Goal: Task Accomplishment & Management: Manage account settings

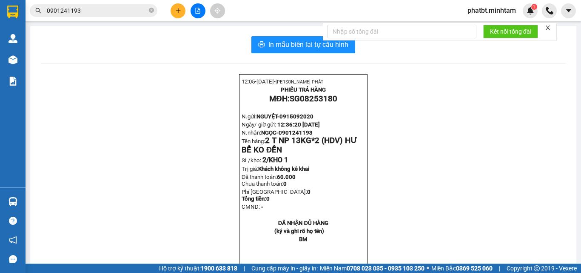
click at [178, 14] on button at bounding box center [178, 10] width 15 height 15
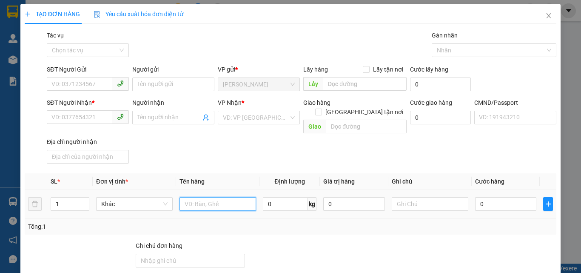
click at [230, 197] on input "text" at bounding box center [218, 204] width 77 height 14
type input "2 K CAN NHỰA NP 13/18KG (HDV)"
type input "2"
click at [84, 200] on icon "up" at bounding box center [84, 201] width 3 height 3
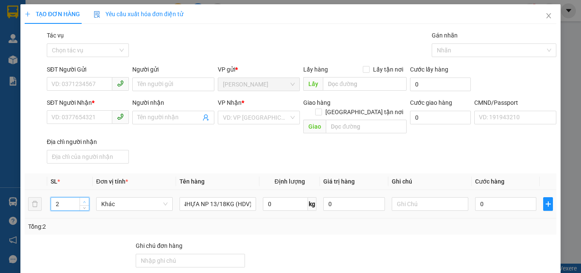
scroll to position [0, 0]
click at [84, 80] on input "SĐT Người Gửi" at bounding box center [80, 84] width 66 height 14
type input "0919873715"
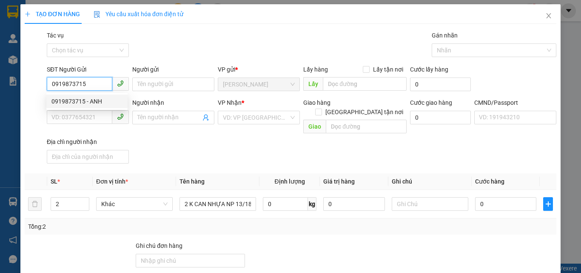
click at [87, 101] on div "0919873715 - ANH" at bounding box center [87, 101] width 71 height 9
type input "ANH"
type input "0703811638"
type input "DŨNG"
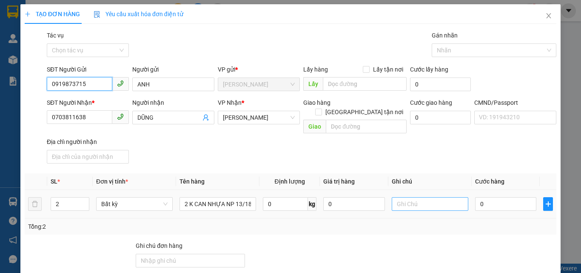
type input "0919873715"
click at [403, 197] on input "text" at bounding box center [430, 204] width 77 height 14
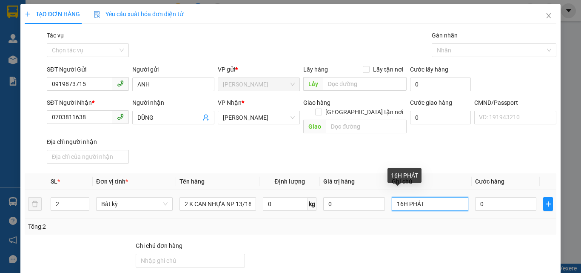
click at [400, 197] on input "16H PHÁT" at bounding box center [430, 204] width 77 height 14
type input "17H PHÁT"
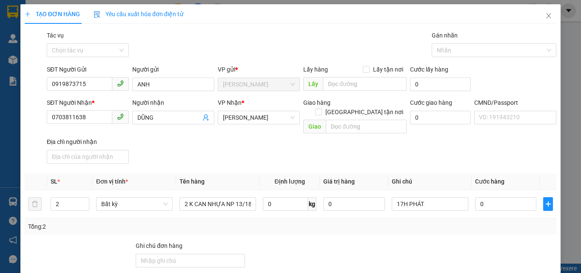
click at [357, 141] on div "SĐT Người Nhận * 0703811638 Người nhận DŨNG VP Nhận * Hồ Chí Minh Giao hàng Gia…" at bounding box center [301, 132] width 513 height 69
click at [160, 117] on input "DŨNG" at bounding box center [168, 117] width 63 height 9
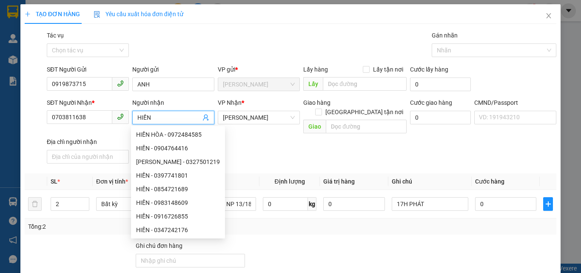
type input "HIỀN"
click at [217, 41] on div "Gói vận chuyển * Tiêu chuẩn Tác vụ Chọn tác vụ Gán nhãn Nhãn" at bounding box center [301, 46] width 513 height 30
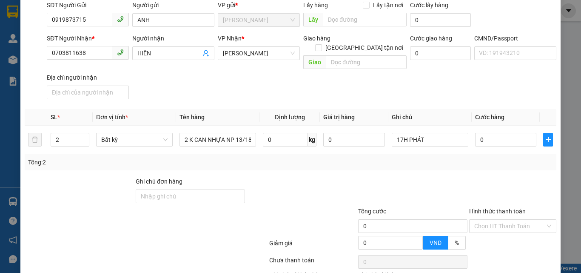
scroll to position [115, 0]
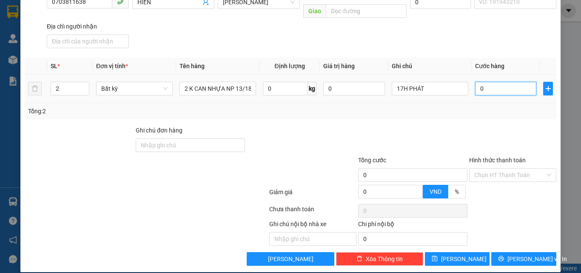
click at [487, 82] on input "0" at bounding box center [505, 89] width 61 height 14
type input "6"
type input "65"
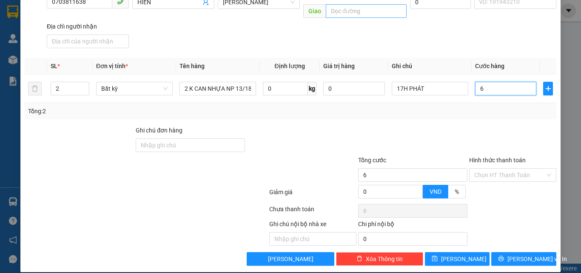
type input "65"
type input "65.000"
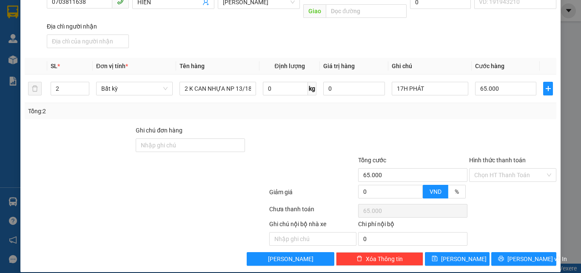
click at [432, 63] on th "Ghi chú" at bounding box center [430, 66] width 83 height 17
click at [514, 254] on span "[PERSON_NAME] và In" at bounding box center [538, 258] width 60 height 9
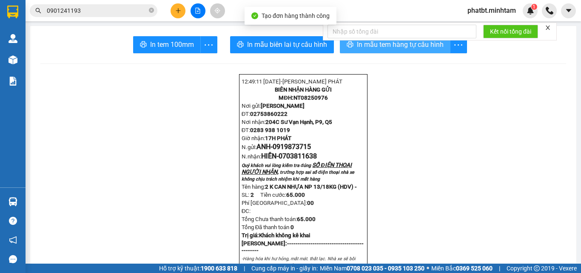
click at [357, 47] on span "In mẫu tem hàng tự cấu hình" at bounding box center [400, 44] width 87 height 11
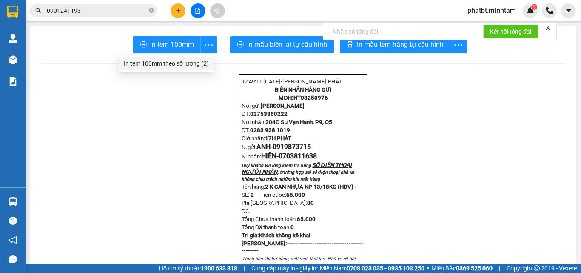
click at [203, 62] on div "In tem 100mm theo số lượng (2)" at bounding box center [166, 63] width 85 height 9
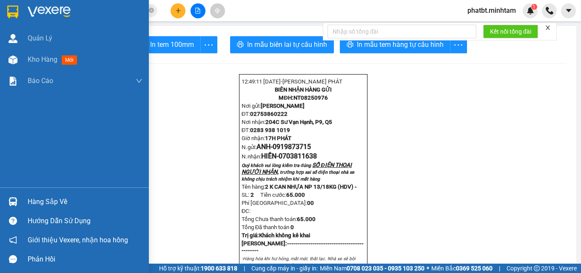
click at [40, 198] on div "Hàng sắp về" at bounding box center [85, 201] width 115 height 13
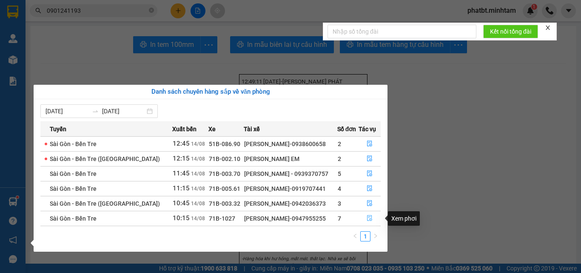
click at [369, 218] on icon "file-done" at bounding box center [370, 218] width 6 height 6
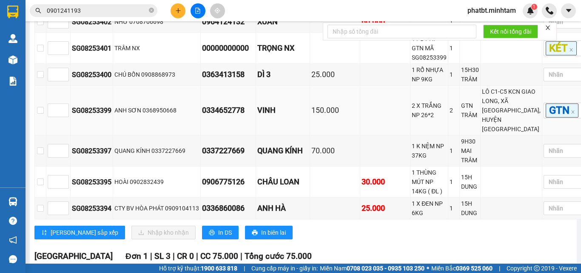
scroll to position [216, 0]
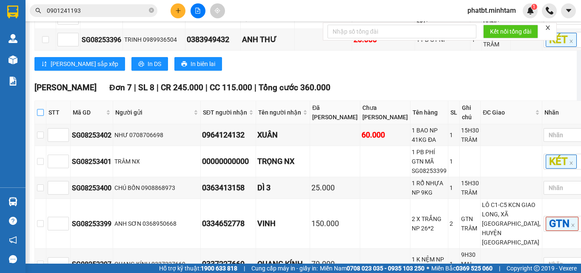
click at [44, 116] on input "checkbox" at bounding box center [40, 112] width 7 height 7
checkbox input "true"
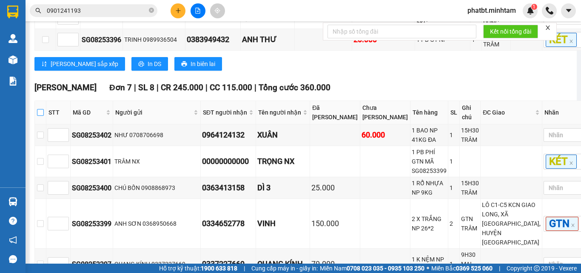
checkbox input "true"
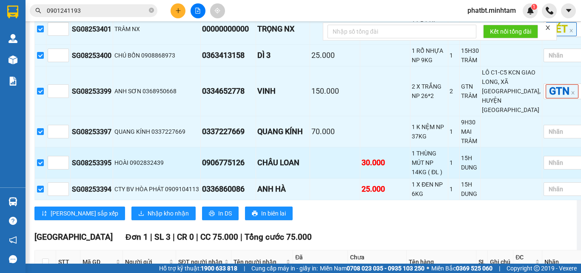
scroll to position [329, 0]
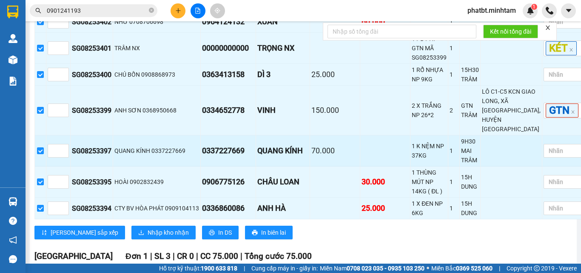
click at [44, 154] on input "checkbox" at bounding box center [40, 150] width 7 height 7
checkbox input "false"
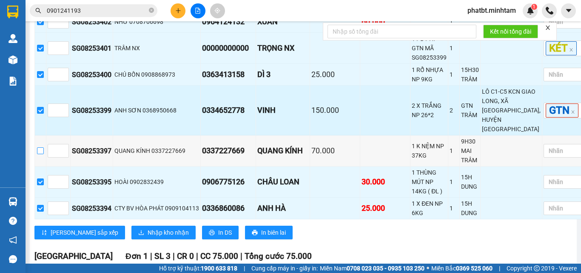
scroll to position [216, 0]
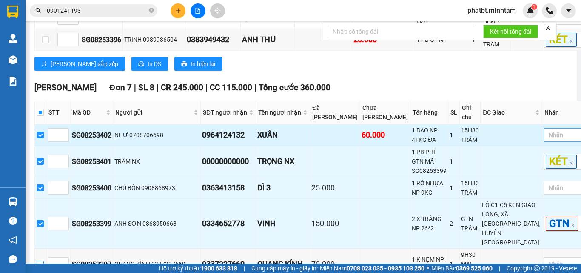
click at [546, 140] on div at bounding box center [564, 135] width 36 height 10
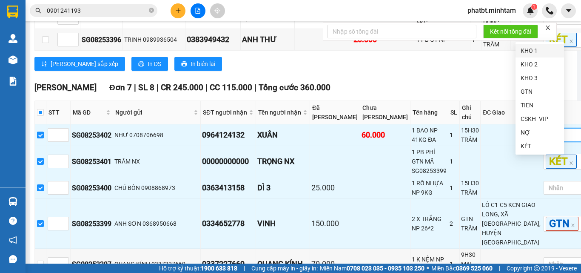
click at [528, 52] on div "KHO 1" at bounding box center [540, 50] width 38 height 9
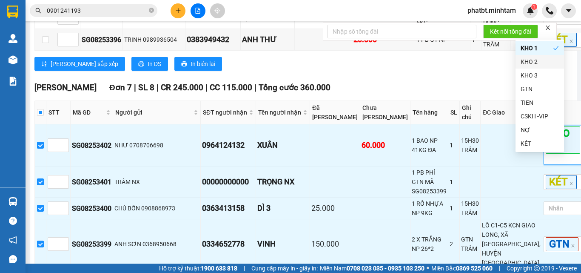
click at [461, 94] on div "Ngã Tư Huyện Đơn 7 | SL 8 | CR 245.000 | CC 115.000 | Tổng cước 360.000" at bounding box center [314, 87] width 560 height 13
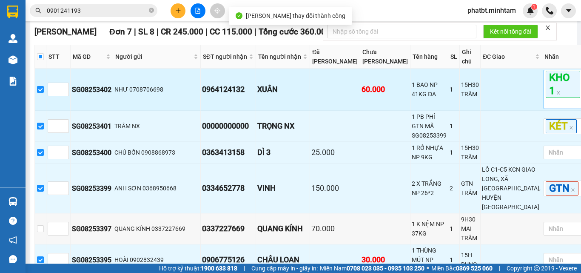
scroll to position [273, 0]
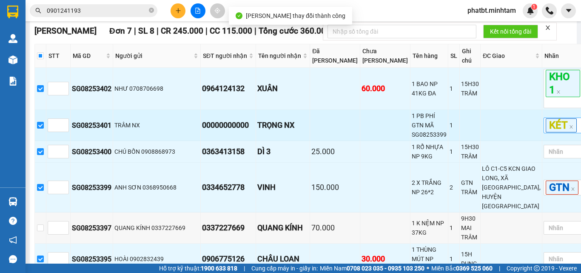
click at [552, 132] on div "KÉT" at bounding box center [564, 125] width 36 height 14
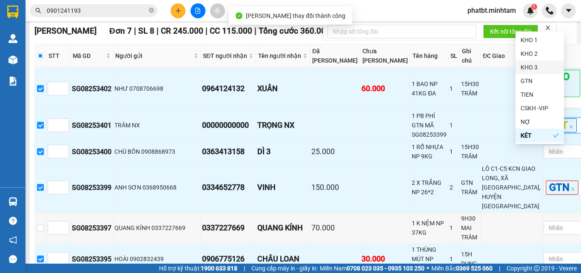
click at [534, 65] on div "KHO 3" at bounding box center [540, 67] width 38 height 9
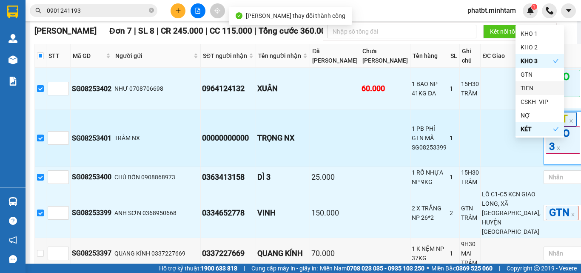
click at [460, 141] on td at bounding box center [470, 138] width 21 height 57
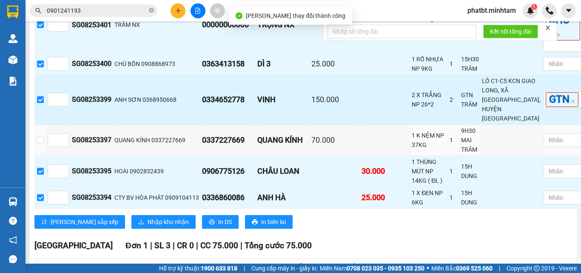
scroll to position [386, 0]
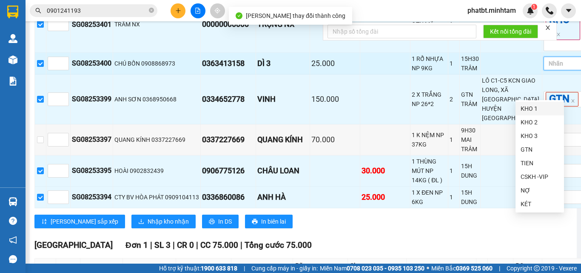
click at [549, 69] on input "search" at bounding box center [550, 63] width 2 height 10
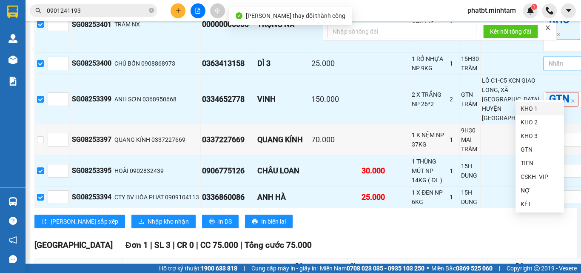
click at [529, 107] on div "KHO 1" at bounding box center [540, 108] width 38 height 9
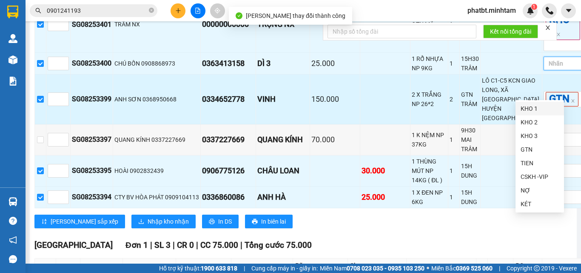
click at [482, 123] on div "LÔ C1-C5 KCN GIAO LONG, XÃ [GEOGRAPHIC_DATA], HUYỆN [GEOGRAPHIC_DATA]" at bounding box center [511, 99] width 59 height 47
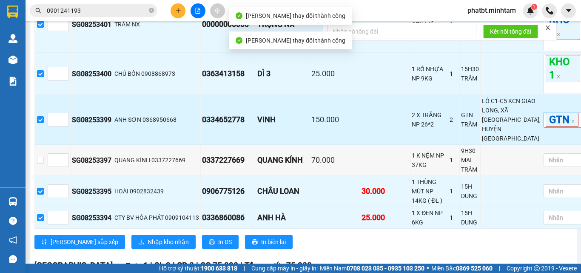
click at [553, 127] on div "GTN" at bounding box center [564, 120] width 36 height 14
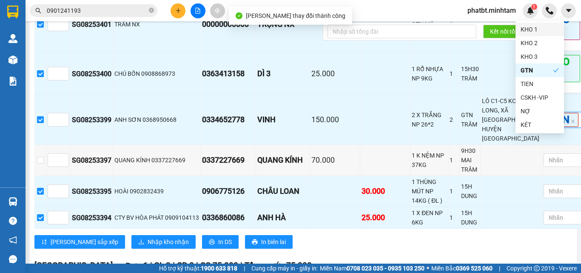
click at [534, 27] on div "KHO 1" at bounding box center [540, 29] width 38 height 9
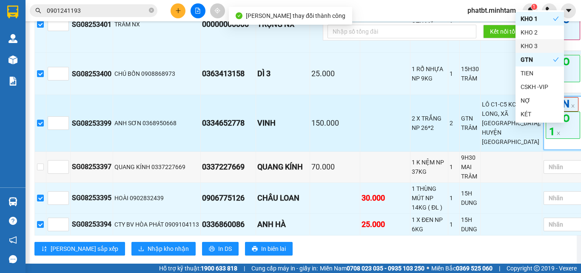
click at [481, 126] on td "LÔ C1-C5 KCN GIAO LONG, XÃ [GEOGRAPHIC_DATA], HUYỆN [GEOGRAPHIC_DATA]" at bounding box center [512, 123] width 62 height 57
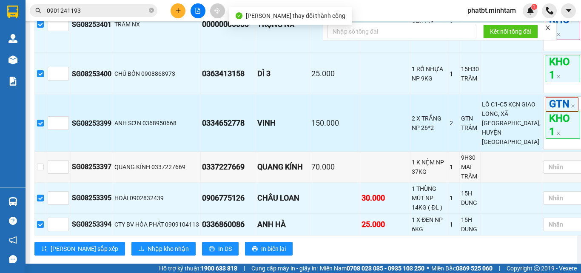
scroll to position [443, 0]
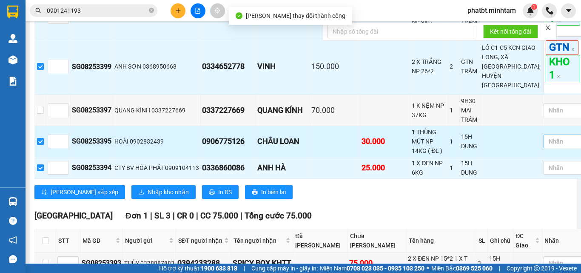
click at [546, 146] on div at bounding box center [564, 141] width 36 height 10
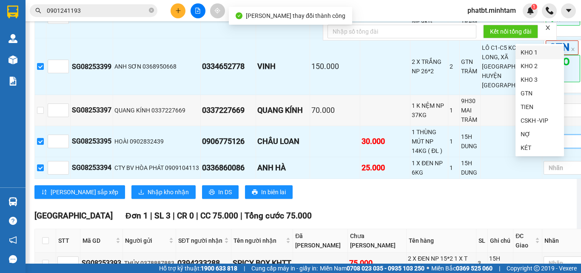
click at [536, 48] on div "KHO 1" at bounding box center [540, 52] width 38 height 9
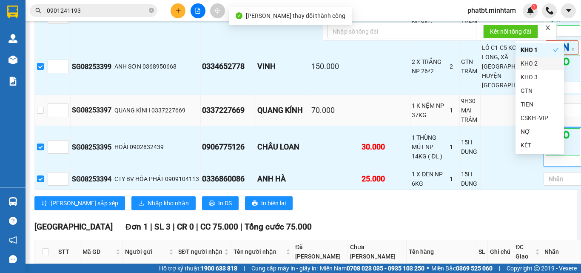
click at [450, 115] on div "1" at bounding box center [454, 110] width 9 height 9
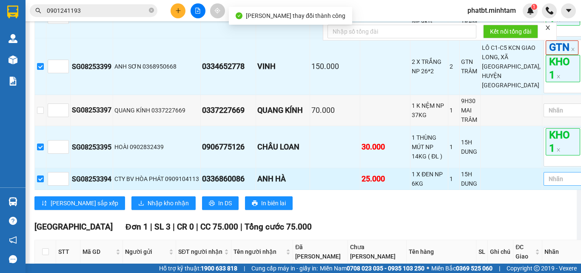
click at [546, 184] on div at bounding box center [564, 179] width 36 height 10
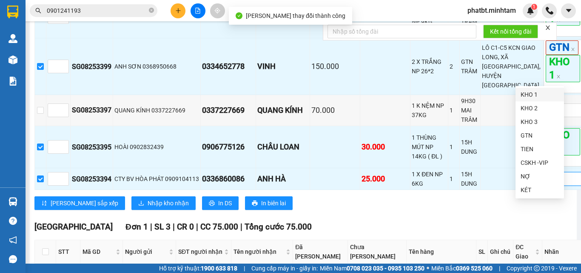
click at [531, 93] on div "KHO 1" at bounding box center [540, 94] width 38 height 9
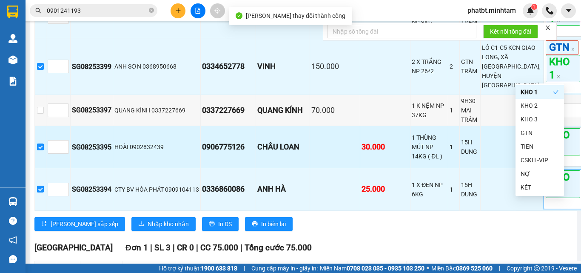
click at [411, 164] on td "1 THÙNG MÚT NP 14KG ( ĐL )" at bounding box center [430, 147] width 38 height 42
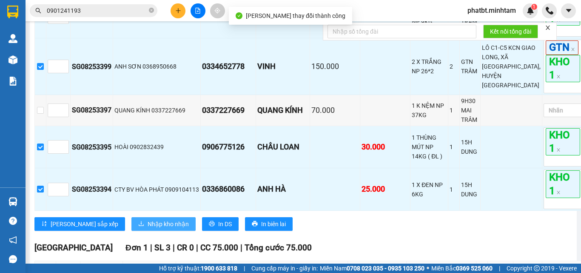
click at [148, 229] on span "Nhập kho nhận" at bounding box center [168, 223] width 41 height 9
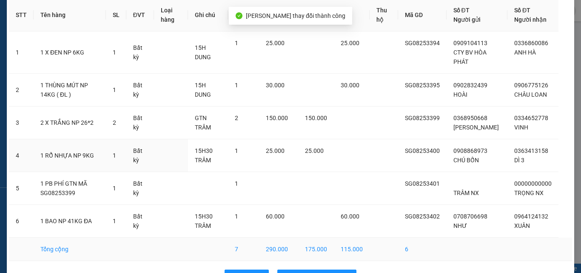
scroll to position [67, 0]
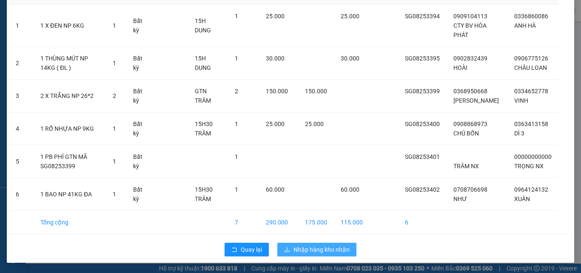
click at [298, 246] on span "Nhập hàng kho nhận" at bounding box center [322, 249] width 56 height 9
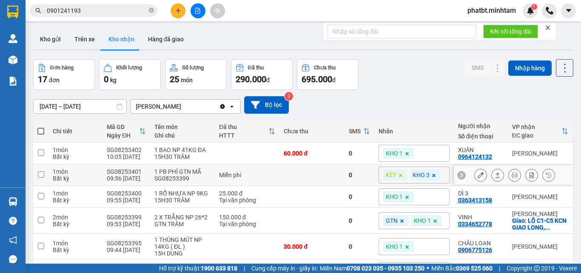
click at [478, 175] on icon at bounding box center [481, 175] width 6 height 6
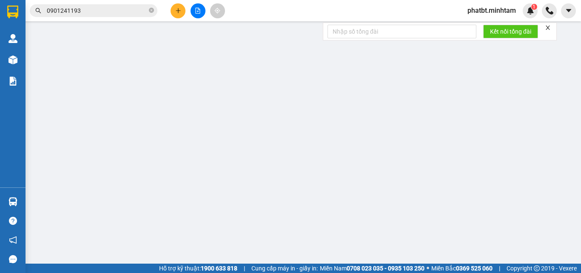
type input "TRÂM NX"
type input "00000000000"
type input "TRỌNG NX"
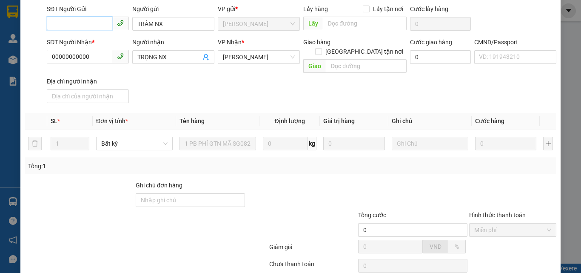
scroll to position [118, 0]
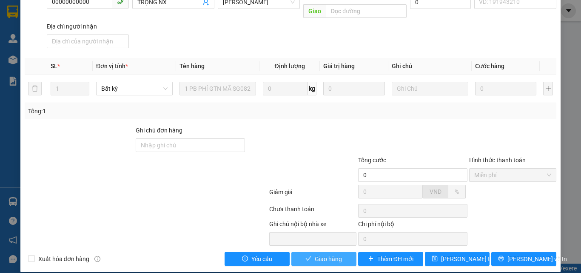
click at [323, 252] on button "Giao hàng" at bounding box center [324, 259] width 65 height 14
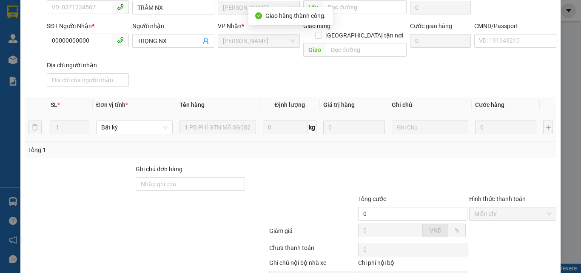
scroll to position [0, 0]
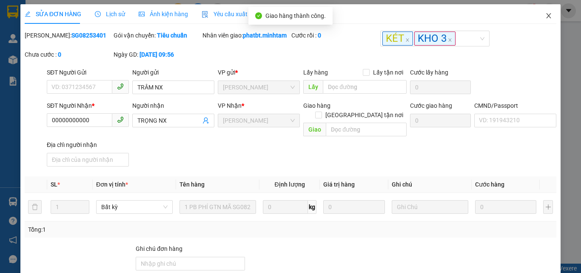
click at [546, 19] on icon "close" at bounding box center [549, 15] width 7 height 7
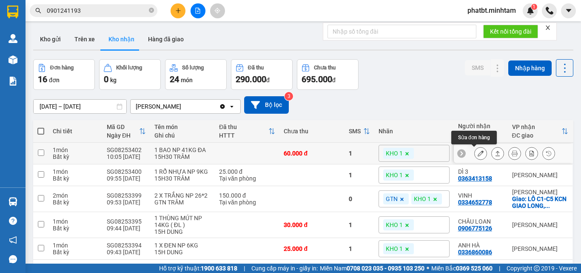
click at [475, 154] on button at bounding box center [481, 153] width 12 height 15
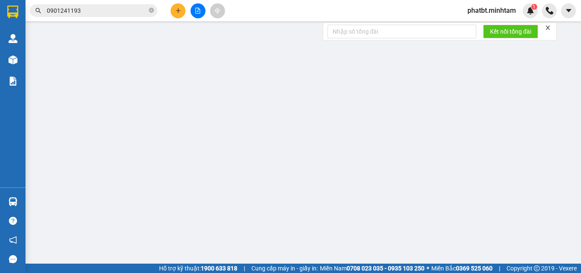
type input "0708706698"
type input "NHƯ"
type input "0964124132"
type input "XUÂN"
type input "BÁNH TRÁNG"
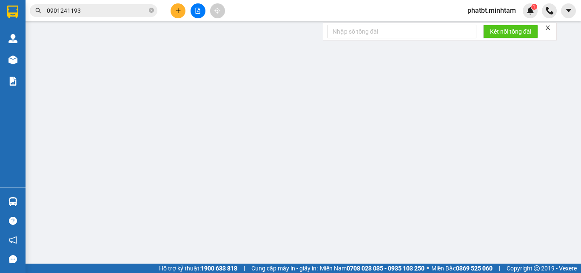
type input "60.000"
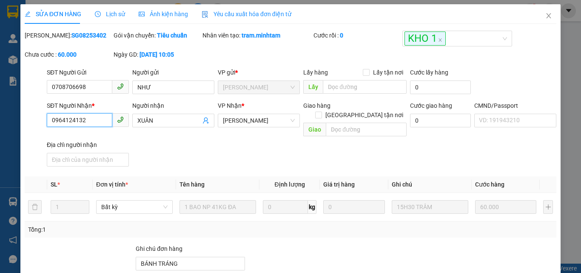
click at [96, 122] on input "0964124132" at bounding box center [80, 120] width 66 height 14
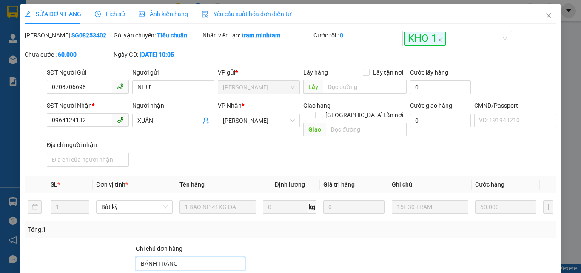
click at [192, 257] on input "BÁNH TRÁNG" at bounding box center [190, 264] width 109 height 14
type input "BÁNH TRÁNG ĐG"
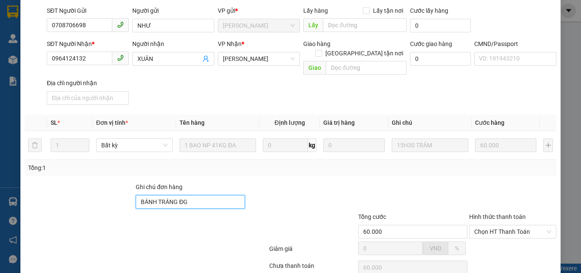
scroll to position [118, 0]
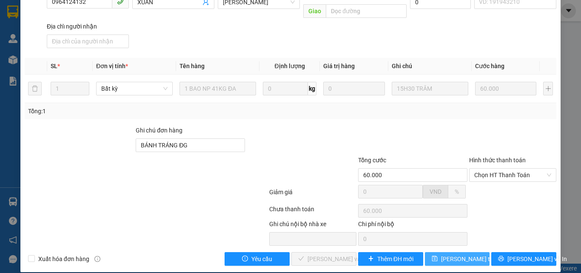
click at [450, 254] on span "[PERSON_NAME] thay đổi" at bounding box center [475, 258] width 68 height 9
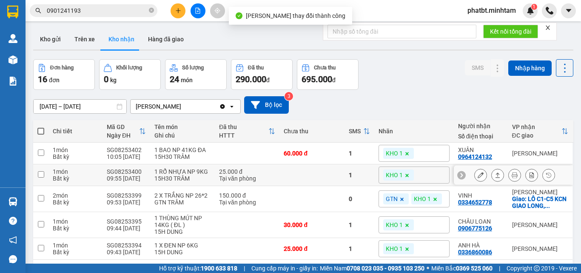
click at [478, 174] on icon at bounding box center [481, 175] width 6 height 6
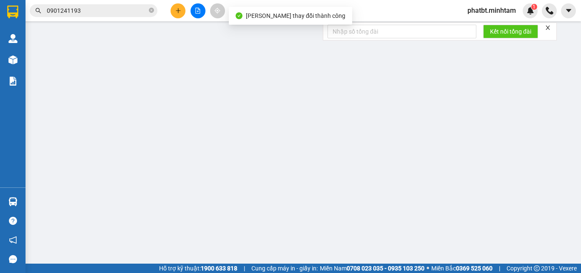
type input "0908868973"
type input "CHÚ BỐN"
type input "0363413158"
type input "DÌ 3"
type input "25.000"
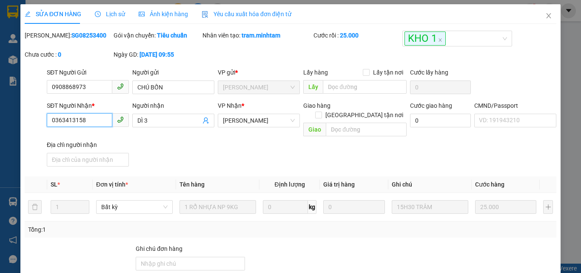
click at [86, 118] on input "0363413158" at bounding box center [80, 120] width 66 height 14
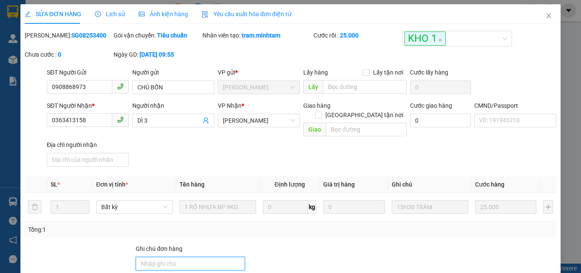
click at [172, 258] on input "Ghi chú đơn hàng" at bounding box center [190, 264] width 109 height 14
type input "KNM"
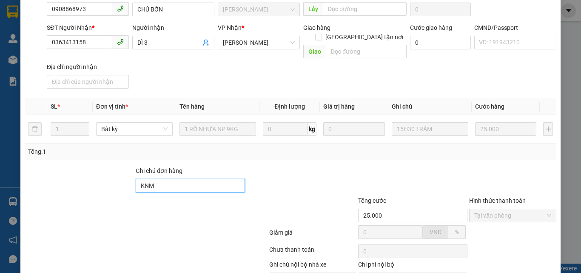
scroll to position [118, 0]
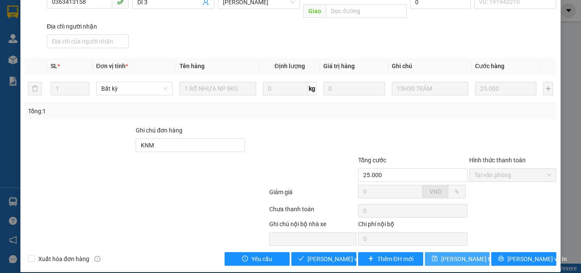
click at [454, 254] on span "[PERSON_NAME] thay đổi" at bounding box center [475, 258] width 68 height 9
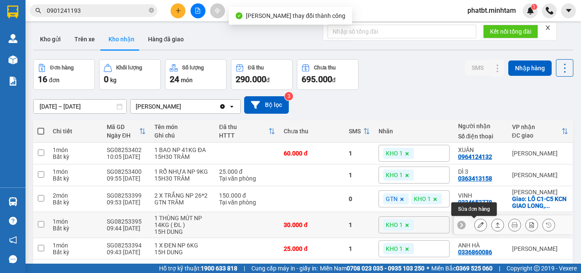
click at [478, 226] on icon at bounding box center [481, 225] width 6 height 6
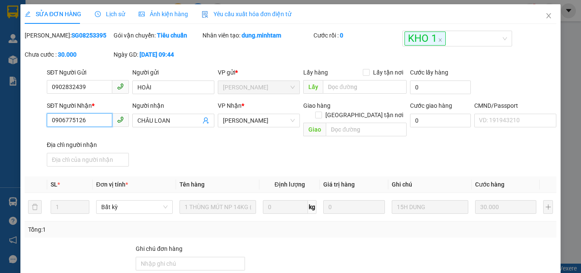
click at [87, 120] on input "0906775126" at bounding box center [80, 120] width 66 height 14
click at [159, 246] on div "Ghi chú đơn hàng" at bounding box center [190, 250] width 109 height 13
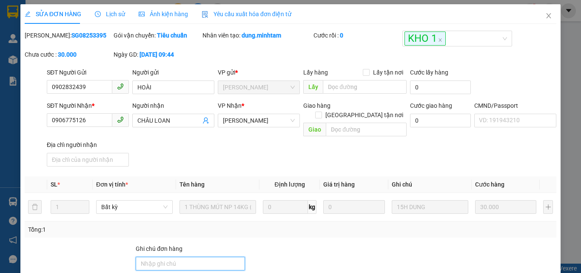
click at [162, 257] on input "Ghi chú đơn hàng" at bounding box center [190, 264] width 109 height 14
type input "ĐG"
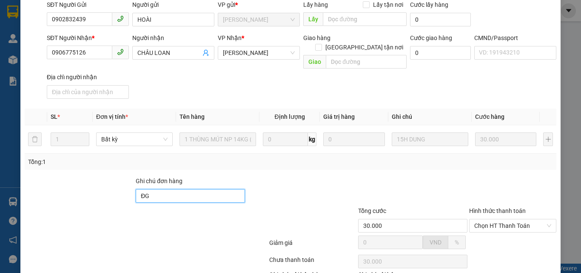
scroll to position [118, 0]
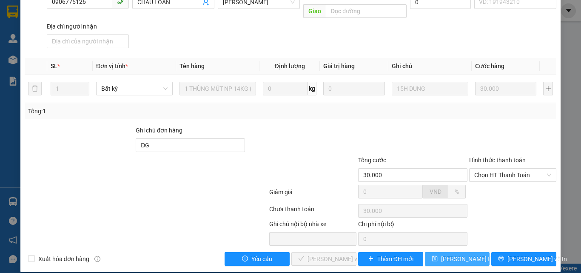
click at [462, 254] on span "[PERSON_NAME] thay đổi" at bounding box center [475, 258] width 68 height 9
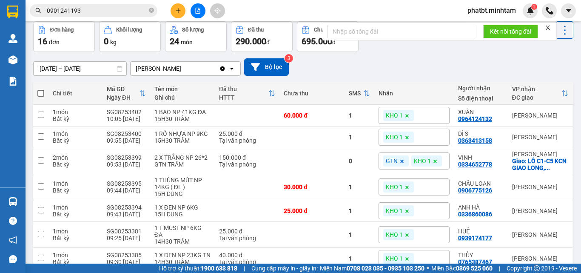
scroll to position [57, 0]
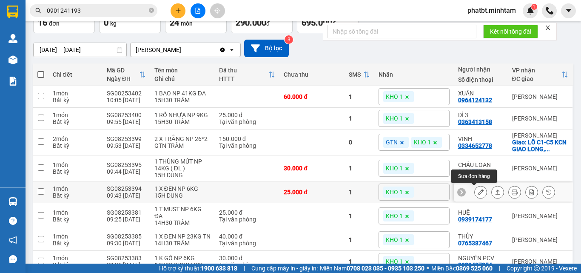
click at [478, 191] on icon at bounding box center [481, 192] width 6 height 6
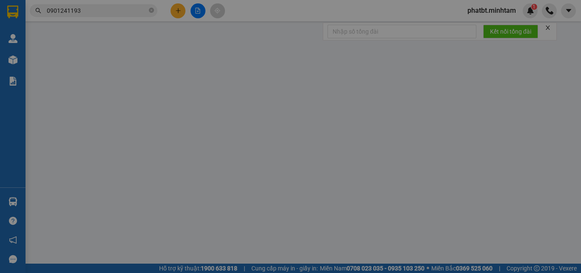
type input "0909104113"
type input "CTY BV HÒA PHÁT"
type input "0336860086"
type input "ANH HÀ"
type input "25.000"
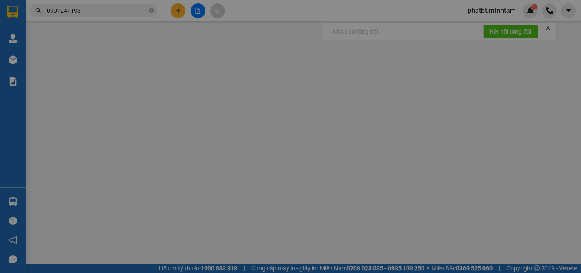
type input "25.000"
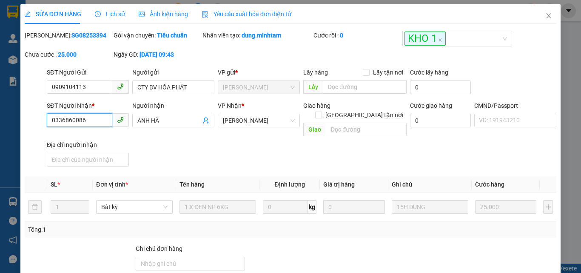
click at [100, 124] on input "0336860086" at bounding box center [80, 120] width 66 height 14
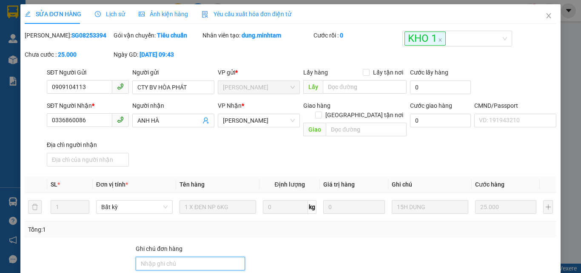
click at [171, 259] on input "Ghi chú đơn hàng" at bounding box center [190, 264] width 109 height 14
type input "ĐG"
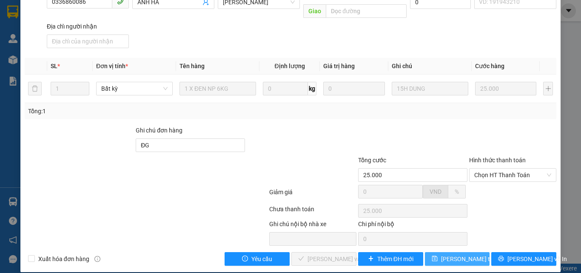
click at [442, 254] on span "[PERSON_NAME] thay đổi" at bounding box center [475, 258] width 68 height 9
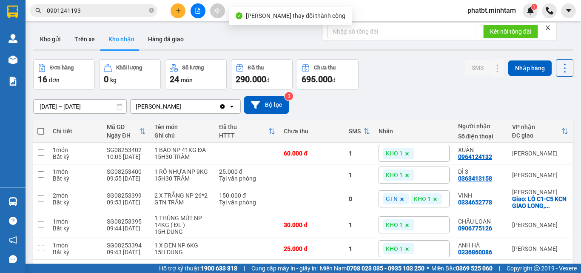
scroll to position [57, 0]
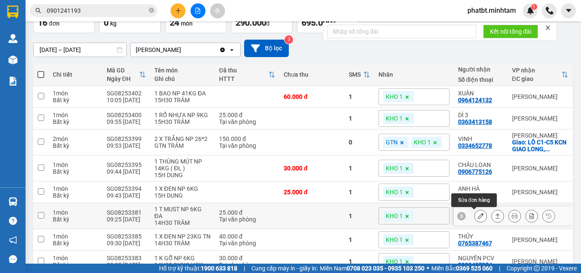
click at [478, 217] on icon at bounding box center [481, 216] width 6 height 6
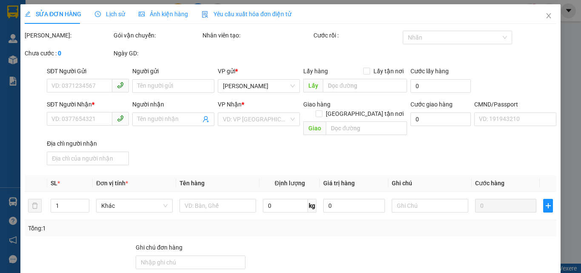
type input "0942393771"
type input "VÂN"
type input "0939174177"
type input "HUỆ"
type input "SÚP/bm"
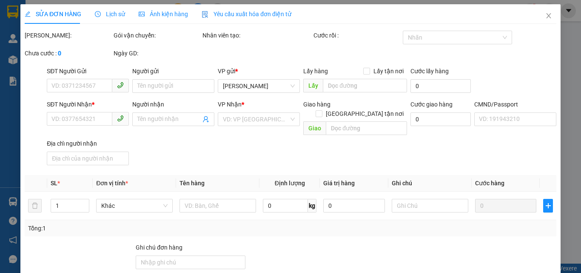
type input "25.000"
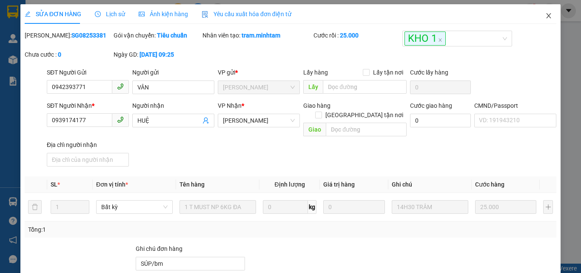
click at [547, 14] on icon "close" at bounding box center [549, 15] width 5 height 5
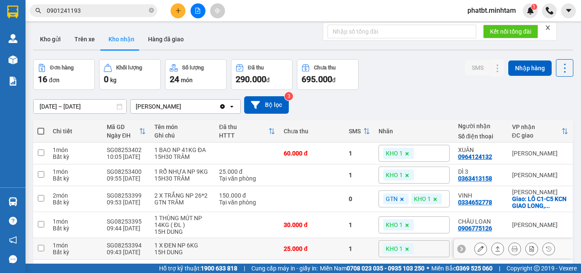
scroll to position [148, 0]
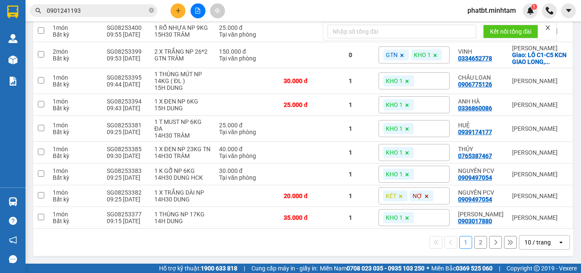
click at [534, 246] on div "10 / trang" at bounding box center [539, 242] width 38 height 14
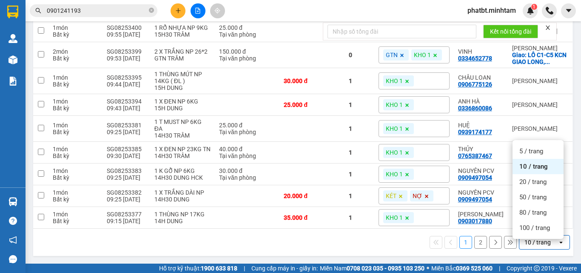
click at [534, 234] on ul "5 / trang 10 / trang 20 / trang 50 / trang 80 / trang 100 / trang" at bounding box center [538, 189] width 51 height 99
click at [533, 230] on div "100 / trang" at bounding box center [538, 227] width 51 height 15
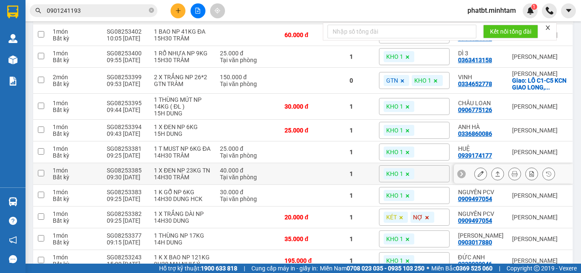
scroll to position [92, 0]
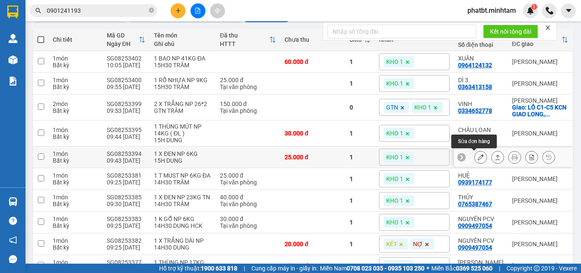
click at [478, 158] on icon at bounding box center [481, 157] width 6 height 6
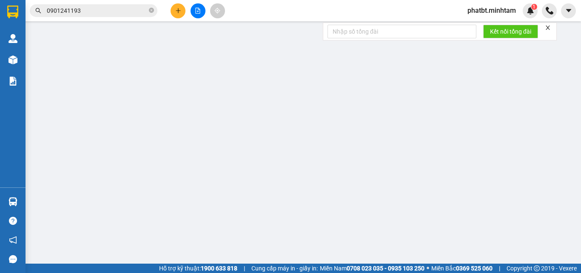
type input "0909104113"
type input "CTY BV HÒA PHÁT"
type input "0336860086"
type input "ANH HÀ"
type input "ĐG"
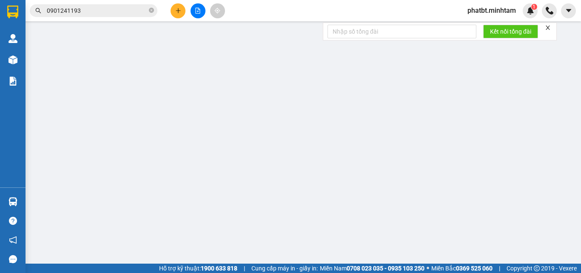
type input "25.000"
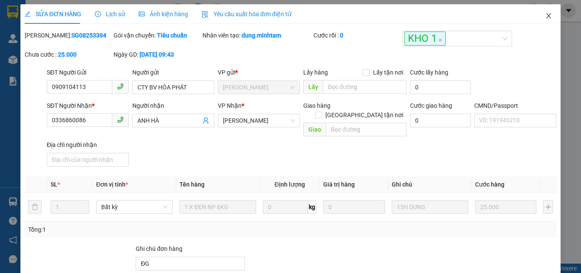
click at [547, 14] on span "Close" at bounding box center [549, 16] width 24 height 24
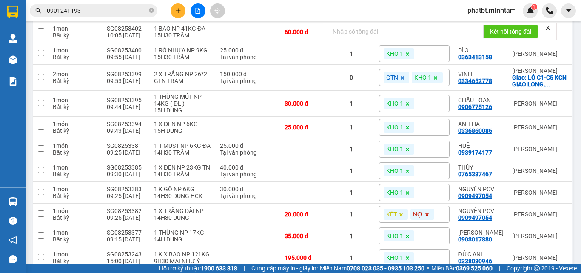
scroll to position [123, 0]
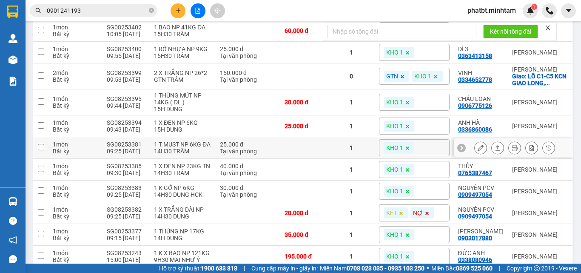
click at [475, 153] on button at bounding box center [481, 147] width 12 height 15
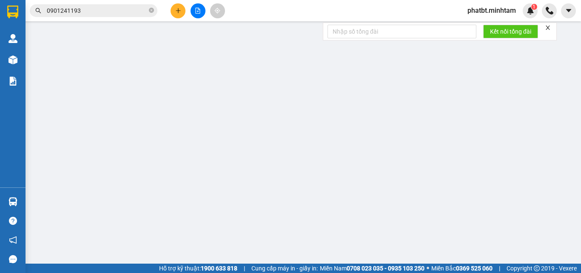
type input "0942393771"
type input "VÂN"
type input "0939174177"
type input "HUỆ"
type input "SÚP/bm"
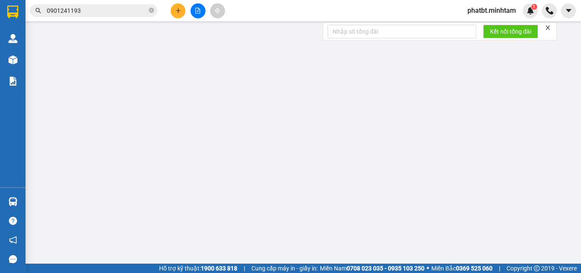
type input "25.000"
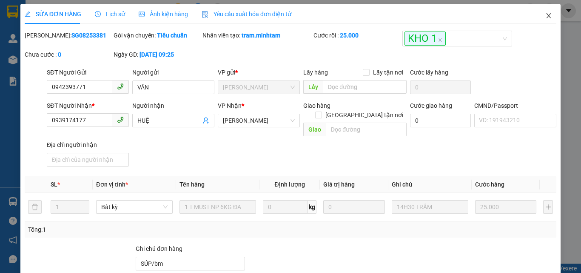
click at [546, 14] on icon "close" at bounding box center [549, 15] width 7 height 7
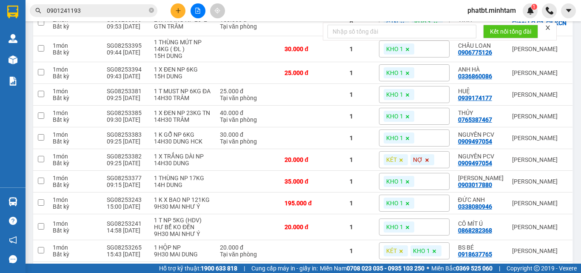
scroll to position [177, 0]
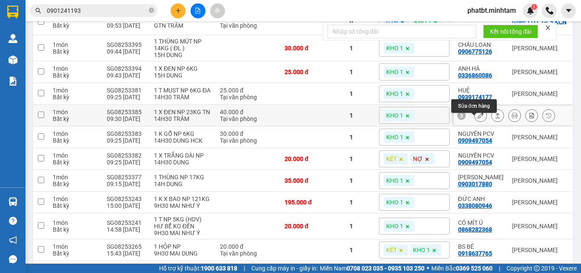
click at [478, 118] on icon at bounding box center [481, 115] width 6 height 6
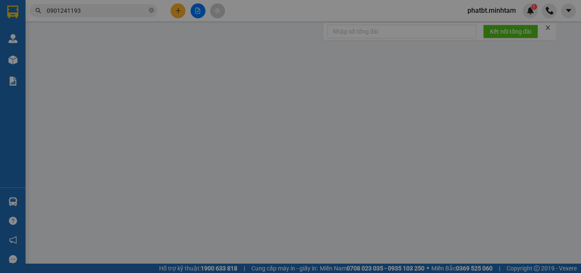
type input "0985517038"
type input "CẢNH"
type input "0765387467"
type input "THỦY"
type input "Q ÁO / bm"
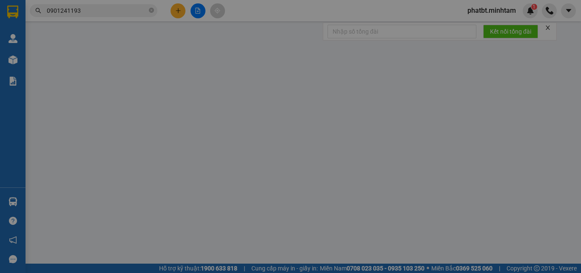
type input "40.000"
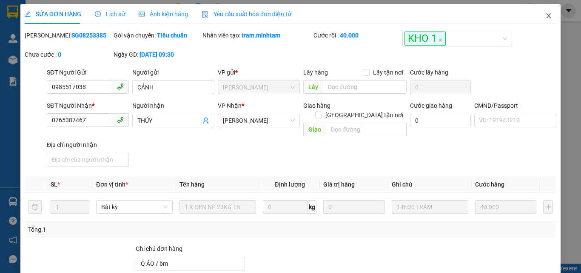
click at [546, 16] on icon "close" at bounding box center [549, 15] width 7 height 7
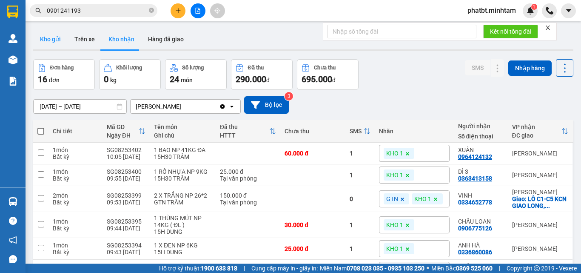
click at [40, 35] on button "Kho gửi" at bounding box center [50, 39] width 34 height 20
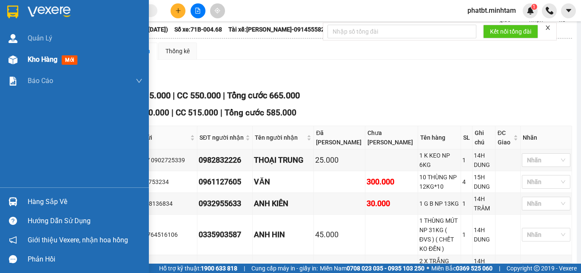
click at [41, 57] on span "Kho hàng" at bounding box center [43, 59] width 30 height 8
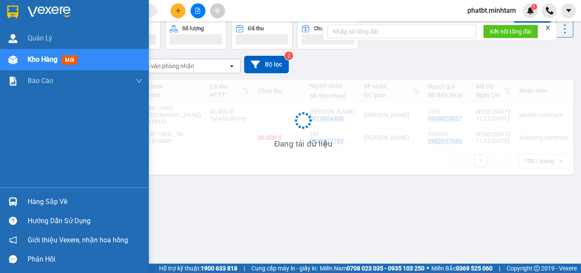
scroll to position [39, 0]
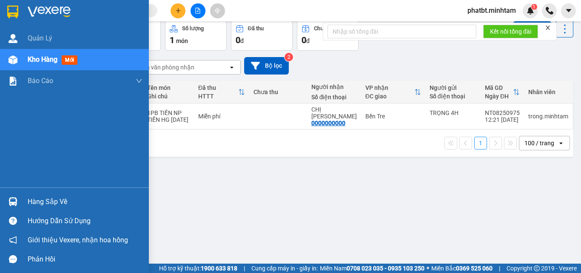
click at [32, 201] on div "Hàng sắp về" at bounding box center [85, 201] width 115 height 13
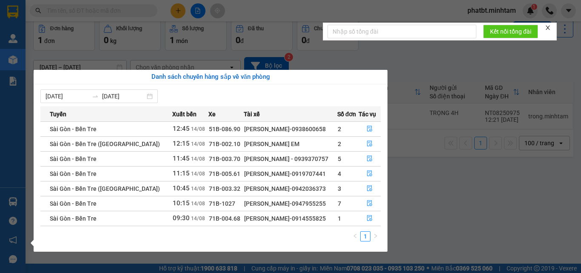
click at [418, 225] on section "Kết quả tìm kiếm ( 0 ) Bộ lọc No Data phatbt.minhtam 1 Quản [PERSON_NAME] hàng …" at bounding box center [290, 136] width 581 height 273
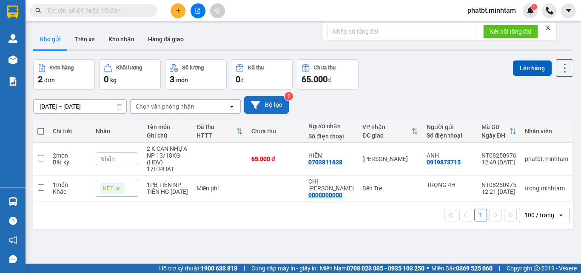
click at [263, 101] on button "Bộ lọc" at bounding box center [266, 104] width 45 height 17
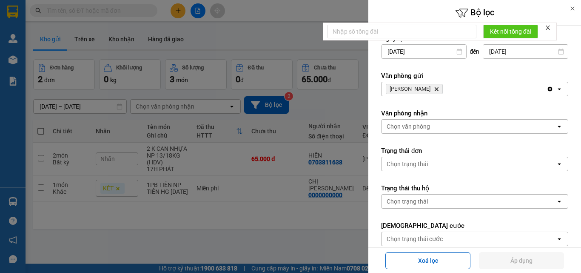
click at [463, 92] on div "Ngã Tư Huyện Delete" at bounding box center [464, 89] width 165 height 14
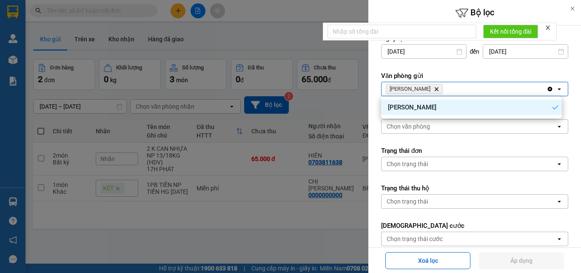
click at [349, 103] on div at bounding box center [290, 136] width 581 height 273
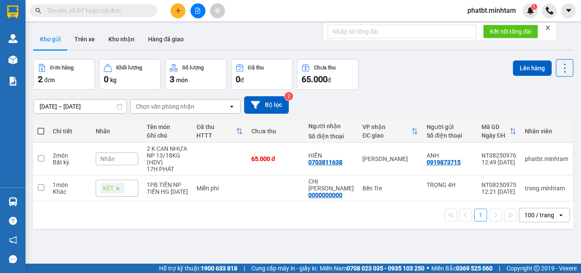
scroll to position [39, 0]
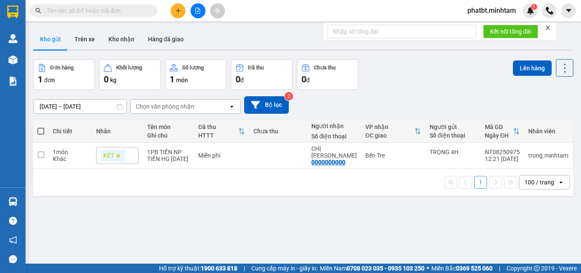
click at [201, 13] on button at bounding box center [198, 10] width 15 height 15
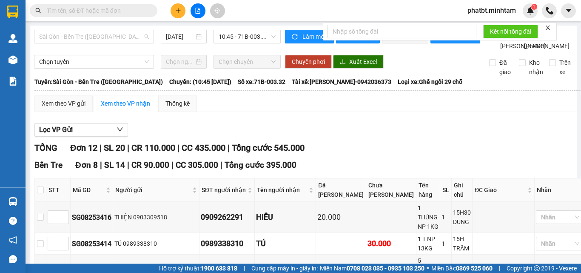
drag, startPoint x: 107, startPoint y: 37, endPoint x: 89, endPoint y: 113, distance: 77.9
click at [106, 41] on span "Sài Gòn - Bến Tre ([GEOGRAPHIC_DATA])" at bounding box center [94, 36] width 110 height 13
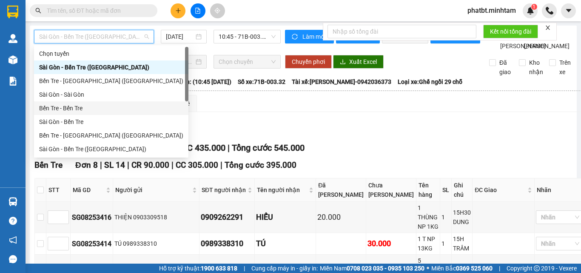
scroll to position [14, 0]
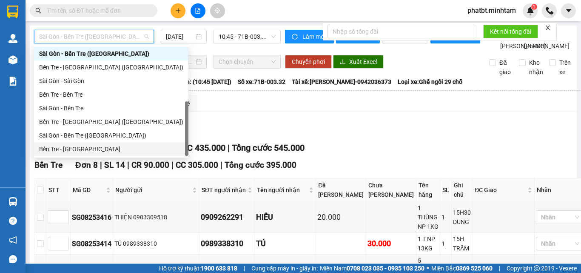
click at [75, 146] on div "Bến Tre - Sài Gòn" at bounding box center [111, 148] width 144 height 9
type input "[DATE]"
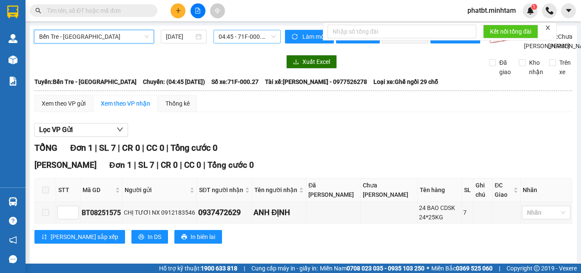
click at [239, 35] on span "04:45 - 71F-000.27" at bounding box center [247, 36] width 57 height 13
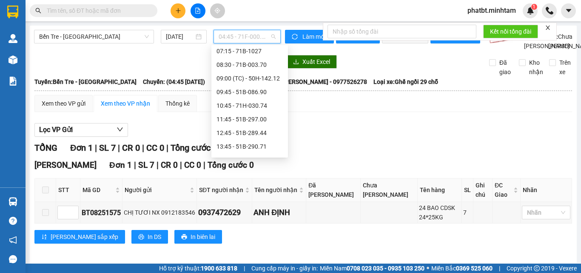
scroll to position [58, 0]
click at [255, 130] on div "12:45 - 51B-289.44" at bounding box center [250, 131] width 66 height 9
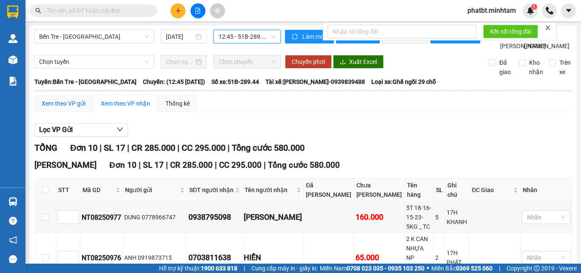
click at [55, 108] on div "Xem theo VP gửi" at bounding box center [64, 103] width 44 height 9
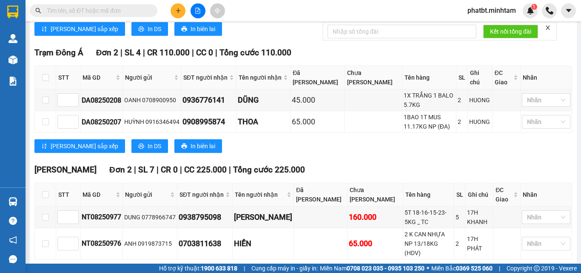
scroll to position [363, 0]
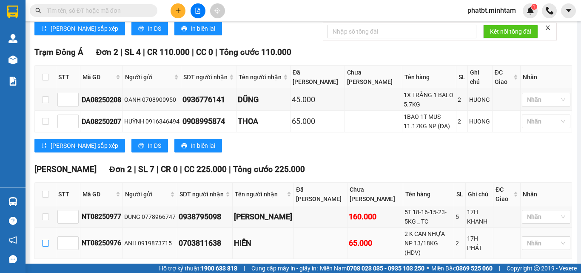
click at [46, 238] on label at bounding box center [45, 242] width 7 height 9
click at [46, 240] on input "checkbox" at bounding box center [45, 243] width 7 height 7
checkbox input "true"
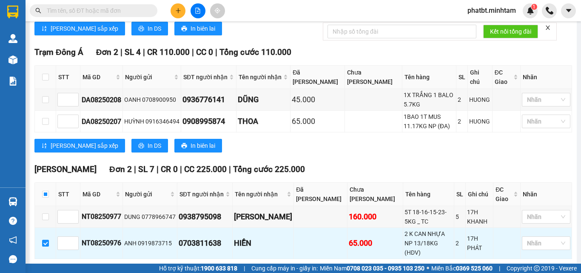
click at [148, 267] on span "Xuống kho gửi" at bounding box center [167, 271] width 38 height 9
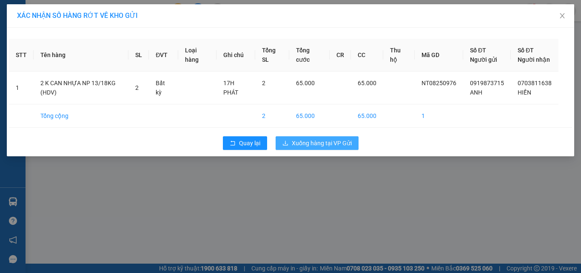
click at [309, 148] on span "Xuống hàng tại VP Gửi" at bounding box center [322, 142] width 60 height 9
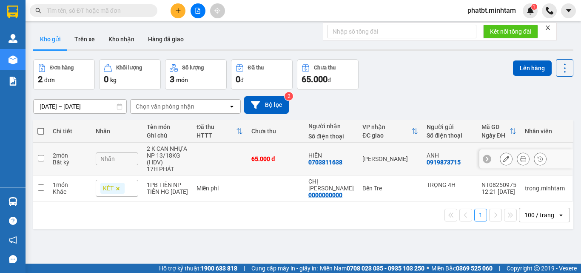
click at [501, 157] on button at bounding box center [507, 159] width 12 height 15
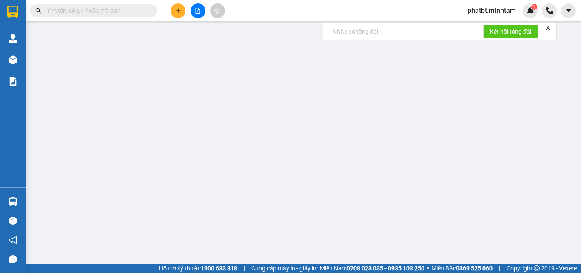
type input "0919873715"
type input "ANH"
type input "0703811638"
type input "HIỀN"
type input "65.000"
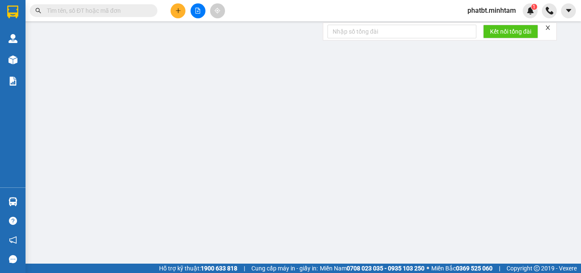
type input "65.000"
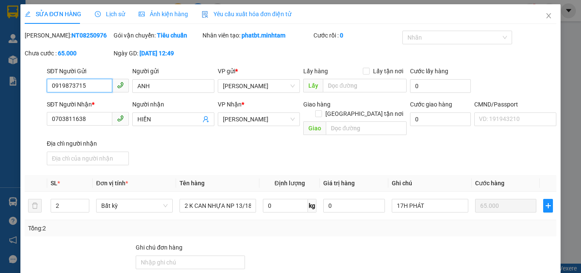
click at [99, 85] on input "0919873715" at bounding box center [80, 86] width 66 height 14
click at [541, 11] on span "Close" at bounding box center [549, 16] width 24 height 24
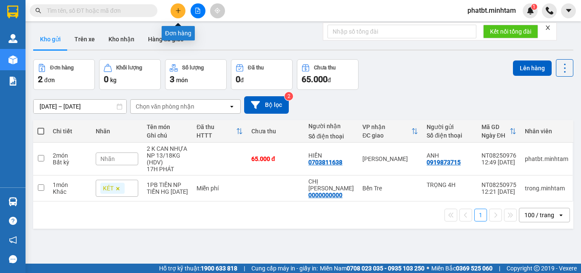
click at [175, 12] on button at bounding box center [178, 10] width 15 height 15
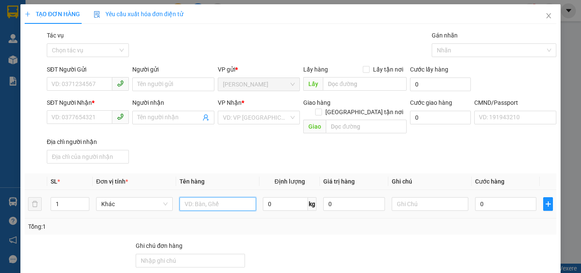
click at [202, 197] on input "text" at bounding box center [218, 204] width 77 height 14
type input "1 BAO NP 34KG (TC)"
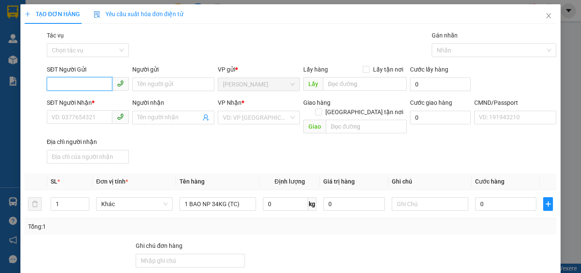
click at [50, 86] on input "SĐT Người Gửi" at bounding box center [80, 84] width 66 height 14
type input "0356711241"
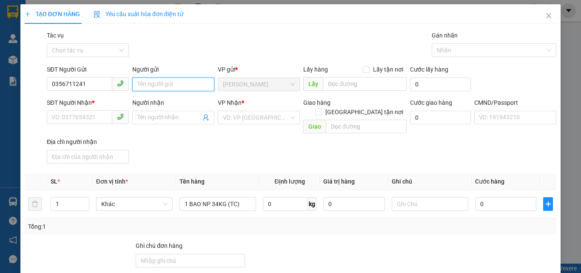
click at [147, 84] on input "Người gửi" at bounding box center [173, 84] width 82 height 14
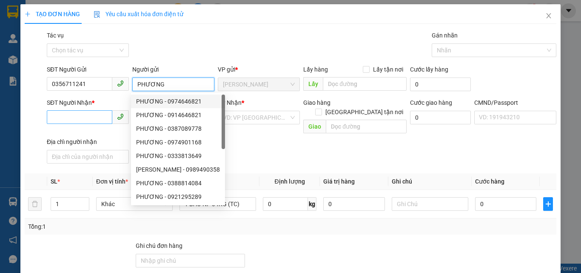
type input "PHƯƠNG"
click at [94, 117] on input "SĐT Người Nhận *" at bounding box center [80, 117] width 66 height 14
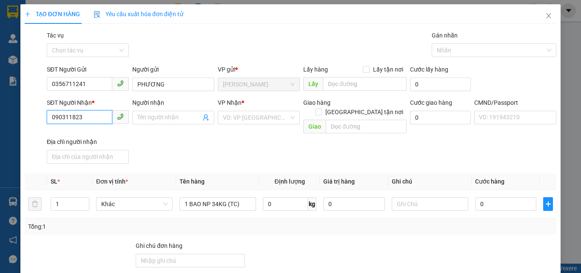
type input "0903118233"
click at [97, 132] on div "0903118233 - THÀNH" at bounding box center [87, 134] width 71 height 9
type input "THÀNH"
type input "0903118233"
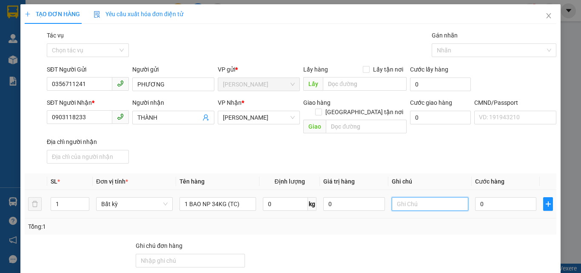
click at [399, 197] on input "text" at bounding box center [430, 204] width 77 height 14
type input "16H PHÁT"
click at [476, 197] on input "0" at bounding box center [505, 204] width 61 height 14
type input "5"
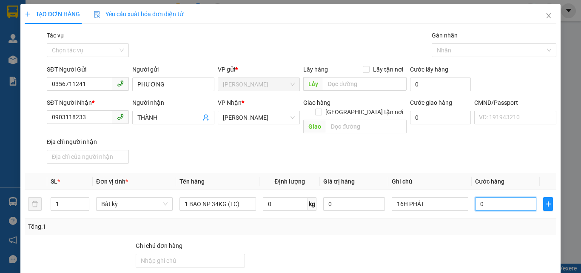
type input "5"
type input "50"
type input "50.000"
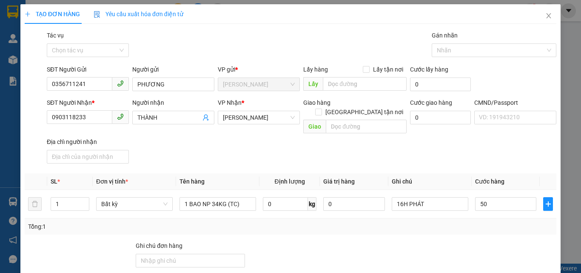
type input "50.000"
click at [485, 139] on div "SĐT Người Nhận * 0903118233 Người nhận THÀNH VP Nhận * Hồ Chí Minh Giao hàng Gi…" at bounding box center [301, 132] width 513 height 69
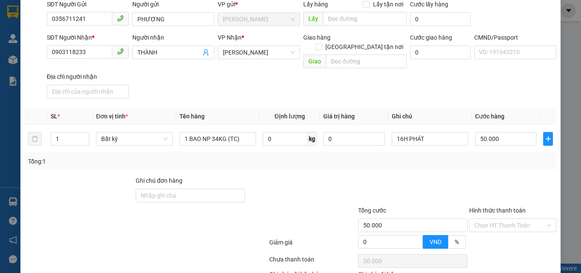
scroll to position [115, 0]
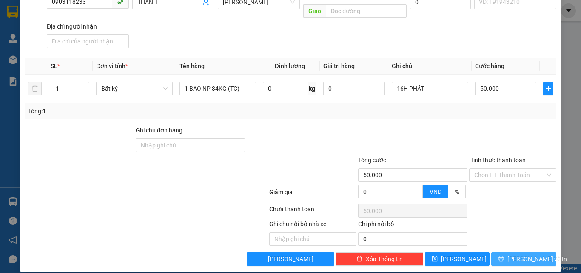
click at [509, 252] on button "[PERSON_NAME] và In" at bounding box center [524, 259] width 65 height 14
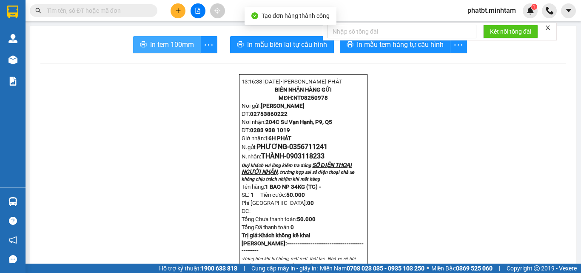
click at [182, 46] on span "In tem 100mm" at bounding box center [172, 44] width 44 height 11
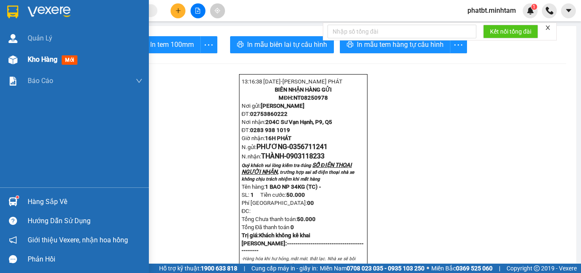
click at [45, 67] on div "Kho hàng mới" at bounding box center [85, 59] width 115 height 21
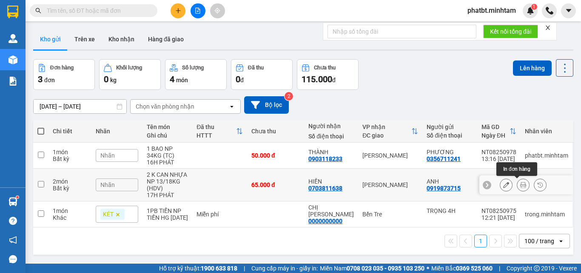
click at [521, 183] on icon at bounding box center [524, 185] width 6 height 6
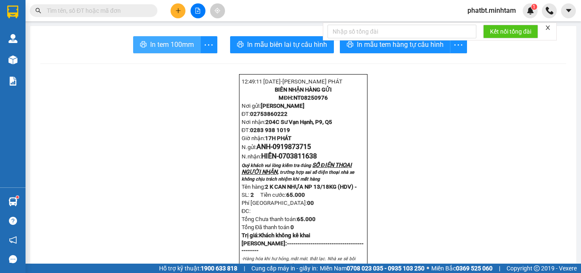
click at [181, 43] on span "In tem 100mm" at bounding box center [172, 44] width 44 height 11
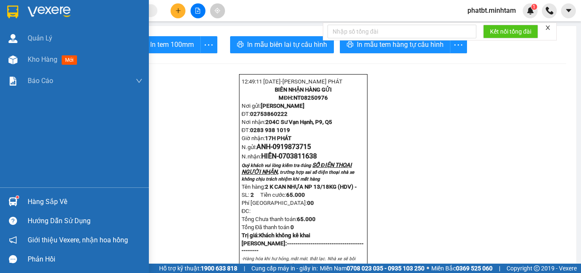
click at [47, 203] on div "Hàng sắp về" at bounding box center [85, 201] width 115 height 13
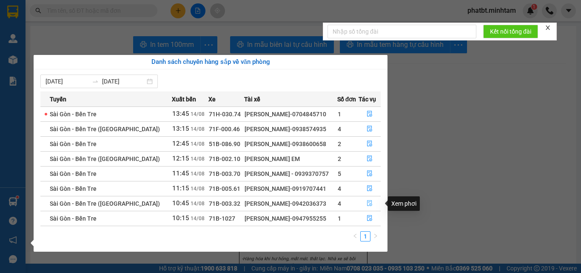
click at [372, 203] on icon "file-done" at bounding box center [370, 203] width 6 height 6
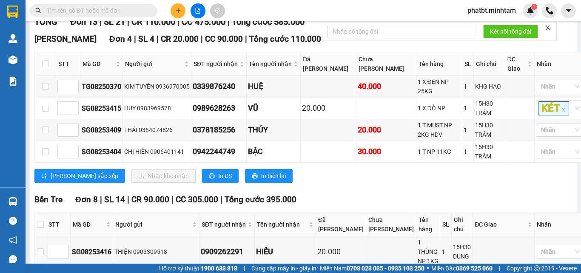
scroll to position [114, 0]
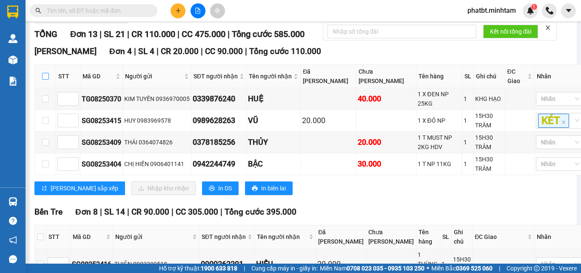
click at [45, 81] on label at bounding box center [45, 76] width 7 height 9
click at [45, 80] on input "checkbox" at bounding box center [45, 76] width 7 height 7
checkbox input "true"
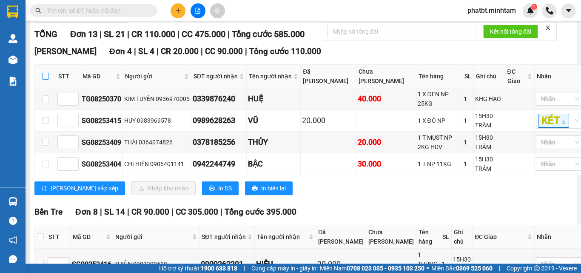
checkbox input "true"
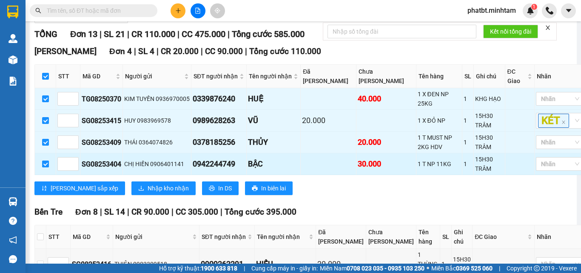
click at [45, 167] on input "checkbox" at bounding box center [45, 163] width 7 height 7
checkbox input "false"
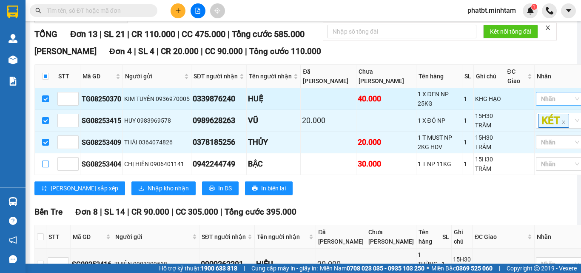
click at [538, 104] on div at bounding box center [556, 99] width 36 height 10
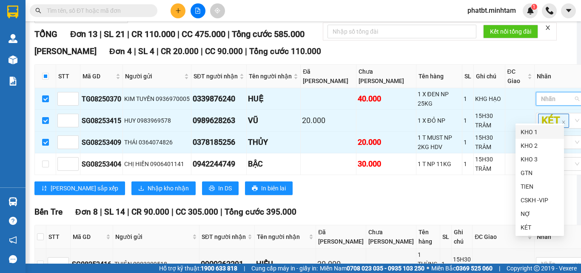
click at [529, 129] on div "KHO 1" at bounding box center [540, 131] width 38 height 9
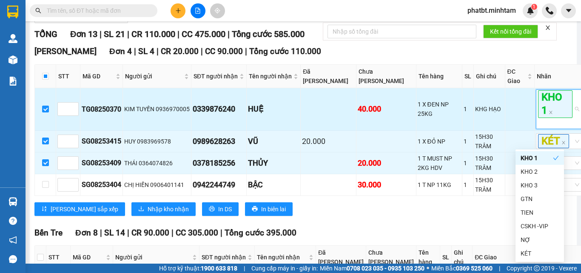
click at [506, 130] on td at bounding box center [520, 109] width 29 height 42
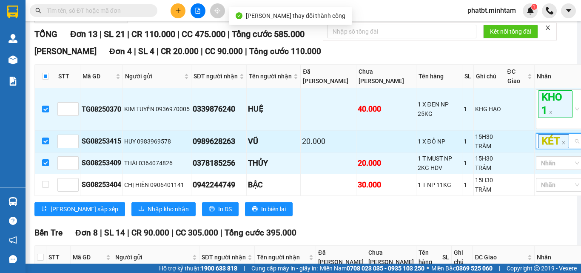
click at [571, 146] on input "search" at bounding box center [572, 141] width 2 height 10
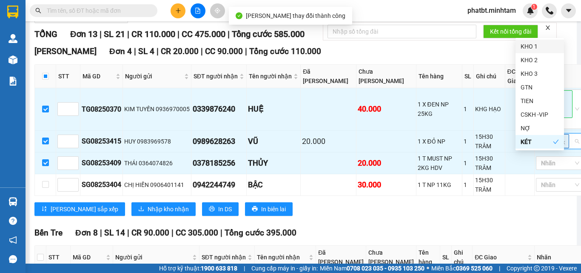
click at [530, 45] on div "KHO 1" at bounding box center [540, 46] width 38 height 9
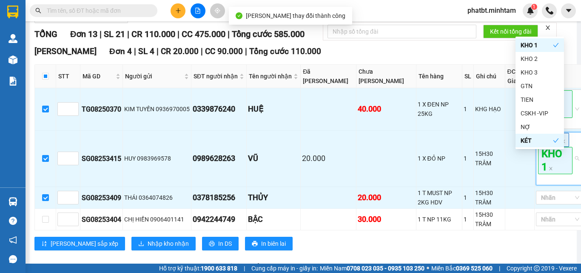
click at [482, 58] on div "Ngã Tư Huyện Đơn 4 | SL 4 | CR 20.000 | CC 90.000 | Tổng cước 110.000" at bounding box center [310, 51] width 552 height 13
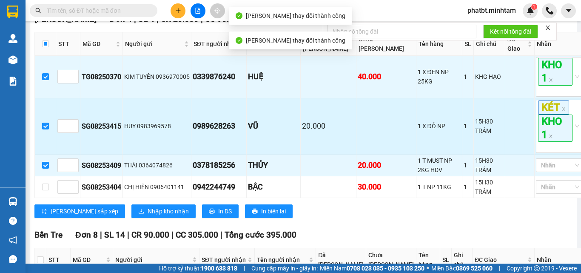
scroll to position [170, 0]
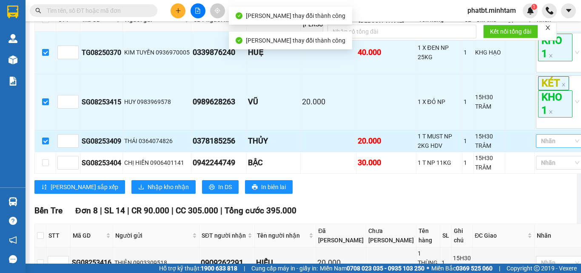
click at [538, 146] on div at bounding box center [556, 141] width 36 height 10
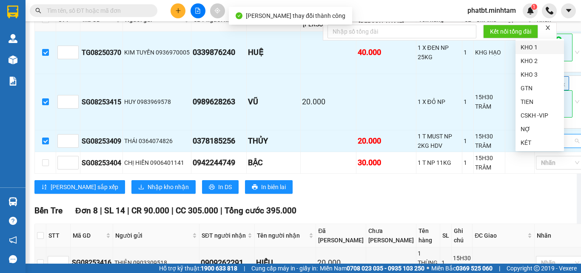
click at [523, 45] on div "KHO 1" at bounding box center [540, 47] width 38 height 9
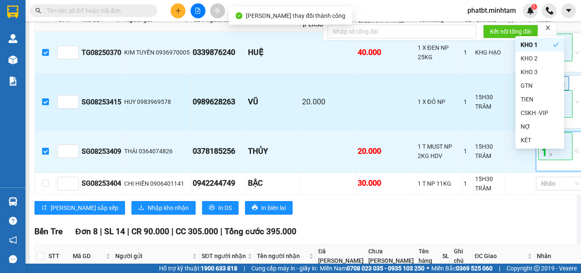
click at [475, 111] on div "15H30 TRÂM" at bounding box center [489, 101] width 29 height 19
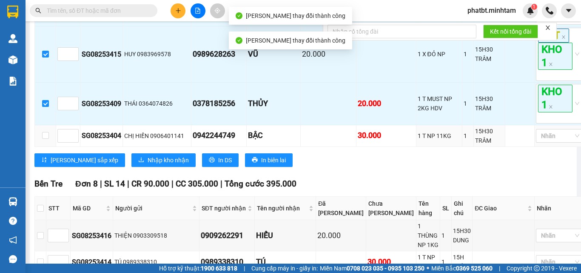
scroll to position [284, 0]
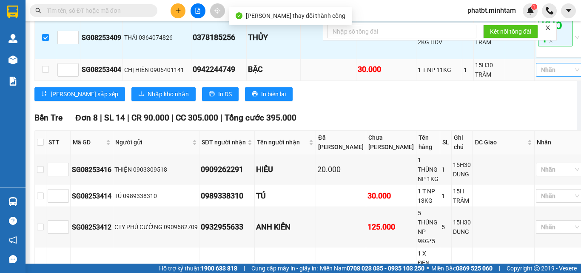
click at [538, 75] on div at bounding box center [556, 70] width 36 height 10
drag, startPoint x: 528, startPoint y: 110, endPoint x: 440, endPoint y: 142, distance: 93.9
click at [528, 109] on div "KHO 1" at bounding box center [540, 105] width 38 height 9
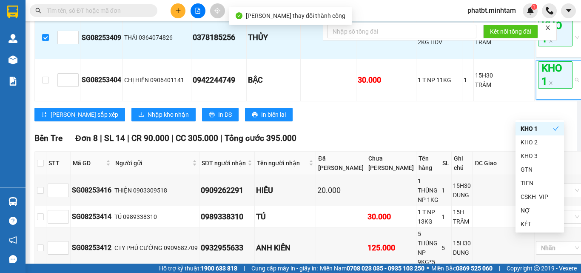
click at [394, 128] on div "Ngã Tư Huyện Đơn 4 | SL 4 | CR 20.000 | CC 90.000 | Tổng cước 110.000 STT Mã …" at bounding box center [310, 1] width 552 height 253
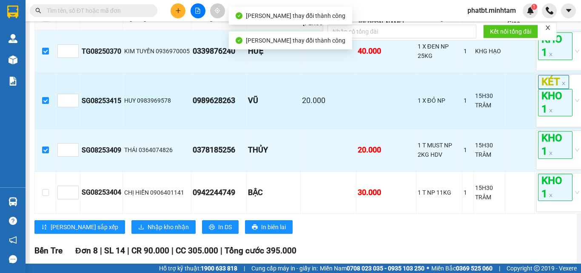
scroll to position [170, 0]
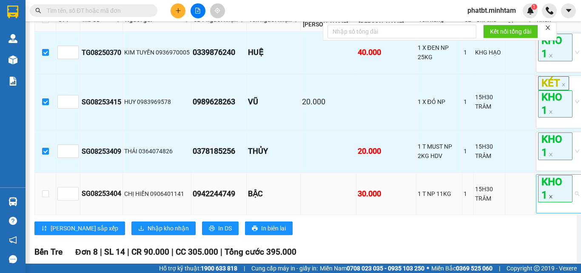
click at [549, 199] on icon "close" at bounding box center [551, 197] width 4 height 4
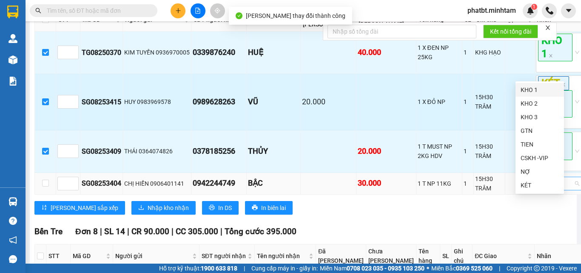
scroll to position [227, 0]
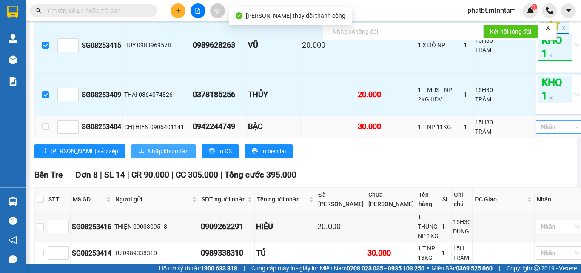
click at [148, 156] on span "Nhập kho nhận" at bounding box center [168, 150] width 41 height 9
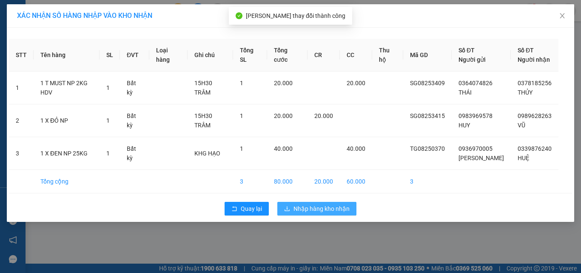
click at [296, 212] on span "Nhập hàng kho nhận" at bounding box center [322, 208] width 56 height 9
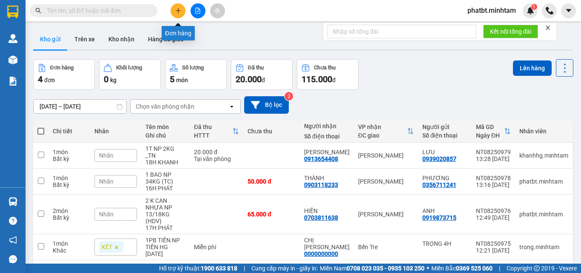
click at [175, 4] on button at bounding box center [178, 10] width 15 height 15
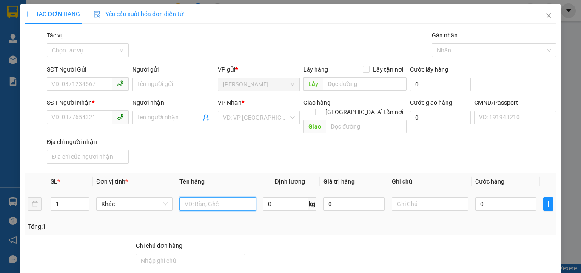
click at [226, 197] on input "text" at bounding box center [218, 204] width 77 height 14
type input "1 T MÚT NP 11KG (DL)"
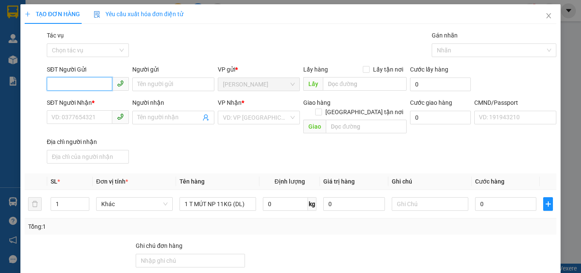
click at [74, 84] on input "SĐT Người Gửi" at bounding box center [80, 84] width 66 height 14
type input "0935366166"
click at [81, 101] on div "0935366166 - HIỆP" at bounding box center [87, 101] width 71 height 9
type input "HIỆP"
type input "0942393771"
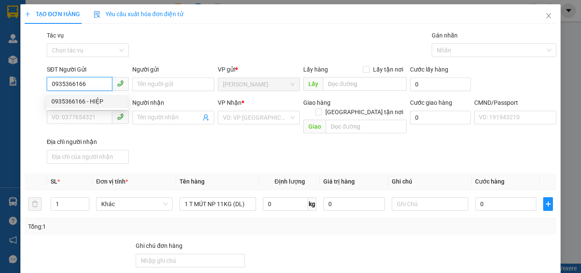
type input "VÂN"
checkbox input "true"
type input "340/2E CHU VĂN AN Q BÌNH THẠNH"
type input "100.000"
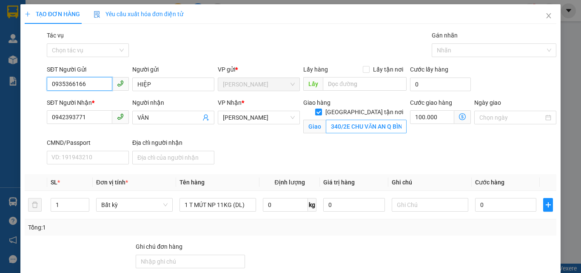
type input "0935366166"
click at [345, 120] on input "340/2E CHU VĂN AN Q BÌNH THẠNH" at bounding box center [366, 127] width 81 height 14
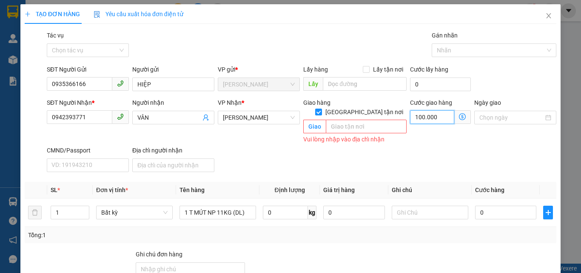
click at [435, 118] on input "100.000" at bounding box center [432, 117] width 44 height 14
type input "0"
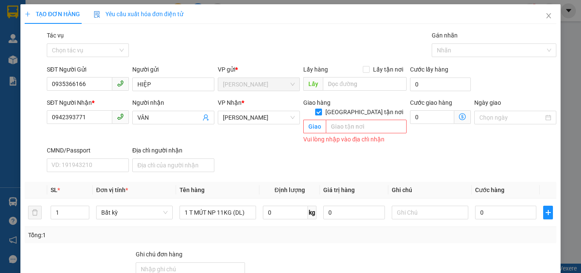
click at [321, 109] on input "[GEOGRAPHIC_DATA] tận nơi" at bounding box center [318, 112] width 6 height 6
checkbox input "false"
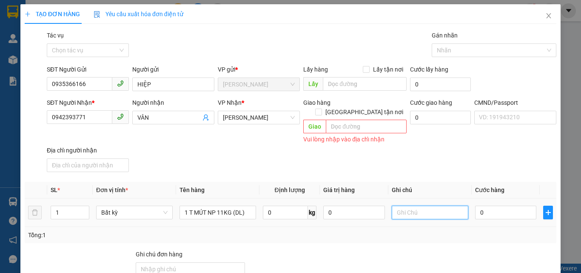
click at [438, 206] on input "text" at bounding box center [430, 213] width 77 height 14
type input "17H PHÁT"
click at [488, 206] on input "0" at bounding box center [505, 213] width 61 height 14
type input "3"
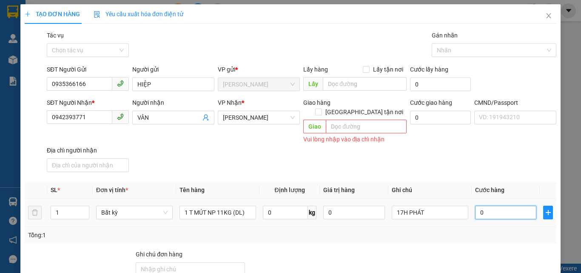
type input "3"
type input "30"
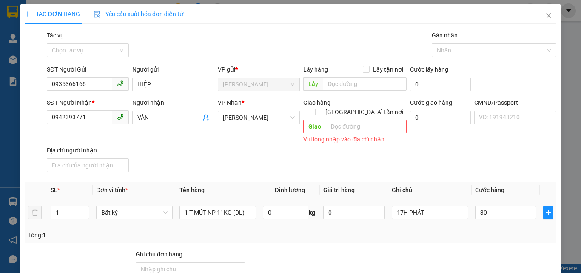
type input "30.000"
click at [466, 168] on div "Transit Pickup Surcharge Ids Transit Deliver Surcharge Ids Transit Deliver Surc…" at bounding box center [291, 210] width 532 height 359
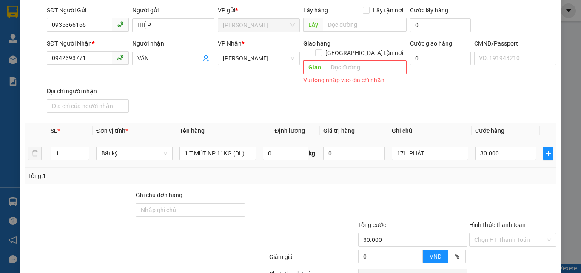
scroll to position [124, 0]
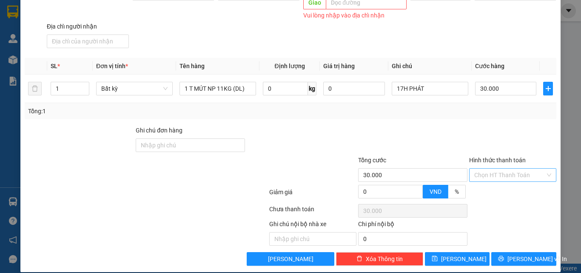
click at [487, 170] on input "Hình thức thanh toán" at bounding box center [510, 175] width 71 height 13
click at [486, 185] on div "Tại văn phòng" at bounding box center [508, 182] width 76 height 9
type input "0"
click at [475, 135] on div at bounding box center [513, 141] width 89 height 30
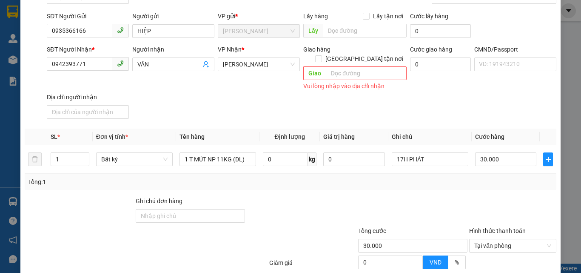
scroll to position [0, 0]
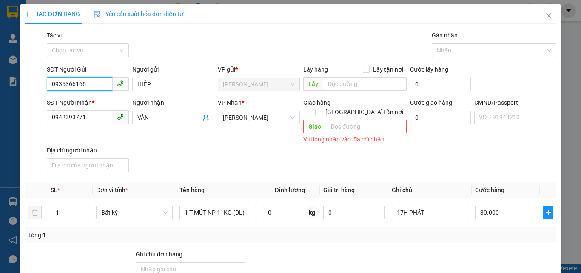
click at [101, 85] on input "0935366166" at bounding box center [80, 84] width 66 height 14
click at [100, 84] on input "0935366166" at bounding box center [80, 84] width 66 height 14
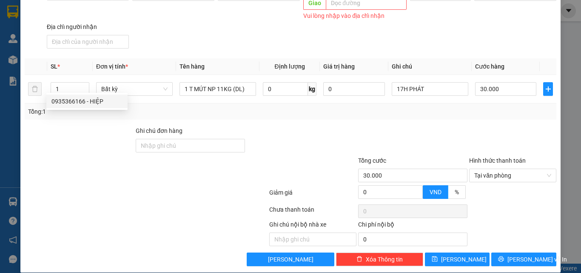
scroll to position [124, 0]
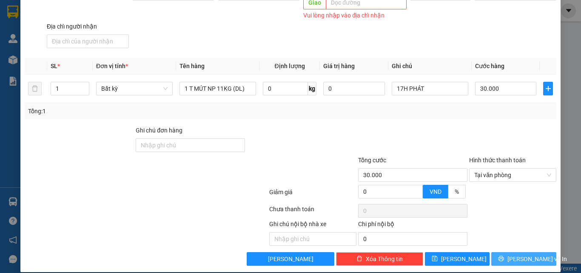
click at [509, 252] on button "[PERSON_NAME] và In" at bounding box center [524, 259] width 65 height 14
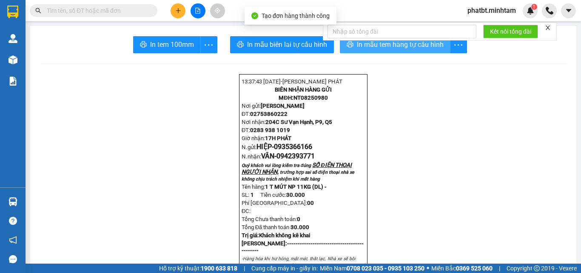
click at [354, 50] on button "In mẫu tem hàng tự cấu hình" at bounding box center [395, 44] width 111 height 17
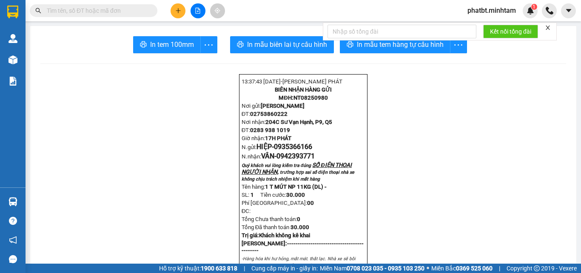
click at [126, 14] on input "text" at bounding box center [97, 10] width 100 height 9
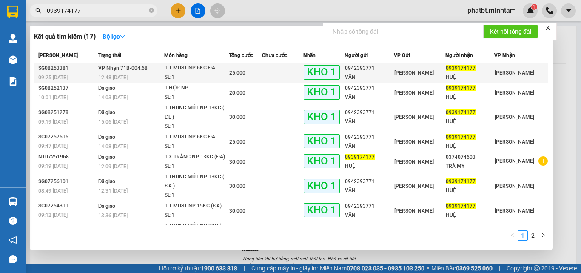
type input "0939174177"
click at [129, 72] on td "VP Nhận 71B-004.68 12:48 - 14/08" at bounding box center [130, 73] width 69 height 20
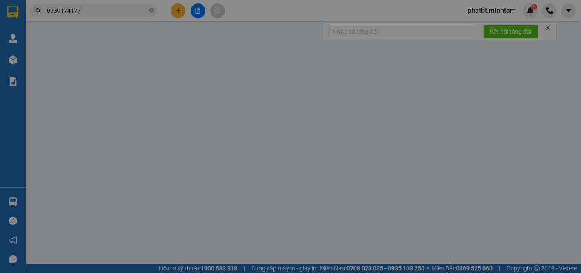
type input "0942393771"
type input "VÂN"
type input "0939174177"
type input "HUỆ"
type input "SÚP/bm"
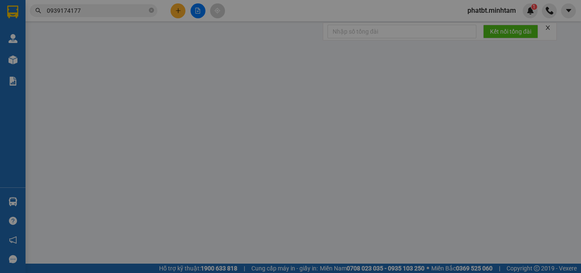
type input "25.000"
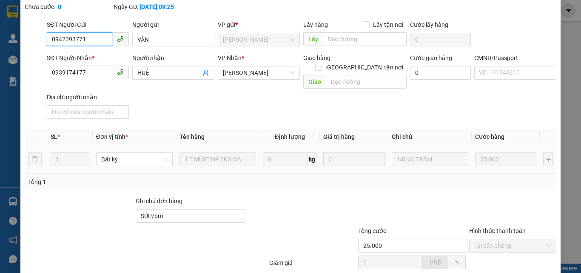
scroll to position [118, 0]
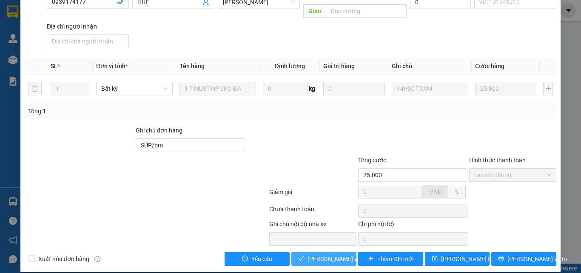
click at [316, 254] on span "[PERSON_NAME] và Giao hàng" at bounding box center [349, 258] width 82 height 9
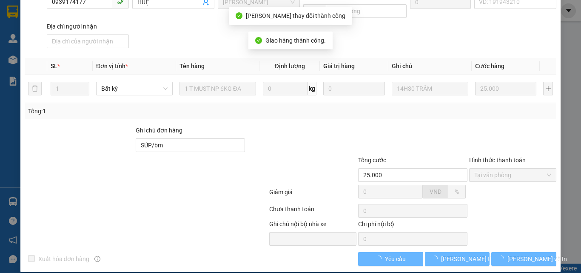
scroll to position [126, 0]
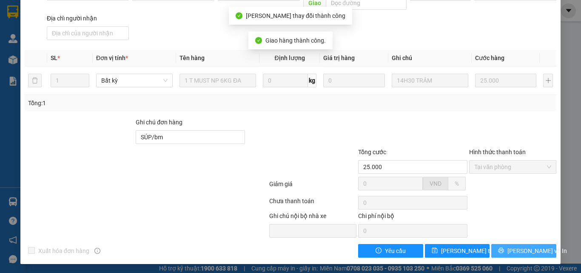
click at [520, 250] on span "[PERSON_NAME] và In" at bounding box center [538, 250] width 60 height 9
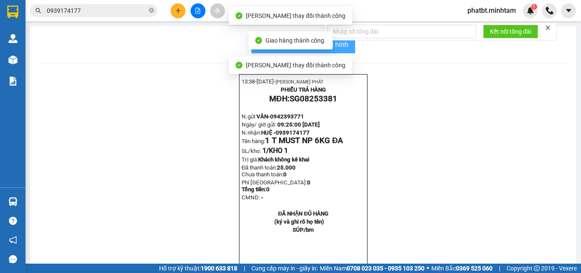
click at [345, 48] on span "In mẫu biên lai tự cấu hình" at bounding box center [309, 44] width 80 height 11
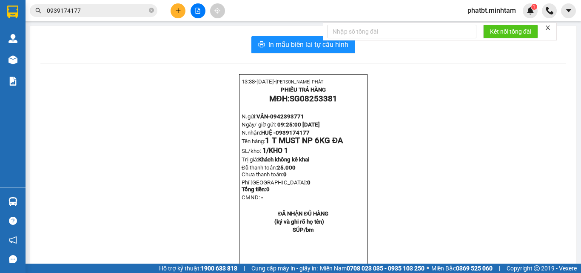
click at [126, 13] on input "0939174177" at bounding box center [97, 10] width 100 height 9
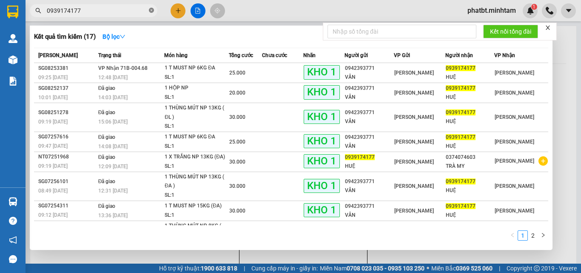
click at [149, 11] on icon "close-circle" at bounding box center [151, 10] width 5 height 5
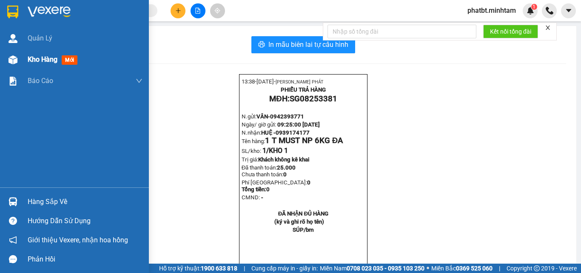
click at [30, 57] on span "Kho hàng" at bounding box center [43, 59] width 30 height 8
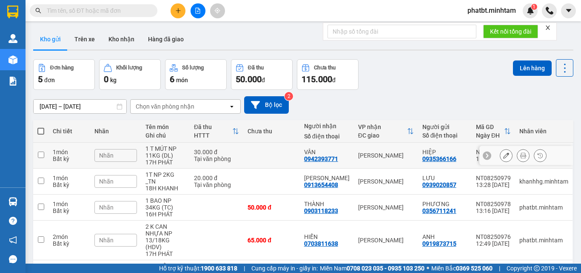
click at [521, 156] on icon at bounding box center [524, 155] width 6 height 6
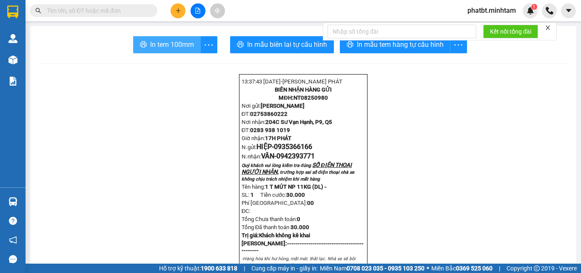
click at [177, 43] on span "In tem 100mm" at bounding box center [172, 44] width 44 height 11
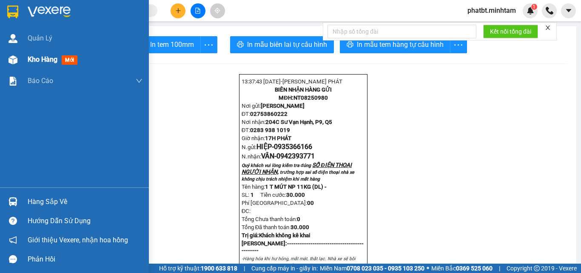
click at [22, 60] on div "Kho hàng mới" at bounding box center [74, 59] width 149 height 21
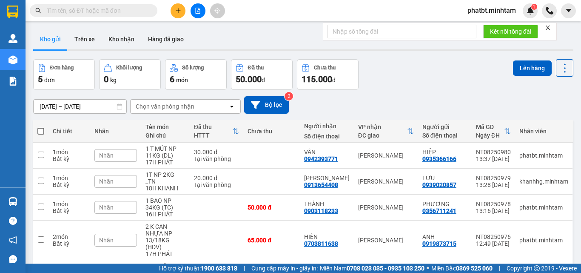
click at [42, 132] on span at bounding box center [40, 131] width 7 height 7
click at [41, 127] on input "checkbox" at bounding box center [41, 127] width 0 height 0
checkbox input "true"
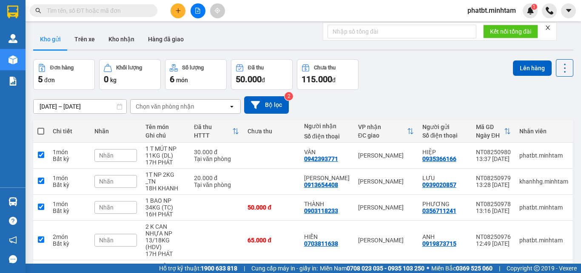
checkbox input "true"
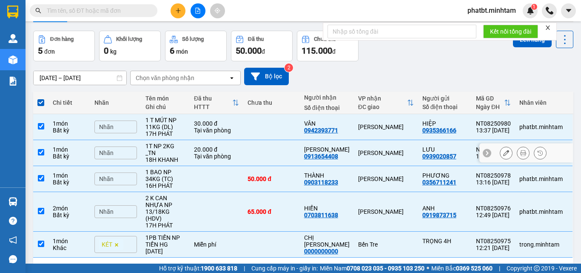
scroll to position [44, 0]
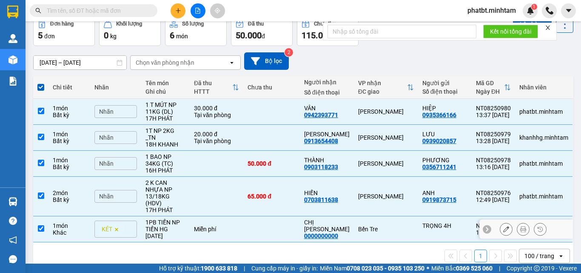
click at [228, 222] on td "Miễn phí" at bounding box center [217, 229] width 54 height 26
checkbox input "false"
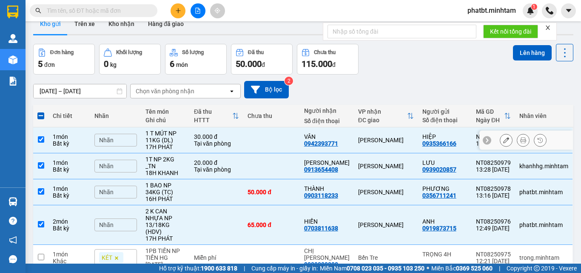
scroll to position [0, 0]
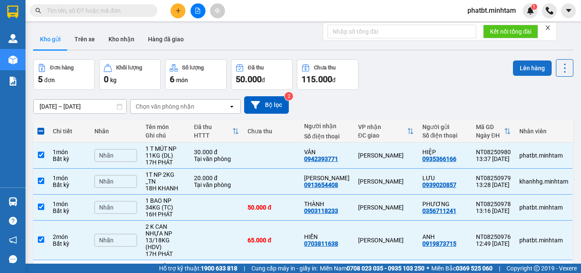
click at [521, 64] on button "Lên hàng" at bounding box center [532, 67] width 39 height 15
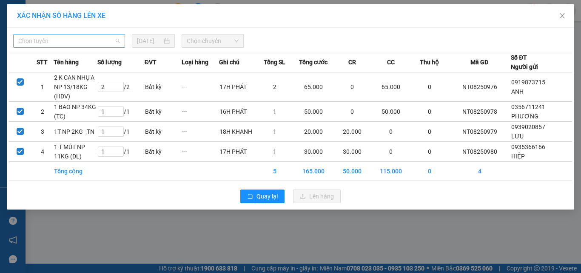
click at [94, 40] on span "Chọn tuyến" at bounding box center [69, 40] width 102 height 13
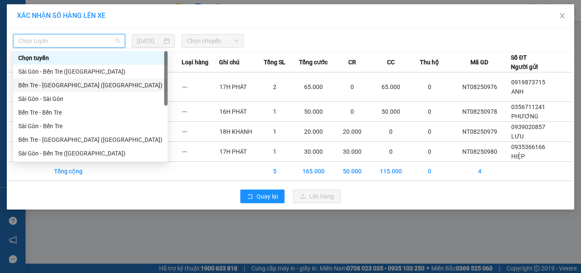
scroll to position [14, 0]
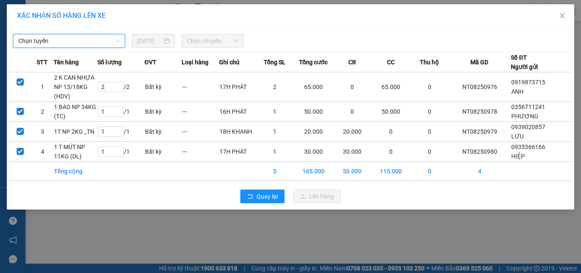
drag, startPoint x: 53, startPoint y: 37, endPoint x: 56, endPoint y: 75, distance: 38.0
click at [54, 40] on span "Chọn tuyến" at bounding box center [69, 40] width 102 height 13
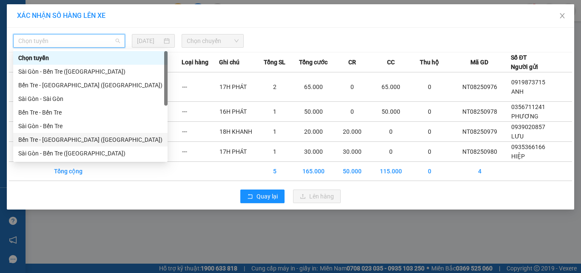
click at [55, 142] on div "Bến Tre - [GEOGRAPHIC_DATA] ([GEOGRAPHIC_DATA])" at bounding box center [90, 139] width 144 height 9
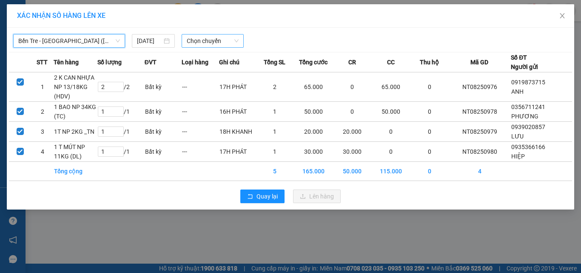
click at [205, 40] on span "Chọn chuyến" at bounding box center [213, 40] width 52 height 13
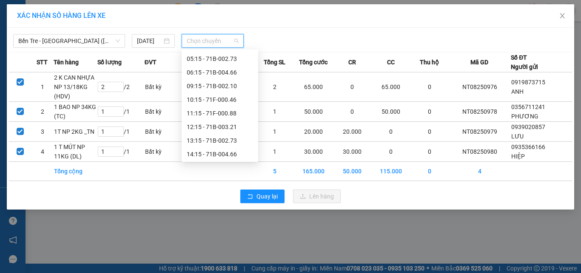
scroll to position [68, 0]
click at [232, 126] on div "13:15 - 71B-002.73" at bounding box center [220, 125] width 66 height 9
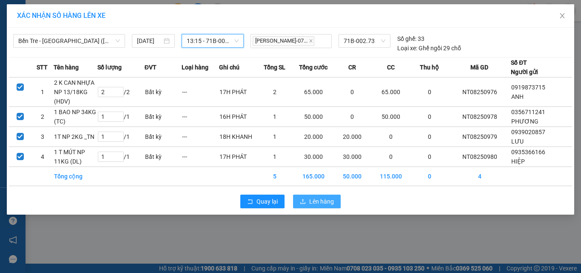
click at [327, 206] on span "Lên hàng" at bounding box center [321, 201] width 25 height 9
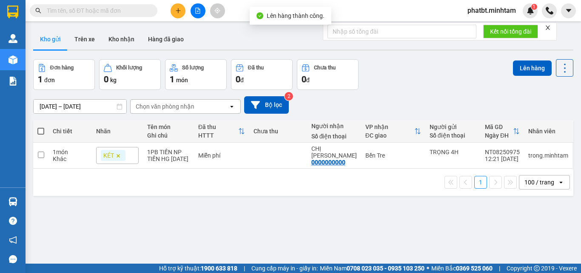
click at [196, 14] on button at bounding box center [198, 10] width 15 height 15
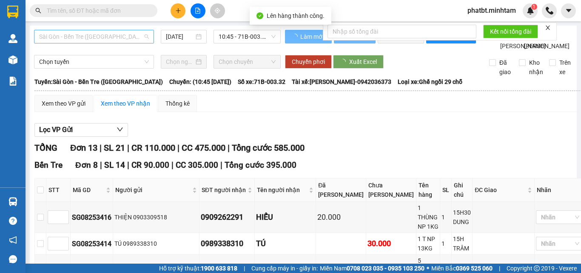
click at [103, 39] on span "Sài Gòn - Bến Tre ([GEOGRAPHIC_DATA])" at bounding box center [94, 36] width 110 height 13
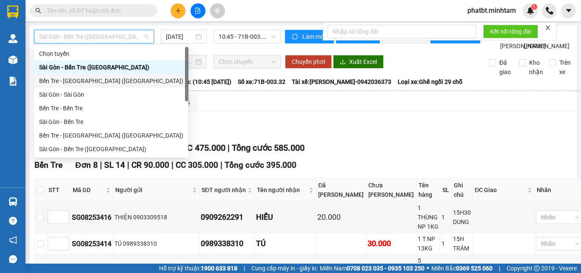
scroll to position [14, 0]
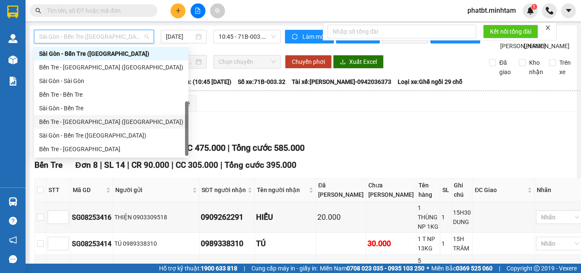
click at [74, 123] on div "Bến Tre - [GEOGRAPHIC_DATA] ([GEOGRAPHIC_DATA])" at bounding box center [111, 121] width 144 height 9
type input "[DATE]"
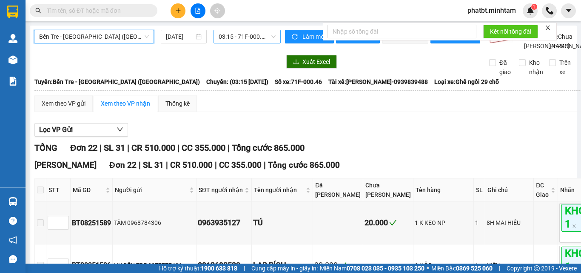
click at [240, 37] on span "03:15 - 71F-000.46" at bounding box center [247, 36] width 57 height 13
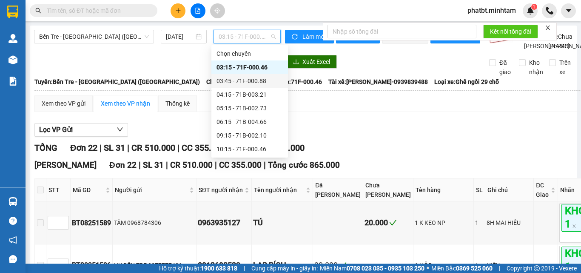
scroll to position [68, 0]
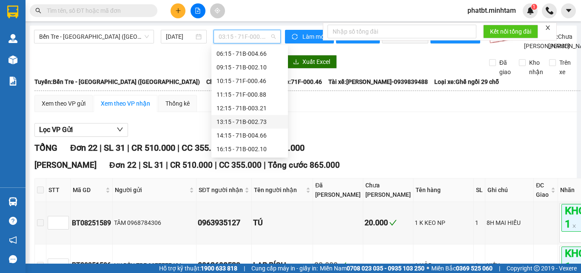
click at [241, 118] on div "13:15 - 71B-002.73" at bounding box center [250, 121] width 66 height 9
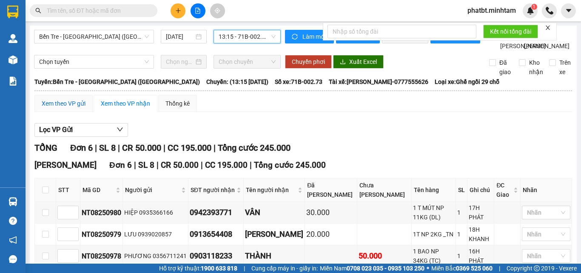
click at [60, 108] on div "Xem theo VP gửi" at bounding box center [64, 103] width 44 height 9
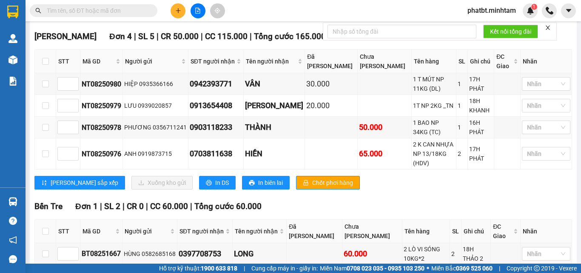
scroll to position [227, 0]
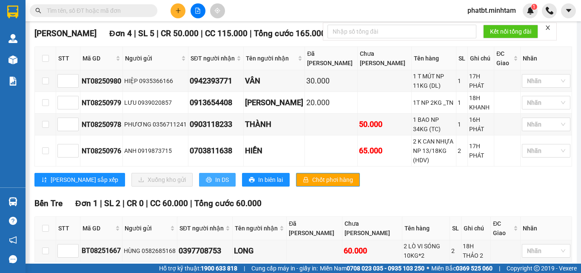
click at [199, 173] on button "In DS" at bounding box center [217, 180] width 37 height 14
click at [176, 14] on button at bounding box center [178, 10] width 15 height 15
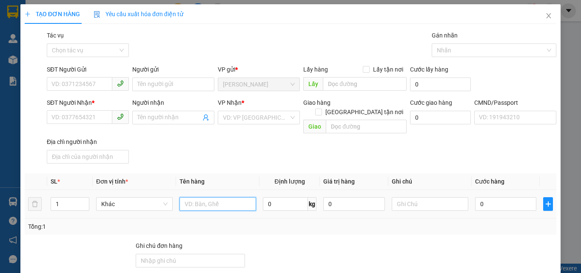
click at [200, 197] on input "text" at bounding box center [218, 204] width 77 height 14
type input "1 T 1 KT NP 5/19KG (TC)"
type input "2"
click at [87, 197] on span "Increase Value" at bounding box center [84, 201] width 9 height 8
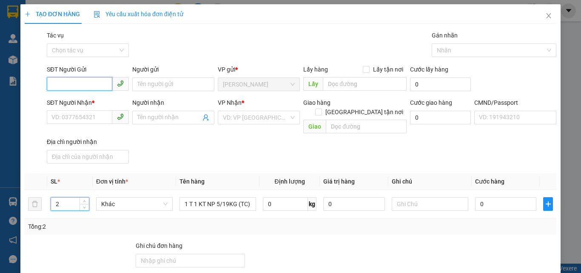
click at [75, 82] on input "SĐT Người Gửi" at bounding box center [80, 84] width 66 height 14
type input "0969757013"
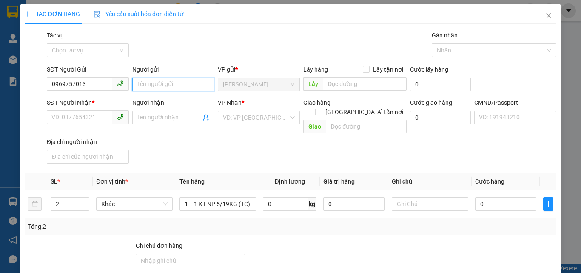
click at [165, 86] on input "Người gửi" at bounding box center [173, 84] width 82 height 14
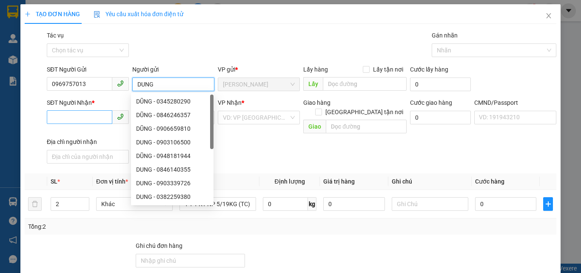
type input "DUNG"
click at [70, 114] on input "SĐT Người Nhận *" at bounding box center [80, 117] width 66 height 14
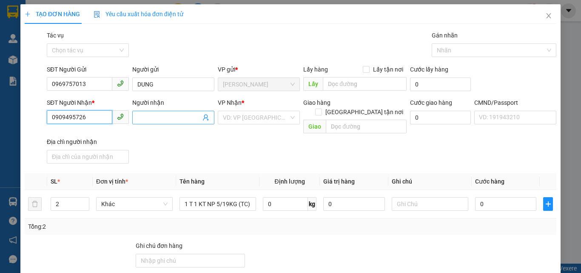
type input "0909495726"
click at [150, 117] on input "Người nhận" at bounding box center [168, 117] width 63 height 9
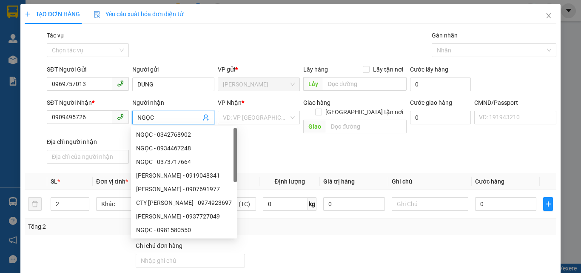
type input "NGỌC"
click at [190, 46] on div "Gói vận chuyển * Tiêu chuẩn Tác vụ Chọn tác vụ Gán nhãn Nhãn" at bounding box center [301, 46] width 513 height 30
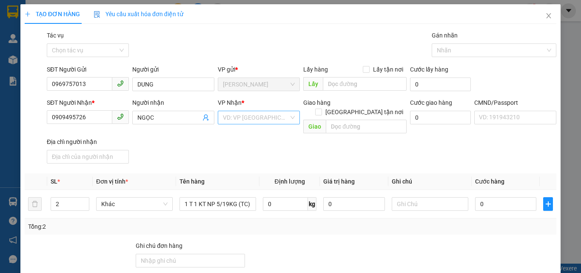
click at [244, 121] on input "search" at bounding box center [256, 117] width 66 height 13
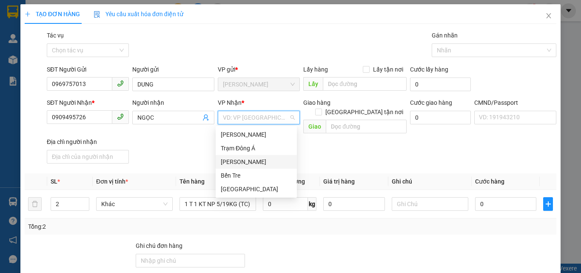
click at [243, 160] on div "[PERSON_NAME]" at bounding box center [256, 161] width 71 height 9
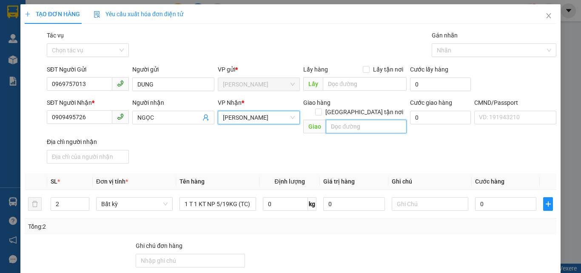
click at [334, 120] on input "text" at bounding box center [366, 127] width 81 height 14
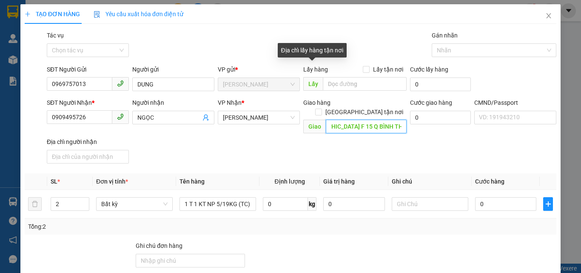
scroll to position [0, 53]
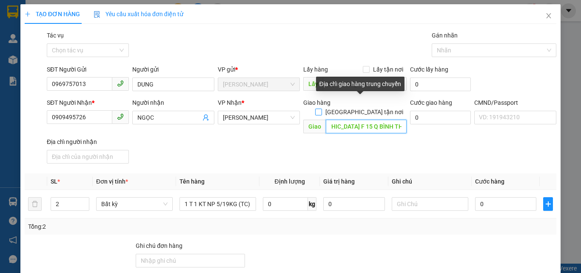
type input "147-151 ĐIỆN BIÊN PHỦ F 15 Q BÌNH THẠNH"
click at [321, 109] on input "[GEOGRAPHIC_DATA] tận nơi" at bounding box center [318, 112] width 6 height 6
checkbox input "true"
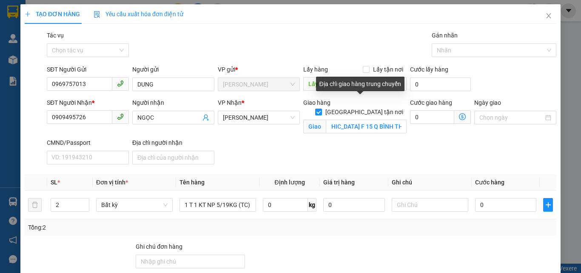
scroll to position [0, 0]
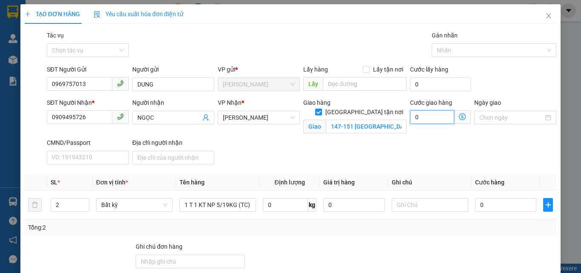
click at [423, 117] on input "0" at bounding box center [432, 117] width 44 height 14
type input "1"
type input "12"
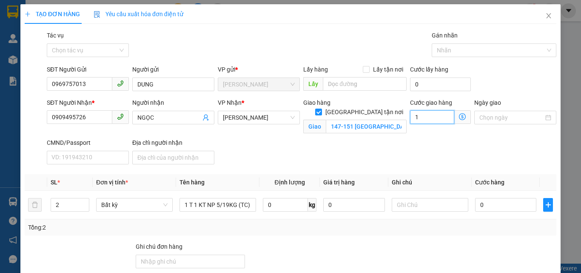
type input "12"
type input "120"
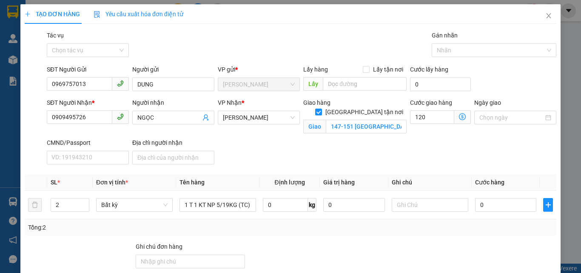
type input "120.000"
click at [333, 43] on div "Gói vận chuyển * Tiêu chuẩn Tác vụ Chọn tác vụ Gán nhãn Nhãn" at bounding box center [301, 46] width 513 height 30
click at [303, 155] on div "SĐT Người Nhận * 0909495726 Người nhận NGỌC VP Nhận * Hồ Chí Minh Giao hàng Gia…" at bounding box center [301, 133] width 513 height 70
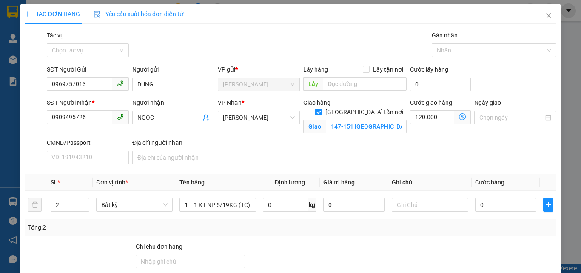
click at [301, 148] on div "SĐT Người Nhận * 0909495726 Người nhận NGỌC VP Nhận * Hồ Chí Minh Giao hàng Gia…" at bounding box center [301, 133] width 513 height 70
click at [428, 205] on input "text" at bounding box center [430, 205] width 77 height 14
type input "1"
type input "GTN PHÁT A ĐEN XO"
click at [430, 146] on div "SĐT Người Nhận * 0909495726 Người nhận NGỌC VP Nhận * Hồ Chí Minh Giao hàng Gia…" at bounding box center [301, 133] width 513 height 70
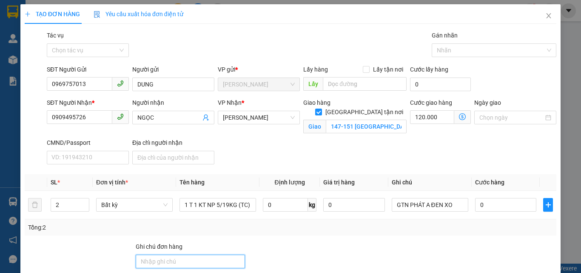
drag, startPoint x: 176, startPoint y: 262, endPoint x: 176, endPoint y: 257, distance: 5.5
click at [176, 262] on input "Ghi chú đơn hàng" at bounding box center [190, 262] width 109 height 14
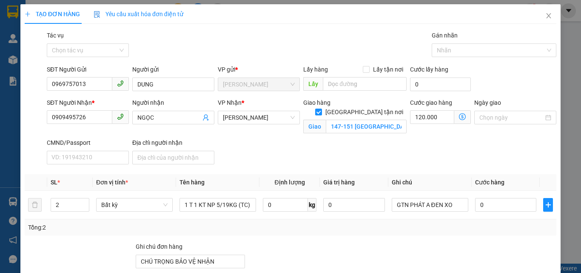
click at [242, 157] on div "SĐT Người Nhận * 0909495726 Người nhận NGỌC VP Nhận * Hồ Chí Minh Giao hàng Gia…" at bounding box center [301, 133] width 513 height 70
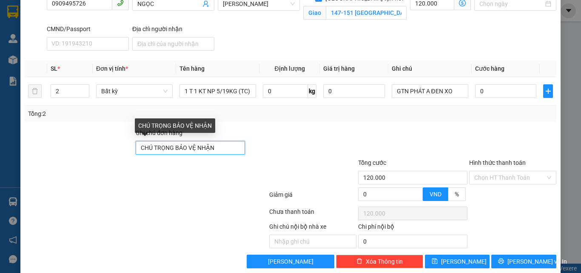
click at [221, 141] on input "CHÚ TRỌNG BẢO VỆ NHẬN" at bounding box center [190, 148] width 109 height 14
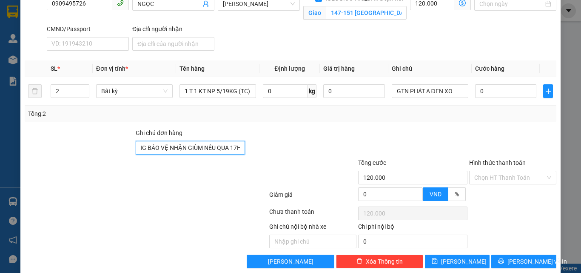
scroll to position [0, 32]
click at [319, 128] on div at bounding box center [301, 143] width 111 height 30
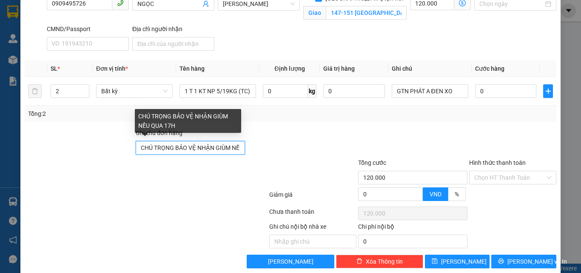
click at [224, 150] on input "CHÚ TRỌNG BẢO VỆ NHẬN GIÙM NẾU QUA 17H" at bounding box center [190, 148] width 109 height 14
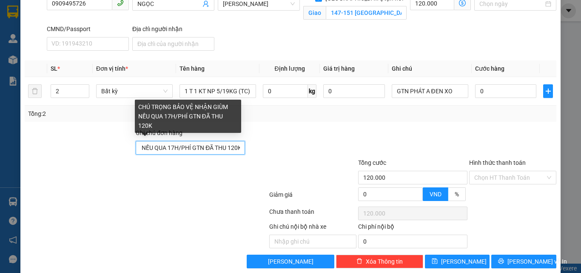
scroll to position [0, 94]
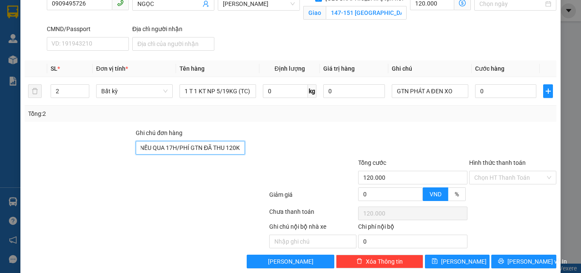
type input "CHÚ TRỌNG BẢO VỆ NHẬN GIÙM NẾU QUA 17H/PHÍ GTN ĐÃ THU 120K"
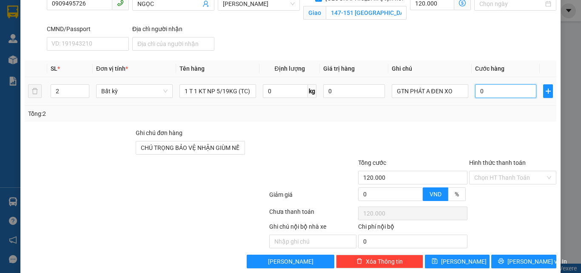
click at [485, 92] on input "0" at bounding box center [505, 91] width 61 height 14
type input "5"
type input "120.005"
type input "55"
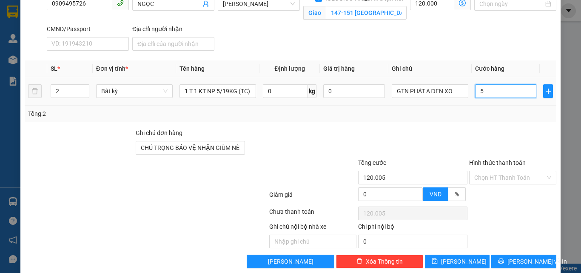
type input "120.055"
type input "55.000"
type input "175.000"
click at [464, 123] on div "Transit Pickup Surcharge Ids Transit Deliver Surcharge Ids Transit Deliver Surc…" at bounding box center [291, 92] width 532 height 351
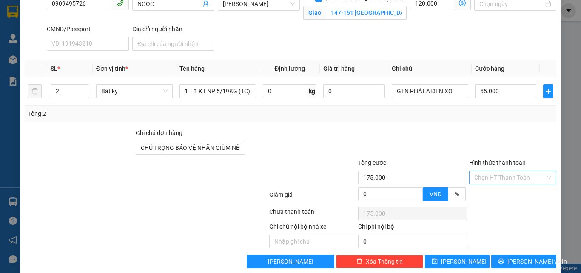
click at [485, 177] on input "Hình thức thanh toán" at bounding box center [510, 177] width 71 height 13
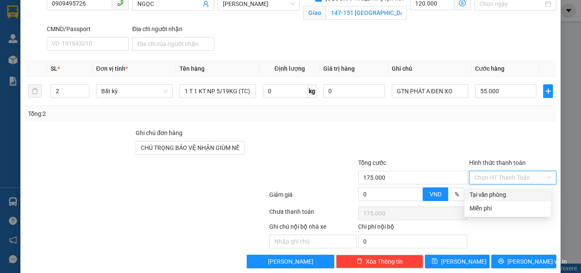
click at [483, 192] on div "Tại văn phòng" at bounding box center [508, 194] width 76 height 9
type input "0"
click at [452, 131] on div at bounding box center [413, 143] width 111 height 30
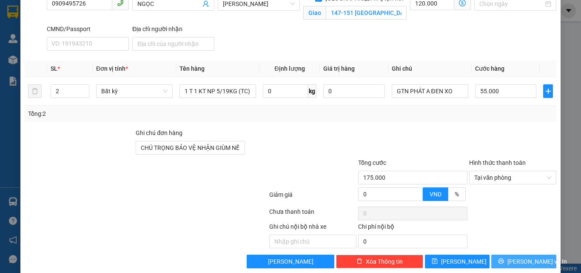
click at [503, 259] on icon "printer" at bounding box center [501, 261] width 6 height 6
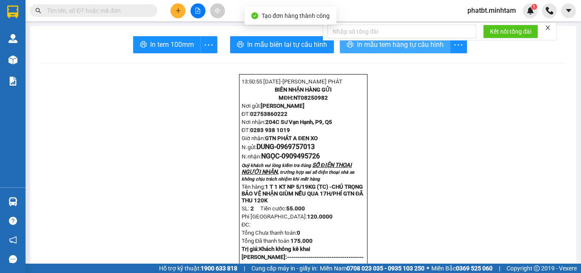
click at [361, 47] on span "In mẫu tem hàng tự cấu hình" at bounding box center [400, 44] width 87 height 11
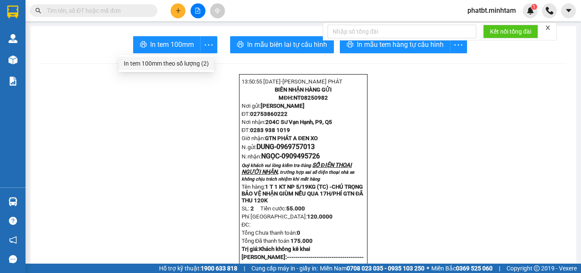
click at [191, 66] on div "In tem 100mm theo số lượng (2)" at bounding box center [166, 63] width 85 height 9
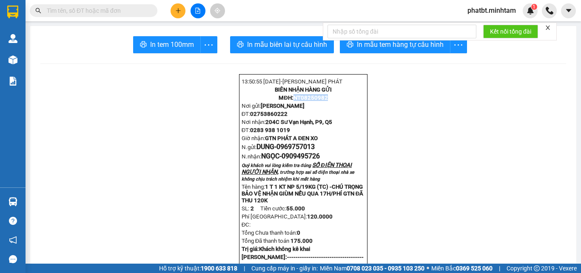
drag, startPoint x: 291, startPoint y: 101, endPoint x: 328, endPoint y: 104, distance: 37.2
click at [328, 101] on p "MĐH: NT08250982" at bounding box center [303, 97] width 123 height 7
copy span "NT08250982"
click at [174, 12] on button at bounding box center [178, 10] width 15 height 15
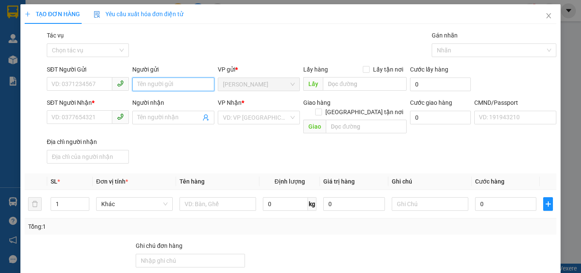
click at [152, 89] on input "Người gửi" at bounding box center [173, 84] width 82 height 14
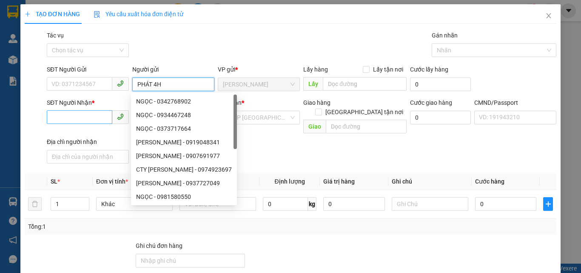
type input "PHÁT 4H"
click at [91, 115] on input "SĐT Người Nhận *" at bounding box center [80, 117] width 66 height 14
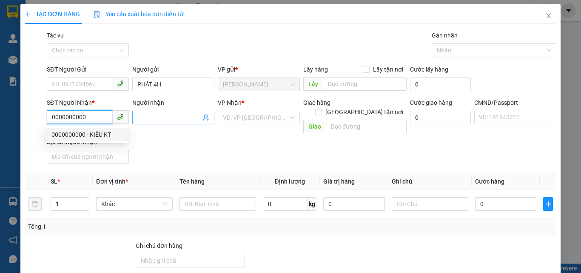
type input "0000000000"
click at [165, 117] on input "Người nhận" at bounding box center [168, 117] width 63 height 9
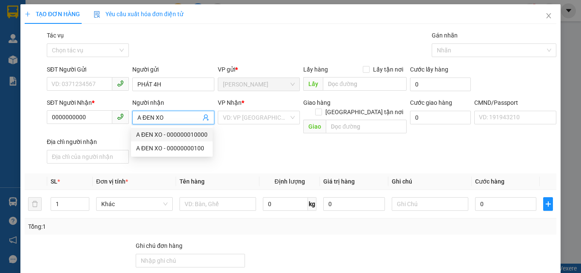
type input "A ĐEN XO"
click at [220, 28] on div "TẠO ĐƠN HÀNG Yêu cầu xuất hóa đơn điện tử Transit Pickup Surcharge Ids Transit …" at bounding box center [291, 192] width 532 height 377
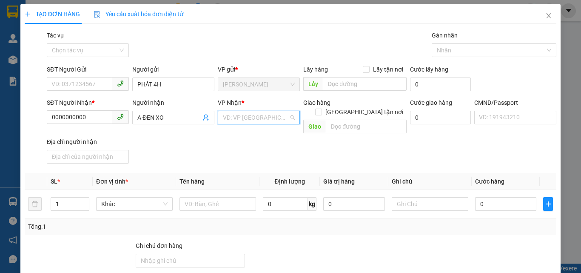
click at [247, 120] on input "search" at bounding box center [256, 117] width 66 height 13
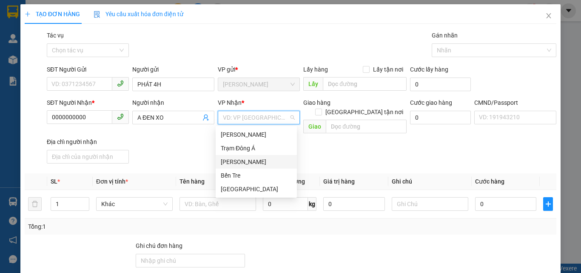
click at [242, 163] on div "[PERSON_NAME]" at bounding box center [256, 161] width 71 height 9
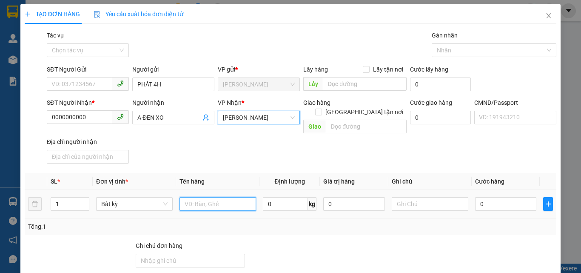
click at [199, 197] on input "text" at bounding box center [218, 204] width 77 height 14
paste input "NT08250982"
type input "1 PB PHÍ GTN MÃ NT08250982"
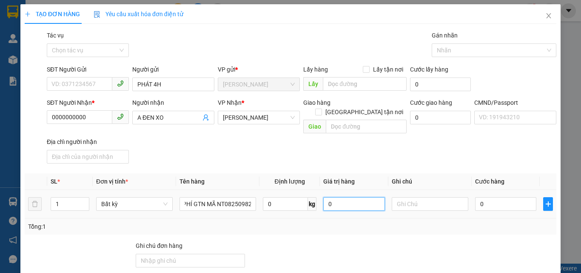
click at [327, 197] on input "0" at bounding box center [353, 204] width 61 height 14
type input "120.000"
click at [287, 146] on div "SĐT Người Nhận * 0000000000 Người nhận A ĐEN XO VP Nhận * Hồ Chí Minh Giao hàng…" at bounding box center [301, 132] width 513 height 69
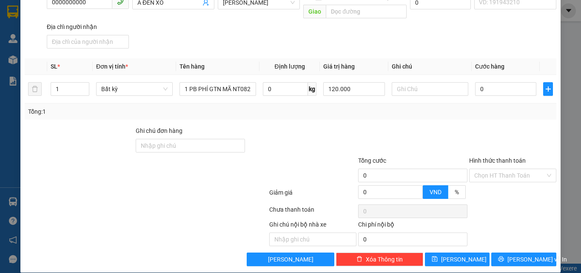
scroll to position [115, 0]
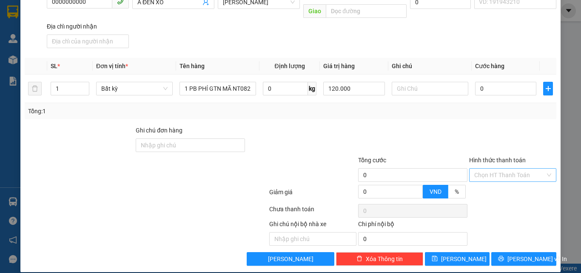
click at [481, 169] on input "Hình thức thanh toán" at bounding box center [510, 175] width 71 height 13
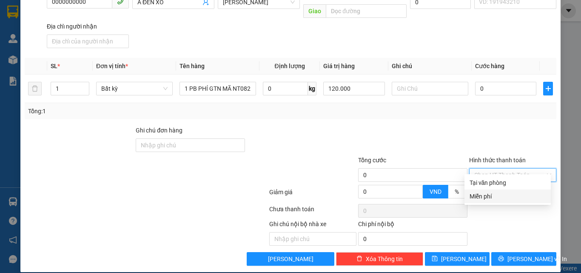
click at [484, 191] on div "Miễn phí" at bounding box center [508, 196] width 86 height 14
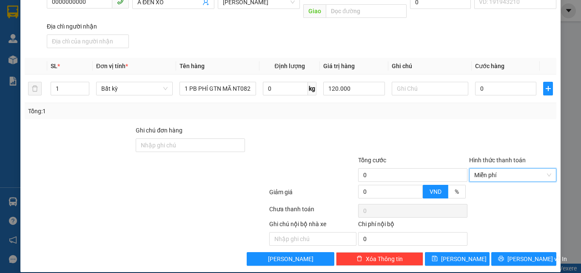
click at [453, 126] on div at bounding box center [413, 141] width 111 height 30
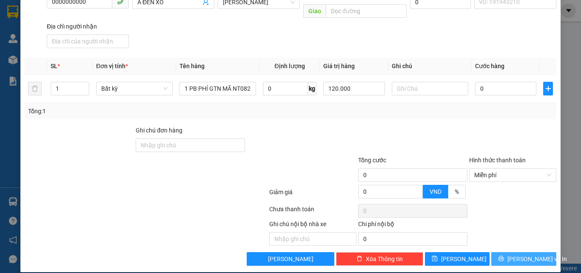
click at [509, 252] on button "[PERSON_NAME] và In" at bounding box center [524, 259] width 65 height 14
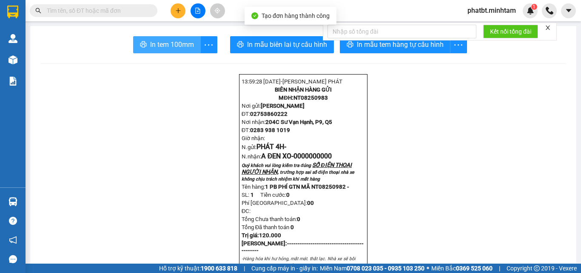
click at [187, 53] on button "In tem 100mm" at bounding box center [167, 44] width 68 height 17
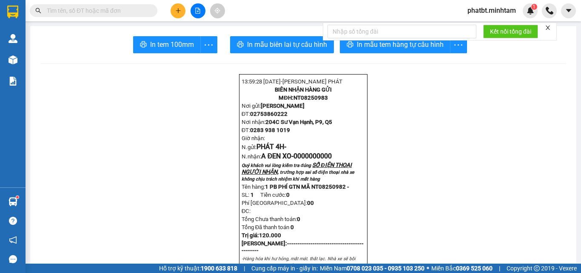
click at [101, 11] on input "text" at bounding box center [97, 10] width 100 height 9
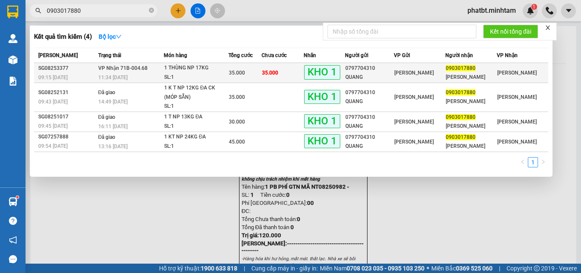
type input "0903017880"
click at [144, 76] on div "11:34 [DATE]" at bounding box center [131, 77] width 66 height 9
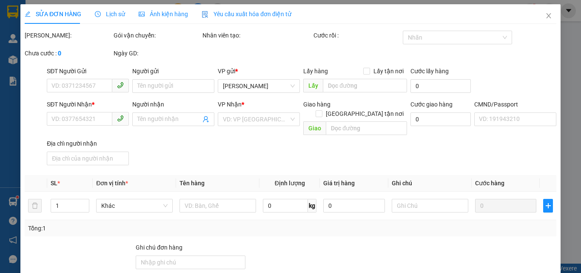
type input "0797704310"
type input "QUANG"
type input "0903017880"
type input "[PERSON_NAME]"
type input "MÓP SẴN/ KNM"
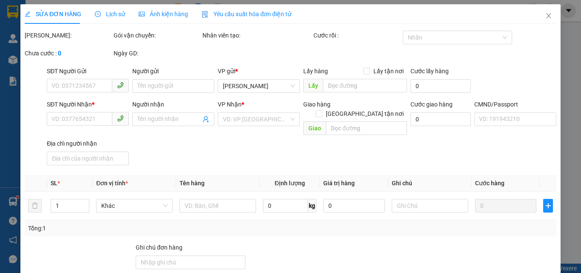
type input "35.000"
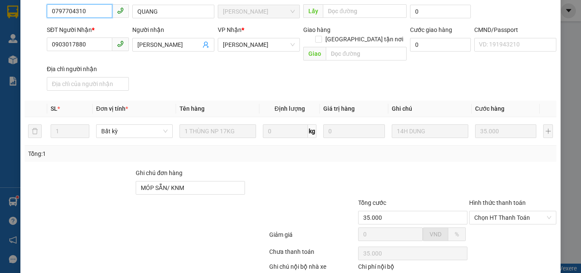
scroll to position [118, 0]
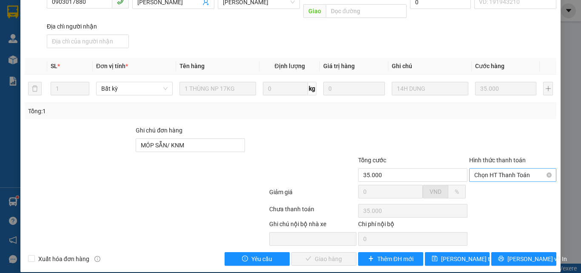
click at [496, 169] on span "Chọn HT Thanh Toán" at bounding box center [513, 175] width 77 height 13
click at [487, 180] on div "Tại văn phòng" at bounding box center [508, 182] width 76 height 9
type input "0"
click at [326, 254] on span "[PERSON_NAME] và Giao hàng" at bounding box center [349, 258] width 82 height 9
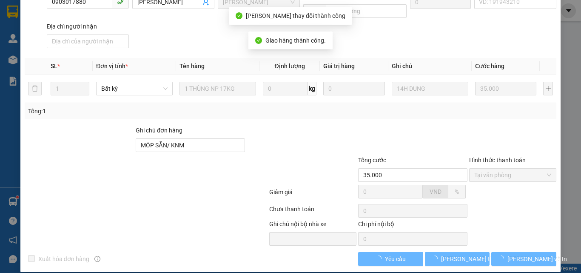
scroll to position [126, 0]
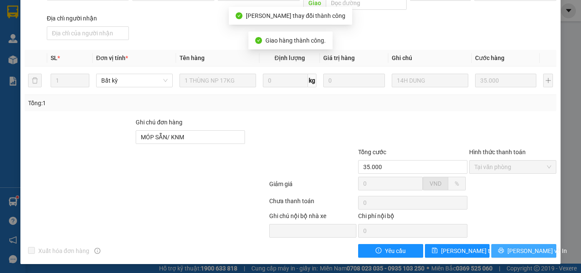
click at [516, 247] on span "[PERSON_NAME] và In" at bounding box center [538, 250] width 60 height 9
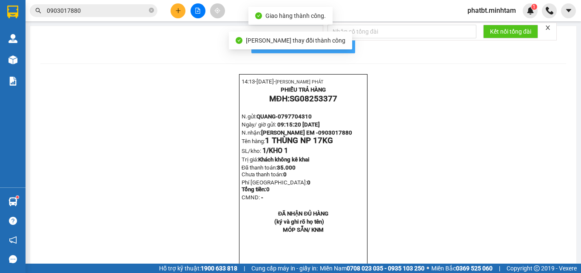
click at [344, 51] on button "In mẫu biên lai tự cấu hình" at bounding box center [304, 44] width 104 height 17
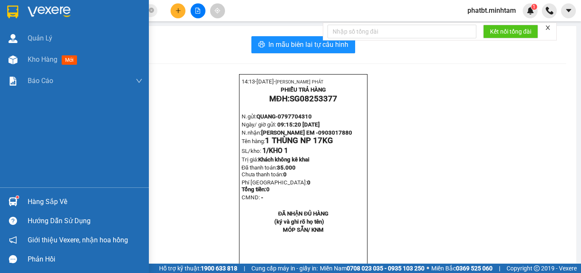
click at [21, 199] on div "Hàng sắp về" at bounding box center [74, 201] width 149 height 19
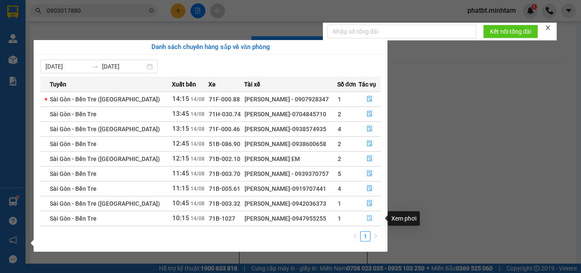
click at [371, 218] on icon "file-done" at bounding box center [370, 218] width 6 height 6
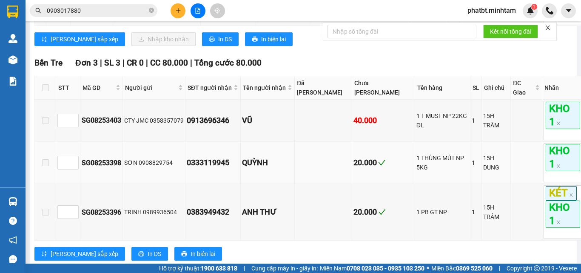
scroll to position [463, 0]
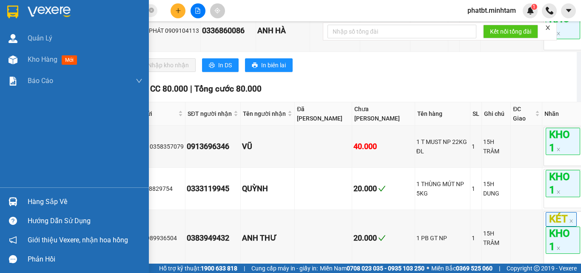
click at [44, 200] on div "Hàng sắp về" at bounding box center [85, 201] width 115 height 13
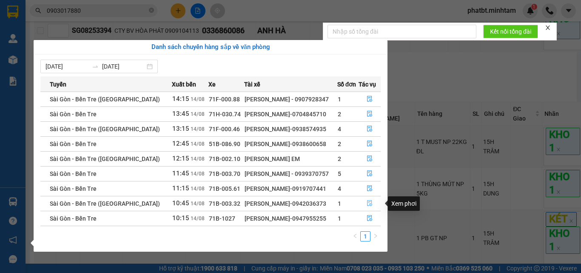
click at [367, 203] on icon "file-done" at bounding box center [369, 203] width 5 height 6
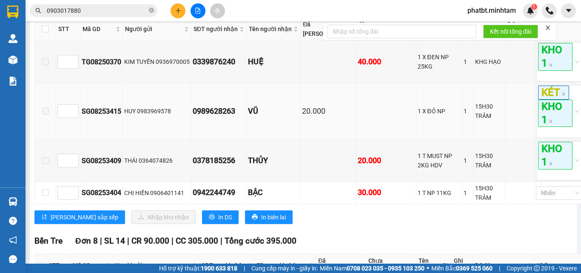
scroll to position [179, 0]
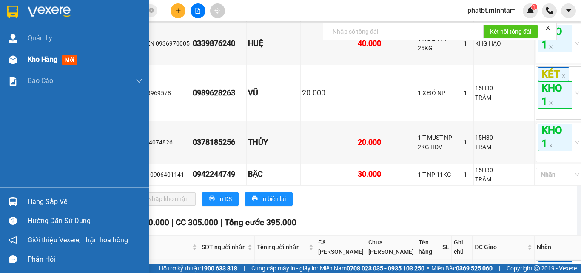
click at [23, 56] on div "Kho hàng mới" at bounding box center [74, 59] width 149 height 21
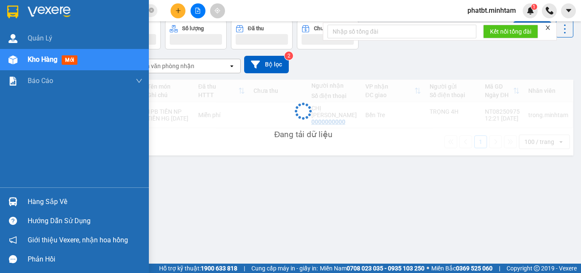
scroll to position [39, 0]
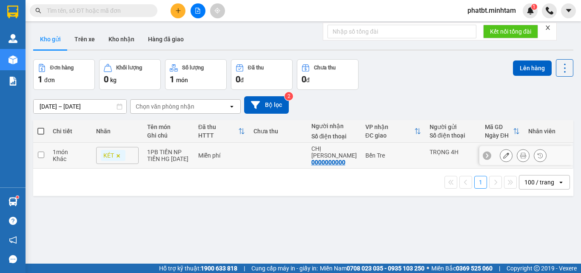
scroll to position [39, 0]
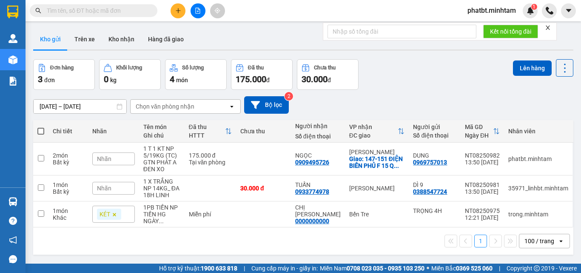
click at [122, 155] on div "Nhãn" at bounding box center [113, 158] width 43 height 13
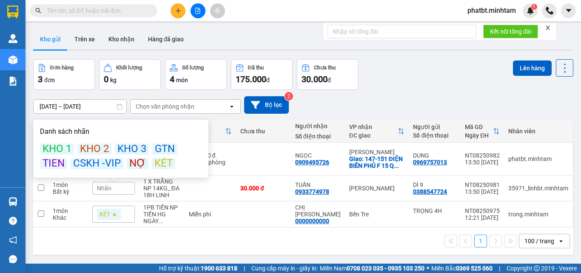
click at [155, 162] on div "KÉT" at bounding box center [163, 163] width 23 height 11
click at [357, 92] on div "12/08/2025 – 14/08/2025 Press the down arrow key to interact with the calendar …" at bounding box center [303, 105] width 541 height 30
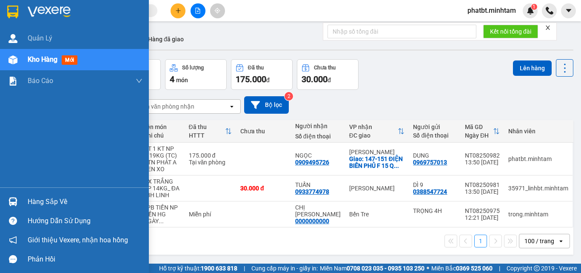
click at [50, 200] on div "Hàng sắp về" at bounding box center [85, 201] width 115 height 13
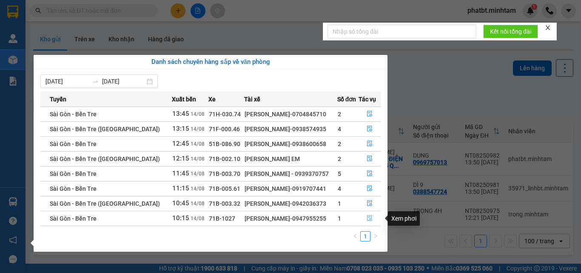
click at [367, 217] on icon "file-done" at bounding box center [369, 218] width 5 height 6
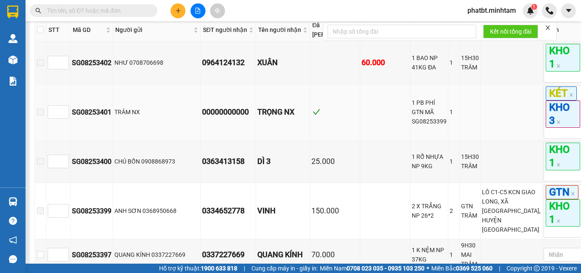
scroll to position [114, 0]
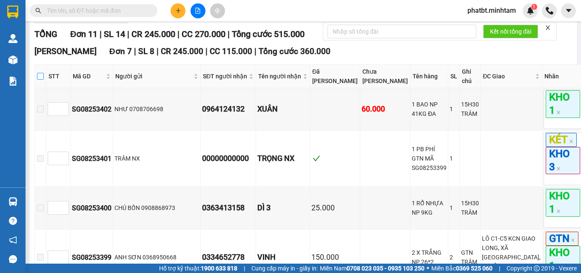
click at [44, 80] on input "checkbox" at bounding box center [40, 76] width 7 height 7
checkbox input "true"
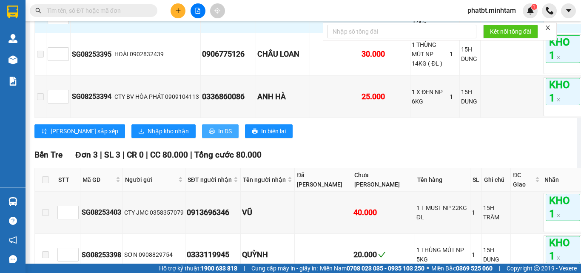
scroll to position [341, 0]
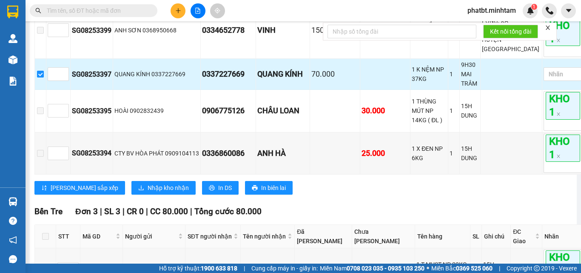
click at [44, 77] on input "checkbox" at bounding box center [40, 74] width 7 height 7
checkbox input "false"
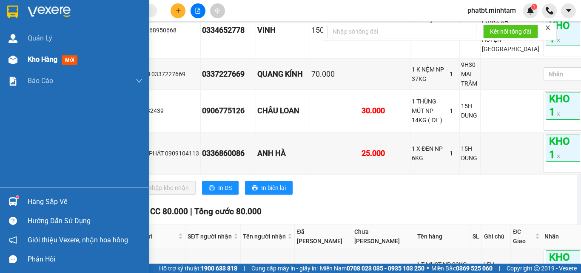
click at [29, 63] on span "Kho hàng" at bounding box center [43, 59] width 30 height 8
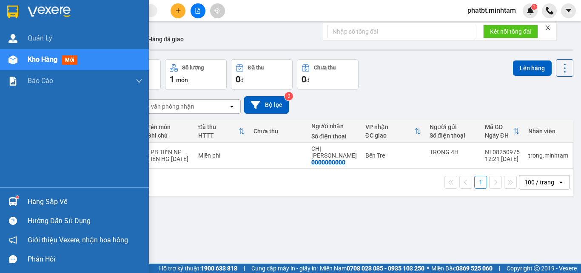
click at [48, 207] on div "Hàng sắp về" at bounding box center [85, 201] width 115 height 13
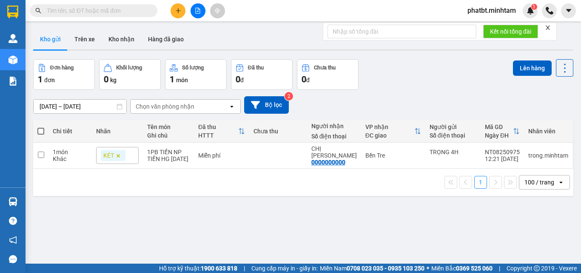
click at [426, 219] on section "Kết quả tìm kiếm ( 0 ) Bộ lọc No Data phatbt.minhtam 1 Quản Lý Kho hàng mới Báo…" at bounding box center [290, 136] width 581 height 273
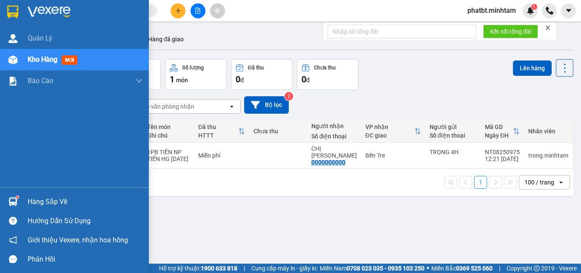
drag, startPoint x: 45, startPoint y: 203, endPoint x: 29, endPoint y: 192, distance: 19.2
click at [45, 202] on div "Hàng sắp về" at bounding box center [85, 201] width 115 height 13
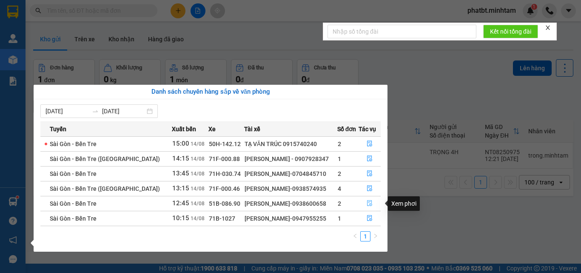
click at [369, 204] on icon "file-done" at bounding box center [369, 203] width 5 height 6
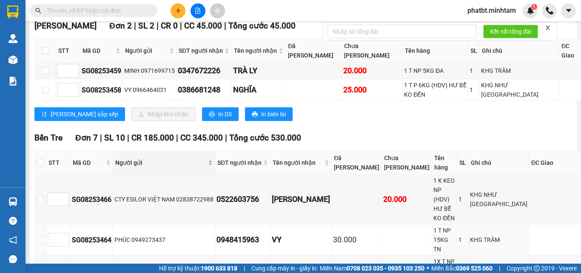
scroll to position [114, 0]
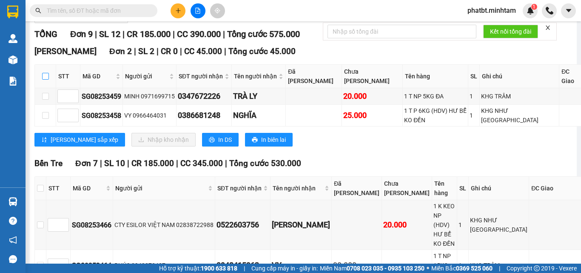
click at [47, 80] on input "checkbox" at bounding box center [45, 76] width 7 height 7
checkbox input "true"
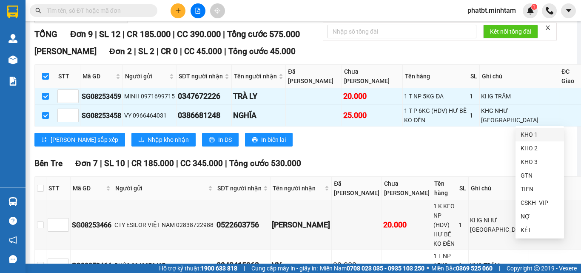
click at [535, 131] on div "KHO 1" at bounding box center [540, 134] width 38 height 9
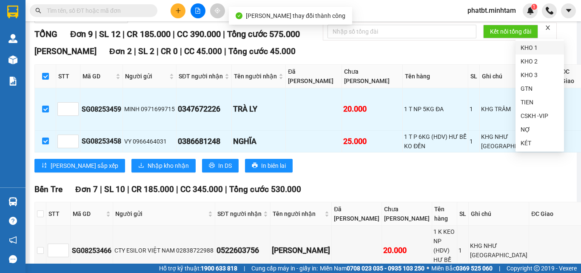
click at [524, 47] on div "KHO 1" at bounding box center [540, 47] width 38 height 9
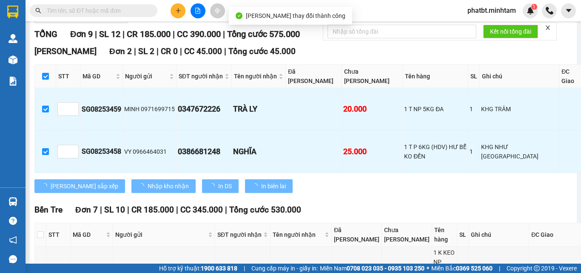
click at [388, 58] on div "Ngã Tư Huyện Đơn 2 | SL 2 | CR 0 | CC 45.000 | Tổng cước 45.000" at bounding box center [337, 51] width 607 height 13
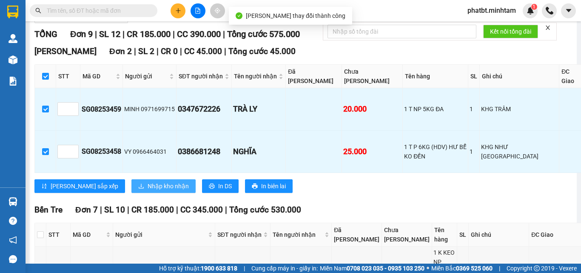
click at [148, 191] on span "Nhập kho nhận" at bounding box center [168, 185] width 41 height 9
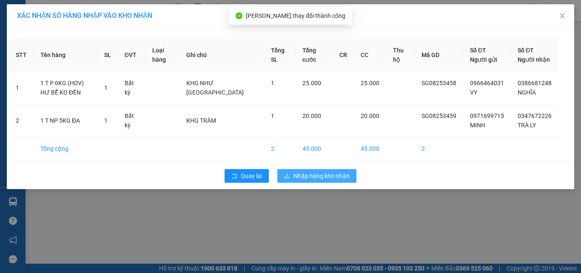
click at [294, 173] on span "Nhập hàng kho nhận" at bounding box center [322, 175] width 56 height 9
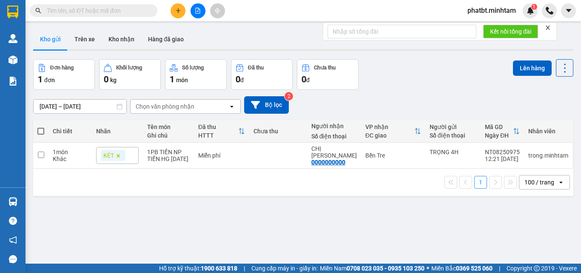
click at [184, 8] on button at bounding box center [178, 10] width 15 height 15
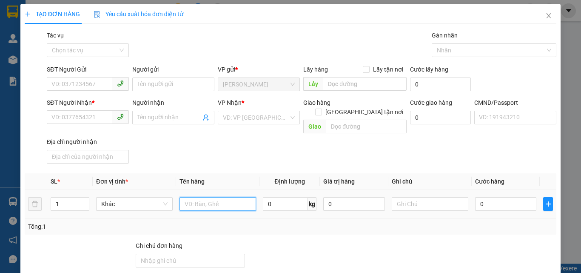
click at [206, 197] on input "text" at bounding box center [218, 204] width 77 height 14
type input "2 KT NP 42/43KG (TC)"
type input "2"
click at [84, 201] on icon "up" at bounding box center [84, 202] width 3 height 2
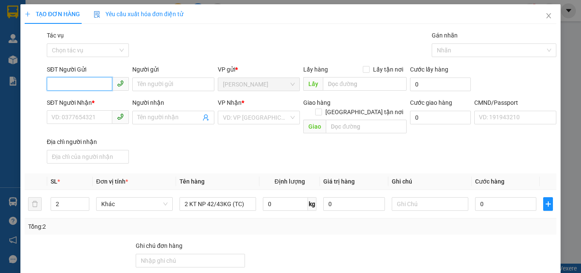
click at [89, 83] on input "SĐT Người Gửi" at bounding box center [80, 84] width 66 height 14
paste input "0919435483"
type input "0919435483"
click at [88, 100] on div "0919435483 - PHẤN" at bounding box center [87, 101] width 71 height 9
type input "PHẤN"
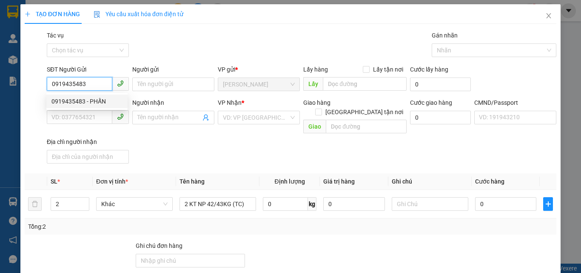
type input "0903376444"
type input "TUẤN"
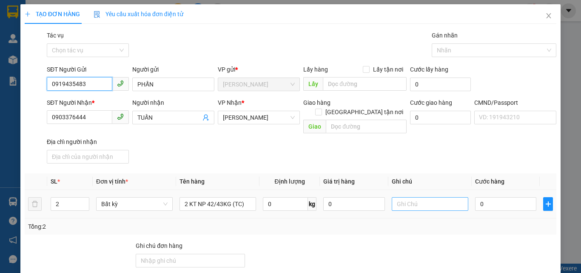
type input "0919435483"
click at [423, 197] on input "text" at bounding box center [430, 204] width 77 height 14
type input "19H30 PHÁT"
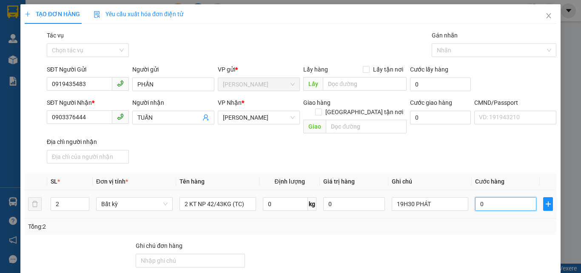
click at [488, 199] on input "0" at bounding box center [505, 204] width 61 height 14
type input "1"
type input "12"
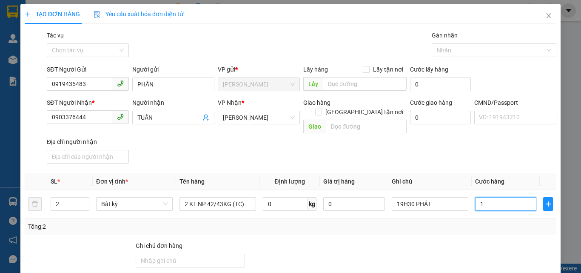
type input "12"
type input "125"
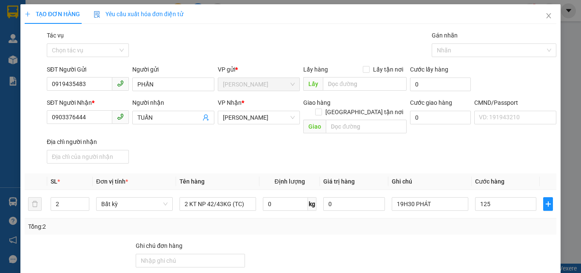
type input "125.000"
click at [482, 138] on div "SĐT Người Nhận * 0903376444 Người nhận TUẤN VP Nhận * Hồ Chí Minh Giao hàng Gia…" at bounding box center [301, 132] width 513 height 69
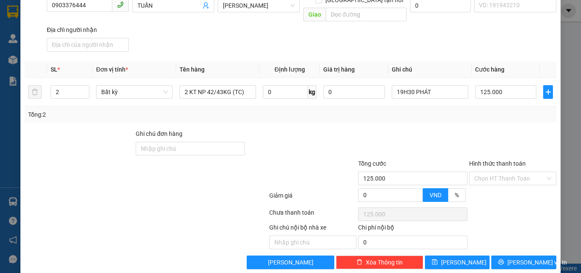
scroll to position [115, 0]
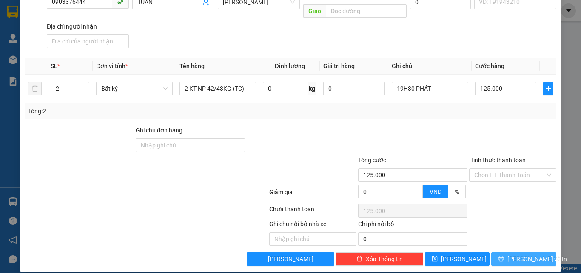
click at [513, 254] on span "[PERSON_NAME] và In" at bounding box center [538, 258] width 60 height 9
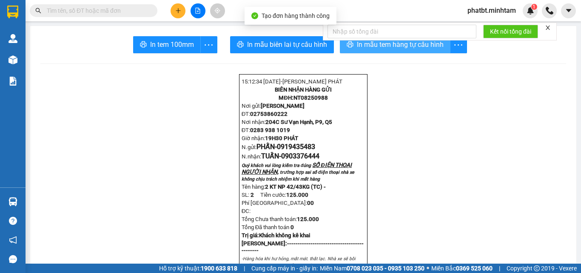
click at [349, 45] on icon "printer" at bounding box center [350, 44] width 7 height 7
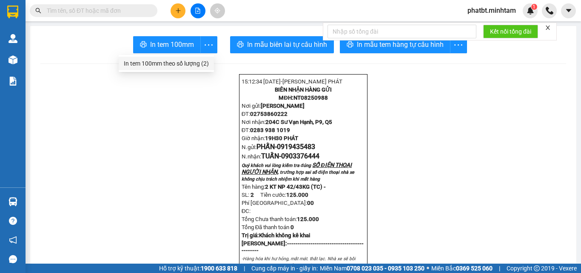
click at [200, 60] on div "In tem 100mm theo số lượng (2)" at bounding box center [166, 63] width 85 height 9
click at [108, 14] on input "text" at bounding box center [97, 10] width 100 height 9
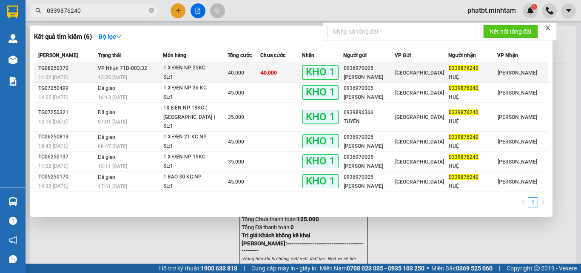
type input "0339876240"
click at [158, 75] on div "13:35 - 14/08" at bounding box center [130, 77] width 65 height 9
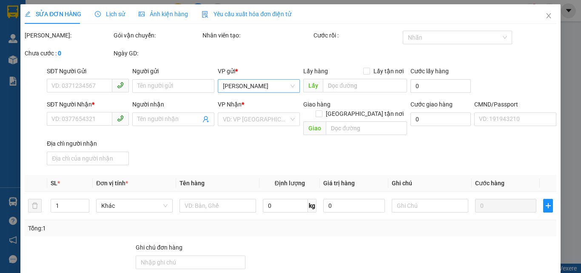
type input "0936970005"
type input "KIM TUYẾN"
type input "0339876240"
type input "HUỆ"
type input "40.000"
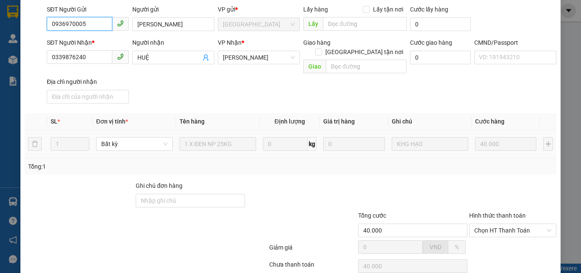
scroll to position [118, 0]
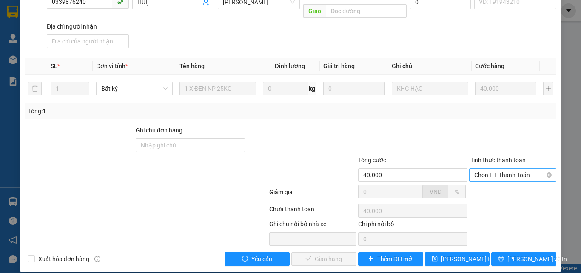
click at [477, 169] on span "Chọn HT Thanh Toán" at bounding box center [513, 175] width 77 height 13
click at [484, 181] on div "Tại văn phòng" at bounding box center [508, 182] width 76 height 9
type input "0"
click at [336, 254] on span "[PERSON_NAME] và Giao hàng" at bounding box center [349, 258] width 82 height 9
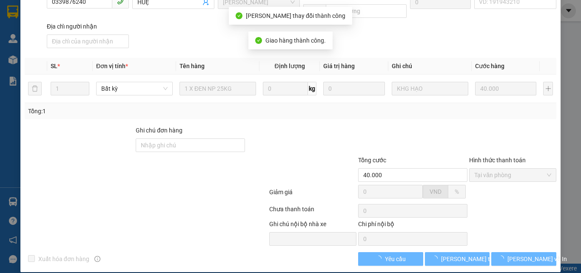
scroll to position [126, 0]
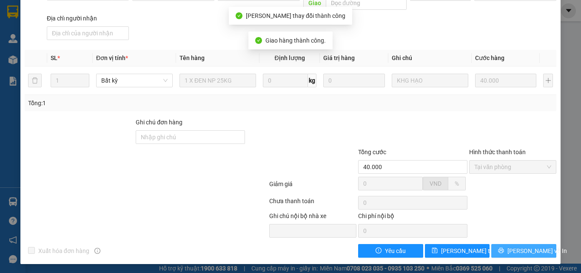
click at [524, 249] on span "[PERSON_NAME] và In" at bounding box center [538, 250] width 60 height 9
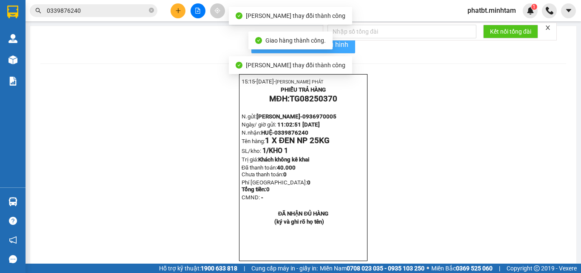
click at [346, 49] on button "In mẫu biên lai tự cấu hình" at bounding box center [304, 44] width 104 height 17
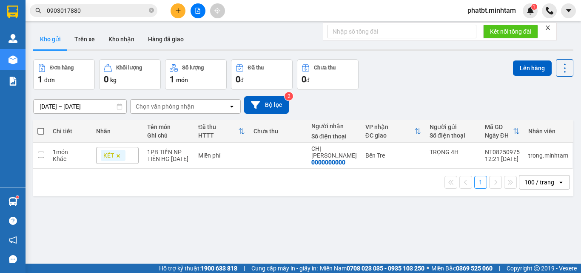
scroll to position [39, 0]
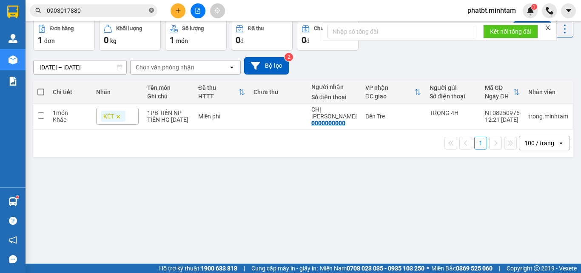
click at [153, 10] on icon "close-circle" at bounding box center [151, 10] width 5 height 5
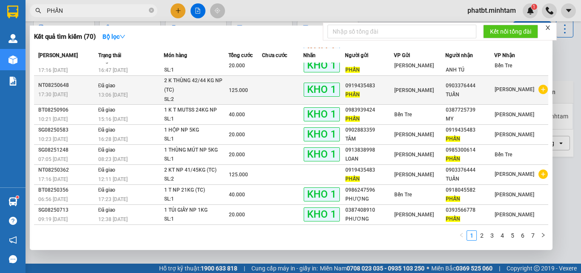
scroll to position [57, 0]
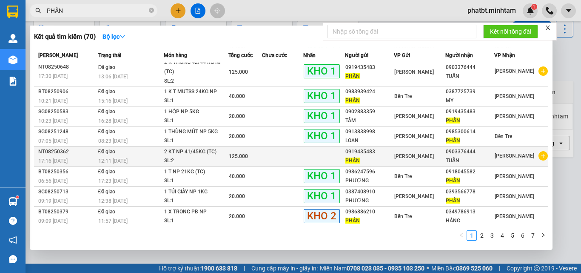
type input "PHẤN"
click at [209, 156] on span "2 KT NP 41/45KG (TC) SL: 2" at bounding box center [196, 156] width 64 height 18
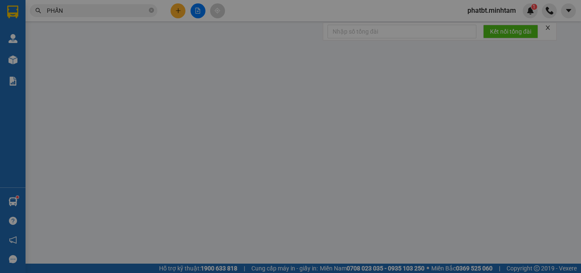
type input "0919435483"
type input "PHẤN"
type input "0903376444"
type input "TUẤN"
type input "125.000"
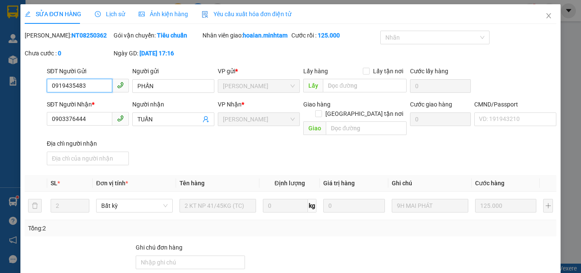
click at [89, 90] on input "0919435483" at bounding box center [80, 86] width 66 height 14
click at [547, 16] on icon "close" at bounding box center [549, 15] width 5 height 5
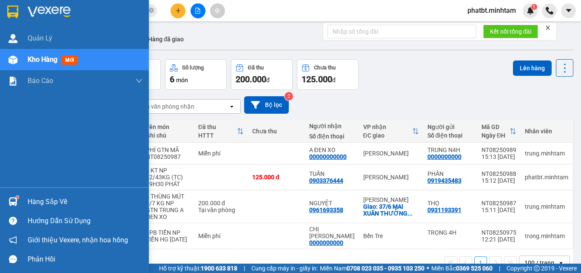
click at [43, 204] on div "Hàng sắp về" at bounding box center [85, 201] width 115 height 13
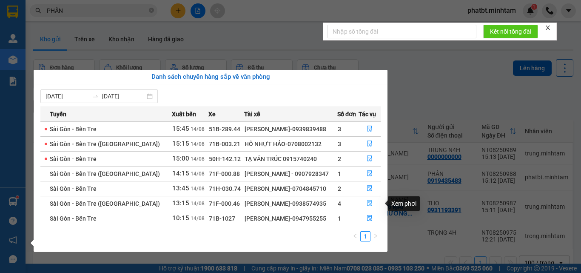
click at [369, 203] on icon "file-done" at bounding box center [369, 203] width 5 height 6
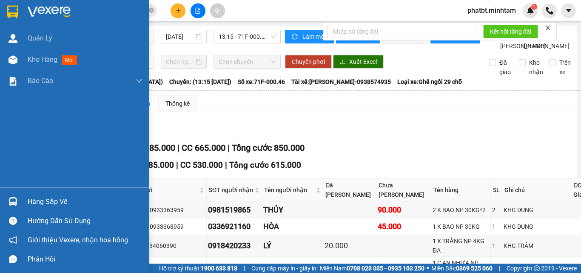
click at [40, 201] on th at bounding box center [45, 189] width 21 height 23
click at [23, 199] on div "Hàng sắp về" at bounding box center [74, 201] width 149 height 19
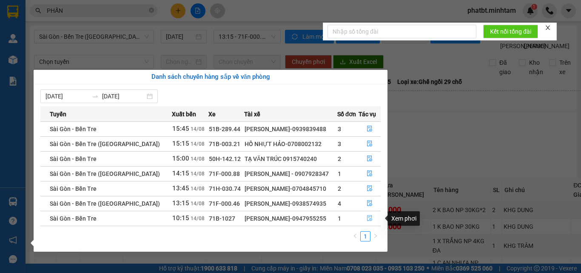
click at [368, 218] on icon "file-done" at bounding box center [370, 218] width 6 height 6
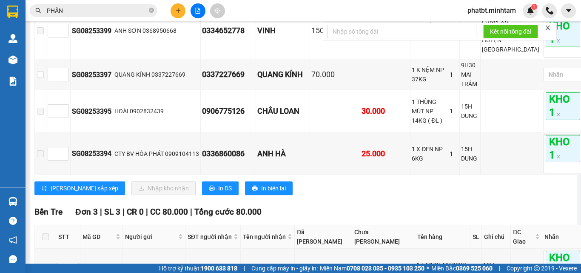
scroll to position [341, 0]
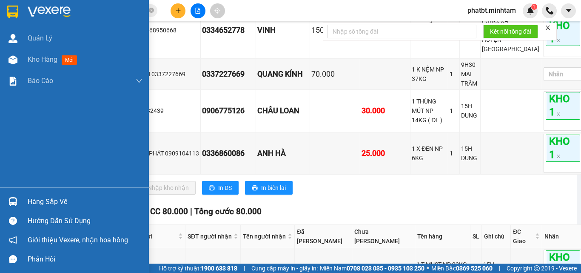
click at [63, 202] on div "Hàng sắp về" at bounding box center [85, 201] width 115 height 13
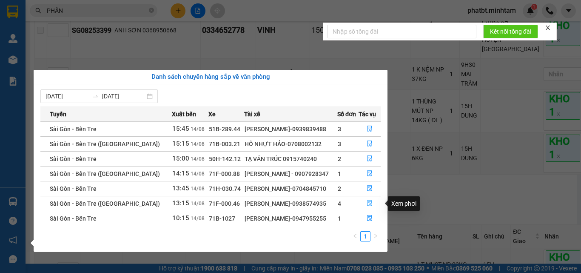
click at [368, 203] on icon "file-done" at bounding box center [369, 203] width 5 height 6
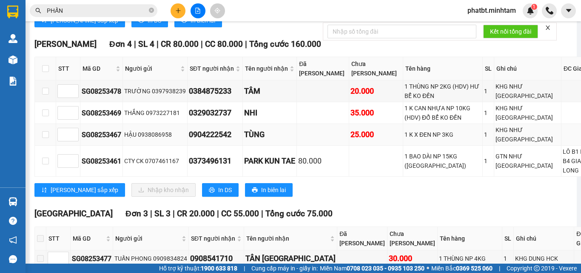
scroll to position [454, 0]
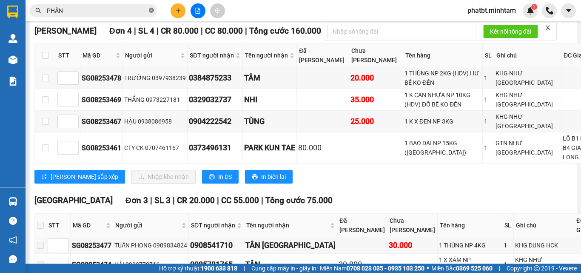
click at [151, 10] on icon "close-circle" at bounding box center [151, 10] width 5 height 5
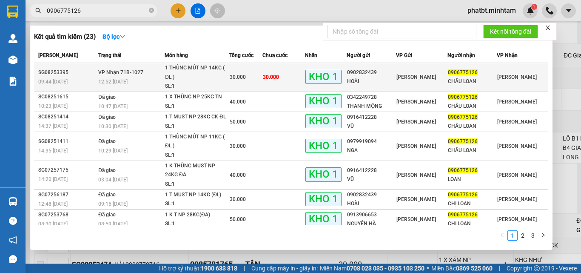
type input "0906775126"
click at [168, 79] on div "1 THÙNG MÚT NP 14KG ( ĐL )" at bounding box center [197, 72] width 64 height 18
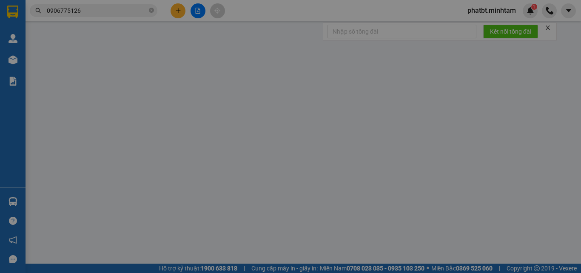
type input "0902832439"
type input "HOÀI"
type input "0906775126"
type input "CHÂU LOAN"
type input "ĐG"
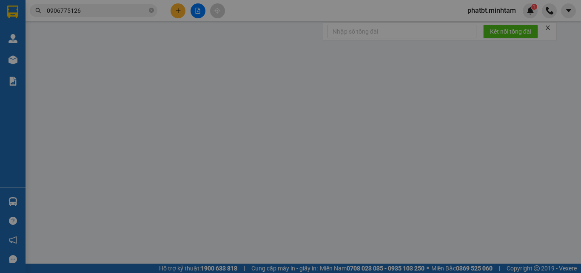
type input "30.000"
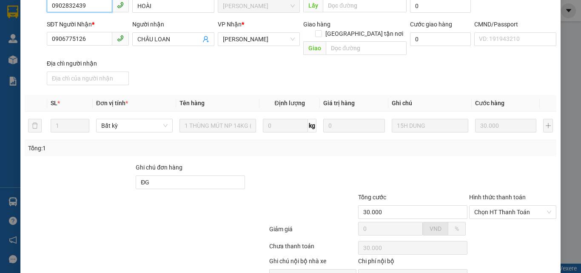
scroll to position [118, 0]
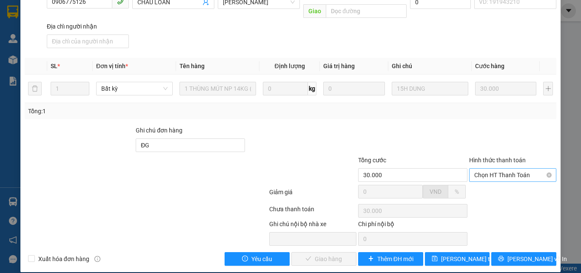
click at [489, 169] on span "Chọn HT Thanh Toán" at bounding box center [513, 175] width 77 height 13
click at [483, 182] on div "Tại văn phòng" at bounding box center [508, 182] width 76 height 9
type input "0"
click at [315, 254] on span "[PERSON_NAME] và Giao hàng" at bounding box center [349, 258] width 82 height 9
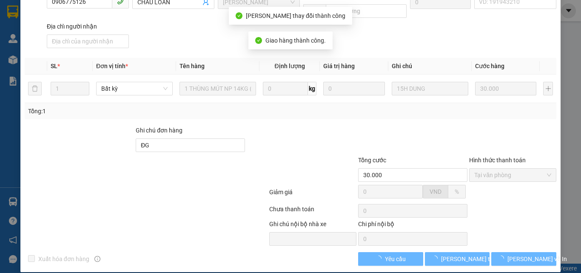
scroll to position [126, 0]
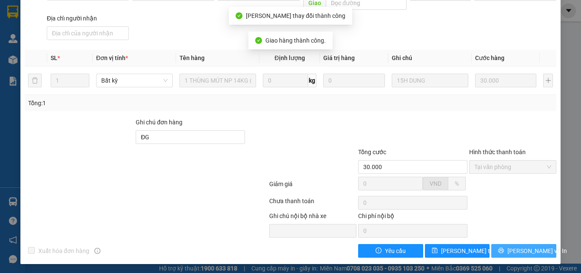
click at [504, 248] on icon "printer" at bounding box center [501, 250] width 6 height 6
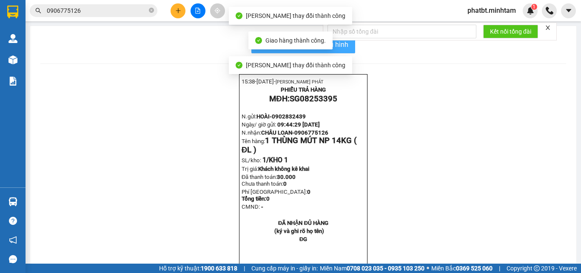
click at [338, 48] on span "In mẫu biên lai tự cấu hình" at bounding box center [309, 44] width 80 height 11
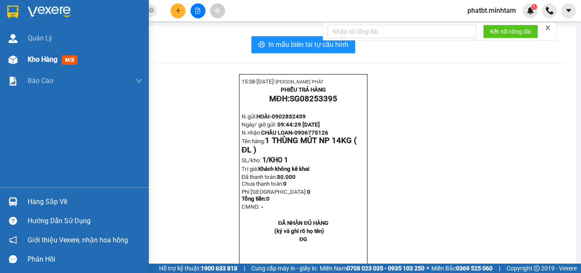
click at [18, 56] on div at bounding box center [13, 59] width 15 height 15
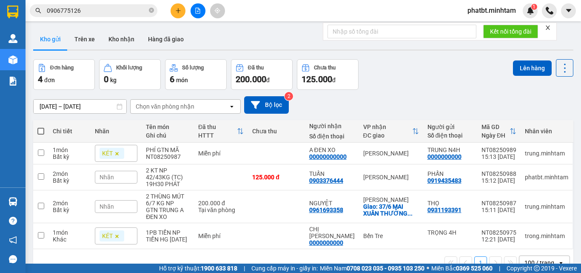
click at [42, 131] on span at bounding box center [40, 131] width 7 height 7
click at [41, 127] on input "checkbox" at bounding box center [41, 127] width 0 height 0
checkbox input "true"
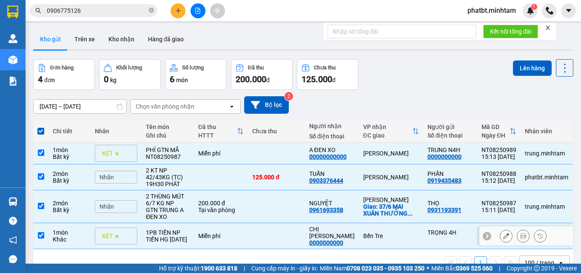
click at [205, 233] on div "Miễn phí" at bounding box center [221, 235] width 46 height 7
checkbox input "false"
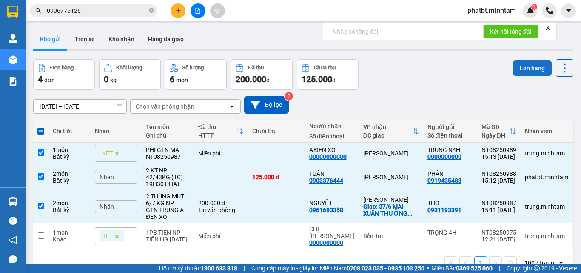
click at [516, 69] on button "Lên hàng" at bounding box center [532, 67] width 39 height 15
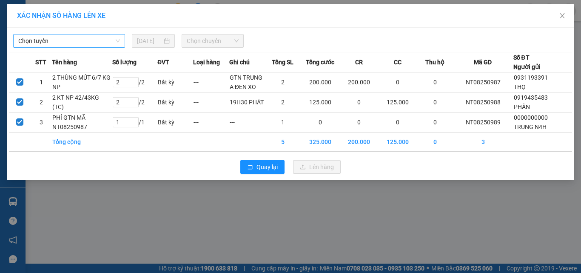
click at [104, 38] on span "Chọn tuyến" at bounding box center [69, 40] width 102 height 13
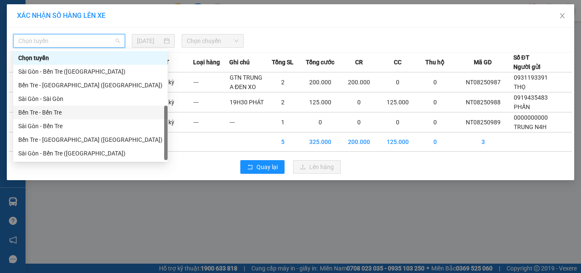
scroll to position [14, 0]
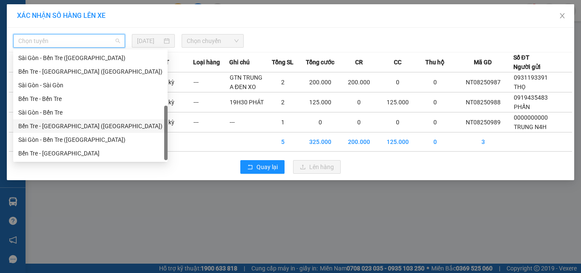
click at [60, 127] on div "Bến Tre - [GEOGRAPHIC_DATA] ([GEOGRAPHIC_DATA])" at bounding box center [90, 125] width 144 height 9
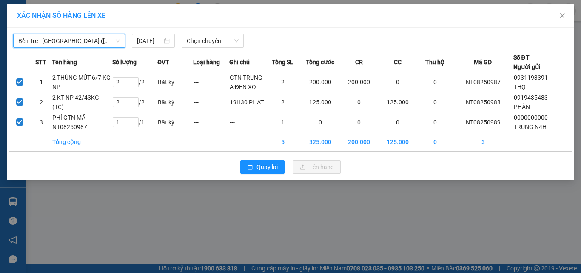
drag, startPoint x: 94, startPoint y: 39, endPoint x: 119, endPoint y: 72, distance: 41.5
click at [94, 40] on span "Bến Tre - [GEOGRAPHIC_DATA] ([GEOGRAPHIC_DATA])" at bounding box center [69, 40] width 102 height 13
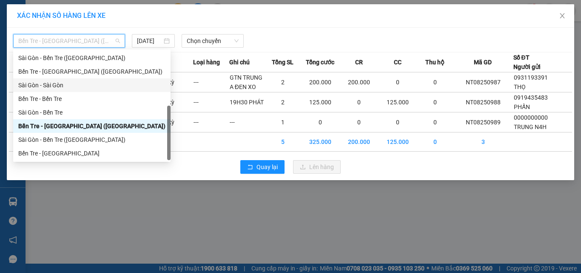
scroll to position [0, 0]
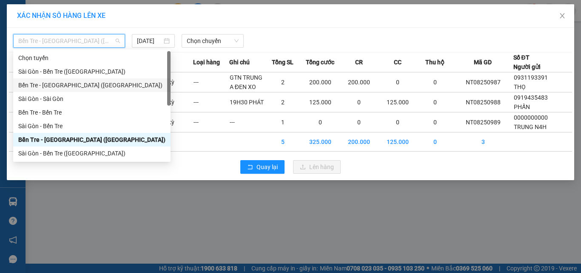
click at [68, 84] on div "Bến Tre - [GEOGRAPHIC_DATA] ([GEOGRAPHIC_DATA])" at bounding box center [91, 84] width 147 height 9
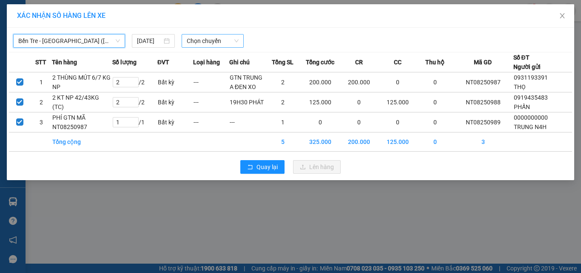
click at [200, 44] on span "Chọn chuyến" at bounding box center [213, 40] width 52 height 13
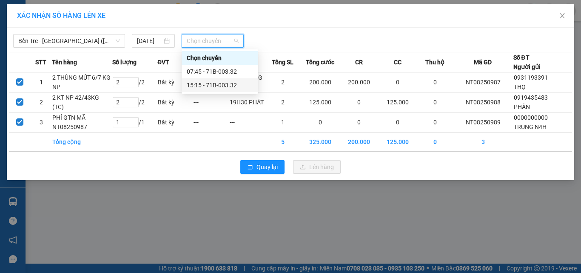
click at [219, 85] on div "15:15 - 71B-003.32" at bounding box center [220, 84] width 66 height 9
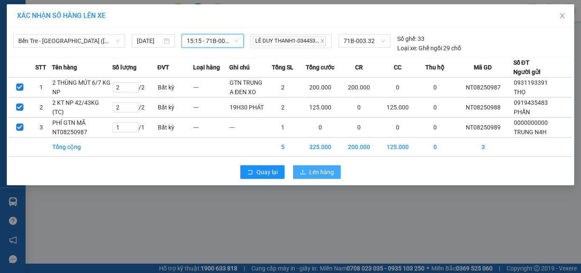
click at [312, 170] on span "Lên hàng" at bounding box center [321, 171] width 25 height 9
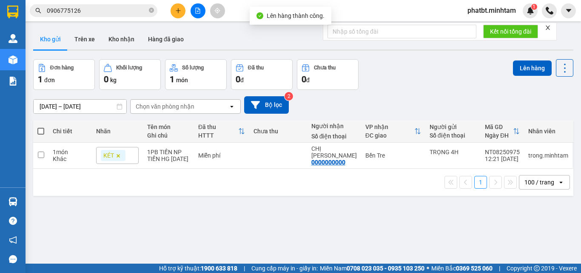
click at [195, 10] on icon "file-add" at bounding box center [198, 11] width 6 height 6
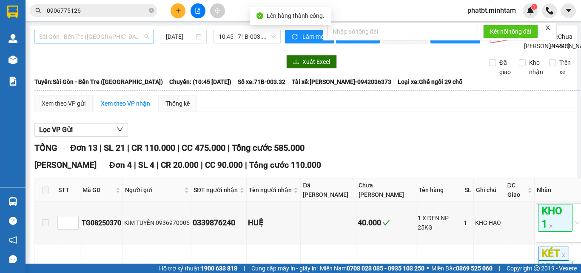
click at [83, 37] on span "Sài Gòn - Bến Tre ([GEOGRAPHIC_DATA])" at bounding box center [94, 36] width 110 height 13
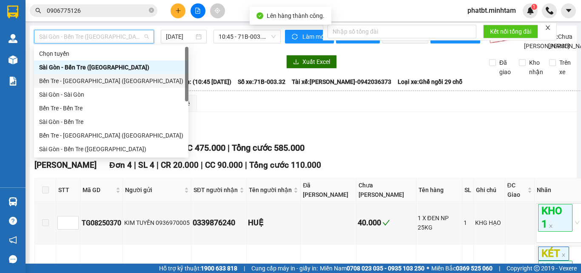
click at [82, 79] on div "Bến Tre - [GEOGRAPHIC_DATA] ([GEOGRAPHIC_DATA])" at bounding box center [111, 80] width 144 height 9
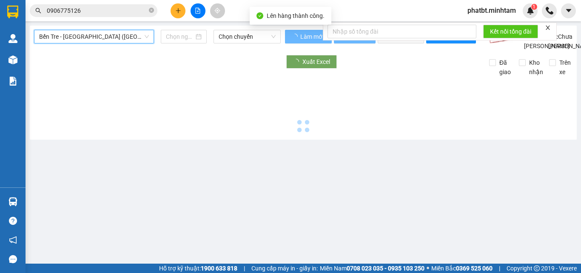
type input "[DATE]"
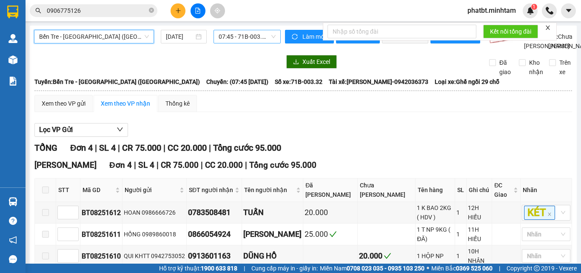
click at [237, 42] on span "07:45 - 71B-003.32" at bounding box center [247, 36] width 57 height 13
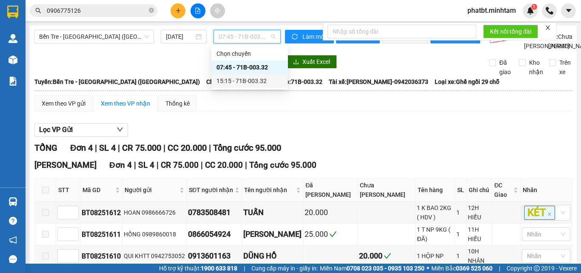
click at [243, 80] on div "15:15 - 71B-003.32" at bounding box center [250, 80] width 66 height 9
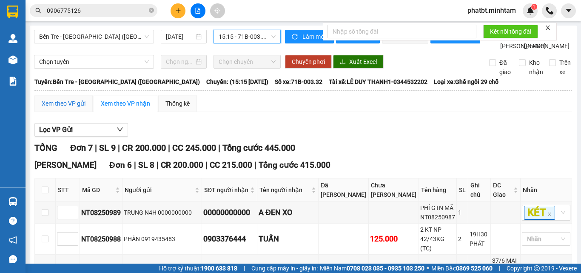
click at [65, 108] on div "Xem theo VP gửi" at bounding box center [64, 103] width 44 height 9
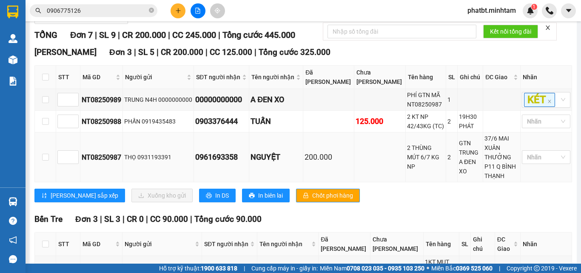
scroll to position [114, 0]
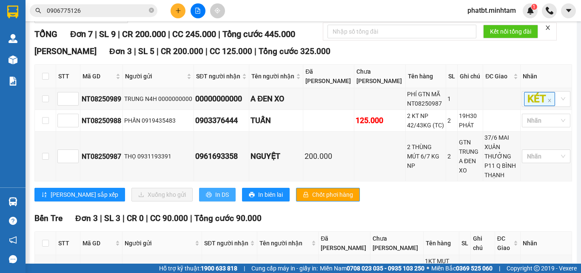
click at [215, 197] on span "In DS" at bounding box center [222, 194] width 14 height 9
click at [522, 163] on div "Nhãn" at bounding box center [546, 156] width 49 height 14
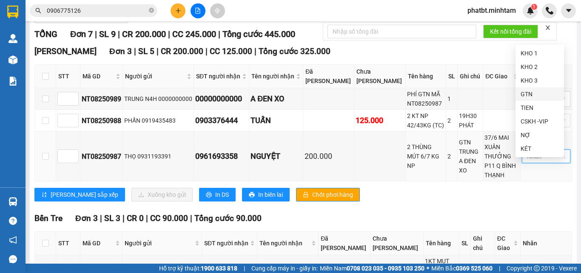
click at [528, 92] on div "GTN" at bounding box center [540, 93] width 38 height 9
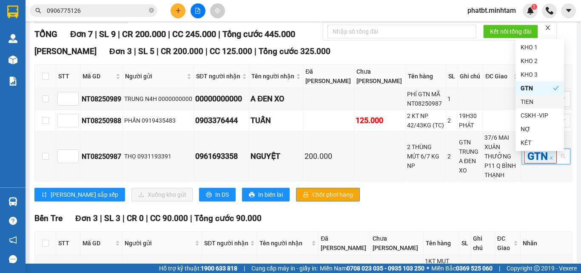
click at [343, 58] on div "Ngã Tư Huyện Đơn 3 | SL 5 | CR 200.000 | CC 125.000 | Tổng cước 325.000" at bounding box center [303, 51] width 538 height 13
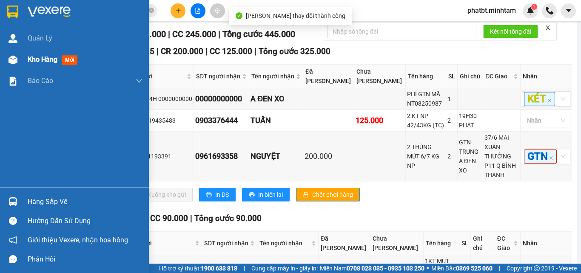
click at [57, 60] on span "Kho hàng" at bounding box center [43, 59] width 30 height 8
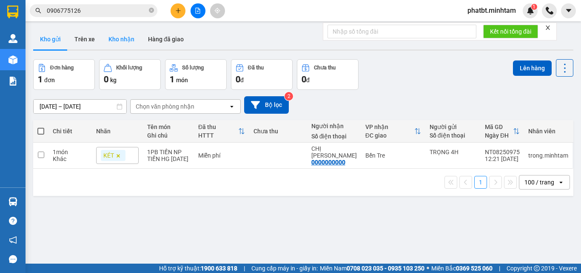
click at [125, 39] on button "Kho nhận" at bounding box center [122, 39] width 40 height 20
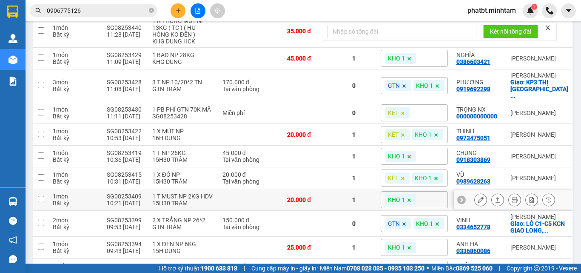
scroll to position [397, 0]
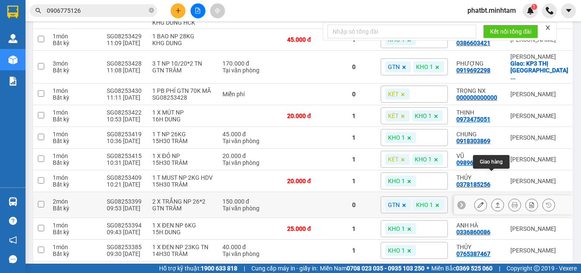
click at [478, 202] on icon at bounding box center [481, 205] width 6 height 6
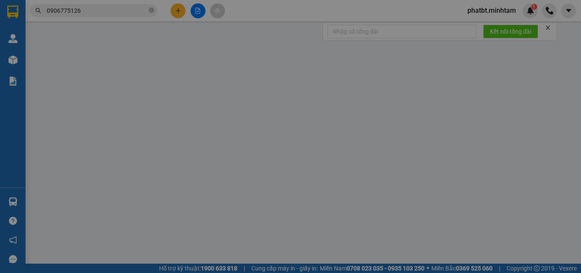
type input "0368950668"
type input "ANH SƠN"
type input "0334652778"
type input "VINH"
checkbox input "true"
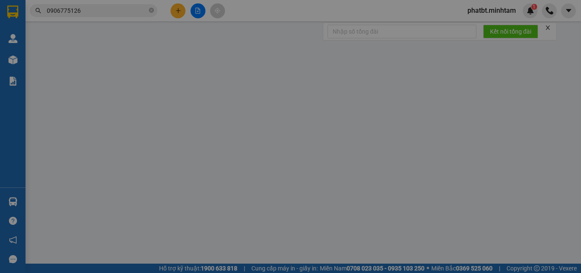
type input "LÔ C1-C5 KCN GIAO LONG, XÃ AN PHƯỚC, HUYỆN CHÂU THÀNH"
type input "BAO BÌ"
type input "150.000"
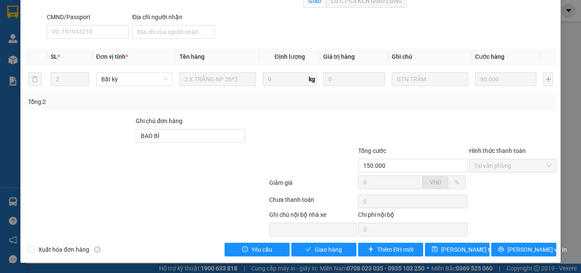
scroll to position [15, 0]
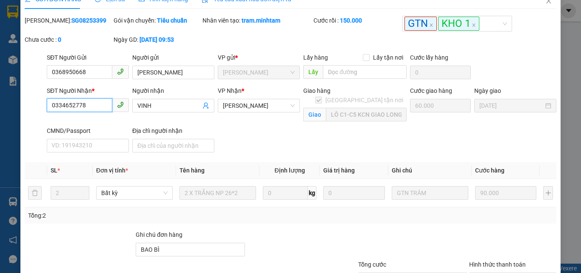
click at [99, 104] on input "0334652778" at bounding box center [80, 105] width 66 height 14
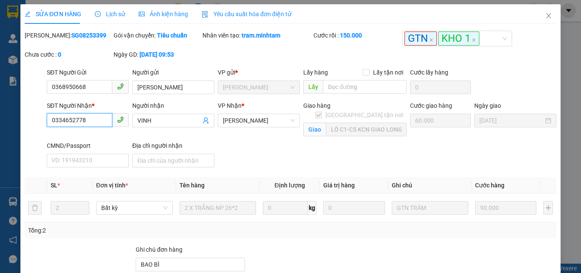
scroll to position [129, 0]
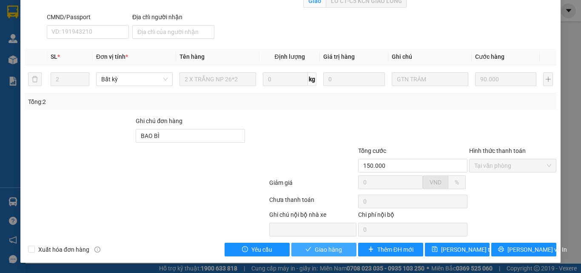
click at [323, 249] on span "Giao hàng" at bounding box center [328, 249] width 27 height 9
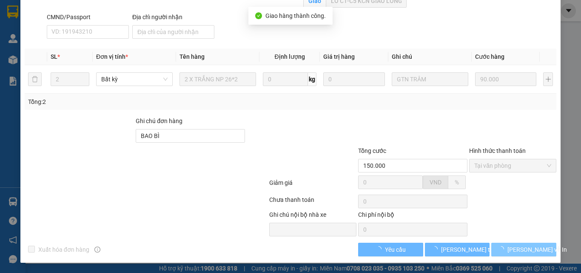
scroll to position [137, 0]
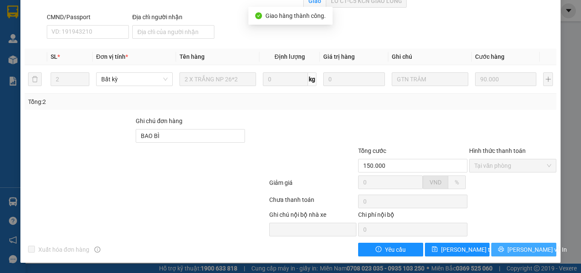
click at [512, 251] on span "[PERSON_NAME] và In" at bounding box center [538, 249] width 60 height 9
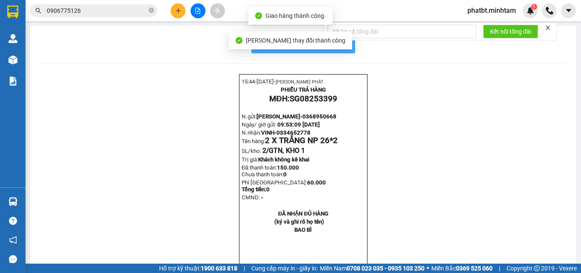
click at [346, 45] on button "In mẫu biên lai tự cấu hình" at bounding box center [304, 44] width 104 height 17
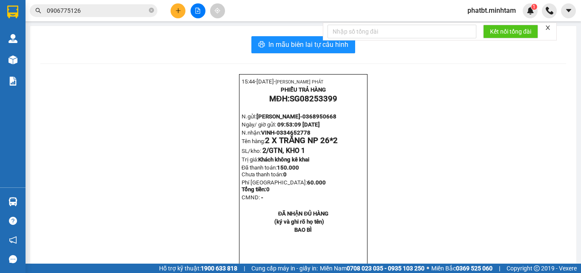
click at [405, 82] on div "15:44- 14-08-2025- NGUYỄN THỊNH PHÁT PHIẾU TRẢ HÀNG MĐH: SG08253399 N.gửi: ANH …" at bounding box center [303, 182] width 526 height 216
click at [316, 46] on span "In mẫu biên lai tự cấu hình" at bounding box center [309, 44] width 80 height 11
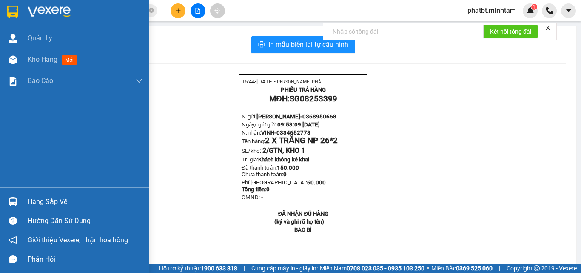
click at [22, 207] on div "Hàng sắp về" at bounding box center [74, 201] width 149 height 19
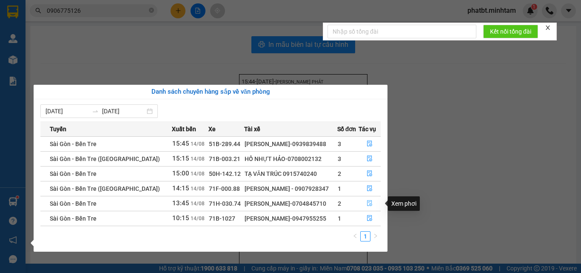
click at [370, 204] on icon "file-done" at bounding box center [370, 203] width 6 height 6
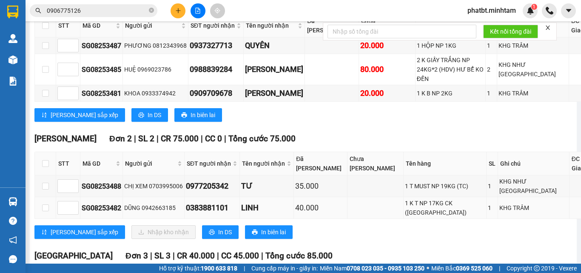
scroll to position [227, 0]
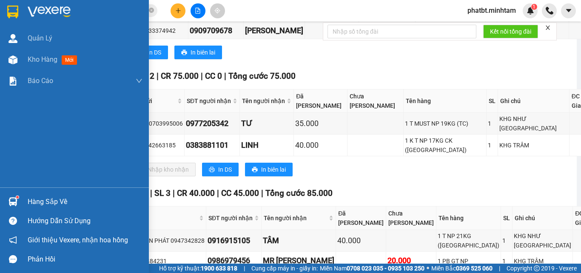
click at [37, 200] on div "Hàng sắp về" at bounding box center [85, 201] width 115 height 13
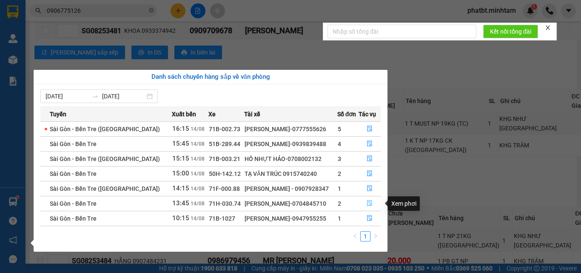
click at [368, 204] on icon "file-done" at bounding box center [370, 203] width 6 height 6
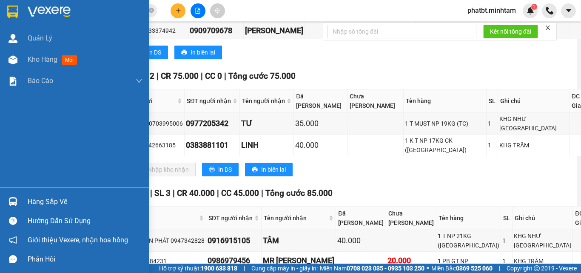
click at [37, 206] on div "Hàng sắp về" at bounding box center [85, 201] width 115 height 13
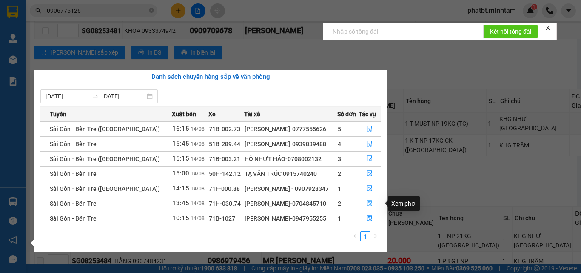
click at [371, 200] on button "button" at bounding box center [370, 204] width 22 height 14
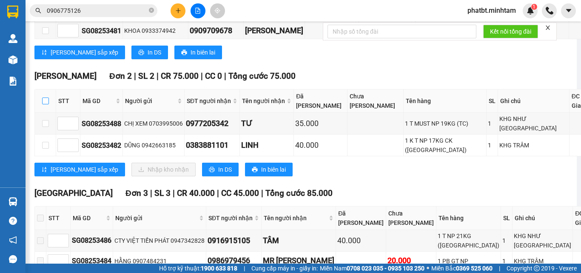
click at [46, 104] on input "checkbox" at bounding box center [45, 100] width 7 height 7
checkbox input "true"
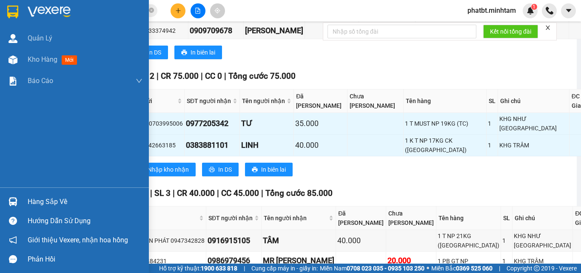
click at [21, 203] on div "Hàng sắp về" at bounding box center [74, 201] width 149 height 19
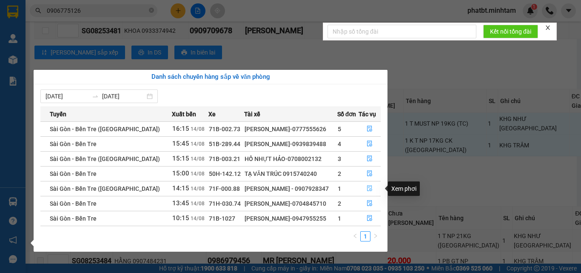
click at [367, 189] on icon "file-done" at bounding box center [370, 188] width 6 height 6
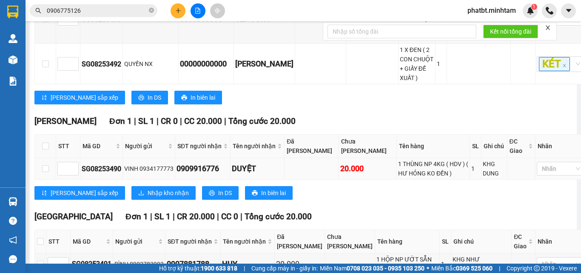
scroll to position [278, 0]
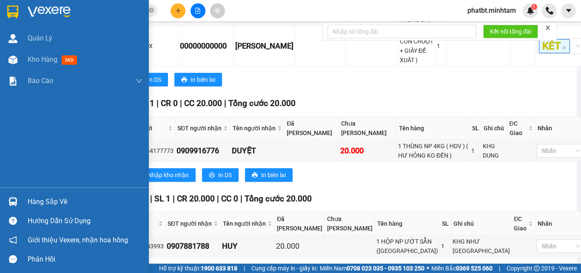
click at [26, 200] on div "Hàng sắp về" at bounding box center [74, 201] width 149 height 19
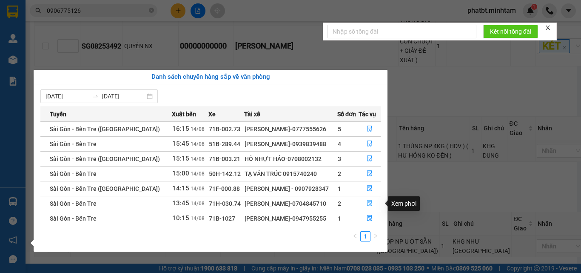
click at [367, 203] on icon "file-done" at bounding box center [370, 203] width 6 height 6
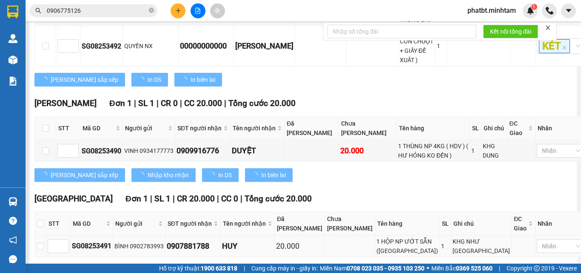
checkbox input "true"
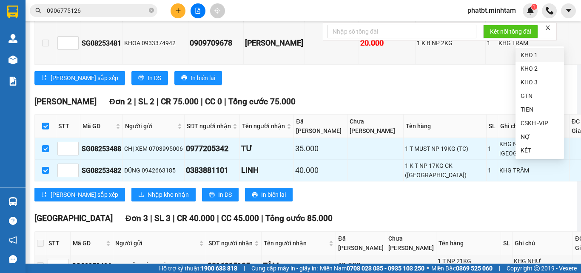
click at [523, 52] on div "KHO 1" at bounding box center [540, 54] width 38 height 9
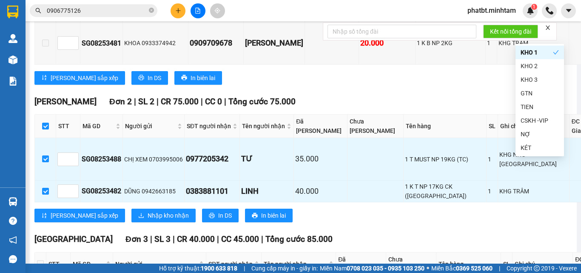
click at [487, 138] on th "SL" at bounding box center [492, 125] width 11 height 23
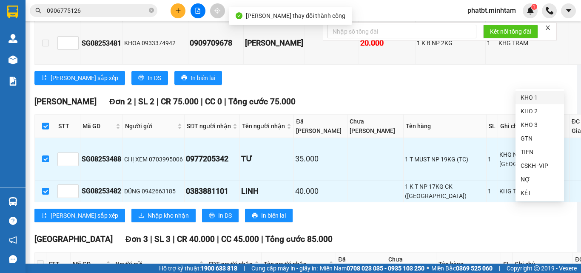
click at [524, 99] on div "KHO 1" at bounding box center [540, 97] width 38 height 9
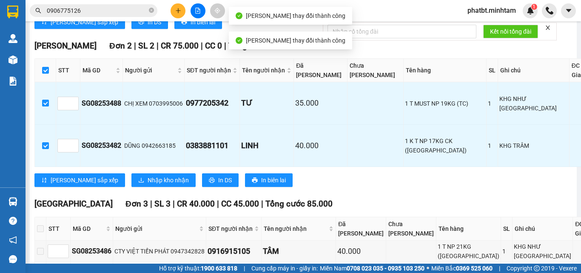
scroll to position [392, 0]
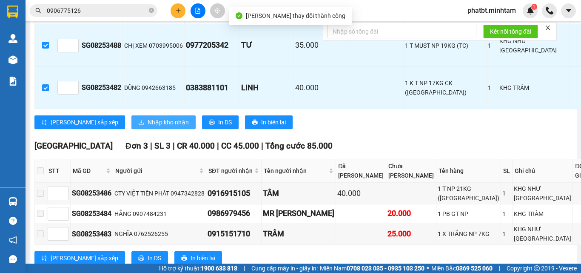
click at [148, 127] on span "Nhập kho nhận" at bounding box center [168, 121] width 41 height 9
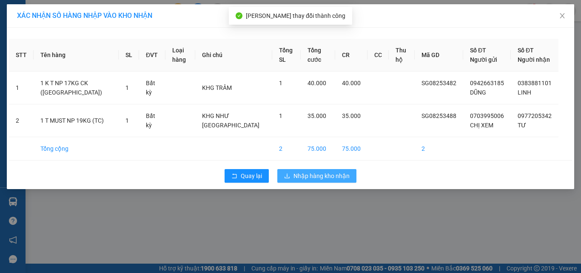
click at [305, 171] on span "Nhập hàng kho nhận" at bounding box center [322, 175] width 56 height 9
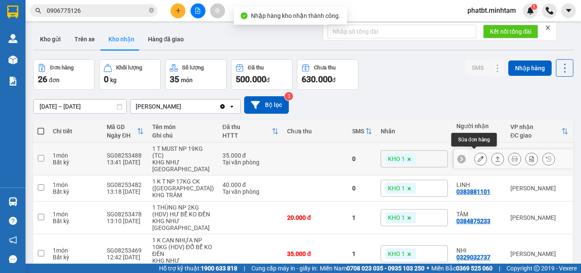
click at [478, 156] on icon at bounding box center [481, 159] width 6 height 6
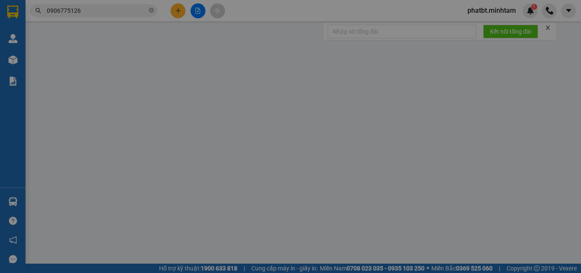
type input "0703995006"
type input "CHỊ XEM"
type input "0977205342"
type input "TƯ"
type input "35.000"
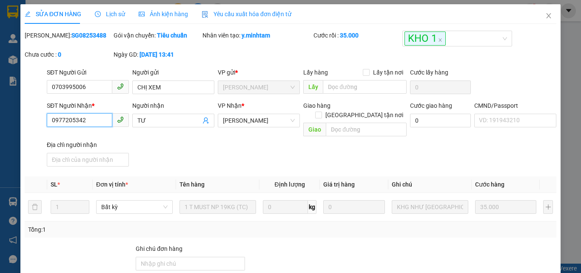
click at [94, 118] on input "0977205342" at bounding box center [80, 120] width 66 height 14
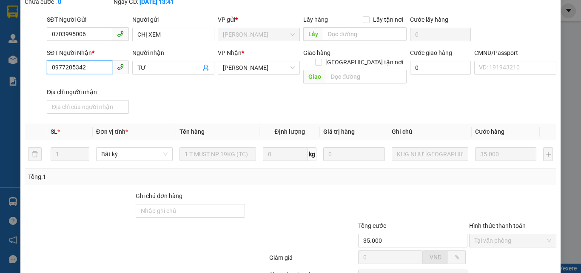
scroll to position [118, 0]
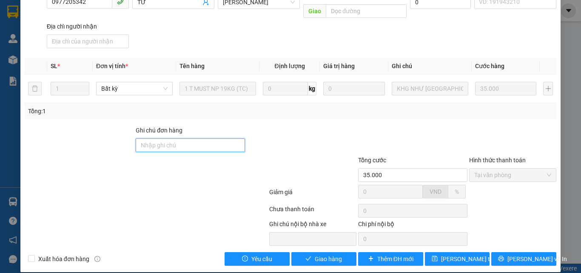
click at [215, 138] on input "Ghi chú đơn hàng" at bounding box center [190, 145] width 109 height 14
type input "TRẠM Y TẾ CŨ LỘC THUẬN"
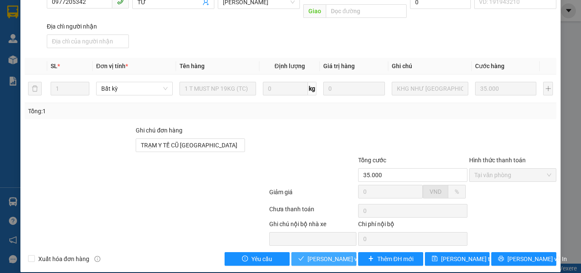
click at [313, 254] on span "[PERSON_NAME] và Giao hàng" at bounding box center [349, 258] width 82 height 9
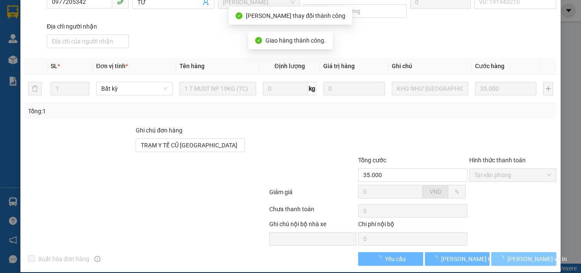
scroll to position [126, 0]
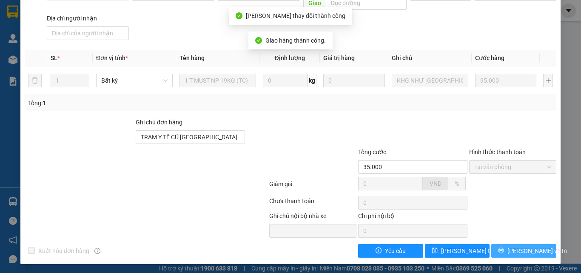
click at [519, 249] on span "[PERSON_NAME] và In" at bounding box center [538, 250] width 60 height 9
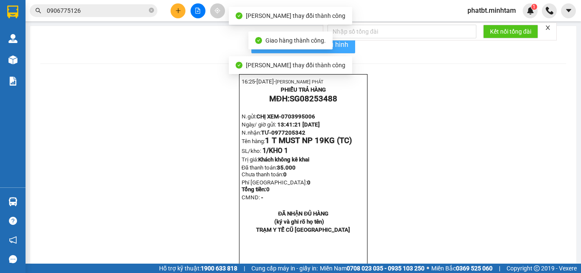
click at [347, 47] on button "In mẫu biên lai tự cấu hình" at bounding box center [304, 44] width 104 height 17
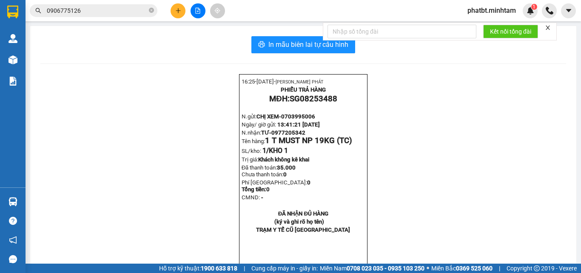
click at [334, 40] on div "Kết nối tổng đài" at bounding box center [440, 32] width 234 height 18
click at [338, 44] on span "In mẫu biên lai tự cấu hình" at bounding box center [309, 44] width 80 height 11
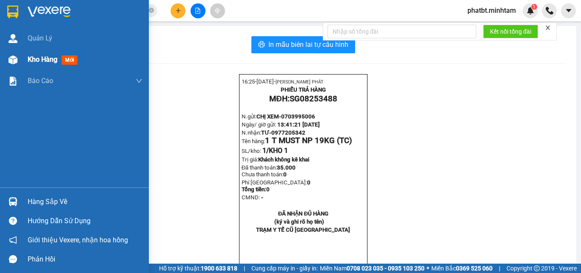
click at [25, 56] on div "Kho hàng mới" at bounding box center [74, 59] width 149 height 21
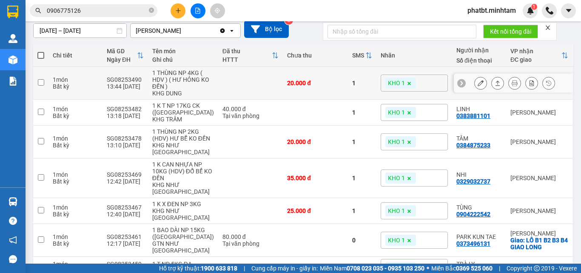
scroll to position [57, 0]
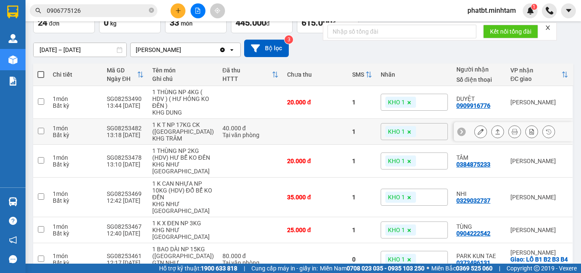
click at [478, 133] on button at bounding box center [481, 131] width 12 height 15
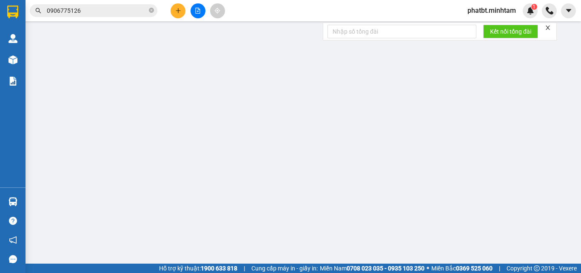
type input "0942663185"
type input "DŨNG"
type input "0383881101"
type input "LINH"
type input "THUỐC"
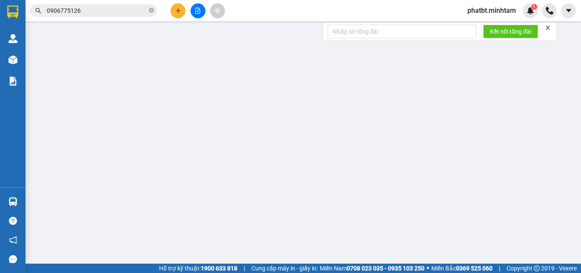
type input "40.000"
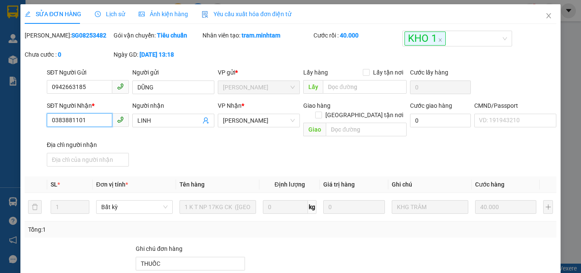
click at [97, 124] on input "0383881101" at bounding box center [80, 120] width 66 height 14
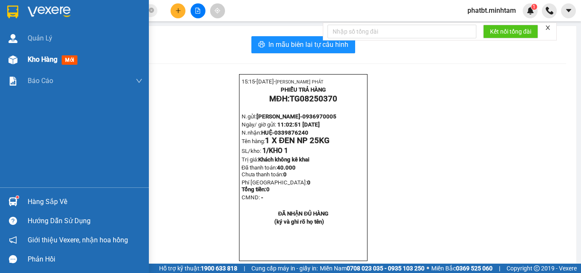
click at [20, 59] on div at bounding box center [13, 59] width 15 height 15
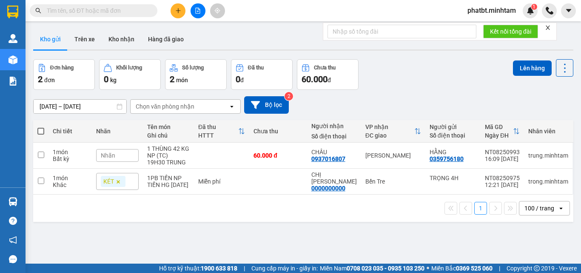
click at [119, 11] on input "text" at bounding box center [97, 10] width 100 height 9
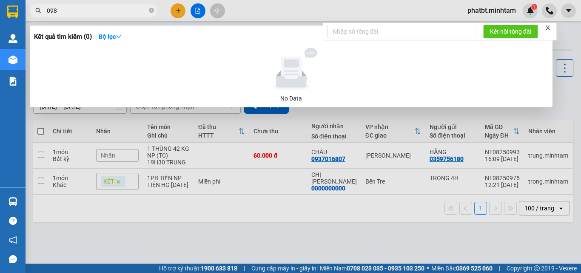
type input "0984"
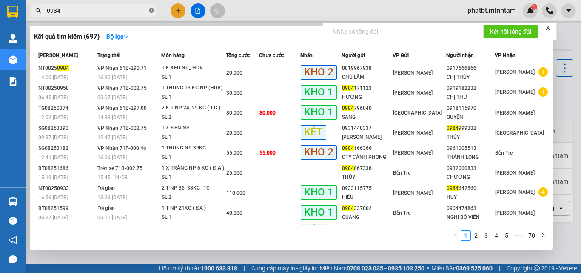
click at [150, 11] on icon "close-circle" at bounding box center [151, 10] width 5 height 5
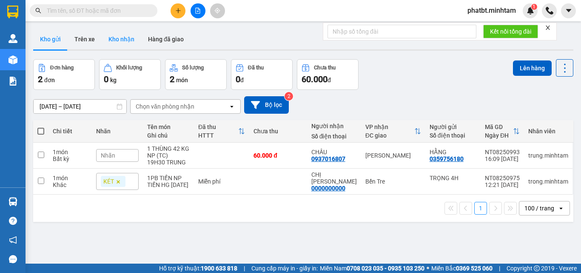
click at [123, 39] on button "Kho nhận" at bounding box center [122, 39] width 40 height 20
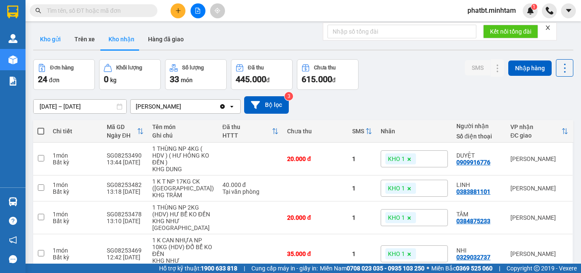
click at [52, 42] on button "Kho gửi" at bounding box center [50, 39] width 34 height 20
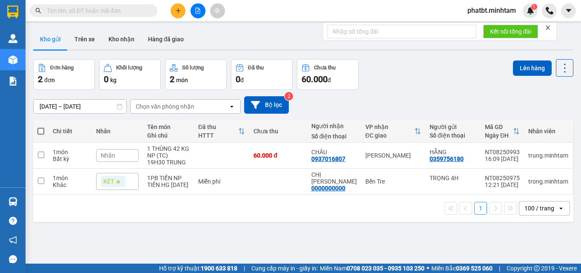
click at [123, 13] on input "text" at bounding box center [97, 10] width 100 height 9
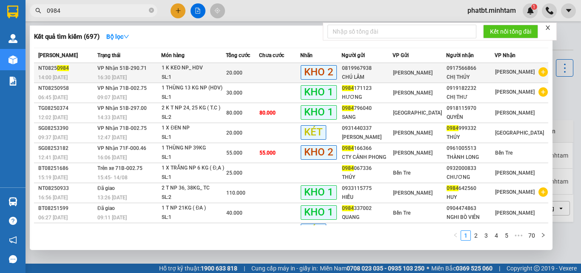
type input "0984"
click at [138, 74] on div "16:30 [DATE]" at bounding box center [128, 77] width 63 height 9
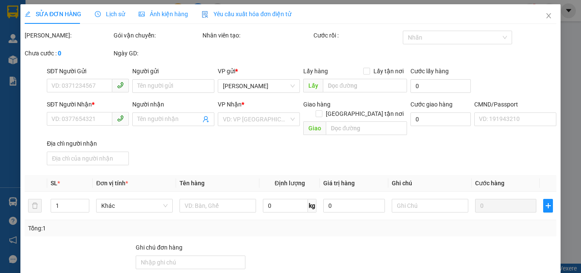
type input "0819967938"
type input "CHÚ LÂM"
type input "0917566866"
type input "CHỊ THÚY"
type input "20.000"
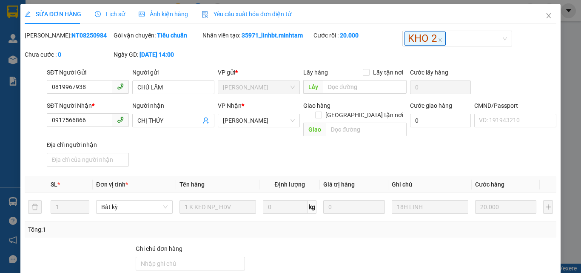
click at [116, 13] on span "Lịch sử" at bounding box center [110, 14] width 30 height 7
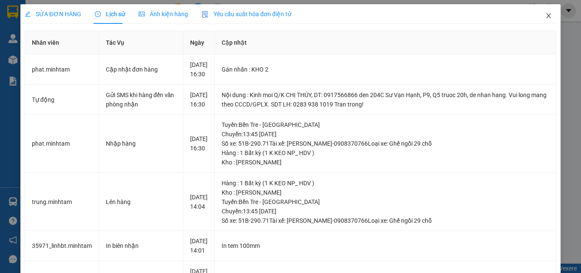
click at [546, 13] on icon "close" at bounding box center [549, 15] width 7 height 7
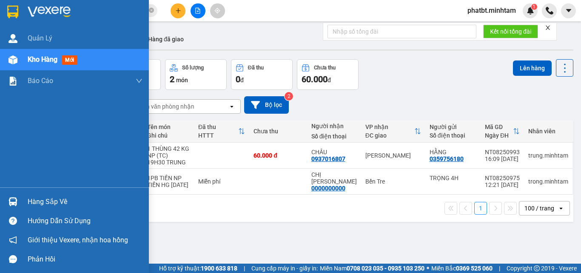
click at [26, 198] on div "Hàng sắp về" at bounding box center [74, 201] width 149 height 19
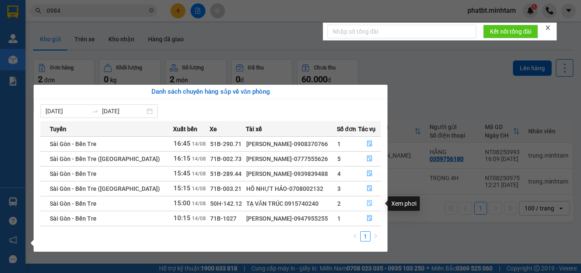
drag, startPoint x: 369, startPoint y: 203, endPoint x: 363, endPoint y: 200, distance: 7.2
click at [369, 203] on icon "file-done" at bounding box center [370, 203] width 6 height 6
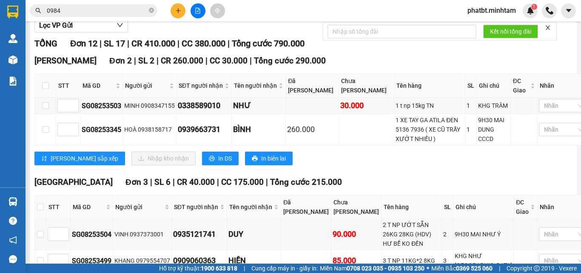
scroll to position [72, 0]
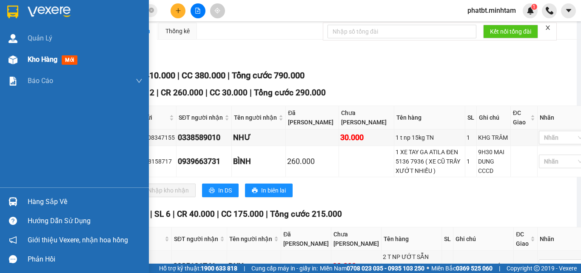
click at [45, 64] on div "Kho hàng mới" at bounding box center [54, 59] width 53 height 11
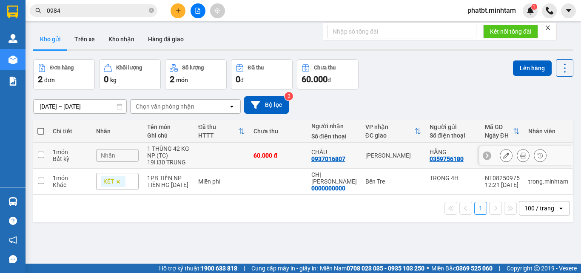
click at [222, 164] on td at bounding box center [221, 156] width 55 height 26
checkbox input "true"
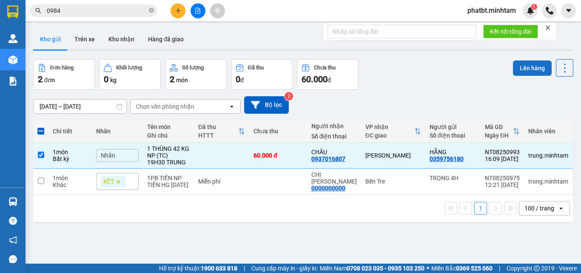
click at [522, 73] on button "Lên hàng" at bounding box center [532, 67] width 39 height 15
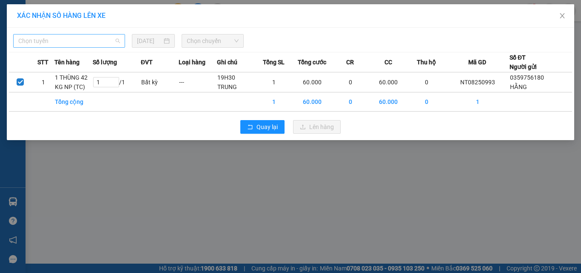
click at [106, 43] on span "Chọn tuyến" at bounding box center [69, 40] width 102 height 13
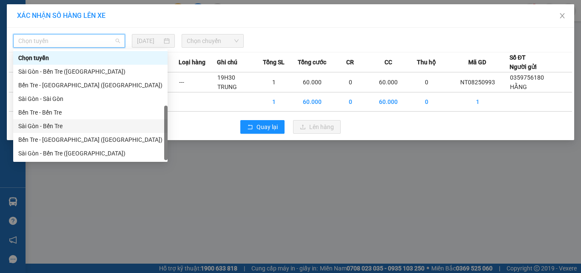
scroll to position [14, 0]
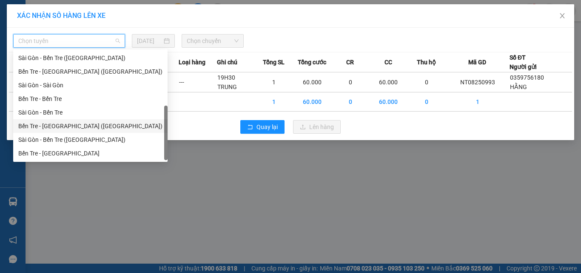
click at [57, 125] on div "Bến Tre - [GEOGRAPHIC_DATA] ([GEOGRAPHIC_DATA])" at bounding box center [90, 125] width 144 height 9
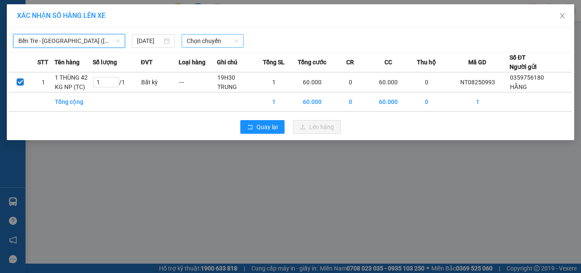
click at [229, 38] on span "Chọn chuyến" at bounding box center [213, 40] width 52 height 13
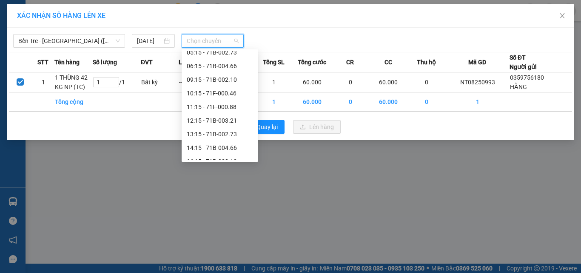
scroll to position [68, 0]
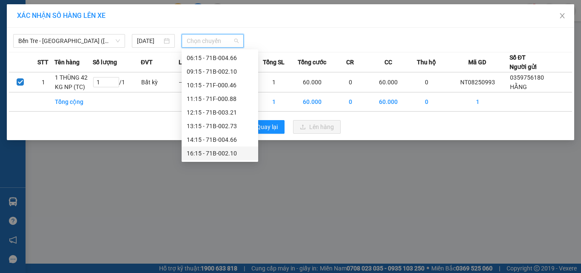
click at [232, 151] on div "16:15 - 71B-002.10" at bounding box center [220, 153] width 66 height 9
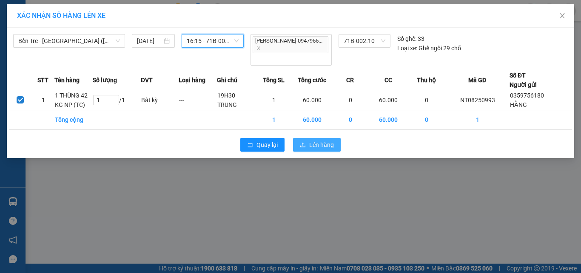
click at [307, 138] on button "Lên hàng" at bounding box center [317, 145] width 48 height 14
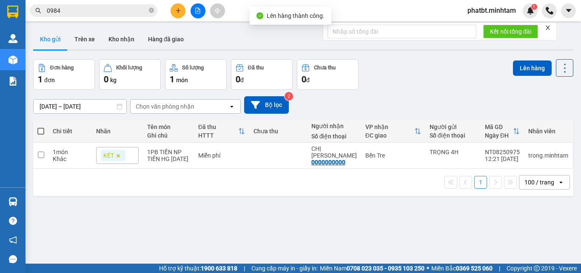
click at [193, 9] on button at bounding box center [198, 10] width 15 height 15
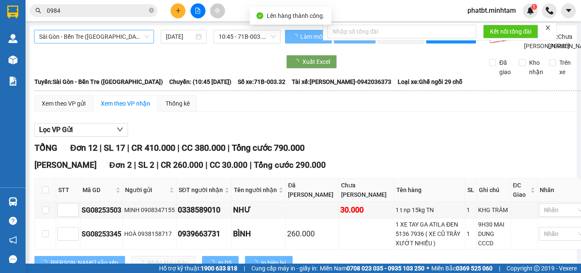
click at [111, 39] on span "Sài Gòn - Bến Tre ([GEOGRAPHIC_DATA])" at bounding box center [94, 36] width 110 height 13
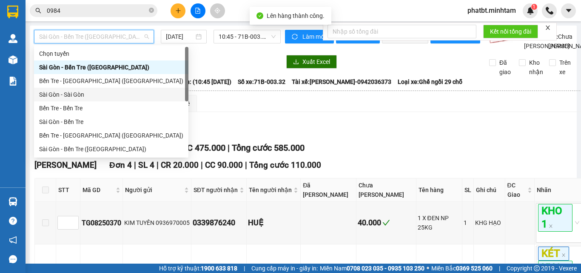
scroll to position [14, 0]
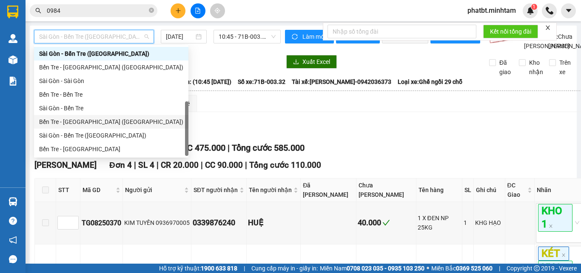
click at [87, 122] on div "Bến Tre - [GEOGRAPHIC_DATA] ([GEOGRAPHIC_DATA])" at bounding box center [111, 121] width 144 height 9
type input "[DATE]"
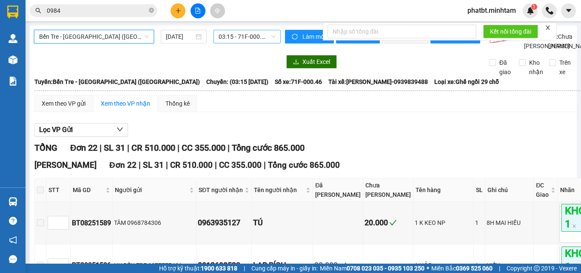
drag, startPoint x: 229, startPoint y: 36, endPoint x: 227, endPoint y: 41, distance: 5.1
click at [230, 37] on span "03:15 - 71F-000.46" at bounding box center [247, 36] width 57 height 13
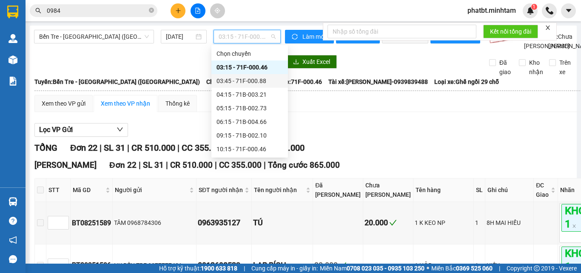
scroll to position [68, 0]
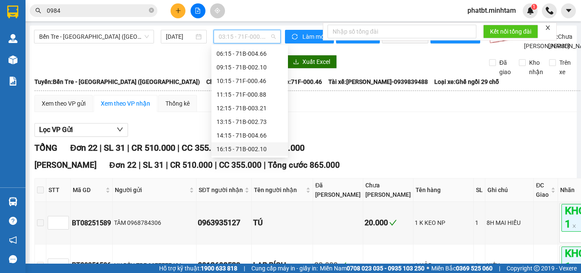
click at [249, 151] on div "16:15 - 71B-002.10" at bounding box center [250, 148] width 66 height 9
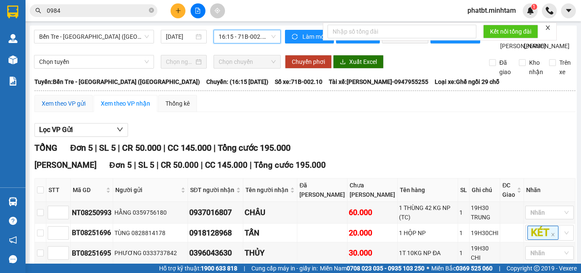
click at [75, 108] on div "Xem theo VP gửi" at bounding box center [64, 103] width 44 height 9
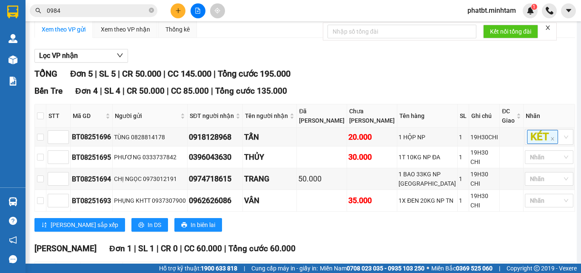
scroll to position [180, 0]
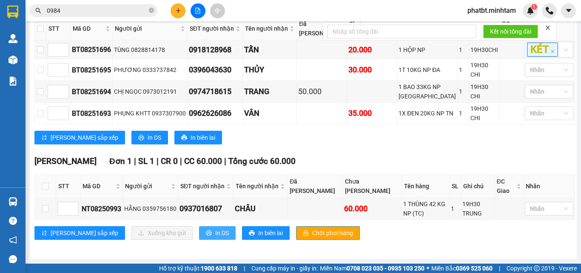
click at [206, 234] on icon "printer" at bounding box center [209, 233] width 6 height 6
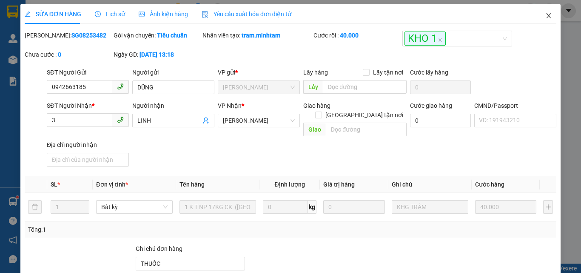
type input "3"
drag, startPoint x: 541, startPoint y: 16, endPoint x: 289, endPoint y: 9, distance: 252.9
click at [546, 16] on icon "close" at bounding box center [549, 15] width 7 height 7
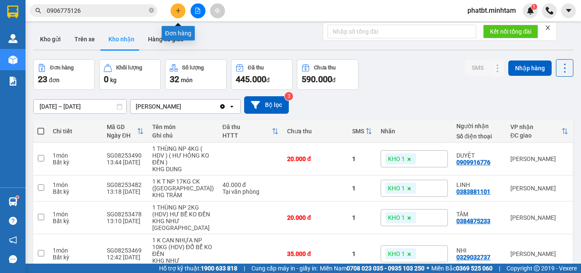
click at [177, 12] on icon "plus" at bounding box center [178, 11] width 6 height 6
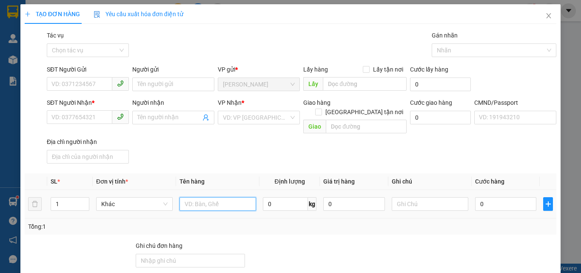
click at [199, 197] on input "text" at bounding box center [218, 204] width 77 height 14
type input "1 SƠ MI GT NP"
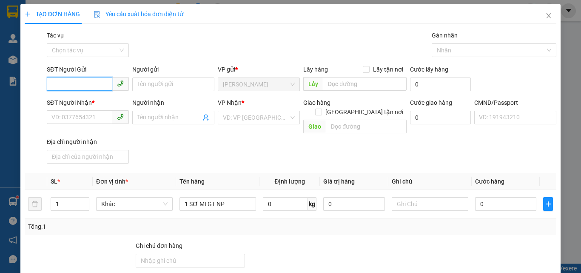
click at [57, 79] on input "SĐT Người Gửi" at bounding box center [80, 84] width 66 height 14
click at [67, 84] on input "093599675" at bounding box center [80, 84] width 66 height 14
click at [82, 86] on input "093599675" at bounding box center [80, 84] width 66 height 14
type input "0"
click at [81, 99] on div "0359967595 - MAI" at bounding box center [87, 101] width 71 height 9
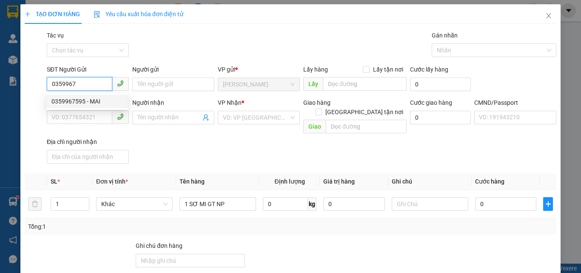
type input "0359967595"
type input "MAI"
type input "0908292005"
type input "ĐỨC"
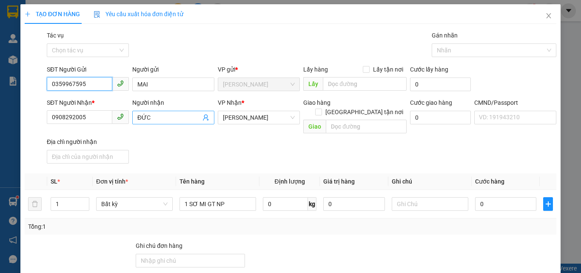
type input "0359967595"
drag, startPoint x: 202, startPoint y: 117, endPoint x: 195, endPoint y: 116, distance: 7.3
click at [203, 117] on icon "user-add" at bounding box center [206, 117] width 7 height 7
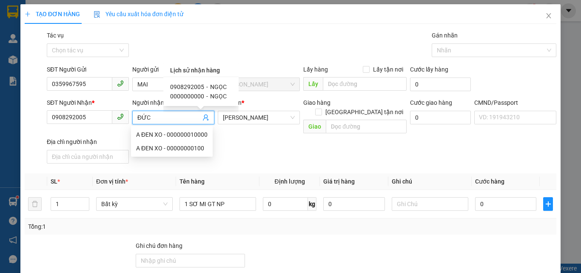
click at [185, 85] on span "0908292005" at bounding box center [187, 86] width 34 height 7
type input "NGỌC"
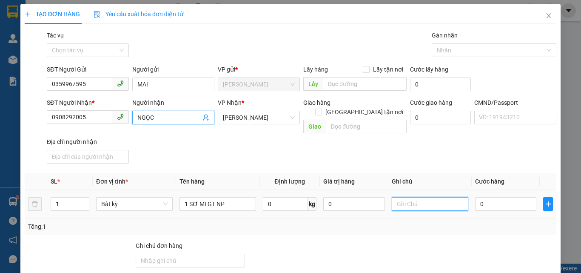
click at [414, 197] on input "text" at bounding box center [430, 204] width 77 height 14
type input "8H MAI PHẢT"
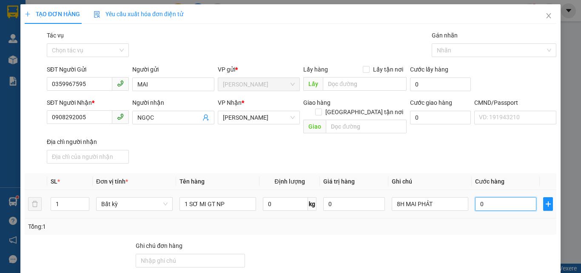
click at [487, 197] on input "0" at bounding box center [505, 204] width 61 height 14
type input "2"
type input "20"
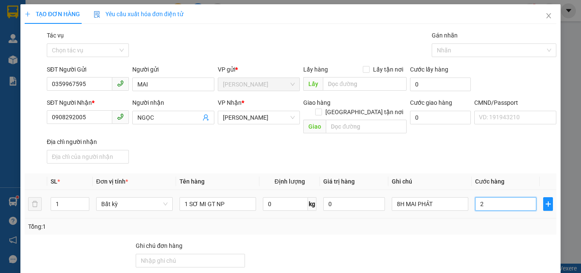
type input "20"
type input "20.000"
click at [442, 142] on div "SĐT Người Nhận * 0908292005 Người nhận NGỌC VP Nhận * [PERSON_NAME] hàng [GEOGR…" at bounding box center [301, 132] width 513 height 69
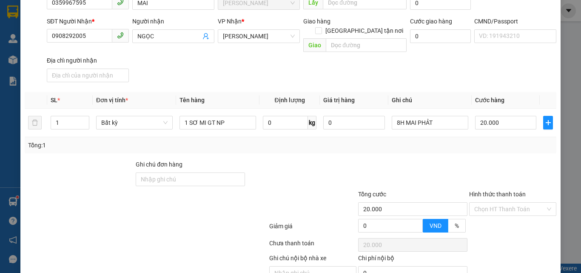
scroll to position [115, 0]
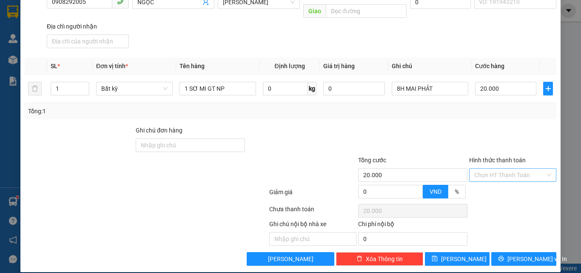
click at [492, 169] on input "Hình thức thanh toán" at bounding box center [510, 175] width 71 height 13
click at [482, 179] on div "Tại văn phòng" at bounding box center [508, 182] width 76 height 9
type input "0"
click at [444, 126] on div at bounding box center [413, 141] width 111 height 30
click at [501, 252] on button "[PERSON_NAME] và In" at bounding box center [524, 259] width 65 height 14
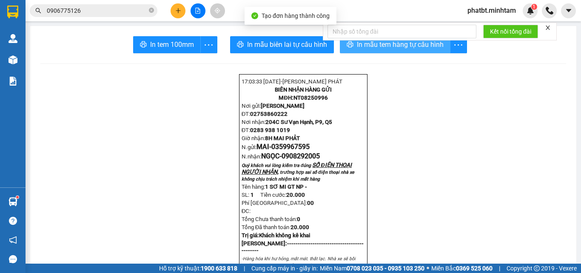
click at [371, 48] on span "In mẫu tem hàng tự cấu hình" at bounding box center [400, 44] width 87 height 11
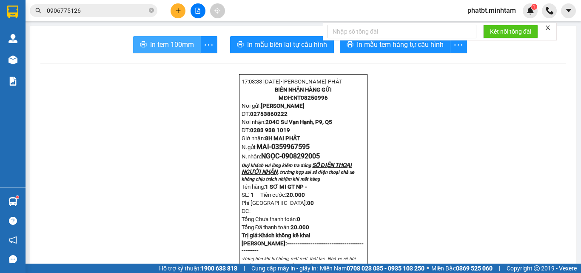
click at [172, 47] on span "In tem 100mm" at bounding box center [172, 44] width 44 height 11
click at [151, 10] on icon "close-circle" at bounding box center [151, 10] width 5 height 5
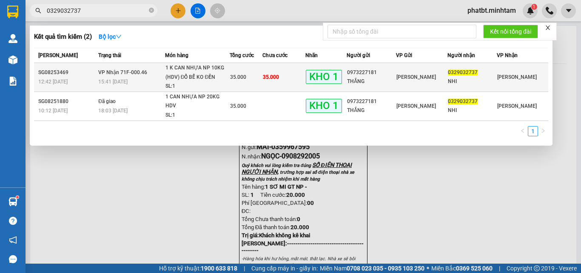
type input "0329032737"
click at [164, 78] on div "15:41 [DATE]" at bounding box center [131, 81] width 66 height 9
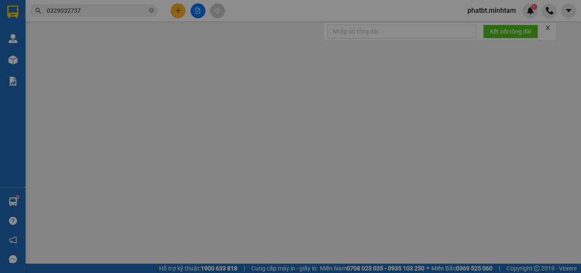
type input "0973227181"
type input "THẮNG"
type input "0329032737"
type input "NHI"
type input "HCK KBM"
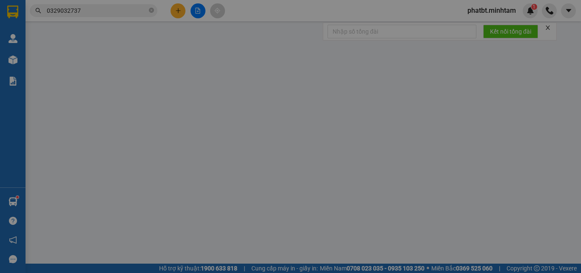
type input "35.000"
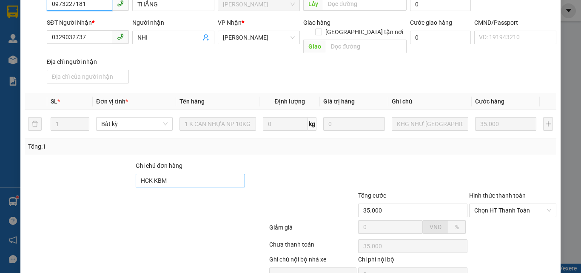
scroll to position [118, 0]
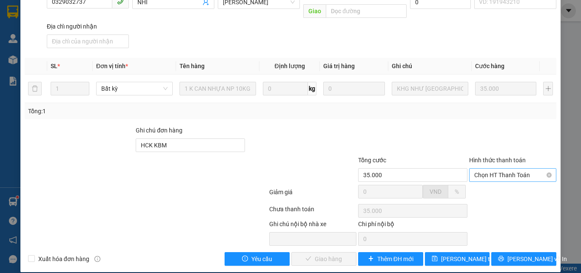
drag, startPoint x: 504, startPoint y: 165, endPoint x: 499, endPoint y: 172, distance: 8.4
click at [504, 169] on span "Chọn HT Thanh Toán" at bounding box center [513, 175] width 77 height 13
drag, startPoint x: 484, startPoint y: 180, endPoint x: 384, endPoint y: 232, distance: 112.7
click at [484, 182] on div "Tại văn phòng" at bounding box center [508, 182] width 76 height 9
type input "0"
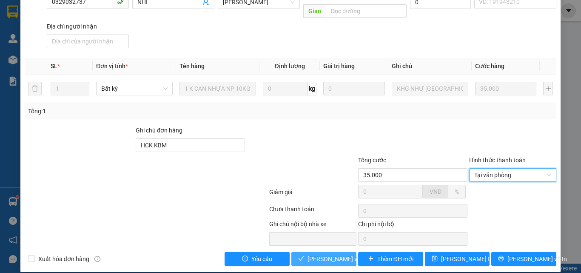
click at [340, 254] on span "[PERSON_NAME] và Giao hàng" at bounding box center [349, 258] width 82 height 9
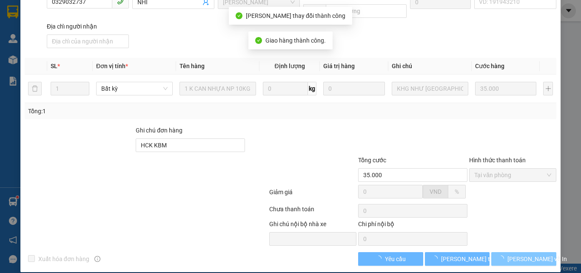
scroll to position [126, 0]
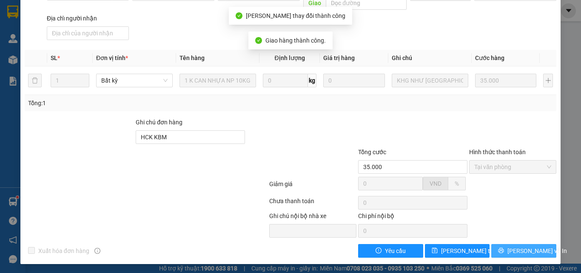
click at [504, 251] on icon "printer" at bounding box center [501, 250] width 6 height 6
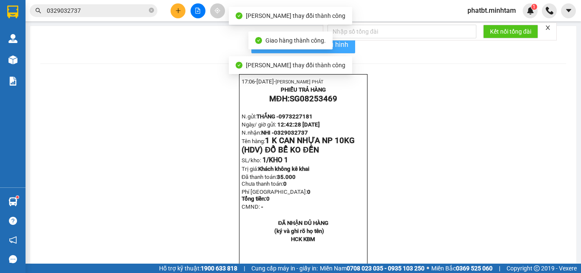
click at [344, 50] on button "In mẫu biên lai tự cấu hình" at bounding box center [304, 44] width 104 height 17
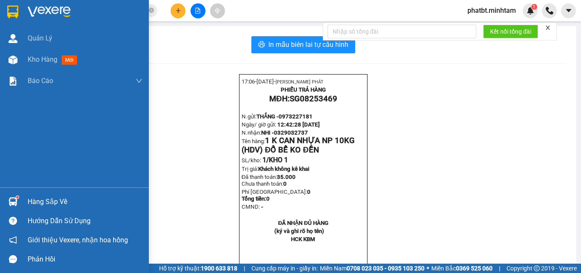
click at [44, 197] on div "Hàng sắp về" at bounding box center [85, 201] width 115 height 13
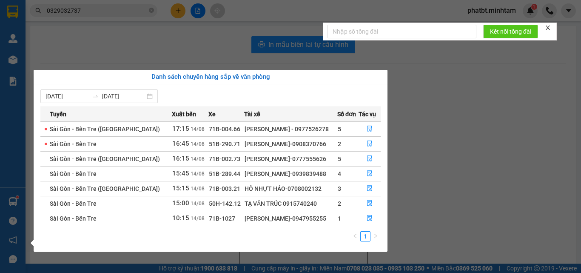
click at [419, 159] on section "Kết quả tìm kiếm ( 2 ) Bộ lọc Mã ĐH Trạng thái Món hàng Tổng cước Chưa cước Nhã…" at bounding box center [290, 136] width 581 height 273
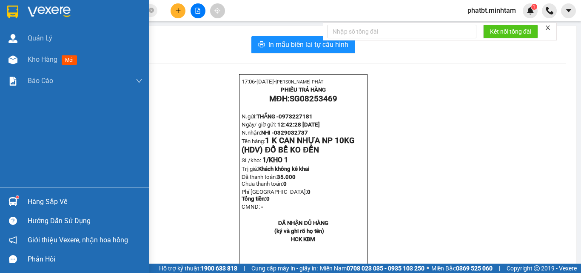
click at [42, 198] on div "Hàng sắp về" at bounding box center [85, 201] width 115 height 13
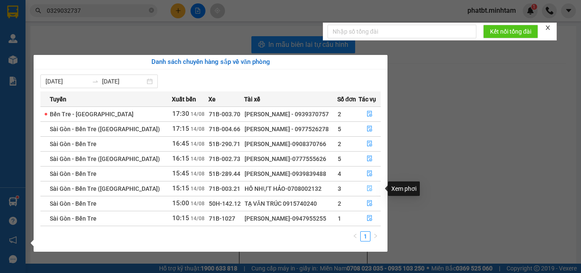
click at [367, 187] on icon "file-done" at bounding box center [370, 188] width 6 height 6
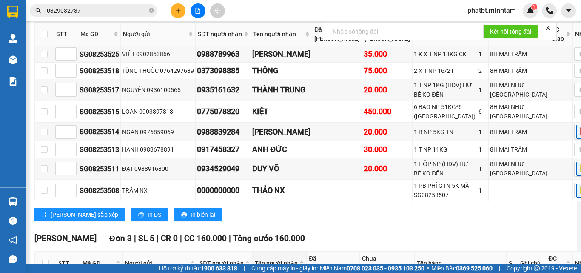
scroll to position [474, 0]
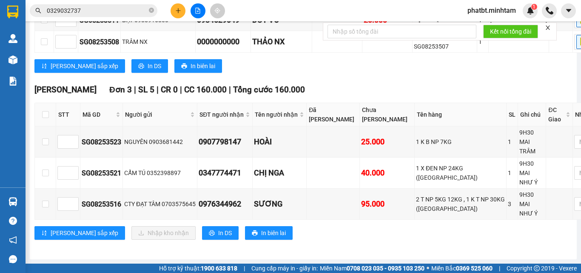
click at [176, 11] on icon "plus" at bounding box center [178, 11] width 6 height 6
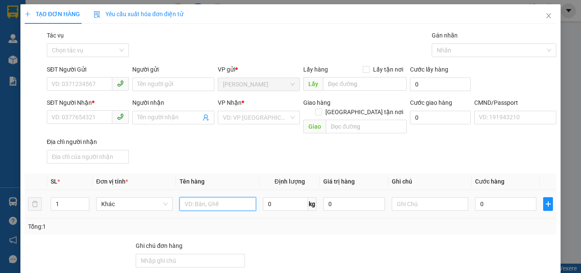
click at [183, 198] on input "text" at bounding box center [218, 204] width 77 height 14
type input "1 BAO NP 9KG ([GEOGRAPHIC_DATA])"
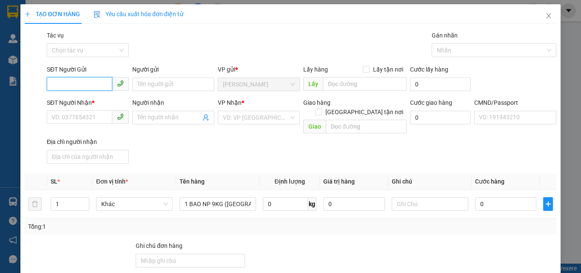
click at [89, 78] on input "SĐT Người Gửi" at bounding box center [80, 84] width 66 height 14
type input "0911953265"
click at [92, 101] on div "0911953265 - THÁI" at bounding box center [87, 101] width 71 height 9
type input "THÁI"
type input "0939666334"
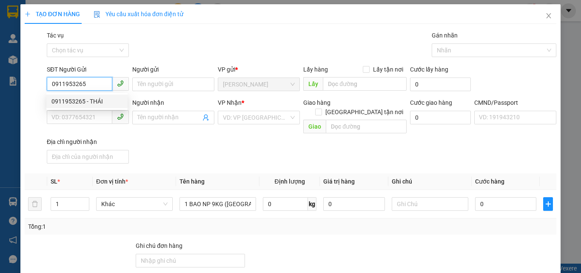
type input "TÚ"
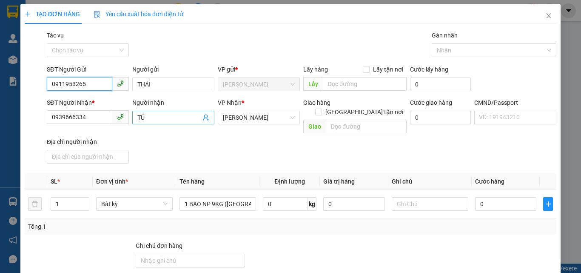
type input "0911953265"
click at [206, 117] on icon "user-add" at bounding box center [206, 117] width 7 height 7
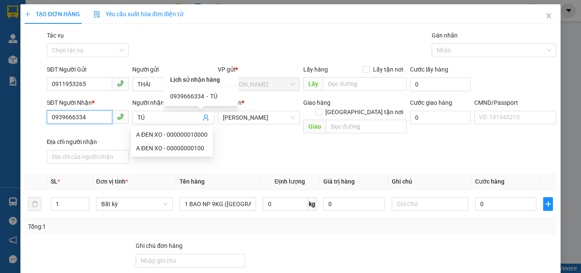
click at [84, 115] on input "0939666334" at bounding box center [80, 117] width 66 height 14
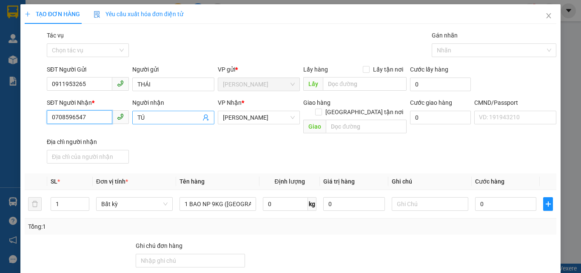
type input "0708596547"
click at [152, 117] on input "TÚ" at bounding box center [168, 117] width 63 height 9
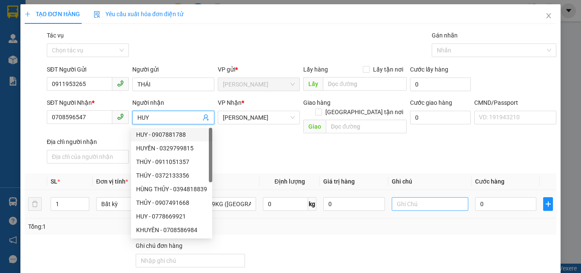
type input "HUY"
click at [398, 198] on input "text" at bounding box center [430, 204] width 77 height 14
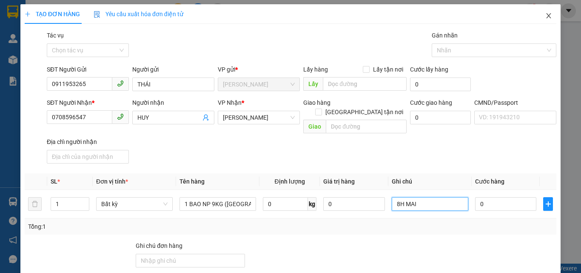
type input "8H MAI"
click at [546, 17] on icon "close" at bounding box center [549, 15] width 7 height 7
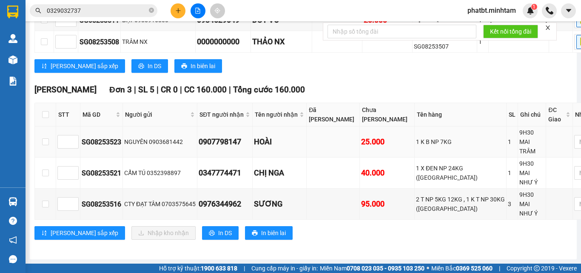
scroll to position [474, 0]
click at [46, 207] on input "checkbox" at bounding box center [45, 203] width 7 height 7
checkbox input "true"
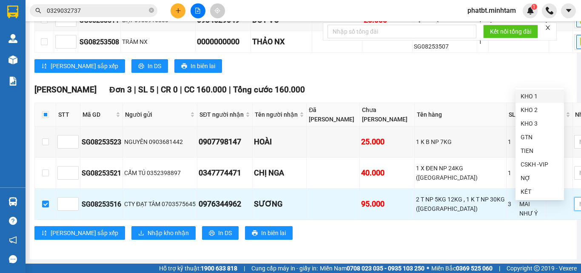
click at [527, 94] on div "KHO 1" at bounding box center [540, 96] width 38 height 9
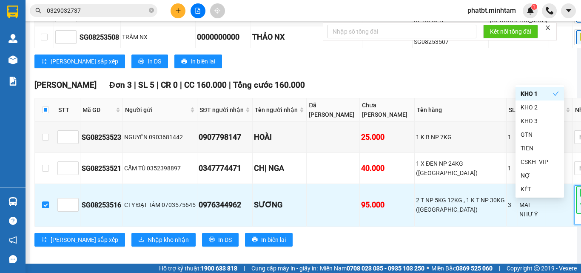
click at [447, 68] on div "[PERSON_NAME] sắp xếp In DS In biên lai" at bounding box center [329, 61] width 590 height 14
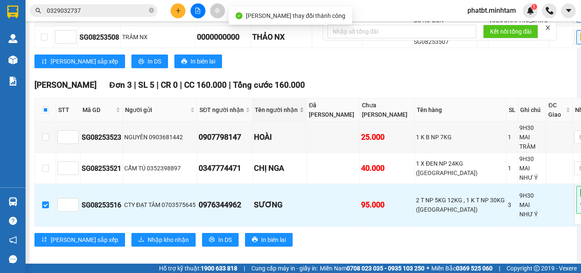
scroll to position [494, 0]
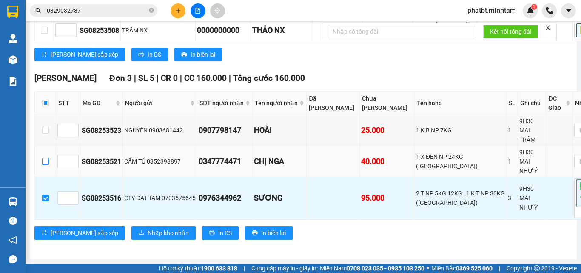
click at [44, 165] on input "checkbox" at bounding box center [45, 161] width 7 height 7
checkbox input "true"
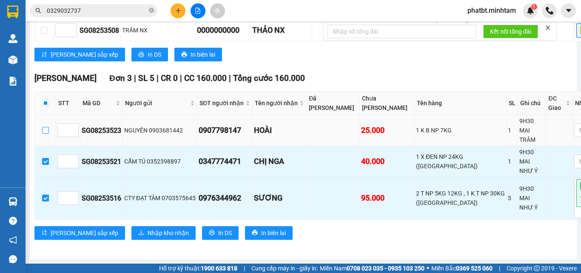
click at [46, 134] on input "checkbox" at bounding box center [45, 130] width 7 height 7
checkbox input "true"
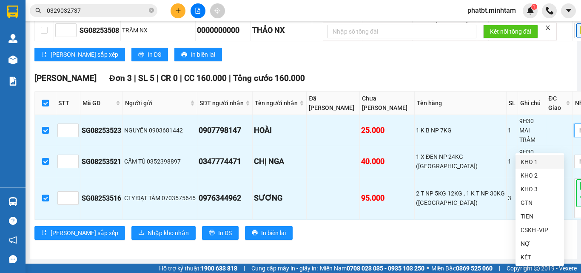
click at [533, 160] on div "KHO 1" at bounding box center [540, 161] width 38 height 9
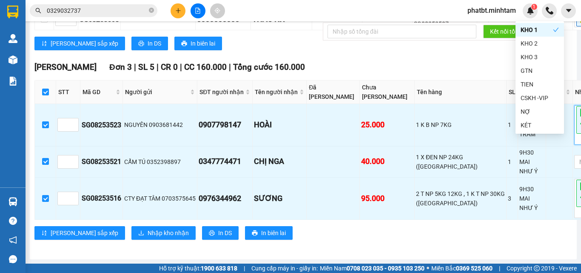
click at [500, 113] on div "Click to sort ascending" at bounding box center [500, 113] width 0 height 0
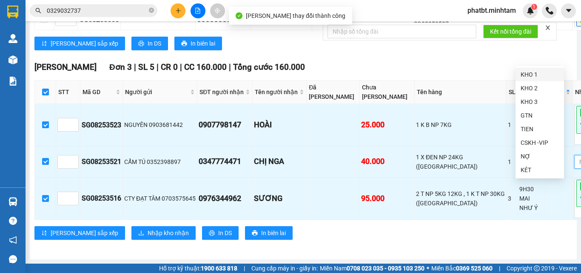
click at [529, 76] on div "KHO 1" at bounding box center [540, 74] width 38 height 9
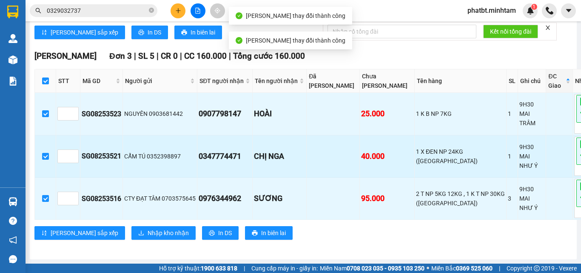
scroll to position [535, 0]
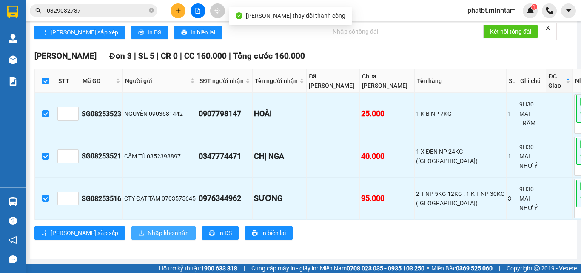
click at [148, 230] on span "Nhập kho nhận" at bounding box center [168, 232] width 41 height 9
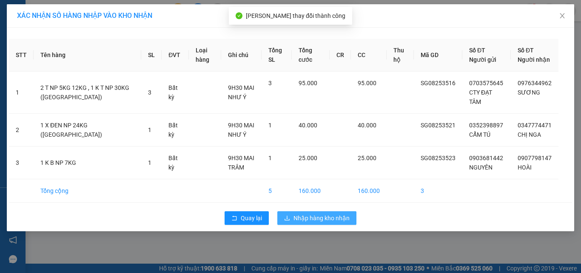
click at [300, 223] on span "Nhập hàng kho nhận" at bounding box center [322, 217] width 56 height 9
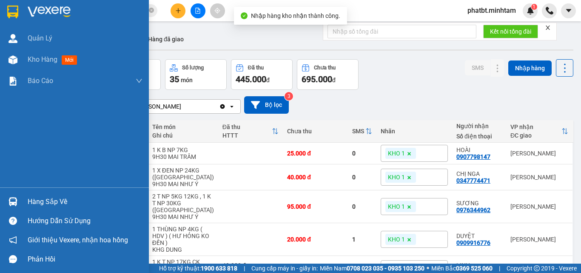
click at [40, 195] on div "Hàng sắp về" at bounding box center [85, 201] width 115 height 13
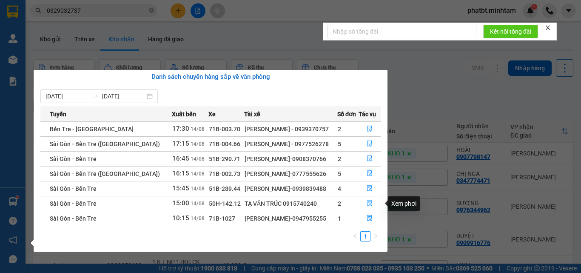
click at [367, 204] on icon "file-done" at bounding box center [370, 203] width 6 height 6
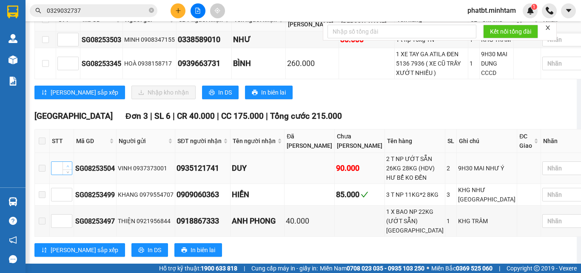
scroll to position [114, 0]
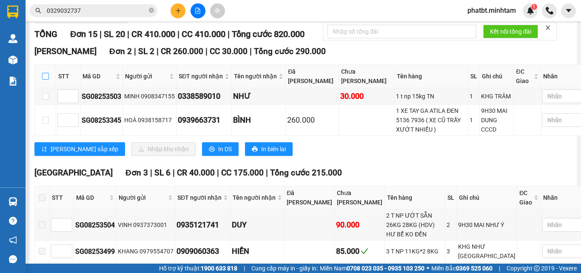
click at [47, 80] on input "checkbox" at bounding box center [45, 76] width 7 height 7
checkbox input "true"
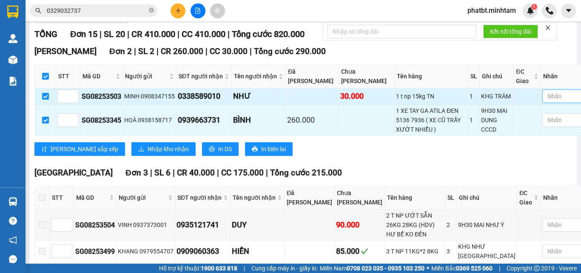
click at [545, 101] on div at bounding box center [563, 96] width 36 height 10
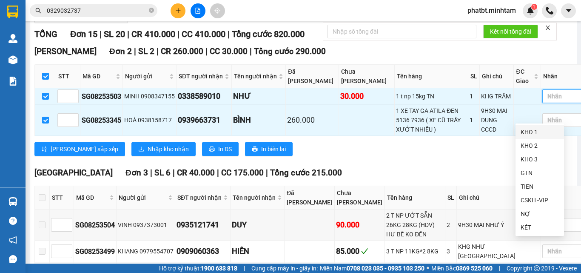
click at [529, 131] on div "KHO 1" at bounding box center [540, 131] width 38 height 9
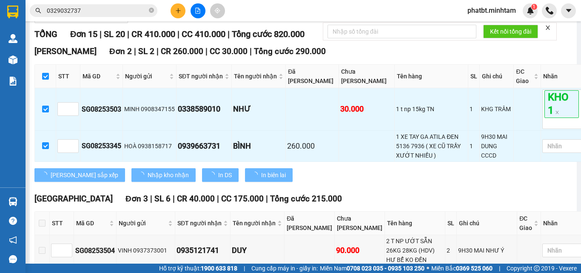
click at [475, 58] on div "Ngã Tư Huyện Đơn 2 | SL 2 | CR 260.000 | CC 30.000 | Tổng cước 290.000" at bounding box center [313, 51] width 558 height 13
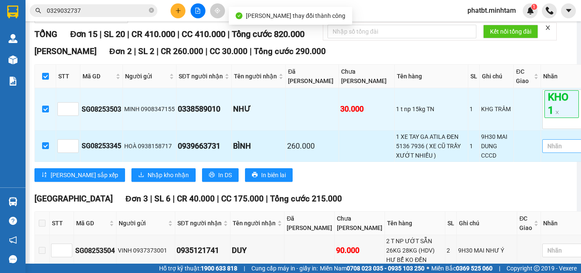
click at [545, 151] on div at bounding box center [563, 146] width 36 height 10
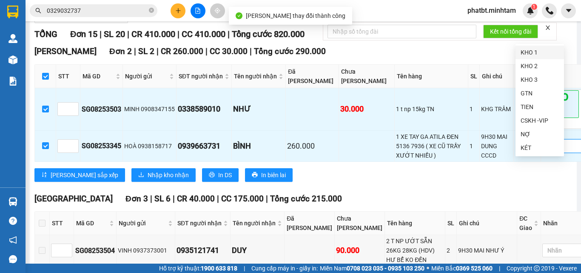
click at [525, 54] on div "KHO 1" at bounding box center [540, 52] width 38 height 9
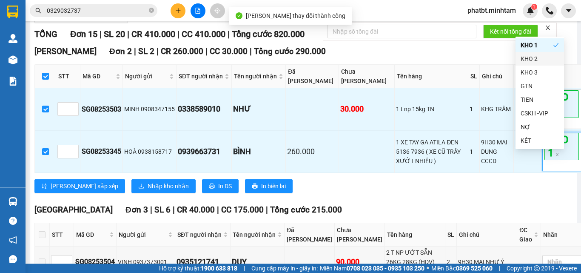
click at [349, 41] on div "TỔNG Đơn 15 | SL 20 | CR 410.000 | CC 410.000 | Tổng cước 820.000" at bounding box center [313, 34] width 558 height 13
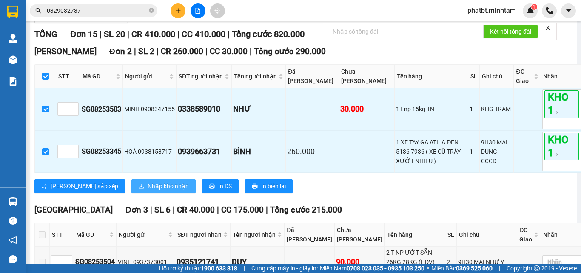
click at [148, 191] on span "Nhập kho nhận" at bounding box center [168, 185] width 41 height 9
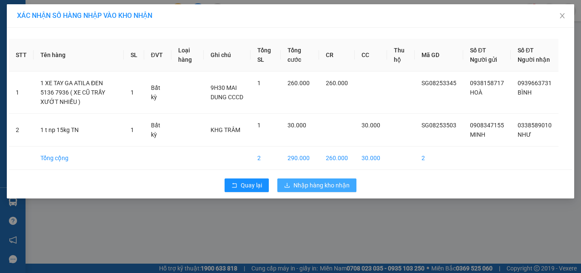
click at [293, 192] on button "Nhập hàng kho nhận" at bounding box center [317, 185] width 79 height 14
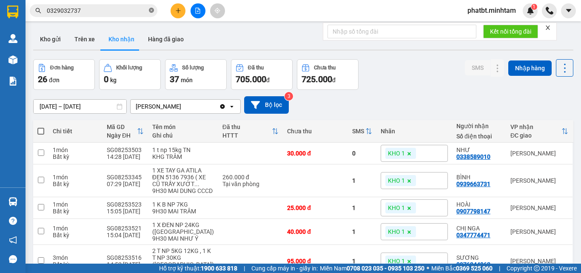
click at [152, 10] on icon "close-circle" at bounding box center [151, 10] width 5 height 5
click at [138, 9] on input "text" at bounding box center [97, 10] width 100 height 9
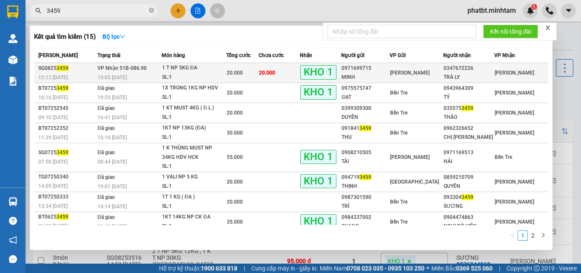
type input "3459"
click at [186, 74] on div "SL: 1" at bounding box center [194, 77] width 64 height 9
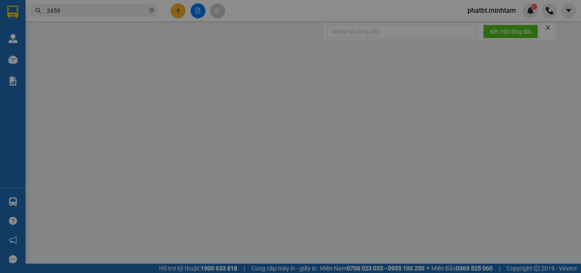
type input "0971699715"
type input "MINH"
type input "0347672226"
type input "TRÀ LY"
type input "KBM"
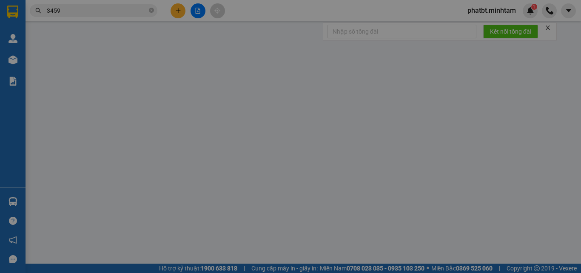
type input "20.000"
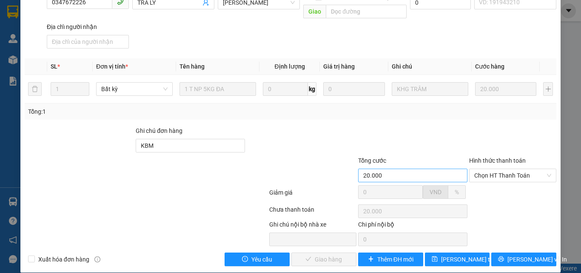
scroll to position [118, 0]
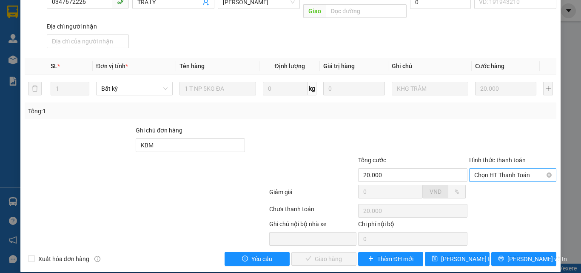
click at [484, 169] on span "Chọn HT Thanh Toán" at bounding box center [513, 175] width 77 height 13
drag, startPoint x: 484, startPoint y: 181, endPoint x: 459, endPoint y: 197, distance: 29.6
click at [484, 182] on div "Tại văn phòng" at bounding box center [508, 182] width 76 height 9
type input "0"
click at [331, 254] on span "[PERSON_NAME] và Giao hàng" at bounding box center [349, 258] width 82 height 9
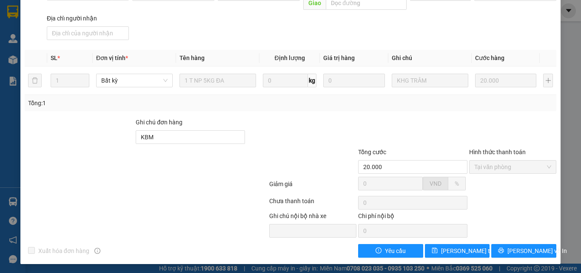
scroll to position [0, 0]
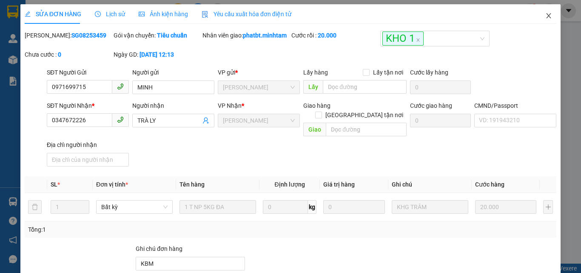
click at [546, 17] on icon "close" at bounding box center [549, 15] width 7 height 7
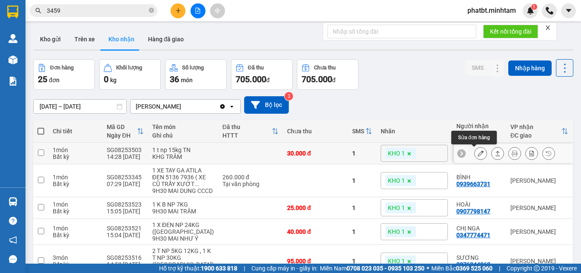
click at [475, 156] on button at bounding box center [481, 153] width 12 height 15
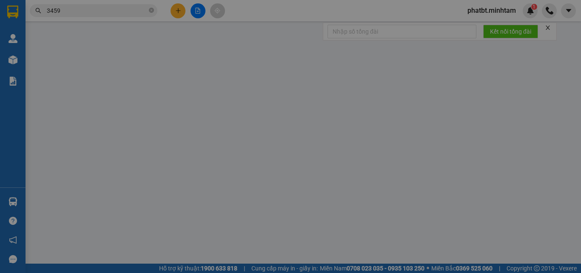
type input "0908347155"
type input "MINH"
type input "0338589010"
type input "NHƯ"
type input "TEM NHÃN"
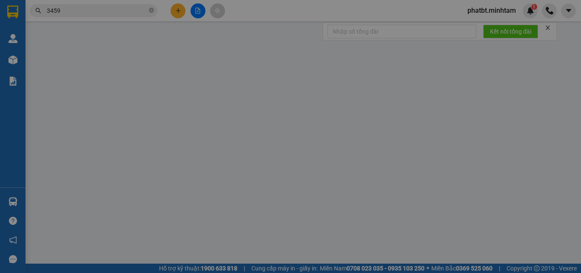
type input "30.000"
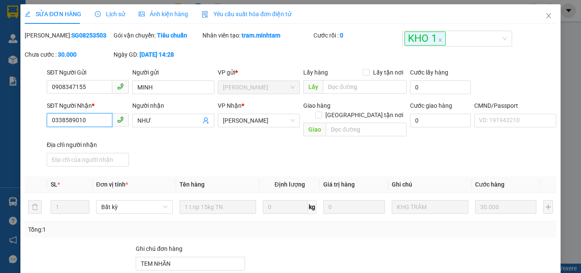
click at [94, 122] on input "0338589010" at bounding box center [80, 120] width 66 height 14
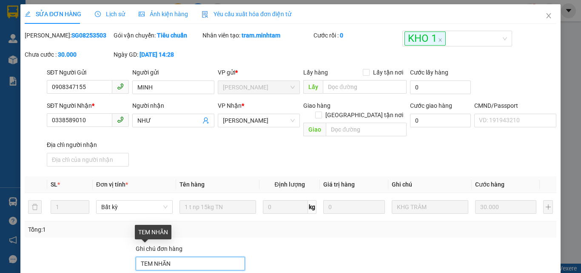
click at [182, 258] on input "TEM NHÃN" at bounding box center [190, 264] width 109 height 14
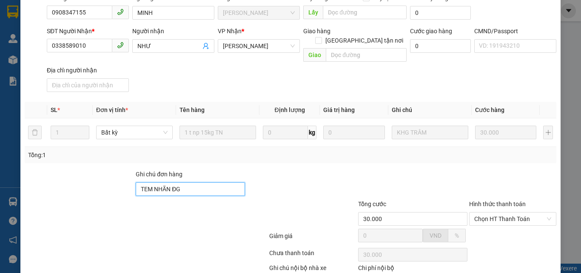
scroll to position [118, 0]
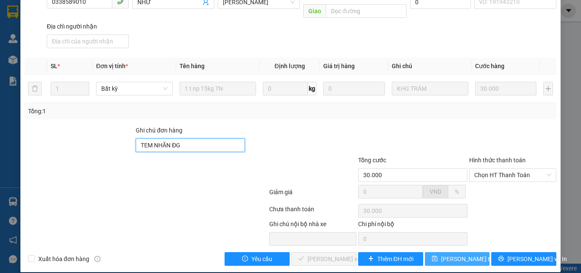
type input "TEM NHÃN ĐG"
click at [449, 254] on span "[PERSON_NAME] thay đổi" at bounding box center [475, 258] width 68 height 9
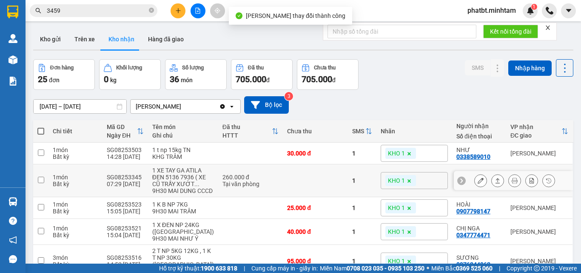
click at [475, 186] on button at bounding box center [481, 180] width 12 height 15
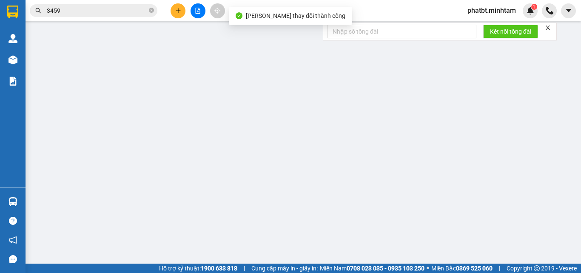
type input "0938158717"
type input "HOÀ"
type input "0939663731"
type input "BÌNH"
type input "KÈM CHÌA KHOÁ + GT"
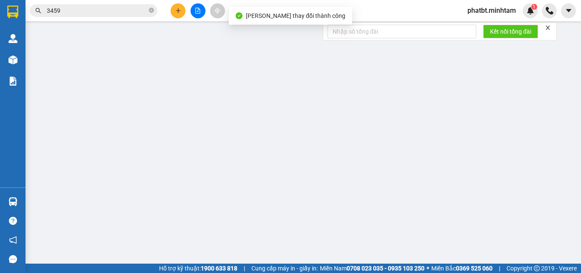
type input "260.000"
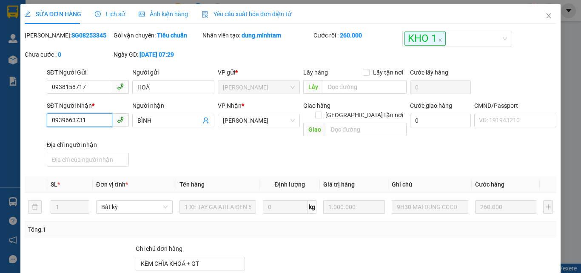
click at [98, 119] on input "0939663731" at bounding box center [80, 120] width 66 height 14
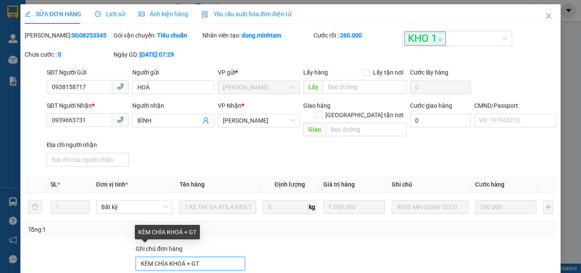
click at [218, 257] on input "KÈM CHÌA KHOÁ + GT" at bounding box center [190, 264] width 109 height 14
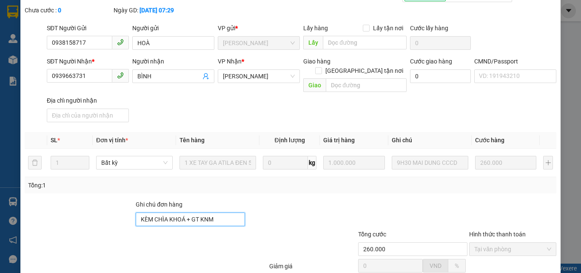
scroll to position [118, 0]
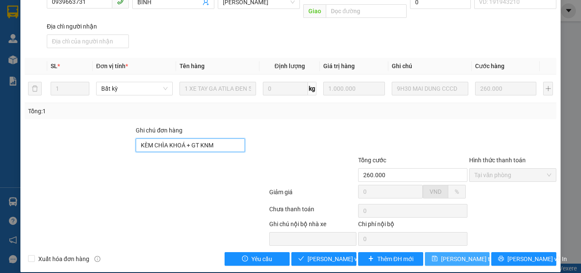
type input "KÈM CHÌA KHOÁ + GT KNM"
click at [472, 254] on span "[PERSON_NAME] thay đổi" at bounding box center [475, 258] width 68 height 9
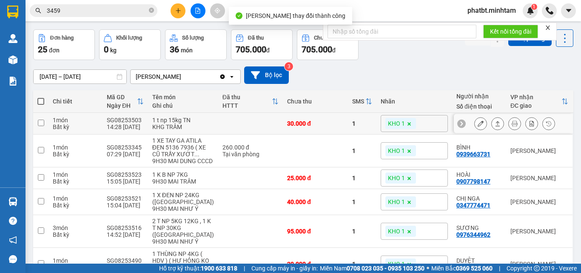
scroll to position [57, 0]
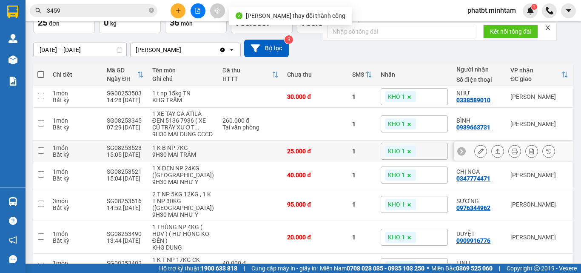
click at [468, 159] on div at bounding box center [513, 151] width 119 height 19
click at [478, 154] on icon at bounding box center [481, 151] width 6 height 6
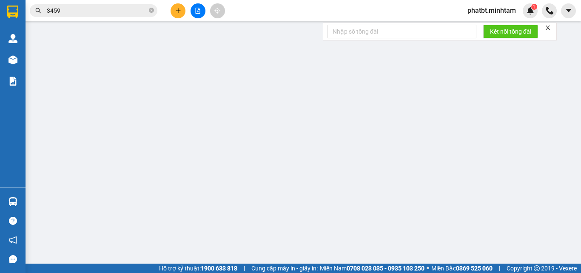
type input "0903681442"
type input "NGUYÊN"
type input "0907798147"
type input "HOÀI"
type input "25.000"
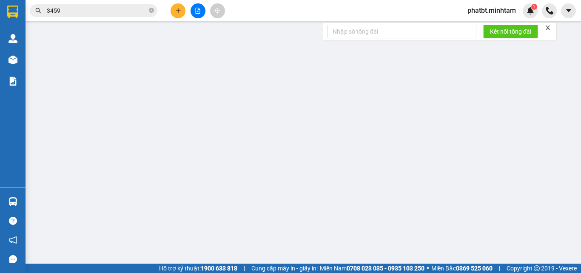
type input "25.000"
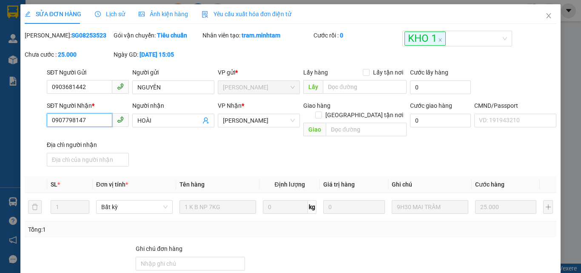
click at [97, 119] on input "0907798147" at bounding box center [80, 120] width 66 height 14
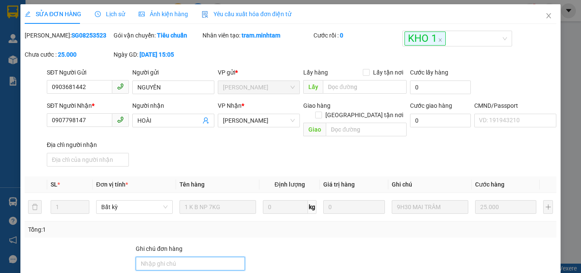
click at [152, 257] on input "Ghi chú đơn hàng" at bounding box center [190, 264] width 109 height 14
type input "ĐG"
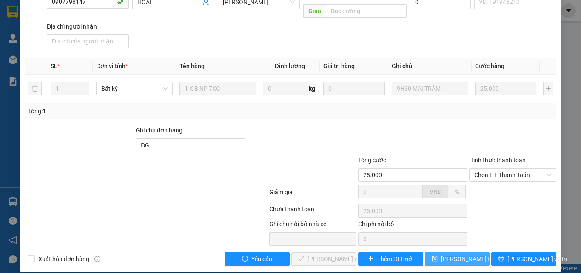
click at [466, 254] on span "[PERSON_NAME] thay đổi" at bounding box center [475, 258] width 68 height 9
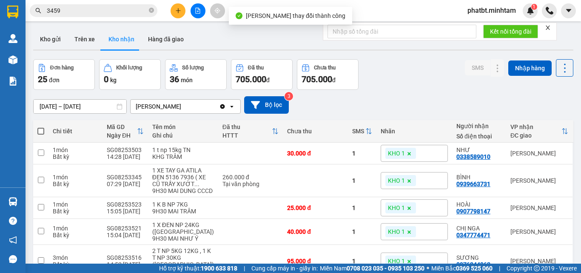
scroll to position [114, 0]
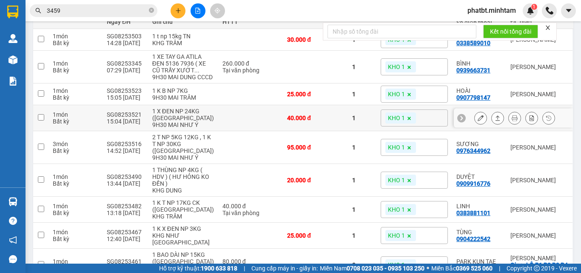
click at [478, 121] on icon at bounding box center [481, 118] width 6 height 6
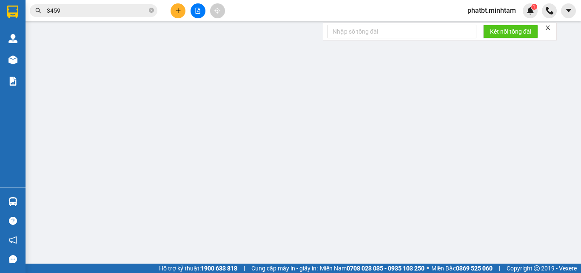
type input "0352398897"
type input "CẨM TÚ"
type input "0347774471"
type input "CHỊ NGA"
type input "40.000"
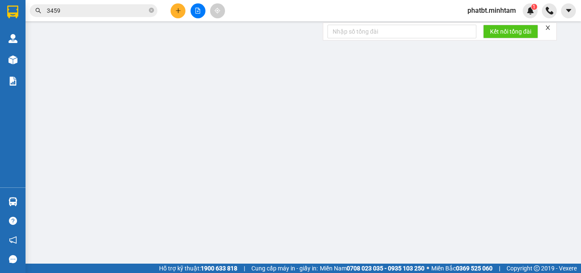
type input "40.000"
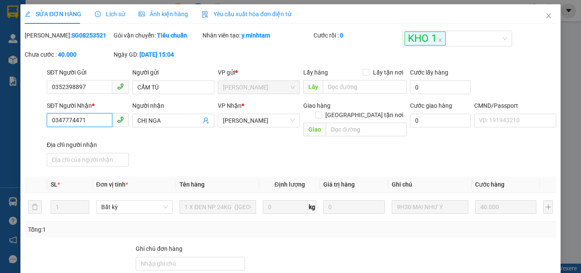
click at [101, 116] on input "0347774471" at bounding box center [80, 120] width 66 height 14
click at [167, 261] on div "Ghi chú đơn hàng" at bounding box center [190, 259] width 109 height 30
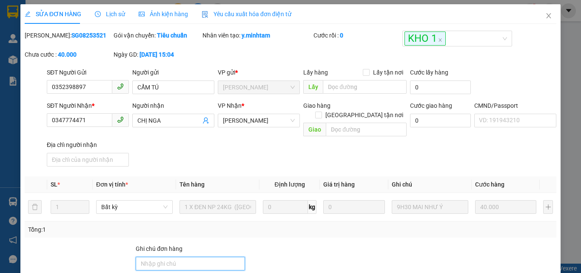
click at [167, 258] on input "Ghi chú đơn hàng" at bounding box center [190, 264] width 109 height 14
type input "ĐG"
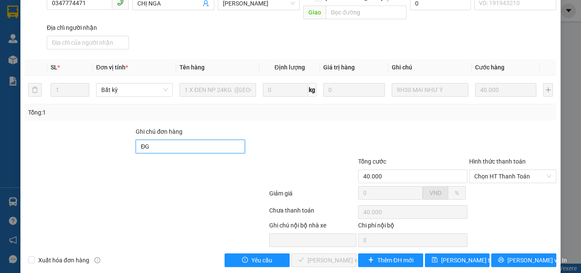
scroll to position [118, 0]
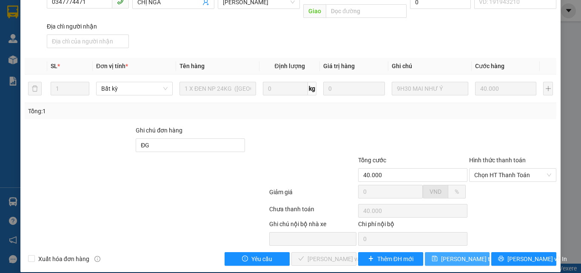
click at [444, 254] on span "[PERSON_NAME] thay đổi" at bounding box center [475, 258] width 68 height 9
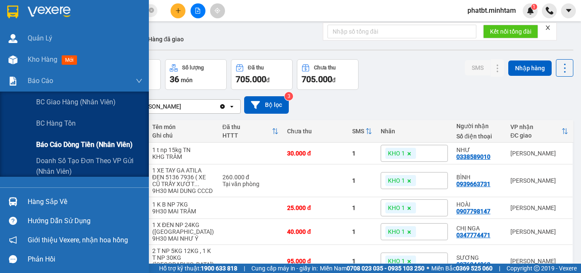
click at [62, 140] on span "Báo cáo dòng tiền (nhân viên)" at bounding box center [84, 144] width 97 height 11
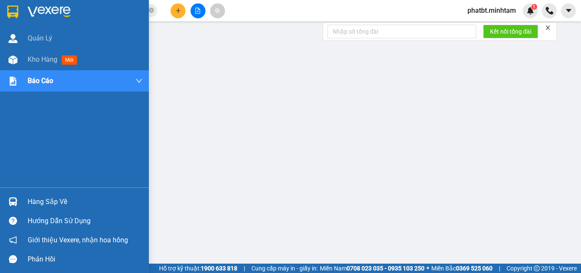
click at [53, 203] on div "Hàng sắp về" at bounding box center [85, 201] width 115 height 13
click at [42, 202] on div "Hàng sắp về" at bounding box center [85, 201] width 115 height 13
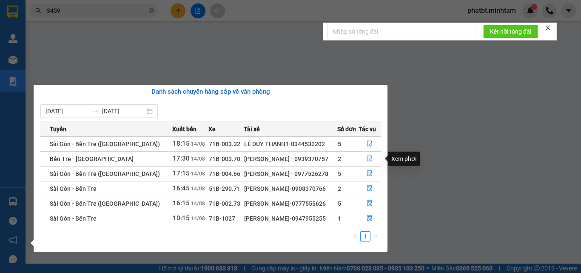
click at [367, 157] on icon "file-done" at bounding box center [370, 158] width 6 height 6
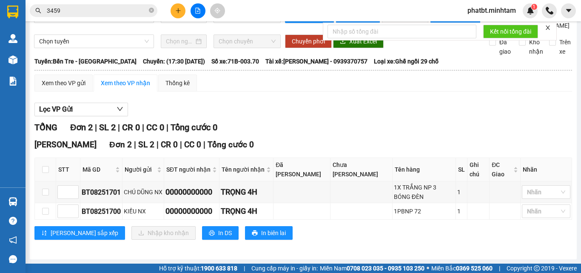
scroll to position [39, 0]
click at [44, 170] on input "checkbox" at bounding box center [45, 169] width 7 height 7
checkbox input "true"
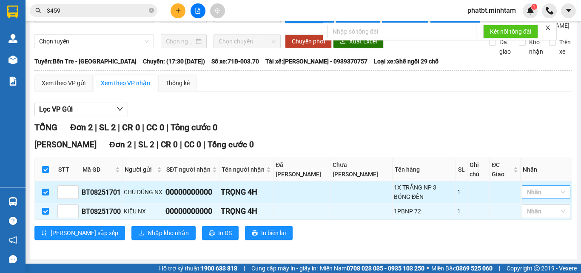
click at [528, 193] on div at bounding box center [542, 192] width 36 height 10
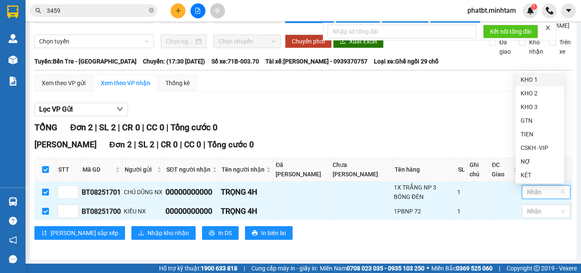
click at [535, 79] on div "KHO 1" at bounding box center [540, 79] width 38 height 9
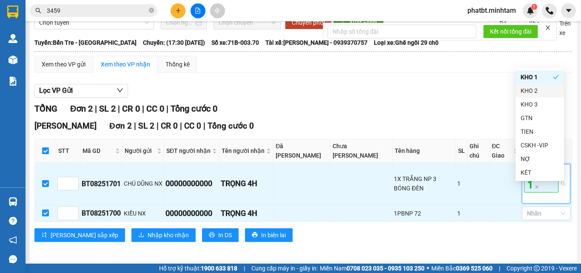
click at [477, 101] on div "Lọc VP Gửi TỔNG Đơn 2 | SL 2 | CR 0 | CC 0 | Tổng cước 0 Ngã Tư Huyện Đơn 2 …" at bounding box center [303, 166] width 538 height 173
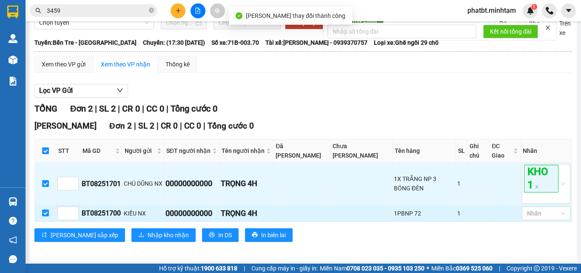
click at [529, 240] on div "Ngã Tư Huyện Đơn 2 | SL 2 | CR 0 | CC 0 | Tổng cước 0 STT Mã GD Người gửi SĐT…" at bounding box center [303, 184] width 538 height 128
click at [531, 218] on div at bounding box center [542, 213] width 36 height 10
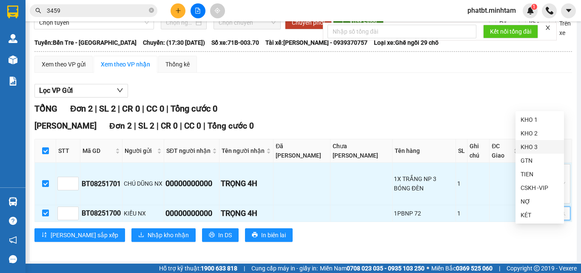
drag, startPoint x: 531, startPoint y: 145, endPoint x: 524, endPoint y: 144, distance: 7.3
click at [530, 145] on div "KHO 3" at bounding box center [540, 146] width 38 height 9
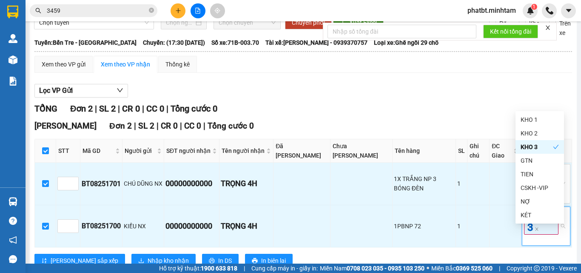
click at [407, 120] on div "Lọc VP Gửi TỔNG Đơn 2 | SL 2 | CR 0 | CC 0 | Tổng cước 0 Ngã Tư Huyện Đơn 2 …" at bounding box center [303, 179] width 538 height 198
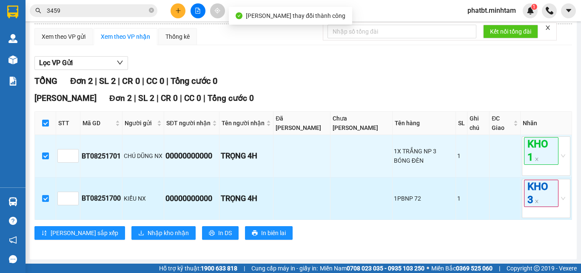
scroll to position [86, 0]
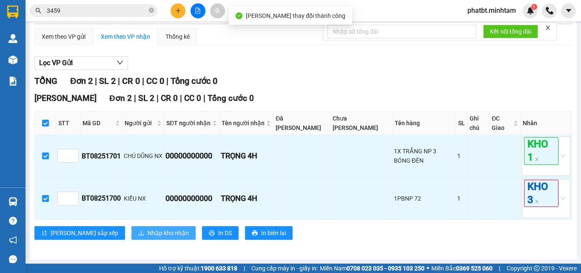
click at [148, 233] on span "Nhập kho nhận" at bounding box center [168, 232] width 41 height 9
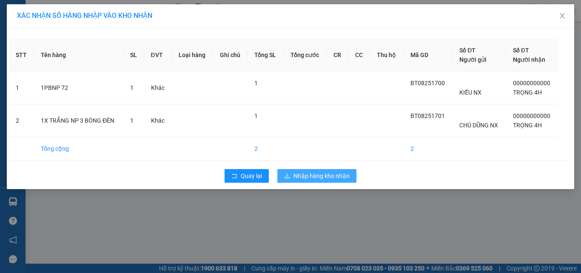
click at [305, 173] on span "Nhập hàng kho nhận" at bounding box center [322, 175] width 56 height 9
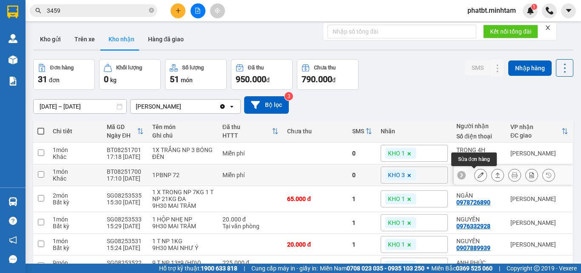
click at [478, 176] on icon at bounding box center [481, 175] width 6 height 6
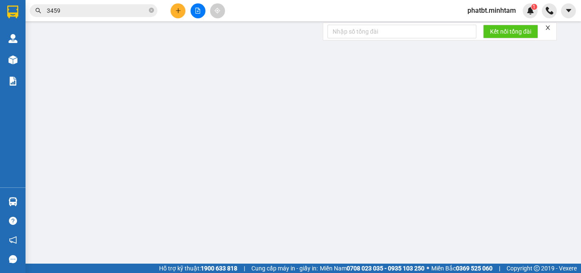
type input "KIỀU NX"
type input "00000000000"
type input "TRỌNG 4H"
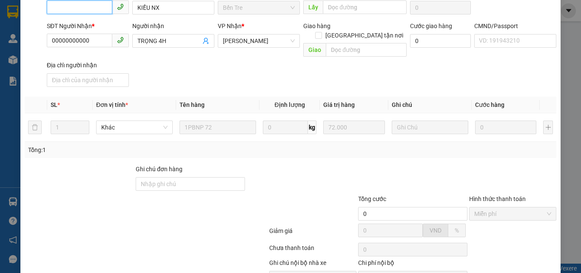
scroll to position [118, 0]
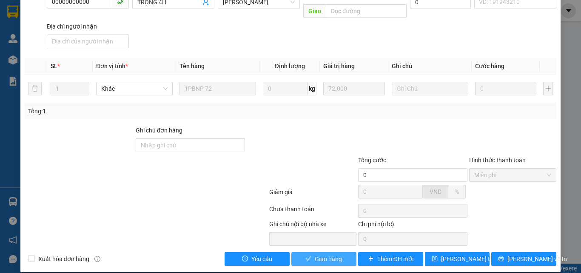
click at [337, 255] on button "Giao hàng" at bounding box center [324, 259] width 65 height 14
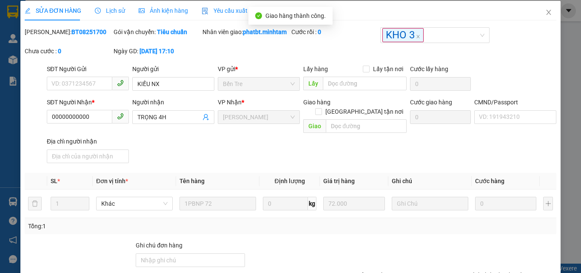
scroll to position [0, 0]
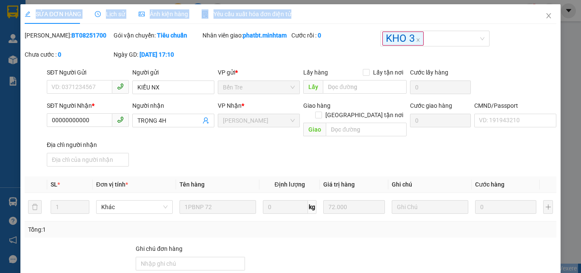
drag, startPoint x: 568, startPoint y: -11, endPoint x: 581, endPoint y: -37, distance: 28.9
click at [581, 0] on html "Kết quả tìm kiếm ( 15 ) Bộ lọc Mã ĐH Trạng thái Món hàng Tổng cước Chưa cước Nh…" at bounding box center [290, 136] width 581 height 273
click at [546, 16] on icon "close" at bounding box center [549, 15] width 7 height 7
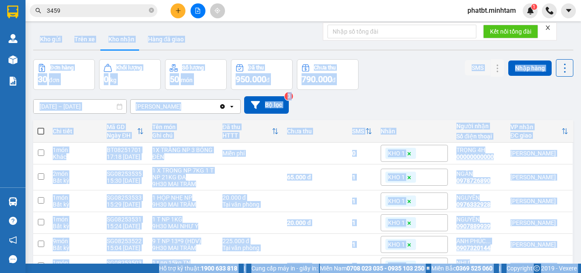
click at [374, 84] on div "Đơn hàng 30 đơn Khối lượng 0 kg Số lượng 50 món Đã thu 950.000 đ Chưa thu 790.0…" at bounding box center [303, 74] width 541 height 31
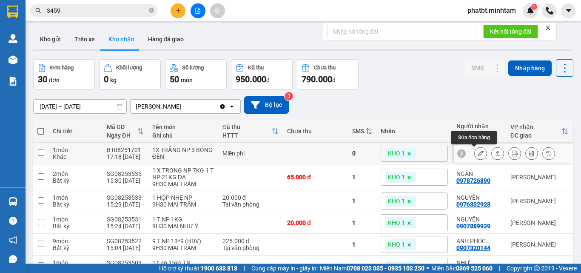
click at [478, 155] on icon at bounding box center [481, 153] width 6 height 6
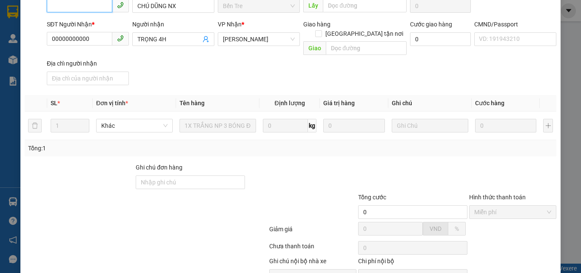
scroll to position [118, 0]
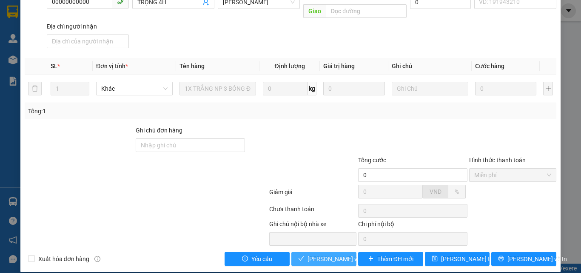
click at [324, 254] on span "[PERSON_NAME] và Giao hàng" at bounding box center [349, 258] width 82 height 9
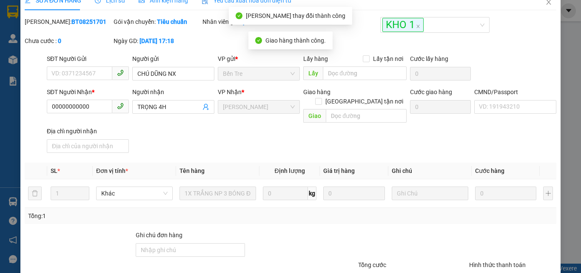
scroll to position [0, 0]
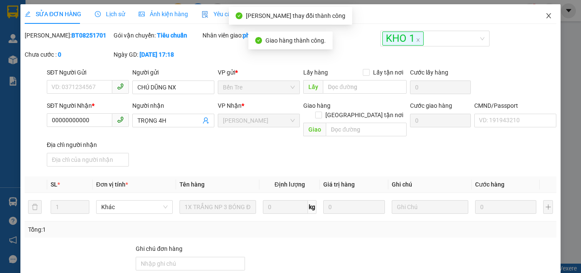
click at [546, 16] on icon "close" at bounding box center [549, 15] width 7 height 7
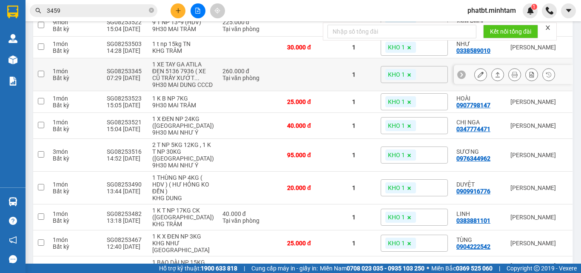
scroll to position [114, 0]
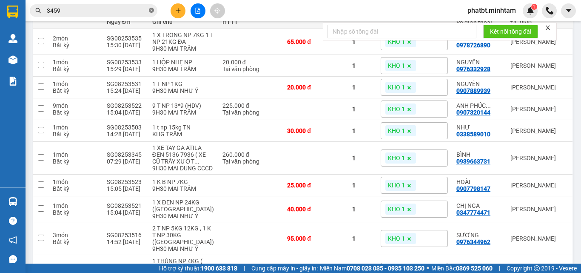
click at [152, 12] on icon "close-circle" at bounding box center [151, 10] width 5 height 5
click at [144, 11] on input "text" at bounding box center [97, 10] width 100 height 9
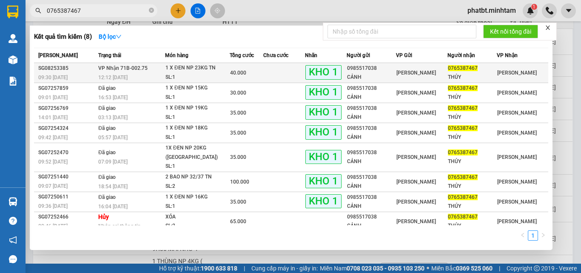
type input "0765387467"
click at [190, 76] on div "SL: 1" at bounding box center [198, 77] width 64 height 9
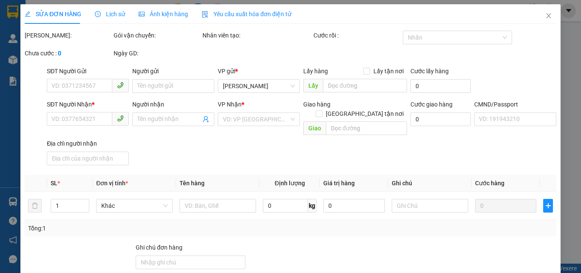
type input "0985517038"
type input "CẢNH"
type input "0765387467"
type input "THỦY"
type input "Q ÁO / bm"
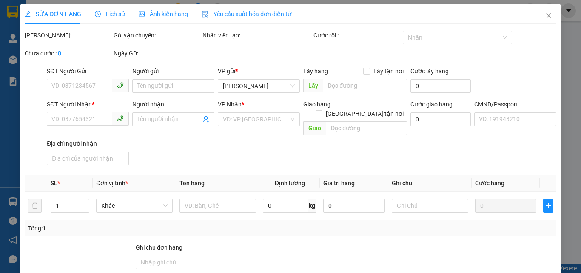
type input "40.000"
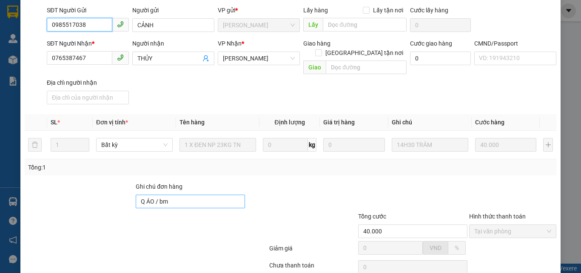
scroll to position [118, 0]
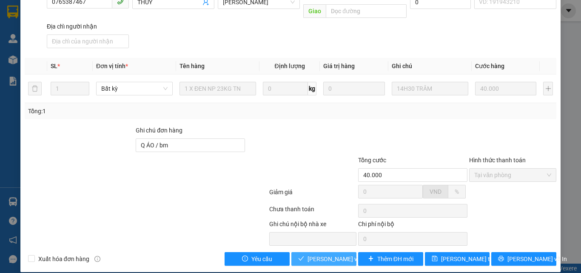
click at [329, 254] on span "[PERSON_NAME] và Giao hàng" at bounding box center [349, 258] width 82 height 9
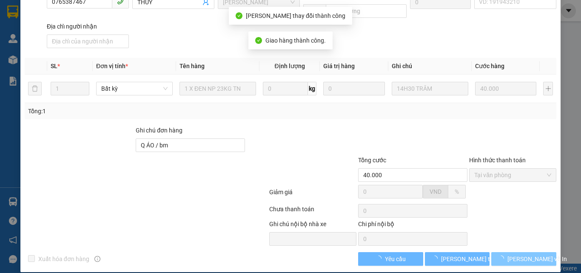
scroll to position [126, 0]
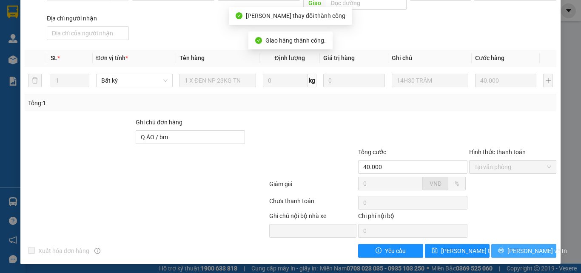
click at [514, 252] on span "[PERSON_NAME] và In" at bounding box center [538, 250] width 60 height 9
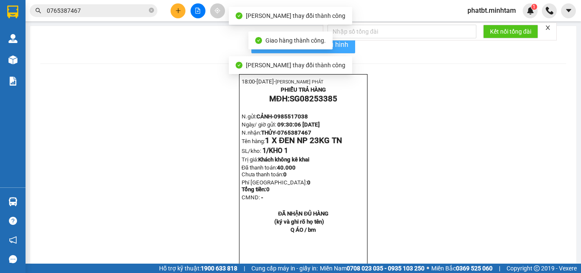
click at [343, 44] on span "In mẫu biên lai tự cấu hình" at bounding box center [309, 44] width 80 height 11
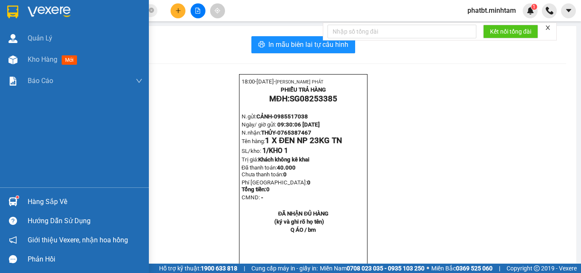
click at [44, 200] on div "Hàng sắp về" at bounding box center [85, 201] width 115 height 13
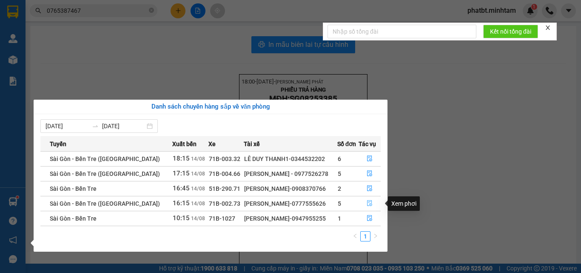
click at [372, 203] on button "button" at bounding box center [370, 204] width 22 height 14
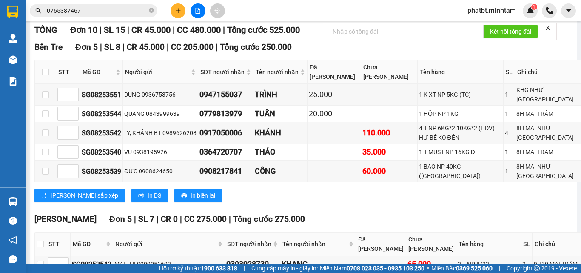
scroll to position [170, 0]
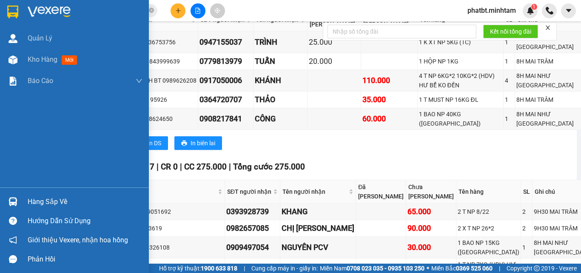
click at [36, 205] on div "Hàng sắp về" at bounding box center [85, 201] width 115 height 13
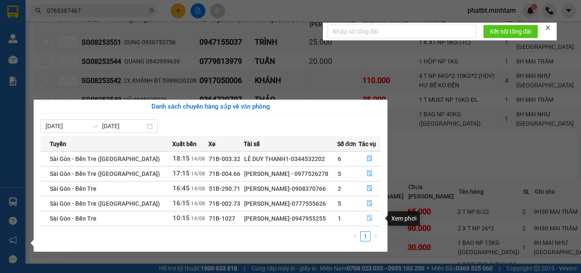
click at [367, 216] on icon "file-done" at bounding box center [369, 218] width 5 height 6
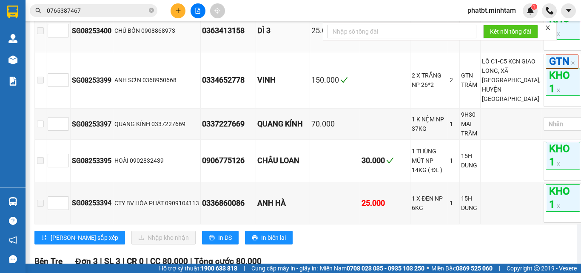
scroll to position [284, 0]
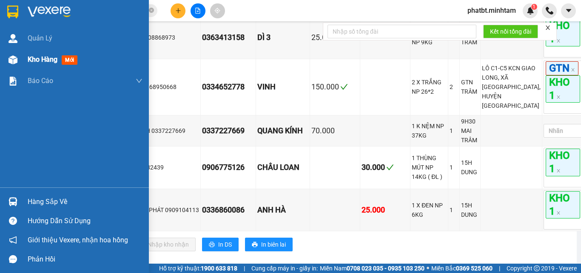
click at [21, 56] on div "Kho hàng mới" at bounding box center [74, 59] width 149 height 21
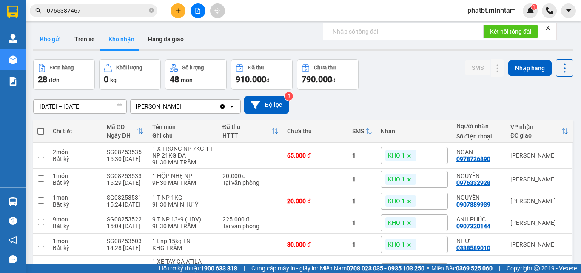
click at [38, 41] on button "Kho gửi" at bounding box center [50, 39] width 34 height 20
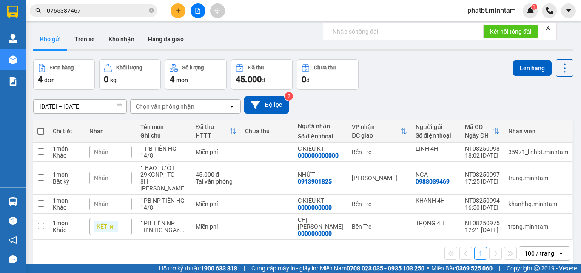
click at [113, 152] on div "Nhãn" at bounding box center [110, 152] width 43 height 13
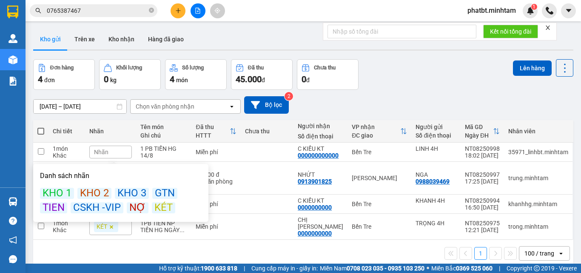
click at [156, 210] on div "KÉT" at bounding box center [163, 207] width 23 height 11
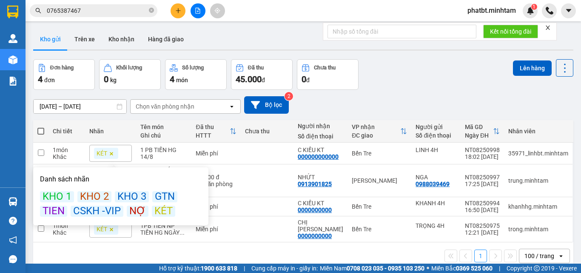
click at [366, 88] on div "Đơn hàng 4 đơn Khối lượng 0 kg Số lượng 4 món Đã thu 45.000 đ Chưa thu 0 đ Lên …" at bounding box center [303, 74] width 541 height 31
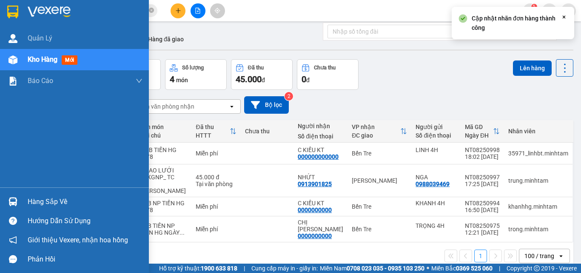
click at [38, 202] on div "Hàng sắp về" at bounding box center [85, 201] width 115 height 13
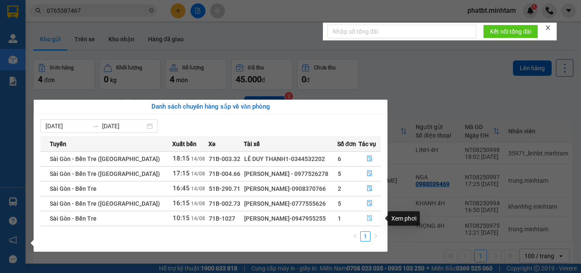
click at [371, 217] on icon "file-done" at bounding box center [370, 218] width 6 height 6
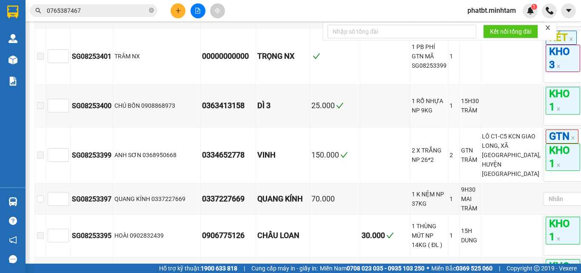
scroll to position [284, 0]
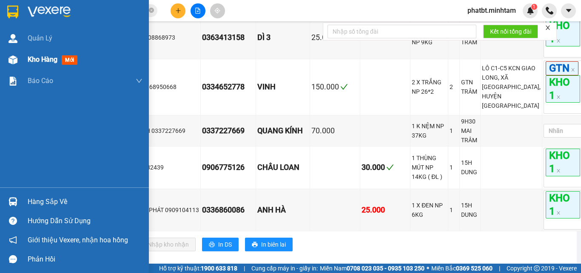
click at [28, 59] on span "Kho hàng" at bounding box center [43, 59] width 30 height 8
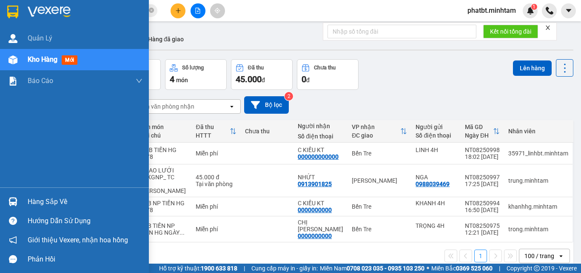
click at [34, 199] on div "Hàng sắp về" at bounding box center [85, 201] width 115 height 13
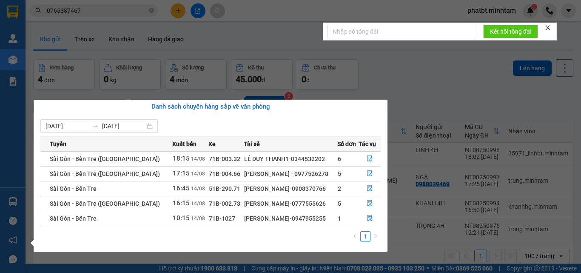
click at [417, 98] on section "Kết quả tìm kiếm ( 8 ) Bộ lọc Mã ĐH Trạng thái Món hàng Tổng cước Chưa cước Nhã…" at bounding box center [290, 136] width 581 height 273
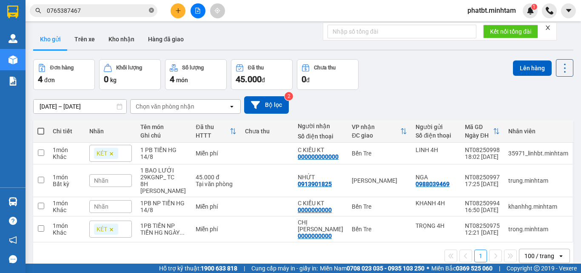
click at [153, 11] on icon "close-circle" at bounding box center [151, 10] width 5 height 5
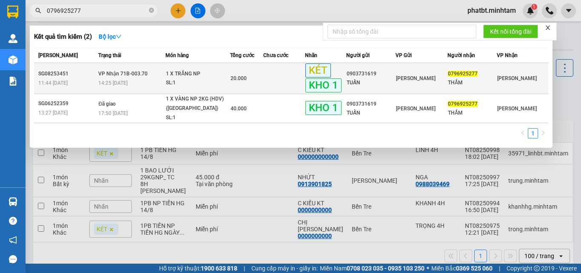
type input "0796925277"
click at [159, 78] on td "VP Nhận 71B-003.70 14:25 - 14/08" at bounding box center [130, 78] width 69 height 31
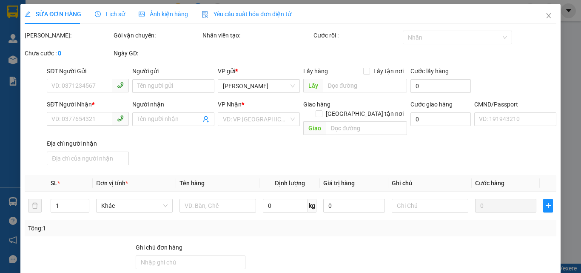
type input "0903731619"
type input "TUẤN"
type input "0796925277"
type input "THẮM"
type input "K GỌI ĐƯỢC 14H25"
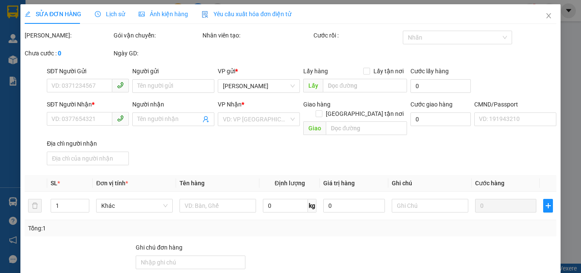
type input "20.000"
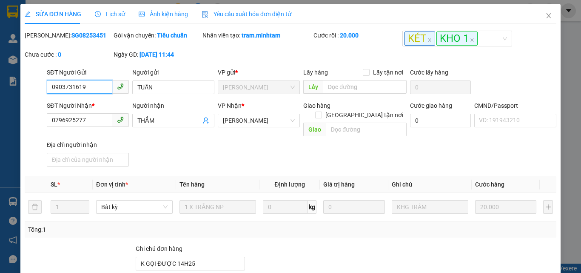
scroll to position [118, 0]
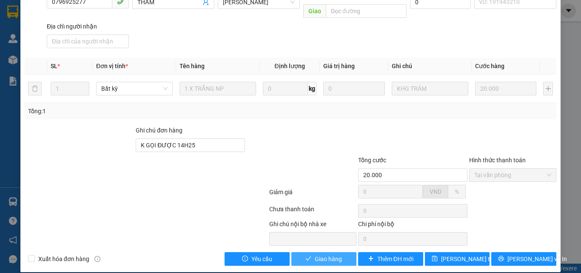
click at [331, 254] on span "Giao hàng" at bounding box center [328, 258] width 27 height 9
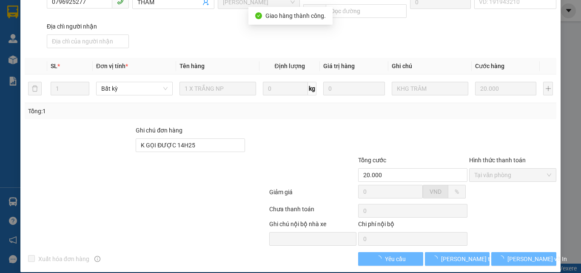
scroll to position [126, 0]
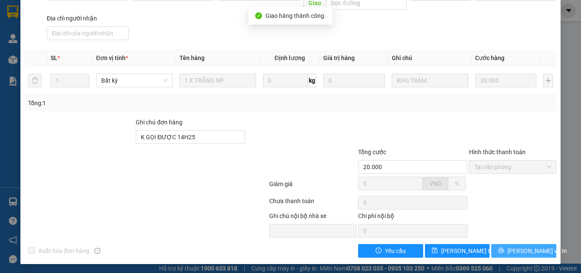
click at [497, 253] on button "[PERSON_NAME] và In" at bounding box center [524, 251] width 65 height 14
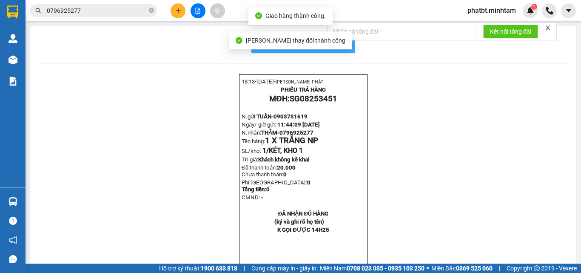
click at [343, 46] on span "In mẫu biên lai tự cấu hình" at bounding box center [309, 44] width 80 height 11
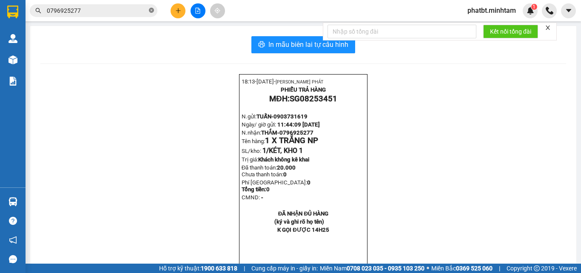
click at [153, 13] on icon "close-circle" at bounding box center [151, 10] width 5 height 5
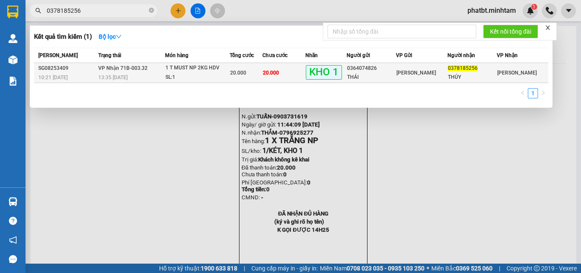
type input "0378185256"
click at [204, 76] on div "SL: 1" at bounding box center [198, 77] width 64 height 9
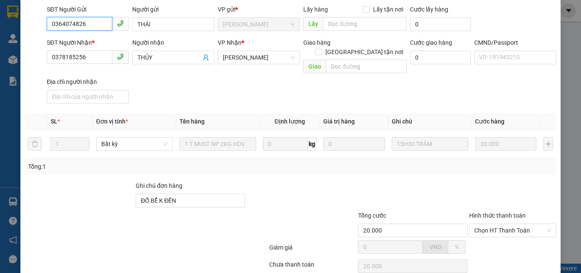
scroll to position [118, 0]
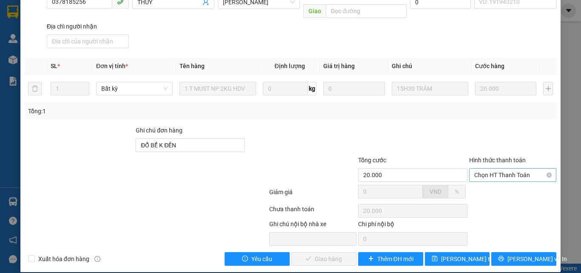
click at [484, 169] on span "Chọn HT Thanh Toán" at bounding box center [513, 175] width 77 height 13
click at [486, 180] on div "Tại văn phòng" at bounding box center [508, 182] width 76 height 9
type input "0"
click at [312, 254] on span "[PERSON_NAME] và Giao hàng" at bounding box center [349, 258] width 82 height 9
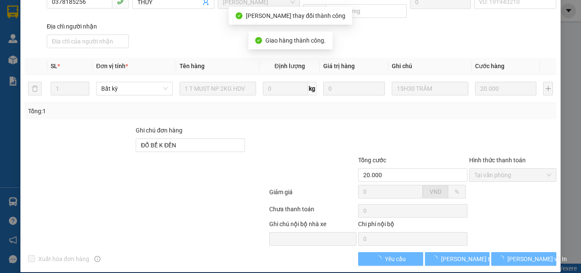
scroll to position [126, 0]
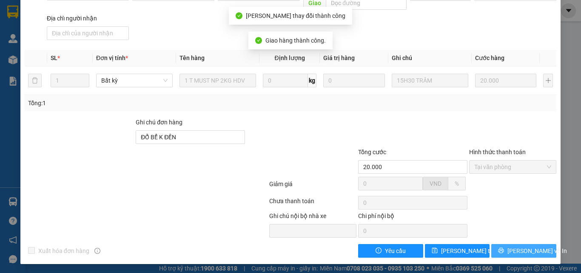
click at [517, 252] on span "[PERSON_NAME] và In" at bounding box center [538, 250] width 60 height 9
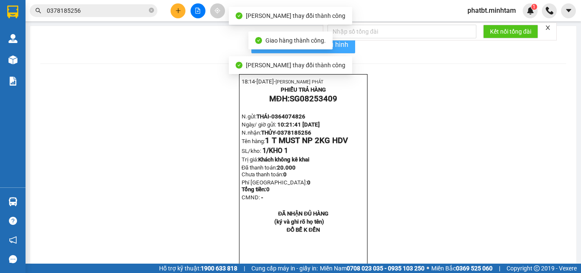
click at [338, 50] on button "In mẫu biên lai tự cấu hình" at bounding box center [304, 44] width 104 height 17
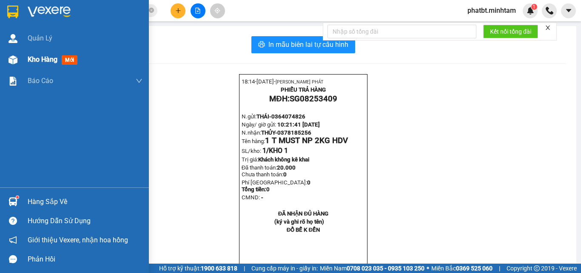
click at [33, 59] on span "Kho hàng" at bounding box center [43, 59] width 30 height 8
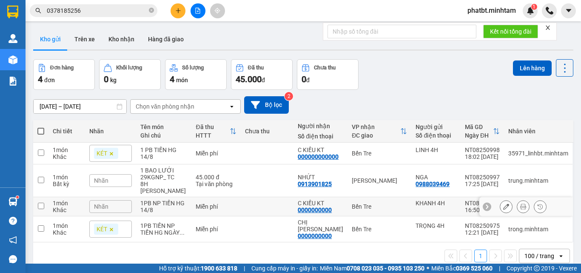
click at [125, 200] on div "Nhãn" at bounding box center [110, 206] width 43 height 13
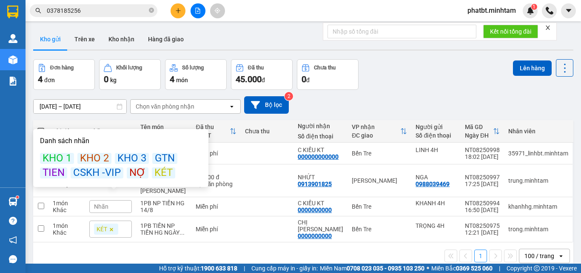
click at [160, 169] on div "KÉT" at bounding box center [163, 172] width 23 height 11
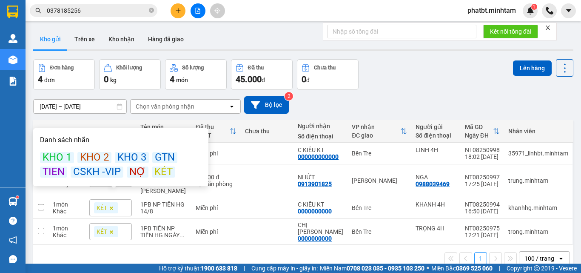
click at [353, 83] on div "0 đ" at bounding box center [328, 79] width 52 height 12
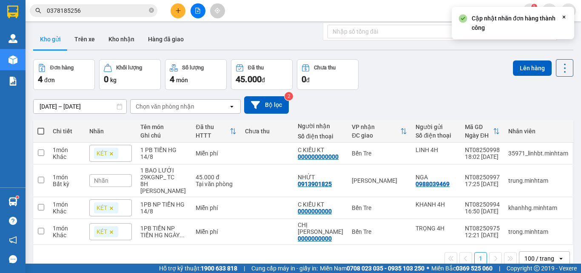
click at [177, 12] on icon "plus" at bounding box center [178, 11] width 6 height 6
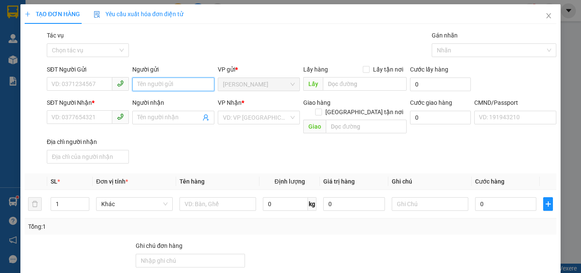
click at [146, 86] on input "Người gửi" at bounding box center [173, 84] width 82 height 14
type input "PHÁT 4H"
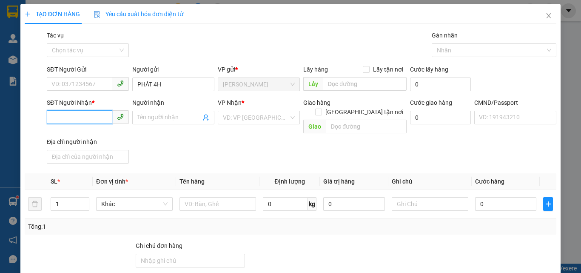
click at [88, 117] on input "SĐT Người Nhận *" at bounding box center [80, 117] width 66 height 14
type input "0000000000"
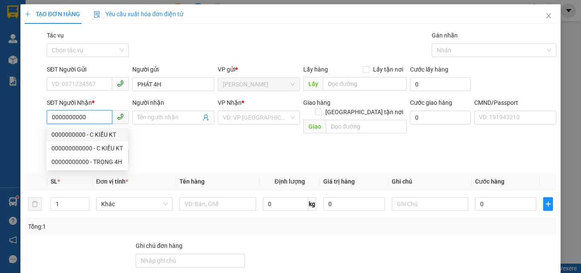
click at [111, 132] on div "0000000000 - C KIỀU KT" at bounding box center [88, 134] width 72 height 9
type input "C KIỀU KT"
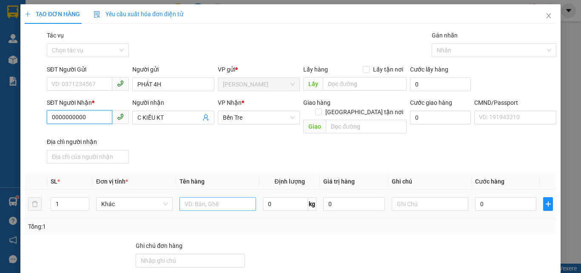
type input "0000000000"
click at [227, 200] on input "text" at bounding box center [218, 204] width 77 height 14
type input "1 PB THG 14/8/25"
click at [189, 142] on div "SĐT Người Nhận * 0000000000 Người nhận C KIỀU KT VP Nhận * Bến Tre Giao hàng G…" at bounding box center [301, 132] width 513 height 69
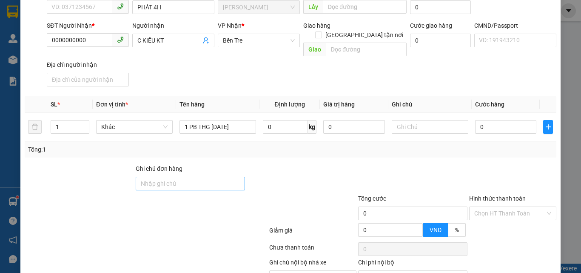
scroll to position [115, 0]
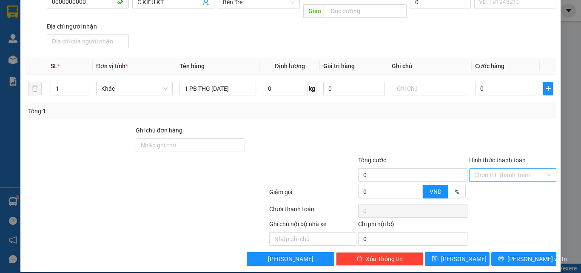
click at [484, 171] on input "Hình thức thanh toán" at bounding box center [510, 175] width 71 height 13
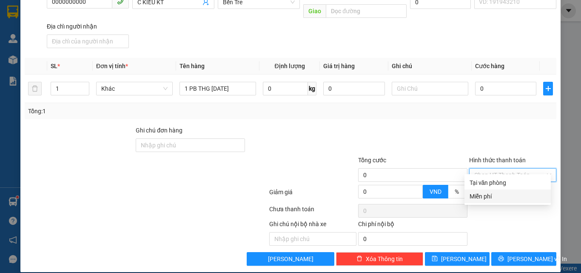
click at [485, 195] on div "Miễn phí" at bounding box center [508, 196] width 76 height 9
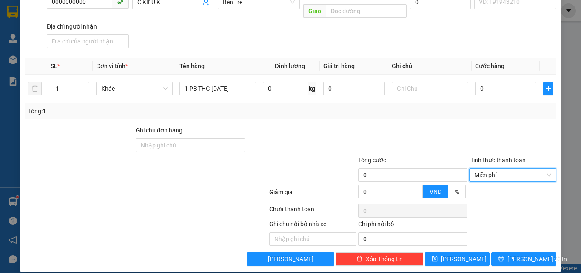
click at [469, 127] on div at bounding box center [513, 141] width 89 height 30
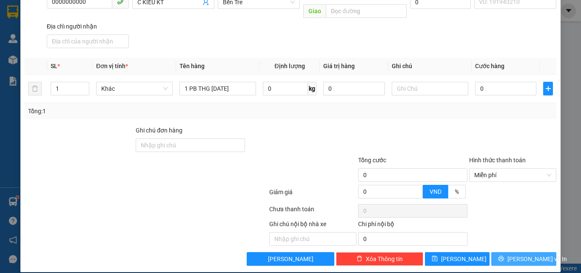
click at [501, 252] on button "[PERSON_NAME] và In" at bounding box center [524, 259] width 65 height 14
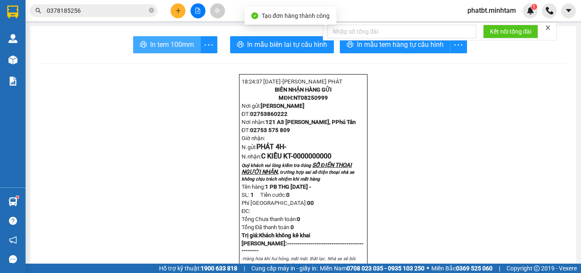
drag, startPoint x: 158, startPoint y: 52, endPoint x: 152, endPoint y: 50, distance: 6.3
click at [157, 52] on button "In tem 100mm" at bounding box center [167, 44] width 68 height 17
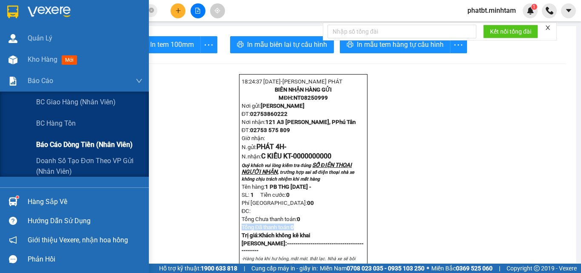
click at [57, 139] on span "Báo cáo dòng tiền (nhân viên)" at bounding box center [84, 144] width 97 height 11
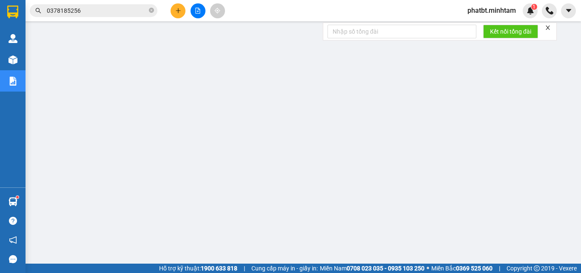
click at [148, 9] on span "0378185256" at bounding box center [94, 10] width 128 height 13
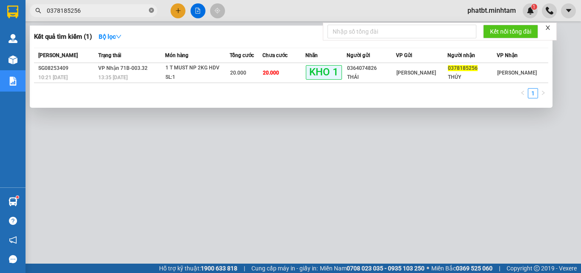
click at [149, 9] on span "0378185256" at bounding box center [94, 10] width 128 height 13
click at [149, 10] on icon "close-circle" at bounding box center [151, 10] width 5 height 5
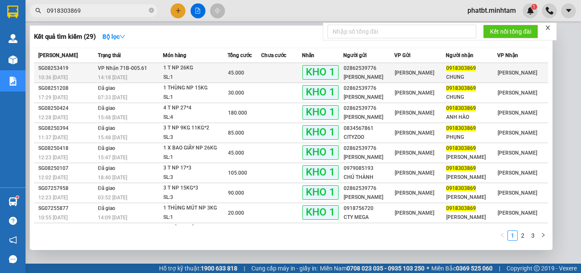
type input "0918303869"
click at [159, 74] on div "14:18 - 14/08" at bounding box center [130, 77] width 65 height 9
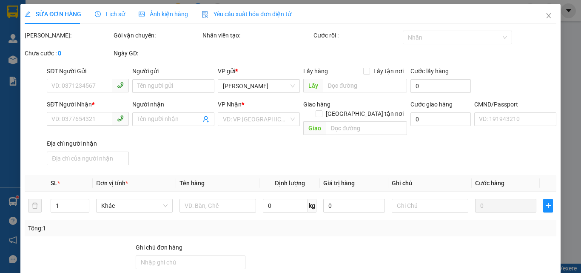
type input "02862539776"
type input "CTY MINH HƯNG"
type input "0918303869"
type input "CHUNG"
type input "THỨC ĂN ĐVAT, ĐG"
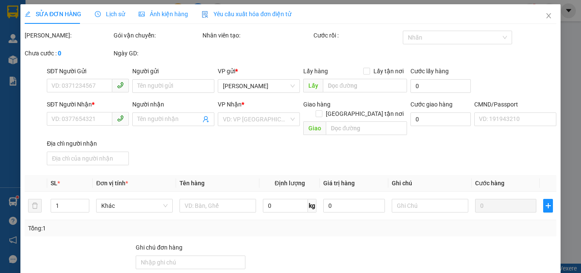
type input "45.000"
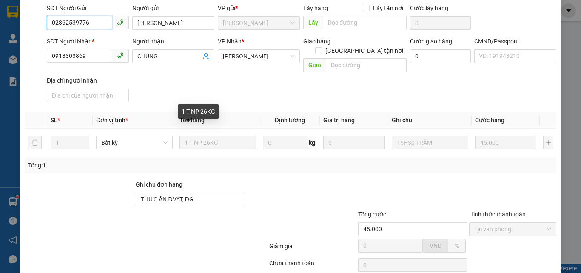
scroll to position [118, 0]
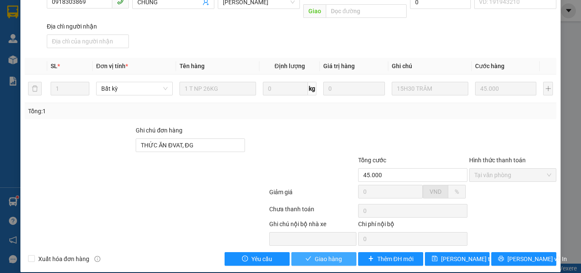
click at [326, 254] on span "Giao hàng" at bounding box center [328, 258] width 27 height 9
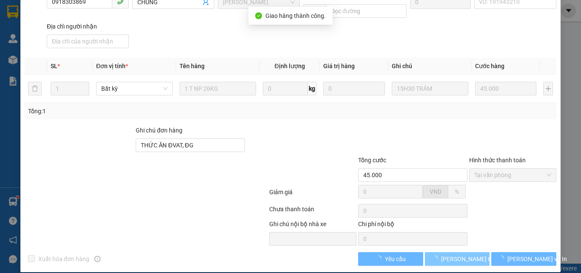
scroll to position [126, 0]
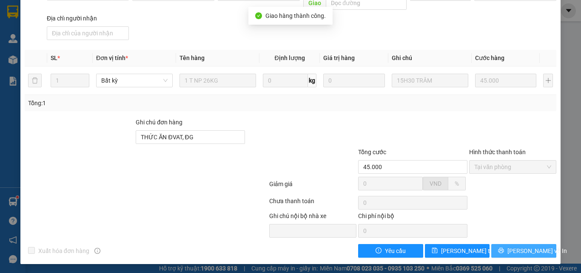
click at [508, 248] on button "[PERSON_NAME] và In" at bounding box center [524, 251] width 65 height 14
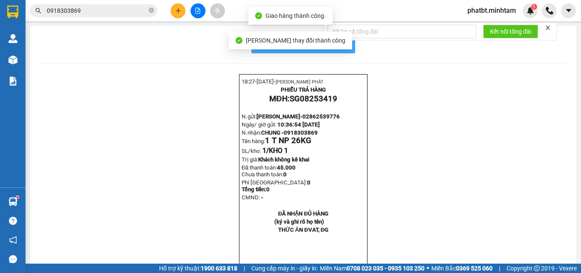
click at [344, 48] on span "In mẫu biên lai tự cấu hình" at bounding box center [309, 44] width 80 height 11
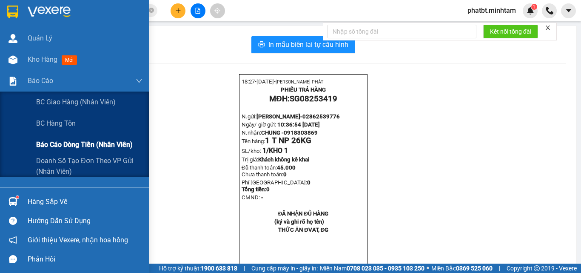
click at [79, 141] on span "Báo cáo dòng tiền (nhân viên)" at bounding box center [84, 144] width 97 height 11
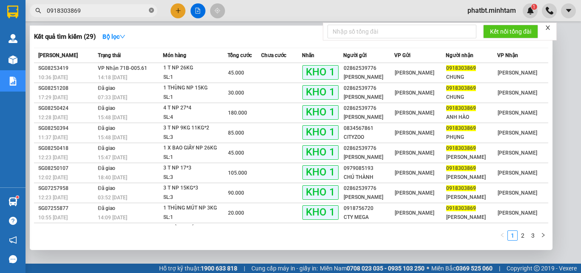
click at [150, 10] on icon "close-circle" at bounding box center [151, 10] width 5 height 5
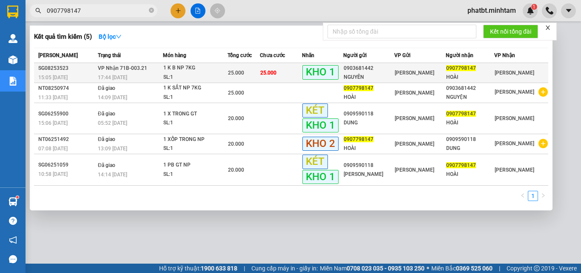
type input "0907798147"
click at [198, 70] on div "1 K B NP 7KG" at bounding box center [195, 67] width 64 height 9
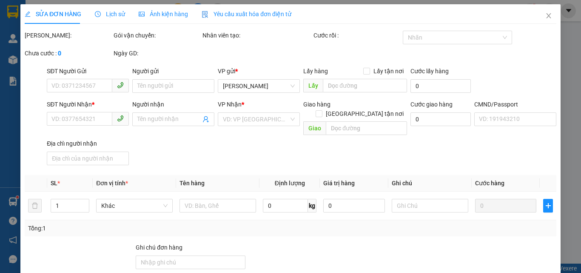
type input "0903681442"
type input "NGUYÊN"
type input "0907798147"
type input "HOÀI"
type input "ĐG"
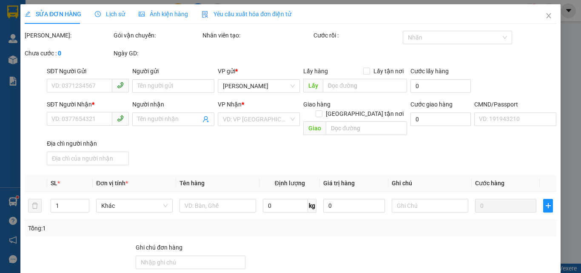
type input "25.000"
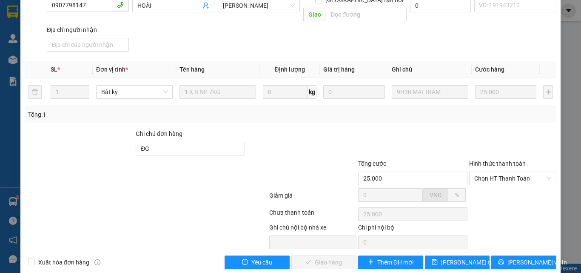
scroll to position [118, 0]
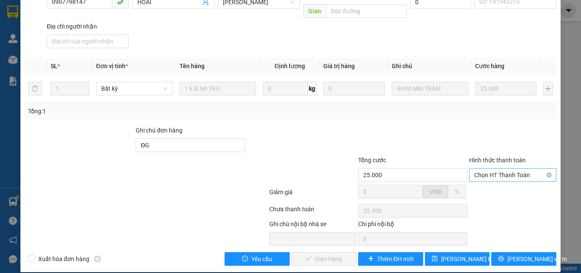
click at [478, 170] on span "Chọn HT Thanh Toán" at bounding box center [513, 175] width 77 height 13
click at [479, 180] on div "Tại văn phòng" at bounding box center [508, 182] width 76 height 9
type input "0"
click at [331, 254] on span "[PERSON_NAME] và Giao hàng" at bounding box center [349, 258] width 82 height 9
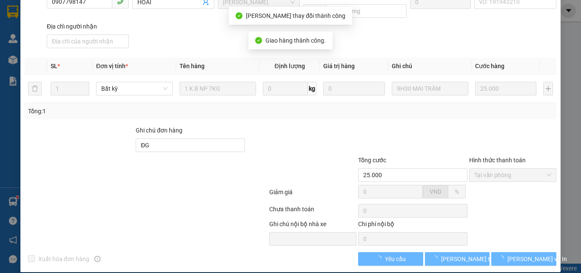
scroll to position [126, 0]
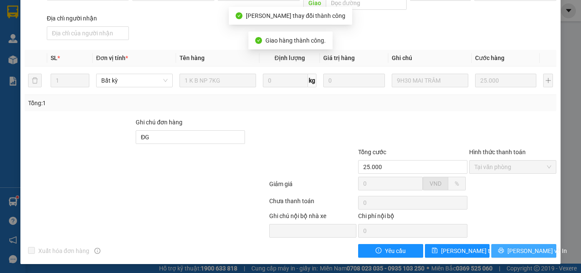
click at [502, 250] on button "[PERSON_NAME] và In" at bounding box center [524, 251] width 65 height 14
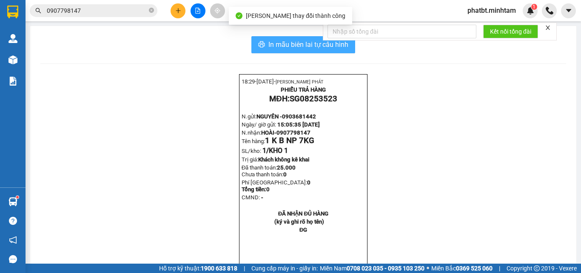
click at [341, 50] on span "In mẫu biên lai tự cấu hình" at bounding box center [309, 44] width 80 height 11
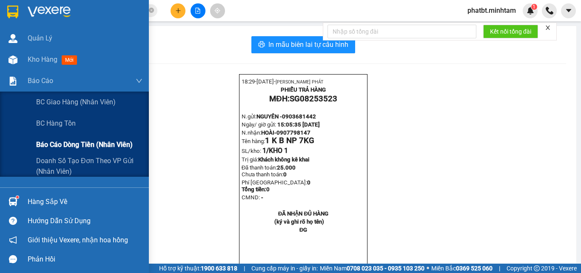
click at [82, 142] on span "Báo cáo dòng tiền (nhân viên)" at bounding box center [84, 144] width 97 height 11
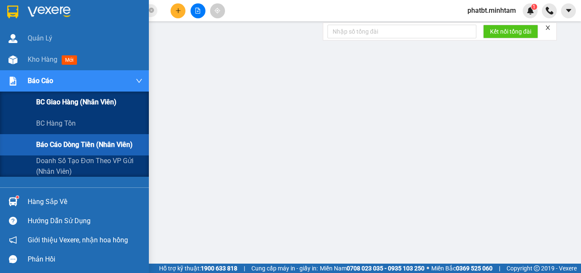
click at [55, 102] on span "BC giao hàng (nhân viên)" at bounding box center [76, 102] width 80 height 11
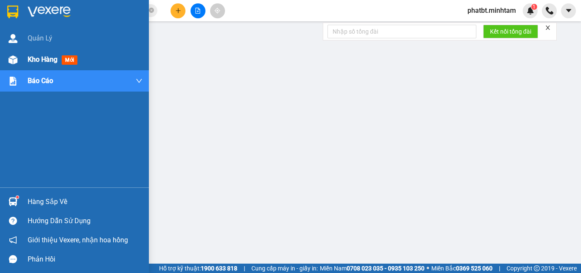
click at [20, 59] on div at bounding box center [13, 59] width 15 height 15
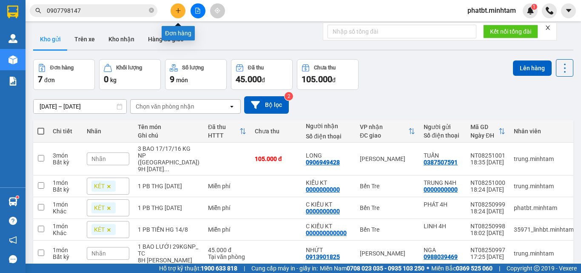
click at [183, 10] on button at bounding box center [178, 10] width 15 height 15
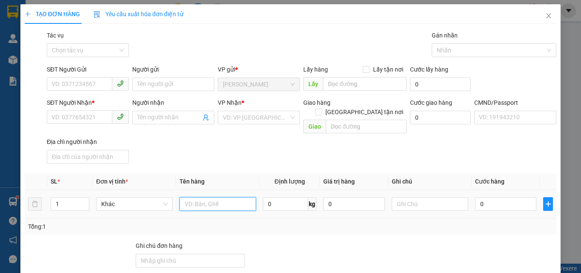
click at [190, 197] on input "text" at bounding box center [218, 204] width 77 height 14
type input "2 KT NP 33/37KG (TC)"
type input "2"
click at [83, 197] on span "Increase Value" at bounding box center [84, 201] width 9 height 8
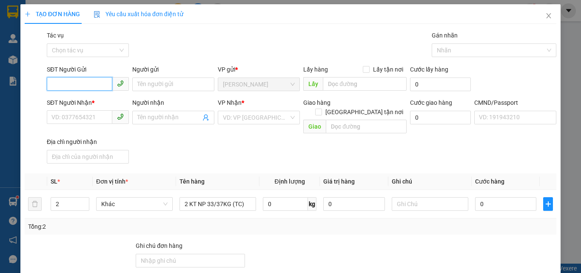
click at [94, 83] on input "SĐT Người Gửi" at bounding box center [80, 84] width 66 height 14
paste input "0987049694"
type input "0987049694"
click at [94, 101] on div "0987049694 - HUẤN" at bounding box center [87, 101] width 71 height 9
type input "HUẤN"
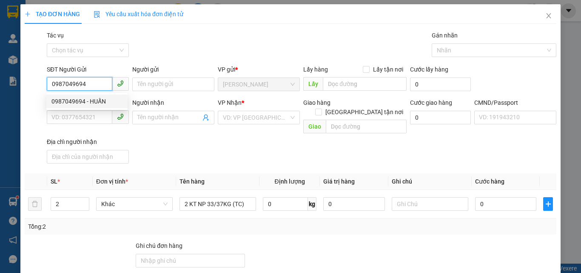
type input "0938370379"
type input "TUYỀN"
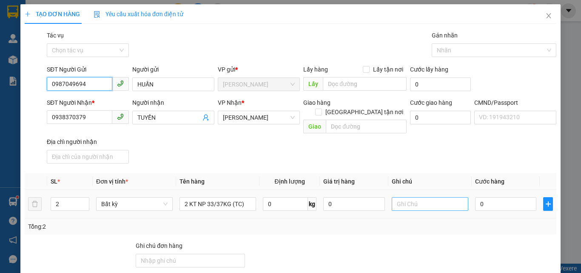
type input "0987049694"
click at [418, 198] on input "text" at bounding box center [430, 204] width 77 height 14
type input "9H MAI PHÁT"
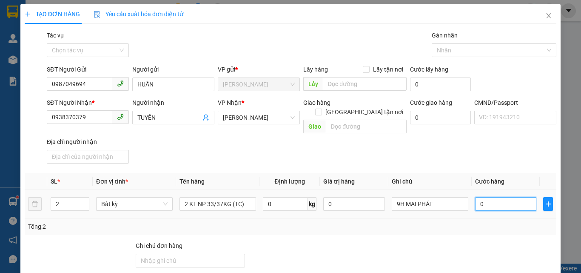
click at [494, 198] on input "0" at bounding box center [505, 204] width 61 height 14
type input "1"
type input "10"
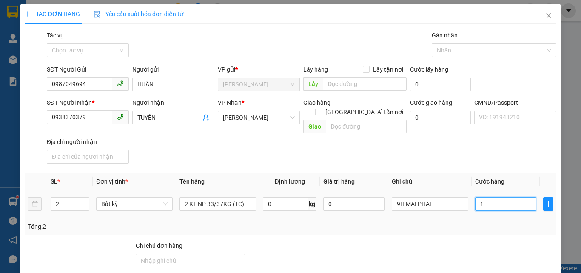
type input "10"
type input "105"
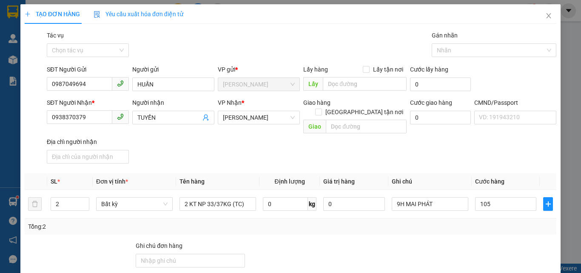
type input "105.000"
click at [484, 153] on div "SĐT Người Nhận * 0938370379 Người nhận TUYỀN VP Nhận * Hồ Chí Minh Giao hàng Gi…" at bounding box center [301, 132] width 513 height 69
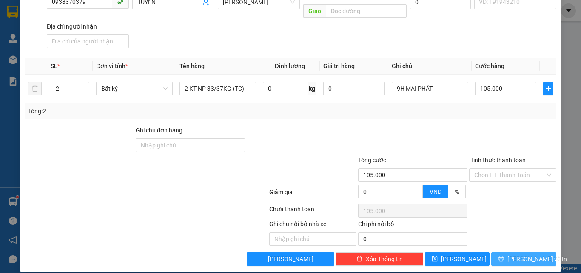
click at [513, 254] on span "[PERSON_NAME] và In" at bounding box center [538, 258] width 60 height 9
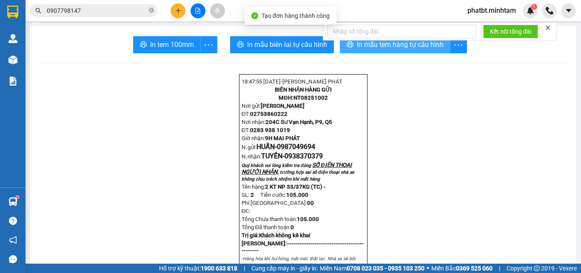
click at [352, 50] on button "In mẫu tem hàng tự cấu hình" at bounding box center [395, 44] width 111 height 17
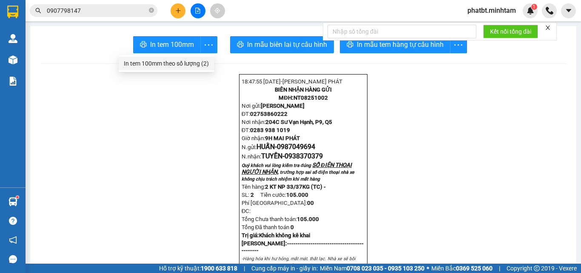
click at [196, 63] on div "In tem 100mm theo số lượng (2)" at bounding box center [166, 63] width 85 height 9
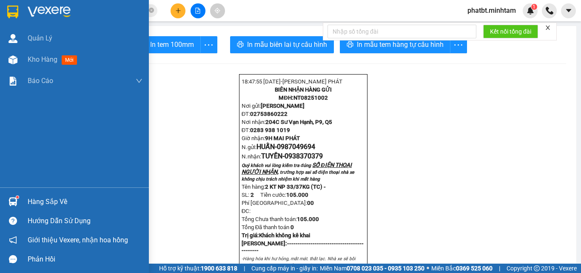
click at [43, 198] on div "Hàng sắp về" at bounding box center [85, 201] width 115 height 13
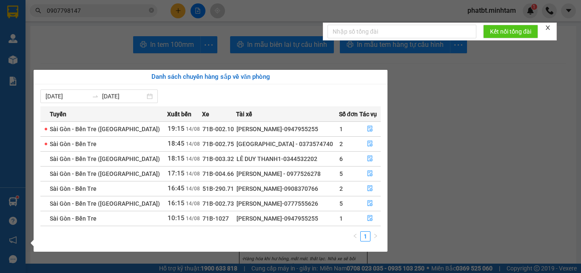
drag, startPoint x: 274, startPoint y: 204, endPoint x: 316, endPoint y: 205, distance: 42.2
click at [316, 205] on div "NGUYỄN HOÀNG DŨNG-0777555626" at bounding box center [288, 203] width 102 height 9
copy div "0777555626"
click at [369, 203] on icon "file-done" at bounding box center [370, 203] width 6 height 6
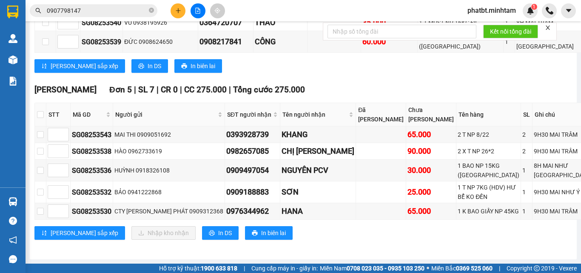
scroll to position [284, 0]
click at [152, 11] on icon "close-circle" at bounding box center [151, 10] width 5 height 5
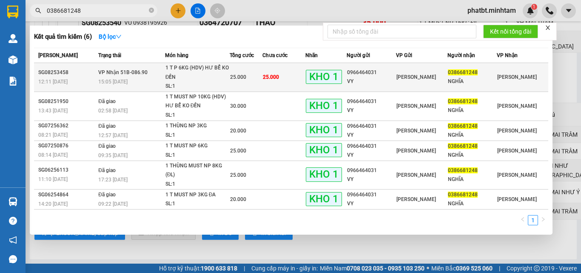
type input "0386681248"
click at [185, 81] on div "1 T P 6KG (HDV) HƯ BỂ KO ĐỀN" at bounding box center [198, 72] width 64 height 18
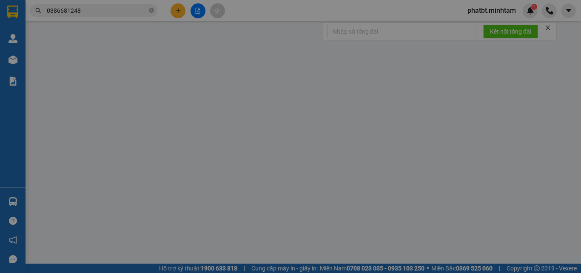
type input "0966464031"
type input "VY"
type input "0386681248"
type input "NGHĨA"
type input "25.000"
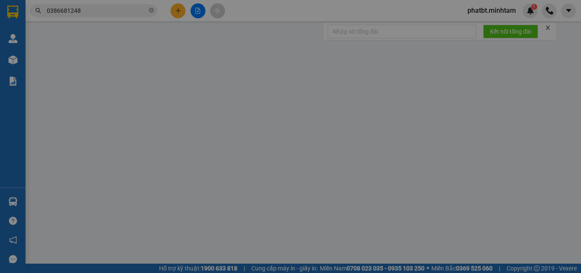
type input "25.000"
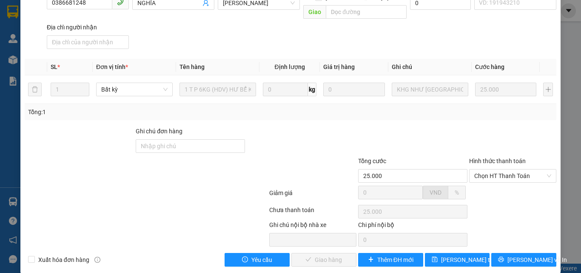
scroll to position [118, 0]
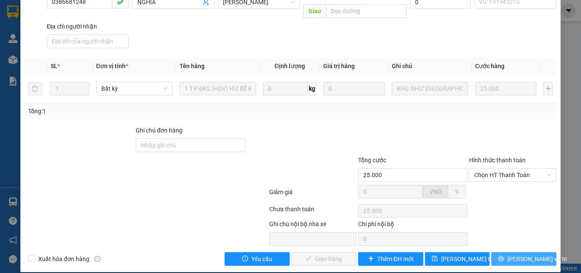
click at [523, 254] on span "[PERSON_NAME] và In" at bounding box center [538, 258] width 60 height 9
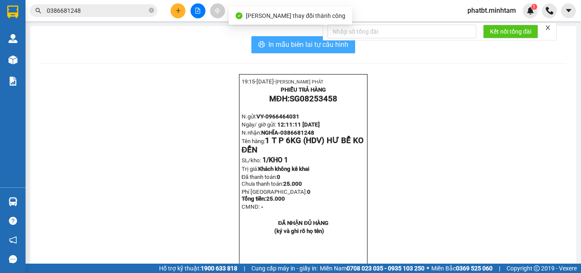
click at [335, 46] on span "In mẫu biên lai tự cấu hình" at bounding box center [309, 44] width 80 height 11
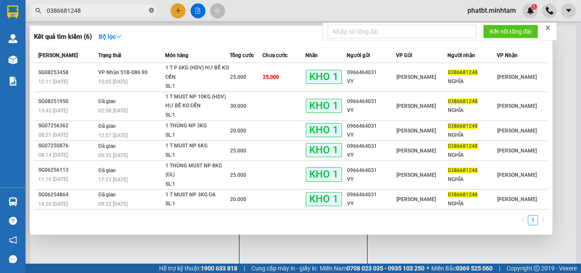
click at [150, 9] on icon "close-circle" at bounding box center [151, 10] width 5 height 5
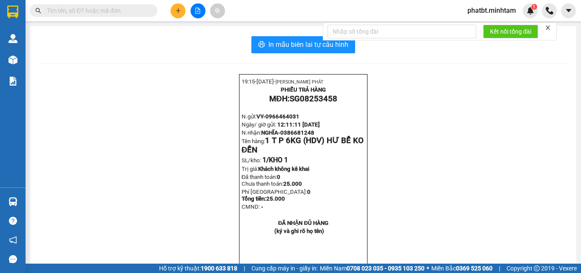
click at [139, 12] on input "text" at bounding box center [97, 10] width 100 height 9
paste input "0337227669"
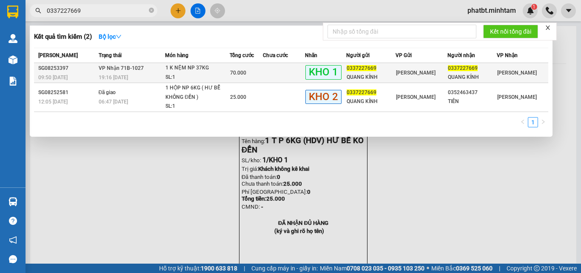
type input "0337227669"
click at [177, 76] on div "SL: 1" at bounding box center [198, 77] width 64 height 9
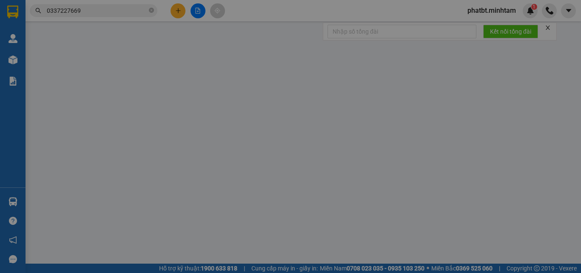
type input "0337227669"
type input "QUANG KÍNH"
type input "0337227669"
type input "QUANG KÍNH"
type input "HCK (DƠ SẴN)"
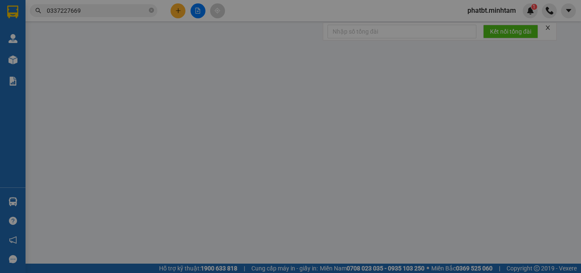
type input "70.000"
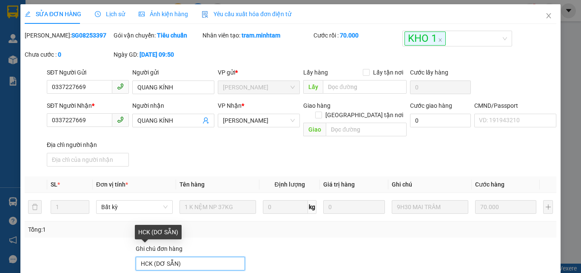
click at [201, 257] on input "HCK (DƠ SẴN)" at bounding box center [190, 264] width 109 height 14
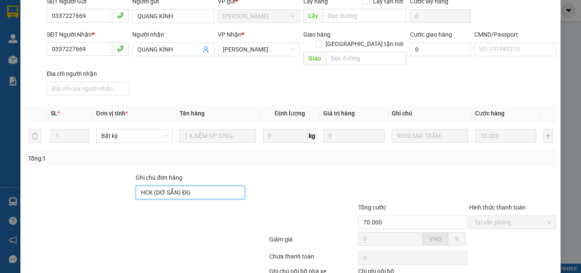
scroll to position [118, 0]
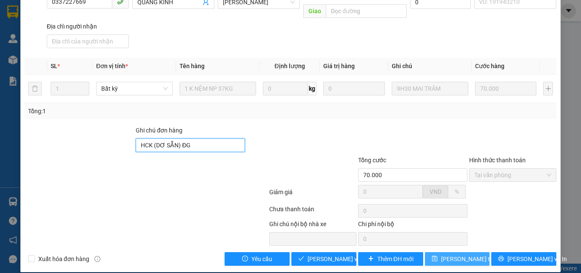
type input "HCK (DƠ SẴN) ĐG"
click at [451, 252] on button "[PERSON_NAME] thay đổi" at bounding box center [457, 259] width 65 height 14
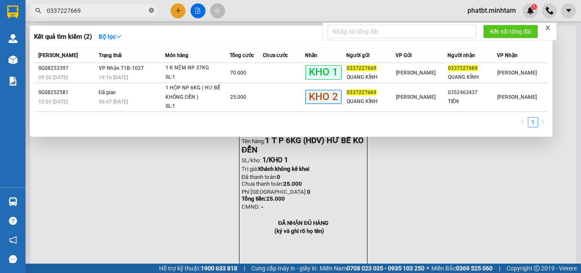
click at [149, 9] on icon "close-circle" at bounding box center [151, 10] width 5 height 5
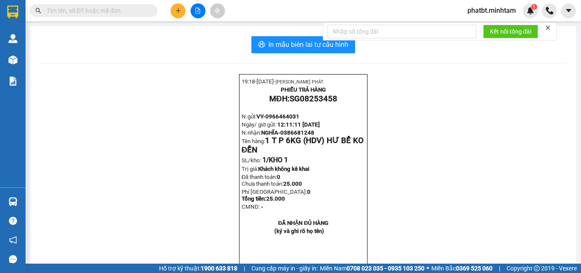
click at [130, 11] on input "text" at bounding box center [97, 10] width 100 height 9
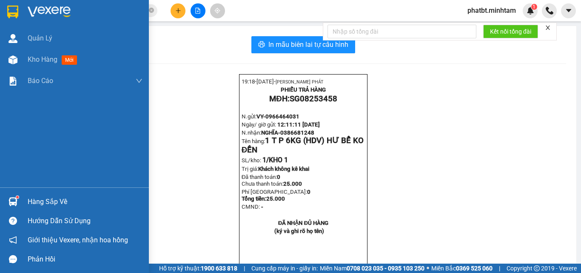
click at [66, 196] on div "Hàng sắp về" at bounding box center [85, 201] width 115 height 13
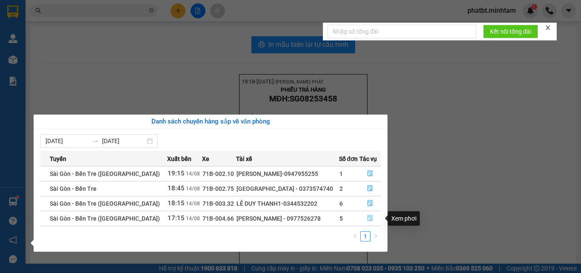
click at [371, 220] on icon "file-done" at bounding box center [370, 218] width 6 height 6
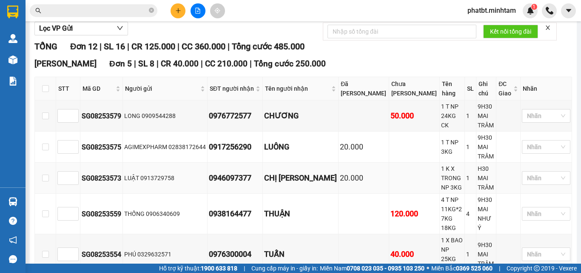
scroll to position [114, 0]
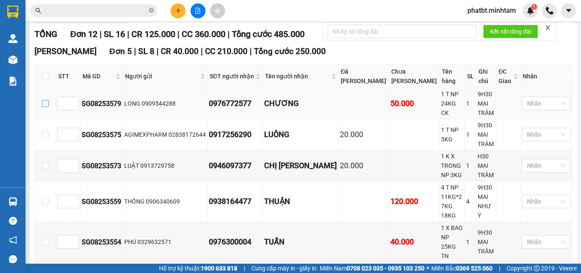
click at [48, 107] on input "checkbox" at bounding box center [45, 103] width 7 height 7
checkbox input "true"
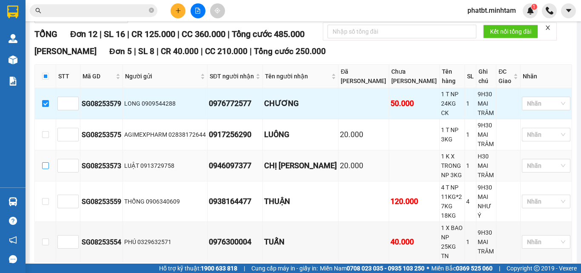
click at [47, 162] on input "checkbox" at bounding box center [45, 165] width 7 height 7
checkbox input "true"
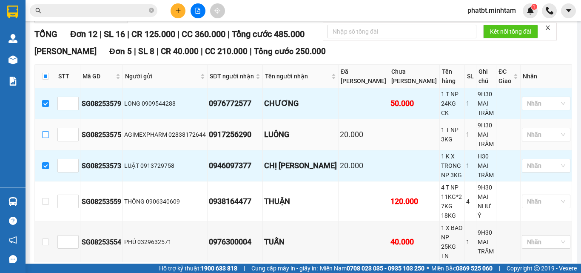
click at [43, 138] on input "checkbox" at bounding box center [45, 134] width 7 height 7
checkbox input "true"
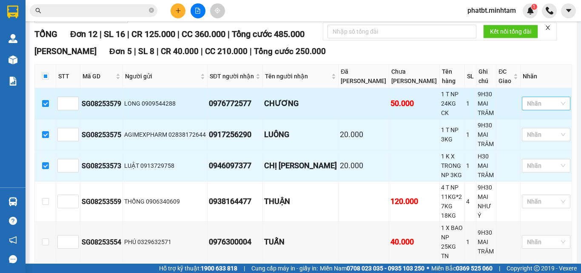
click at [549, 109] on div at bounding box center [542, 103] width 36 height 10
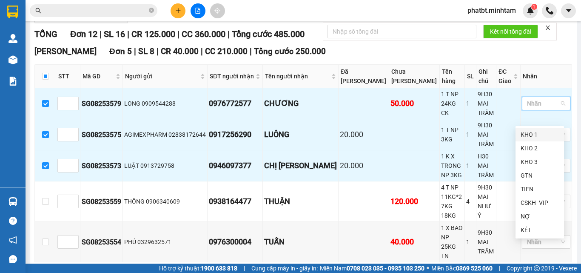
click at [528, 134] on div "KHO 1" at bounding box center [540, 134] width 38 height 9
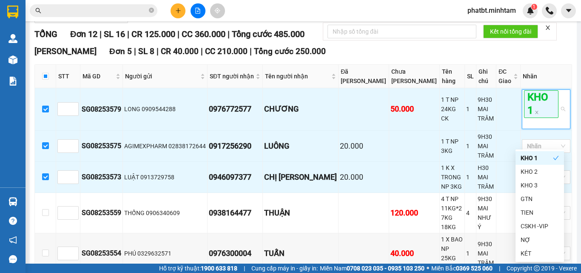
click at [478, 41] on div "TỔNG Đơn 12 | SL 16 | CR 125.000 | CC 360.000 | Tổng cước 485.000" at bounding box center [303, 34] width 538 height 13
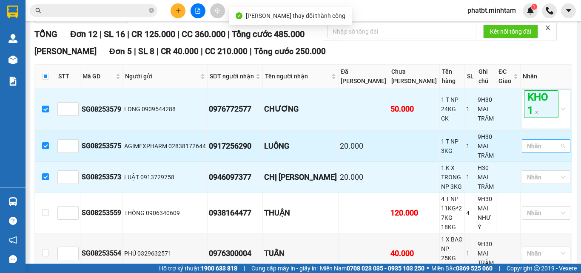
click at [532, 151] on div at bounding box center [542, 146] width 36 height 10
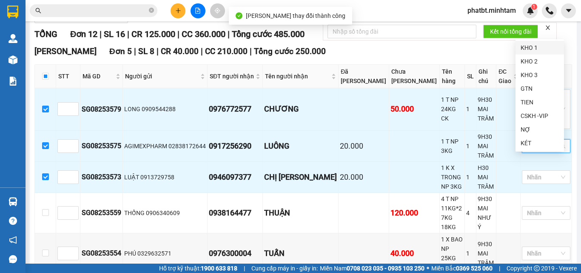
click at [543, 52] on div "KHO 1" at bounding box center [540, 48] width 49 height 14
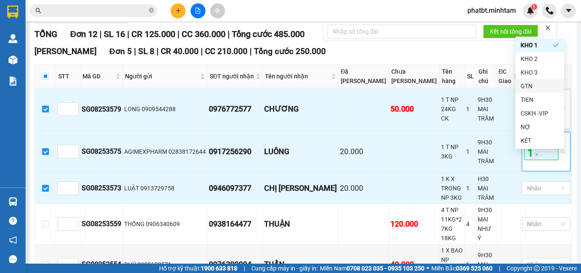
click at [476, 41] on div "TỔNG Đơn 12 | SL 16 | CR 125.000 | CC 360.000 | Tổng cước 485.000" at bounding box center [303, 34] width 538 height 13
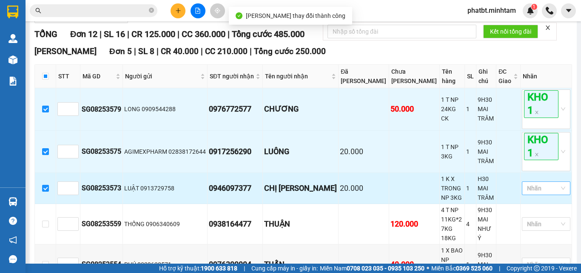
click at [527, 193] on div at bounding box center [542, 188] width 36 height 10
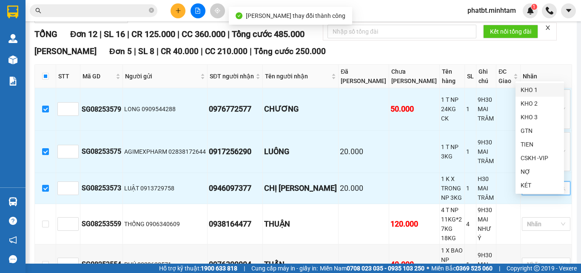
click at [526, 91] on div "KHO 1" at bounding box center [540, 89] width 38 height 9
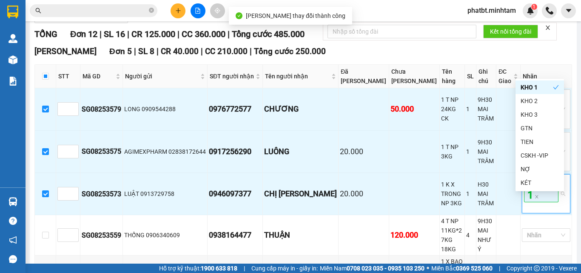
click at [465, 41] on div "TỔNG Đơn 12 | SL 16 | CR 125.000 | CC 360.000 | Tổng cước 485.000" at bounding box center [303, 34] width 538 height 13
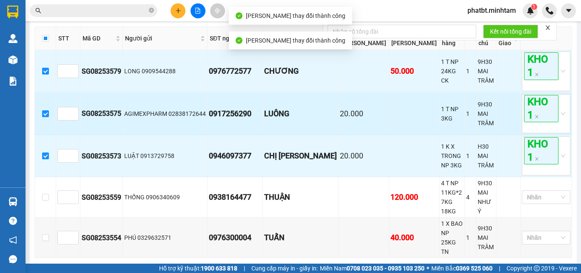
scroll to position [170, 0]
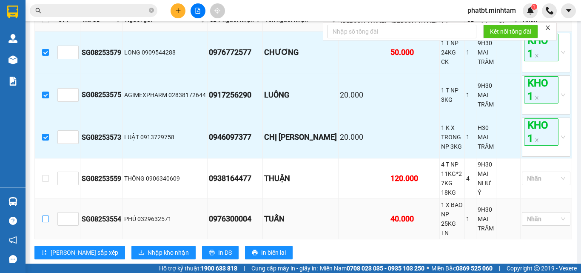
click at [43, 215] on input "checkbox" at bounding box center [45, 218] width 7 height 7
checkbox input "true"
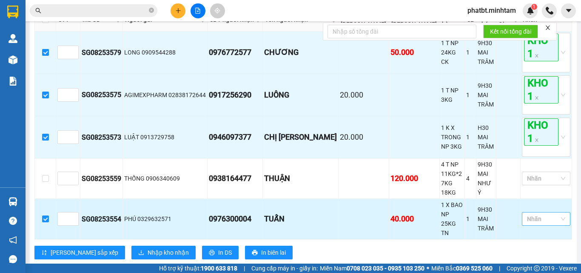
click at [533, 214] on div at bounding box center [542, 219] width 36 height 10
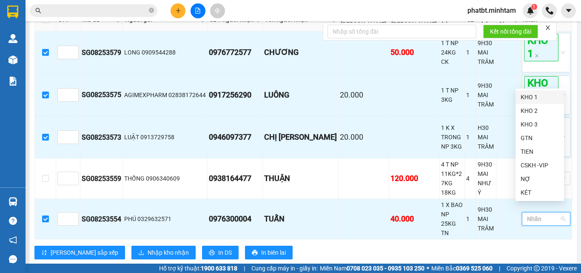
click at [529, 97] on div "KHO 1" at bounding box center [540, 96] width 38 height 9
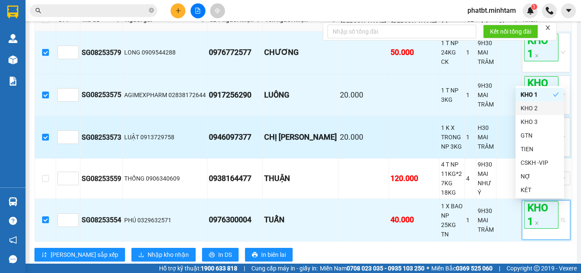
click at [243, 158] on td "0946097377" at bounding box center [235, 137] width 55 height 42
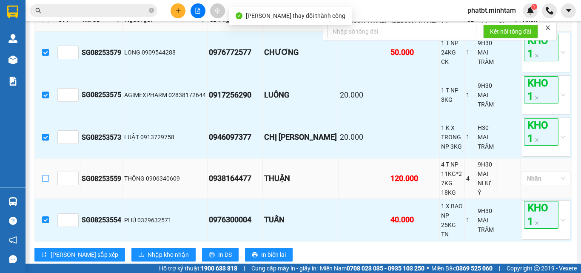
click at [47, 182] on input "checkbox" at bounding box center [45, 178] width 7 height 7
checkbox input "true"
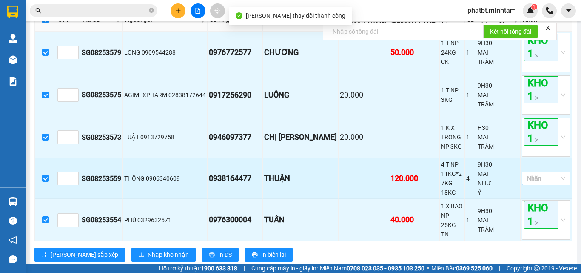
click at [536, 183] on div at bounding box center [542, 178] width 36 height 10
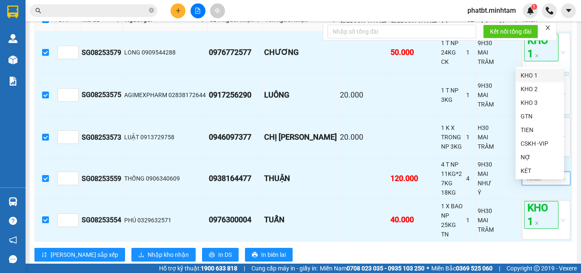
click at [524, 71] on div "KHO 1" at bounding box center [540, 75] width 38 height 9
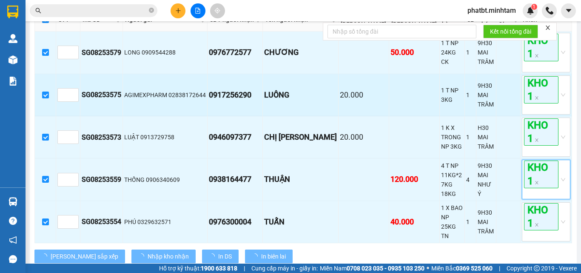
click at [185, 116] on td "AGIMEXPHARM 02838172644" at bounding box center [165, 95] width 85 height 42
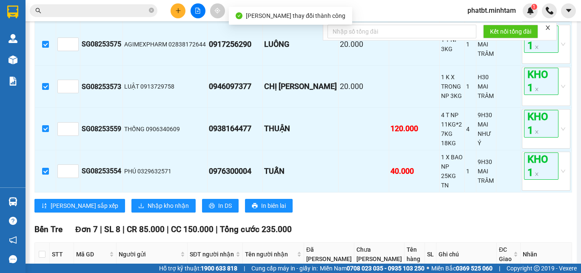
scroll to position [284, 0]
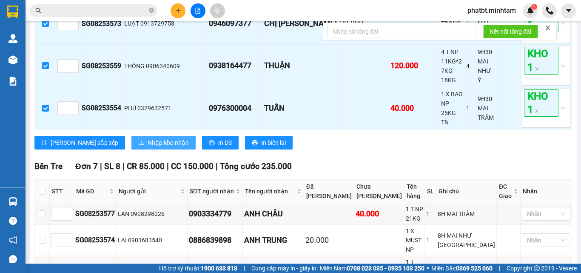
click at [148, 147] on span "Nhập kho nhận" at bounding box center [168, 142] width 41 height 9
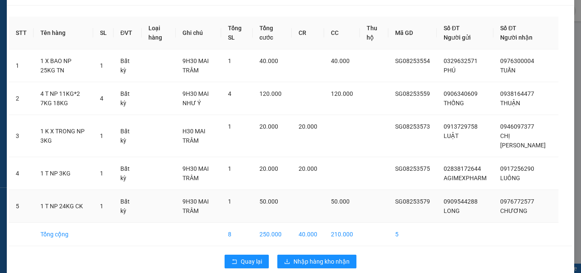
scroll to position [34, 0]
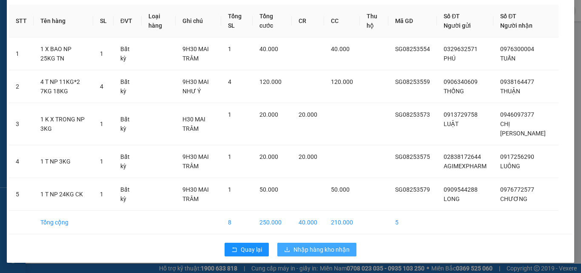
click at [315, 246] on span "Nhập hàng kho nhận" at bounding box center [322, 249] width 56 height 9
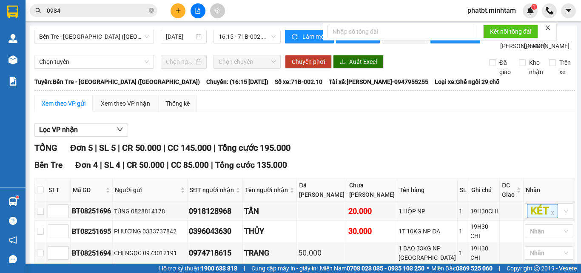
click at [149, 9] on span "0984" at bounding box center [94, 10] width 128 height 13
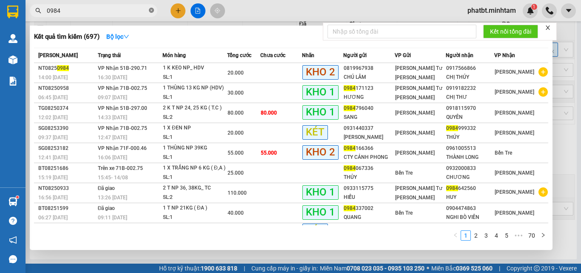
click at [150, 10] on icon "close-circle" at bounding box center [151, 10] width 5 height 5
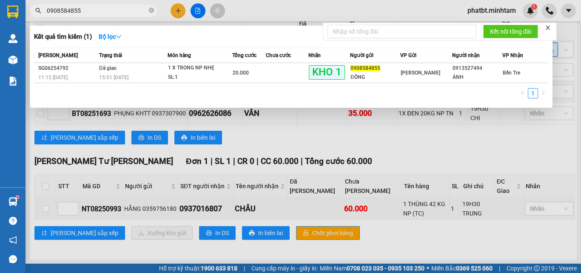
type input "0908584855"
click at [148, 12] on span "0908584855" at bounding box center [94, 10] width 128 height 13
click at [149, 12] on span "0908584855" at bounding box center [94, 10] width 128 height 13
click at [150, 11] on icon "close-circle" at bounding box center [151, 10] width 5 height 5
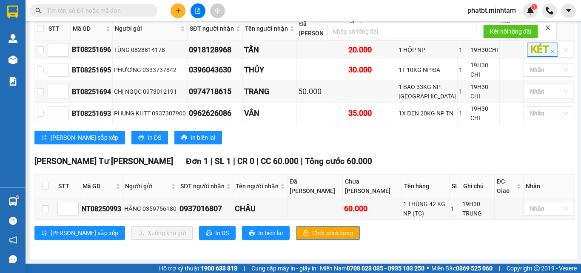
click at [137, 11] on input "text" at bounding box center [97, 10] width 100 height 9
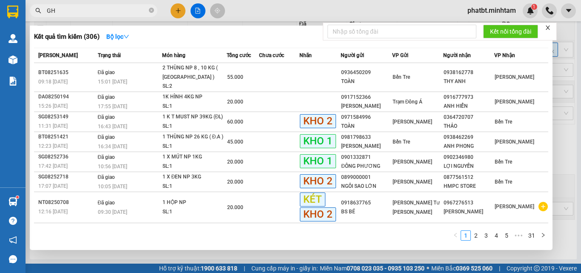
type input "G"
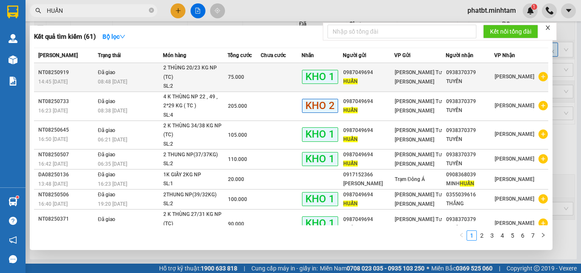
type input "HUẤN"
click at [160, 69] on td "Đã giao 08:48 [DATE]" at bounding box center [129, 77] width 67 height 29
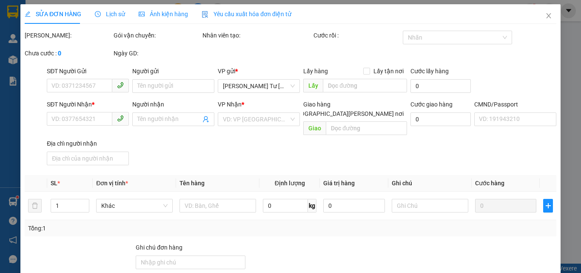
type input "0987049694"
type input "HUẤN"
type input "0938370379"
type input "TUYỀN"
type input "R"
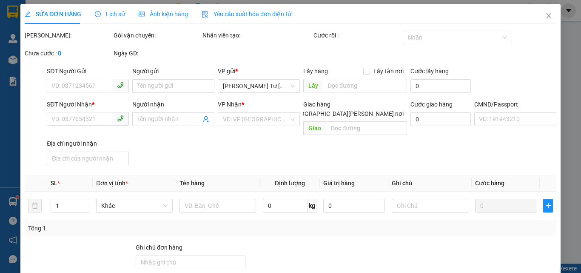
type input "75.000"
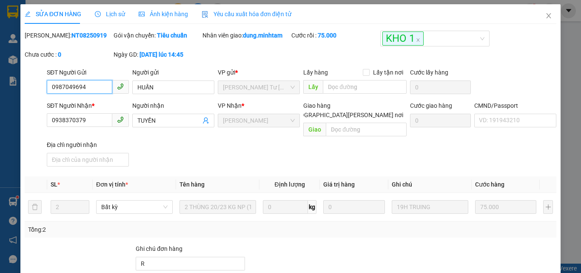
click at [103, 84] on input "0987049694" at bounding box center [80, 87] width 66 height 14
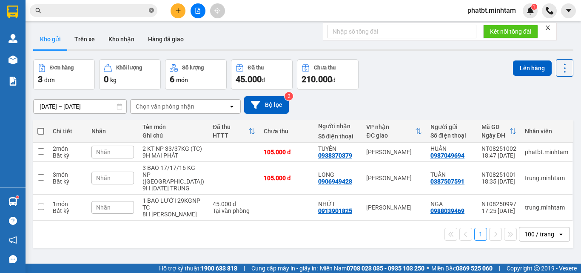
click at [153, 9] on icon "close-circle" at bounding box center [151, 10] width 5 height 5
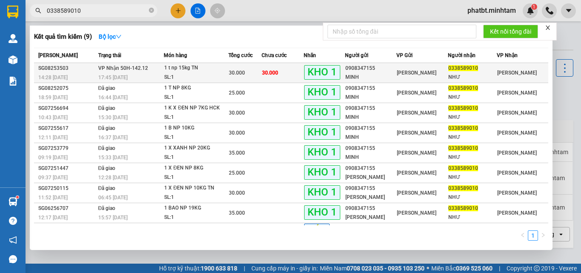
type input "0338589010"
click at [190, 70] on div "1 t np 15kg TN" at bounding box center [196, 67] width 64 height 9
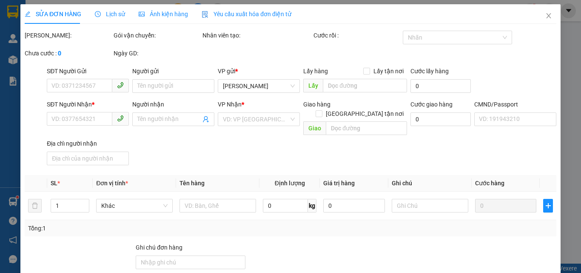
type input "0908347155"
type input "MINH"
type input "0338589010"
type input "NHƯ"
type input "TEM NHÃN ĐG"
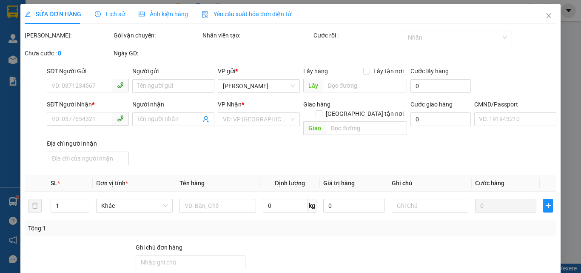
type input "30.000"
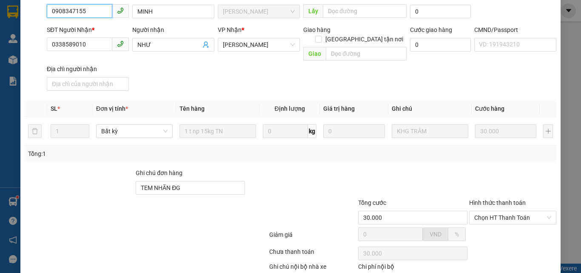
scroll to position [118, 0]
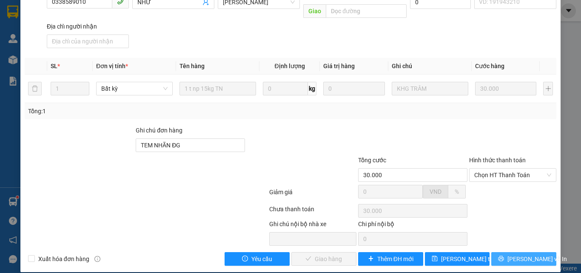
click at [504, 255] on icon "printer" at bounding box center [501, 258] width 6 height 6
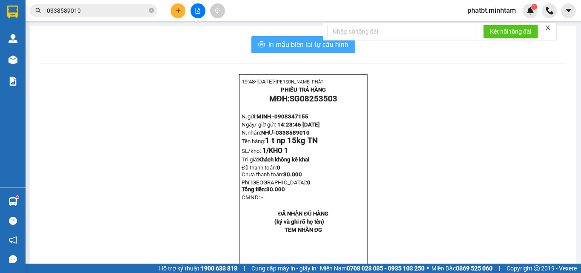
click at [260, 43] on icon "printer" at bounding box center [262, 44] width 6 height 6
click at [151, 11] on icon "close-circle" at bounding box center [151, 10] width 5 height 5
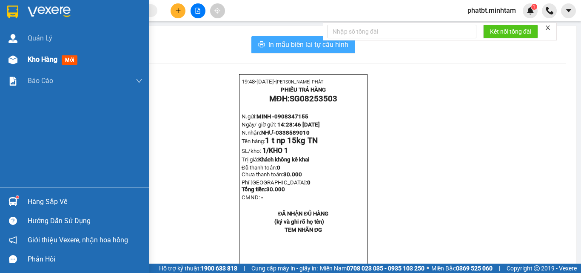
click at [30, 60] on span "Kho hàng" at bounding box center [43, 59] width 30 height 8
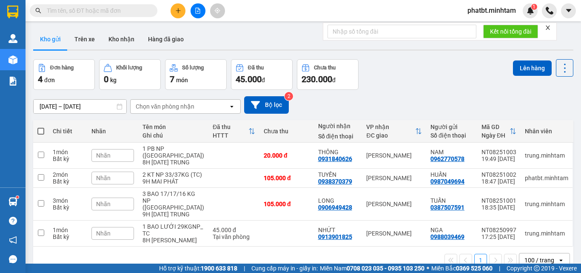
click at [127, 153] on div "Nhãn" at bounding box center [113, 155] width 43 height 13
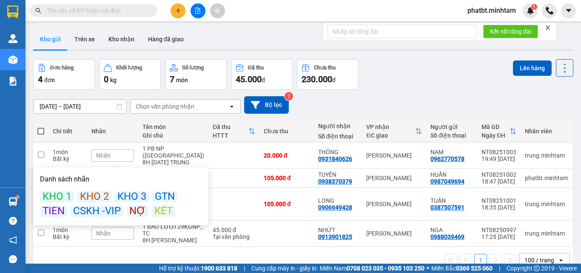
click at [154, 208] on div "KÉT" at bounding box center [163, 211] width 23 height 11
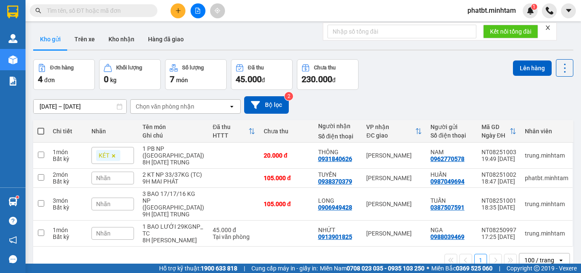
click at [332, 111] on div "[DATE] – [DATE] Press the down arrow key to interact with the calendar and sele…" at bounding box center [303, 104] width 541 height 17
click at [122, 39] on button "Kho nhận" at bounding box center [122, 39] width 40 height 20
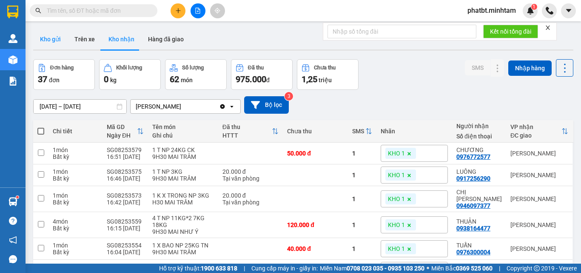
click at [50, 44] on button "Kho gửi" at bounding box center [50, 39] width 34 height 20
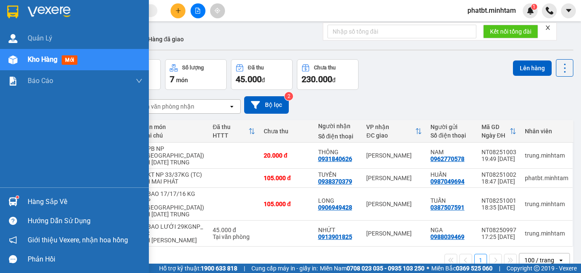
click at [37, 197] on div "Hàng sắp về" at bounding box center [85, 201] width 115 height 13
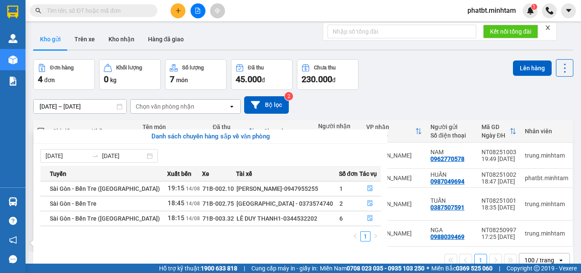
click at [391, 85] on section "Kết quả tìm kiếm ( 9 ) Bộ lọc Mã ĐH Trạng thái Món hàng Tổng cước Chưa cước Nhã…" at bounding box center [290, 136] width 581 height 273
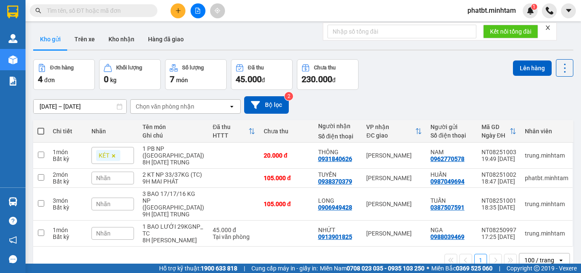
click at [117, 11] on input "text" at bounding box center [97, 10] width 100 height 9
